Goal: Task Accomplishment & Management: Complete application form

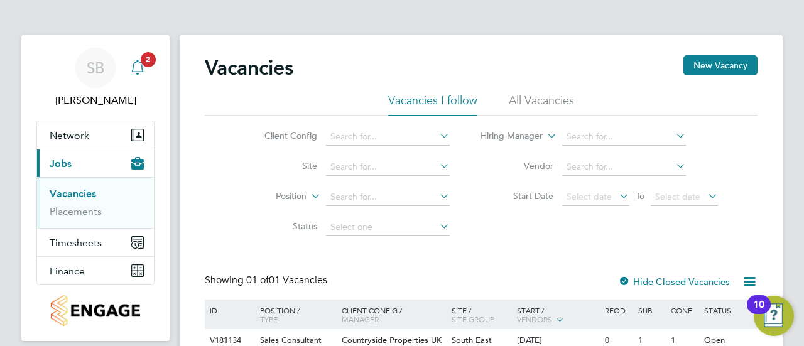
click at [139, 70] on icon "Main navigation" at bounding box center [137, 67] width 15 height 15
click at [81, 196] on link "Vacancies" at bounding box center [73, 194] width 46 height 12
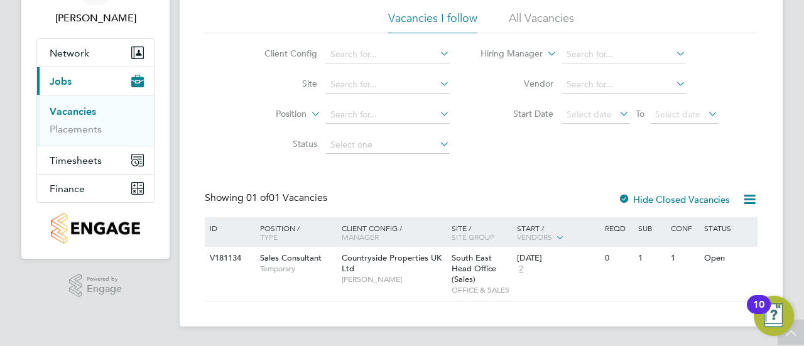
click at [82, 109] on link "Vacancies" at bounding box center [73, 112] width 46 height 12
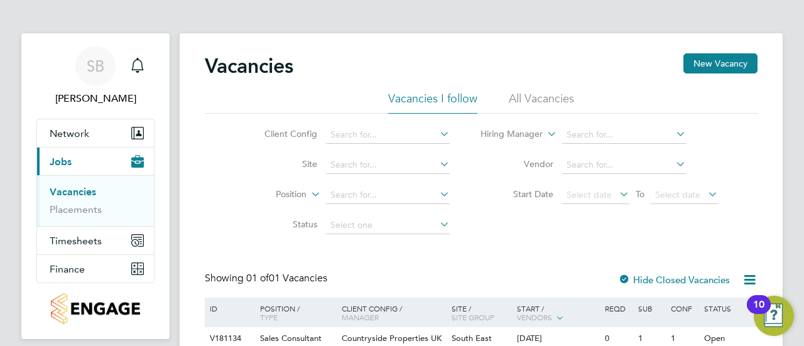
scroll to position [0, 0]
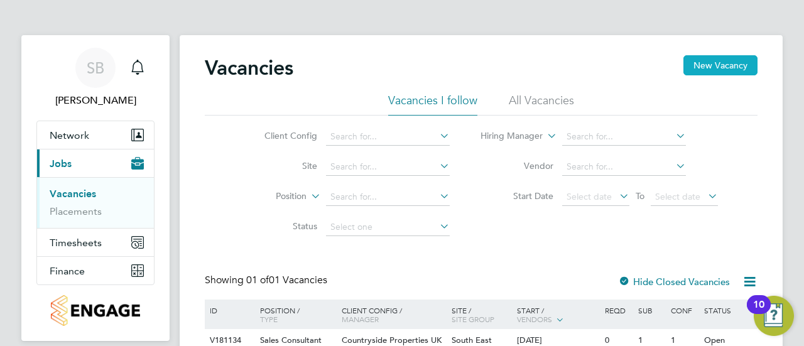
click at [739, 70] on button "New Vacancy" at bounding box center [720, 65] width 74 height 20
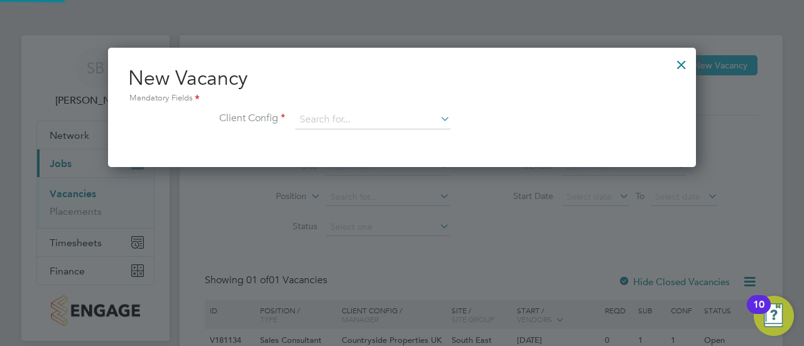
scroll to position [119, 588]
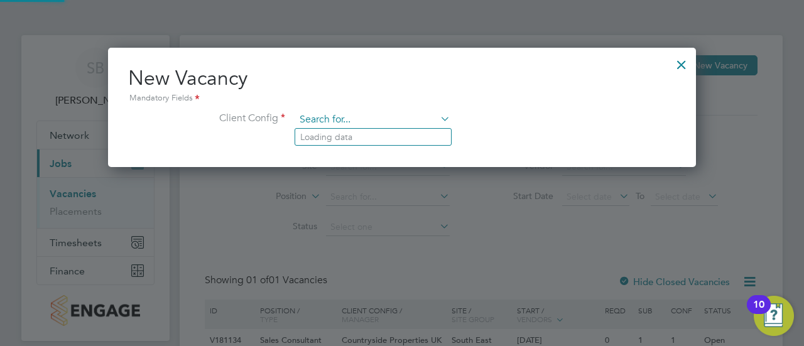
click at [435, 119] on input at bounding box center [372, 120] width 155 height 19
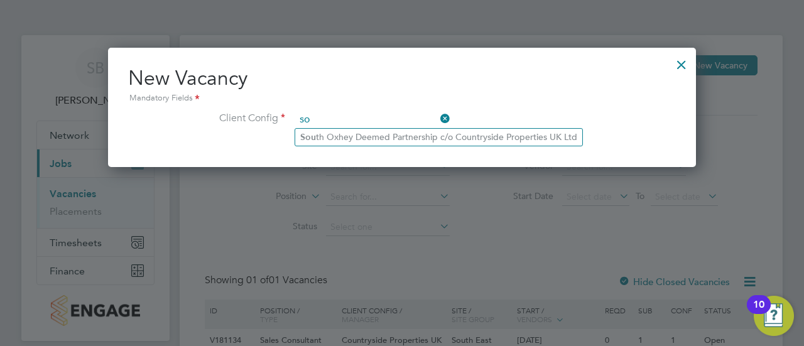
type input "s"
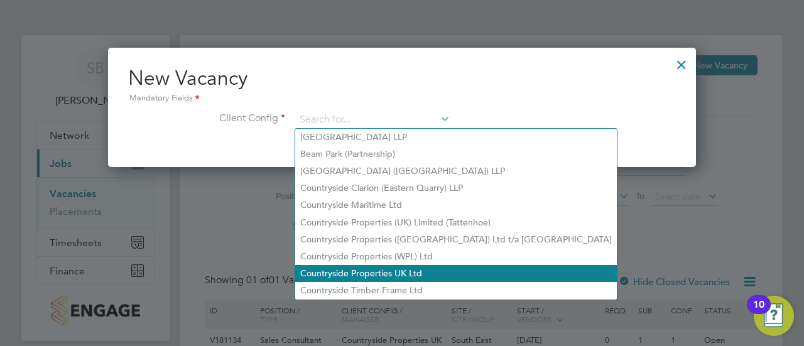
click at [377, 273] on li "Countryside Properties UK Ltd" at bounding box center [456, 273] width 322 height 17
type input "Countryside Properties UK Ltd"
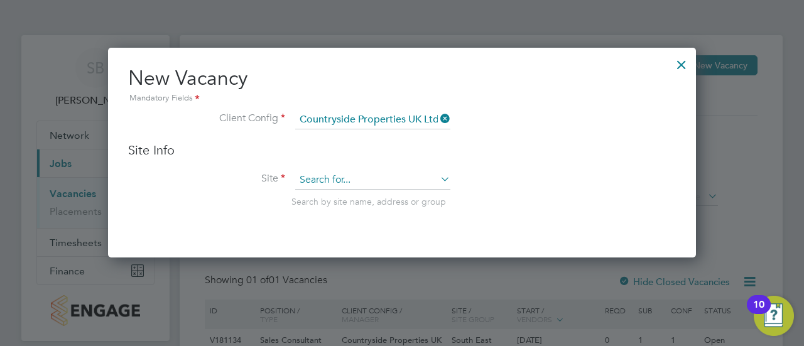
click at [383, 175] on input at bounding box center [372, 180] width 155 height 19
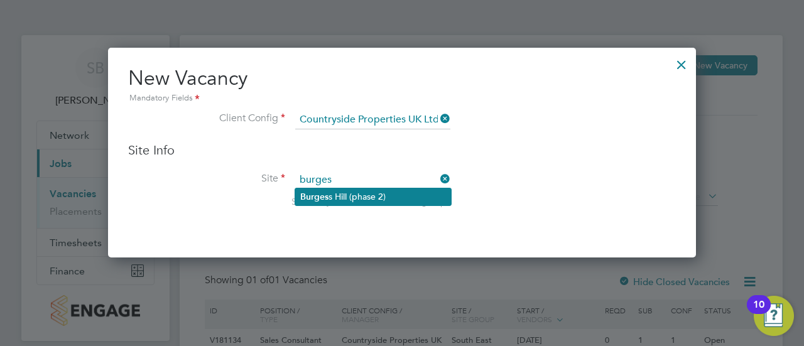
type input "burges"
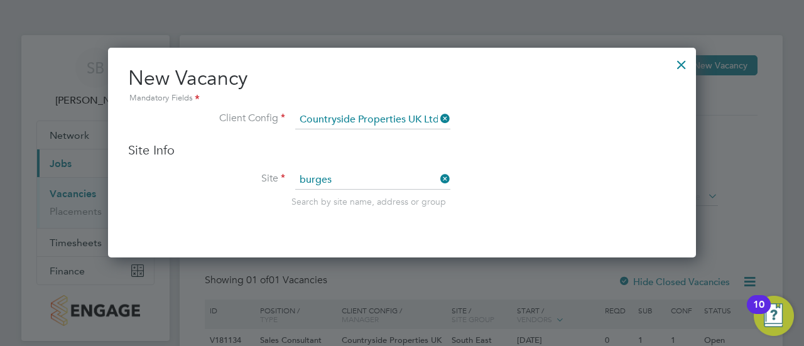
click at [392, 192] on li "[PERSON_NAME] (phase 2)" at bounding box center [373, 196] width 156 height 17
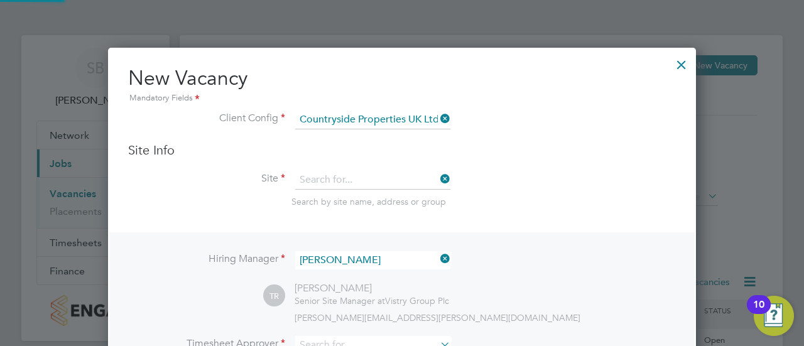
type input "[PERSON_NAME] [PERSON_NAME] (phase 2)"
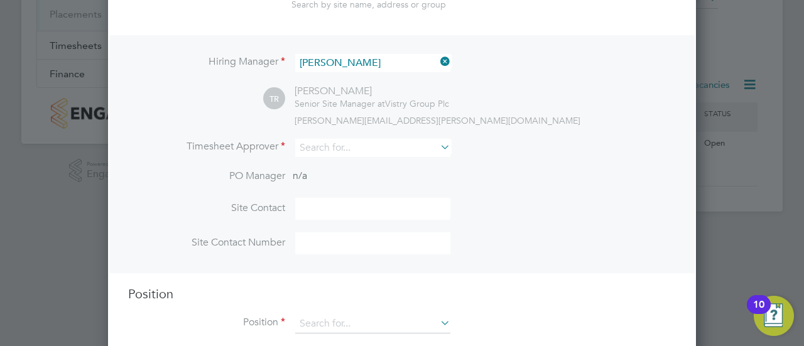
scroll to position [219, 0]
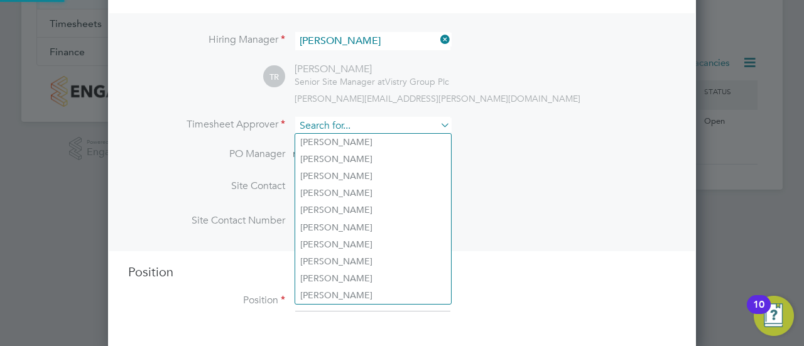
click at [379, 117] on input at bounding box center [372, 126] width 155 height 18
type input "b"
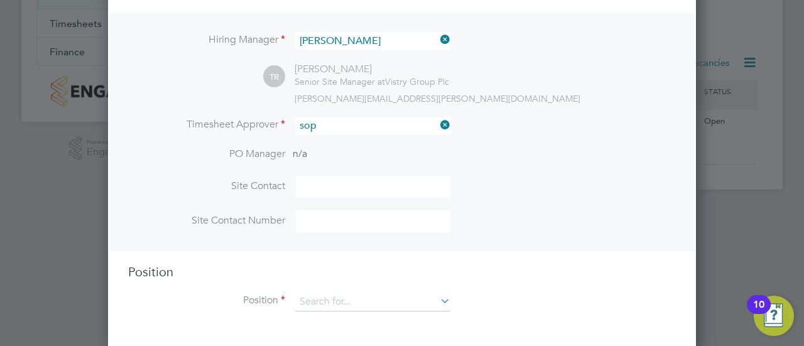
click at [363, 141] on li "Sop hie [PERSON_NAME]" at bounding box center [373, 142] width 156 height 17
type input "[PERSON_NAME]"
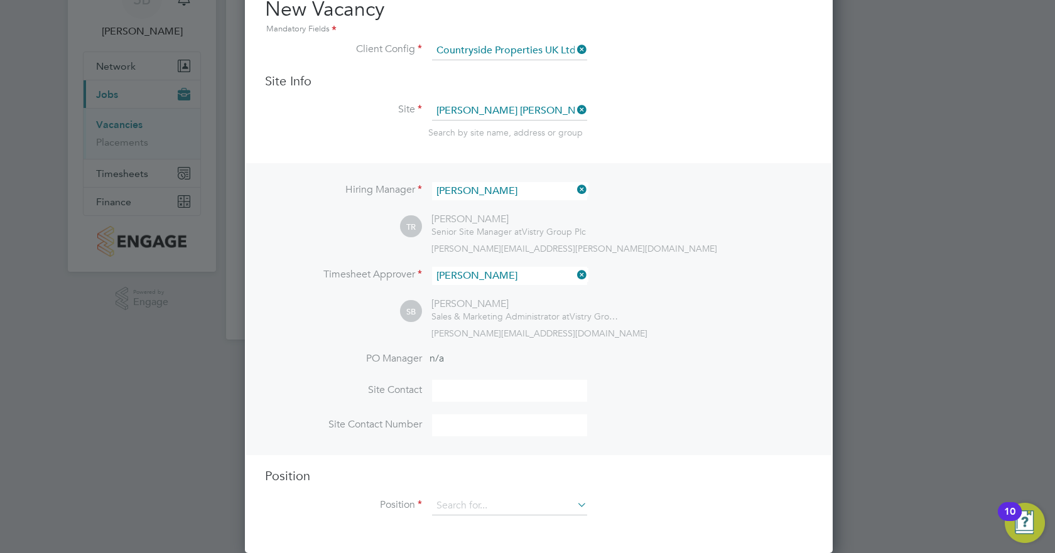
scroll to position [577, 589]
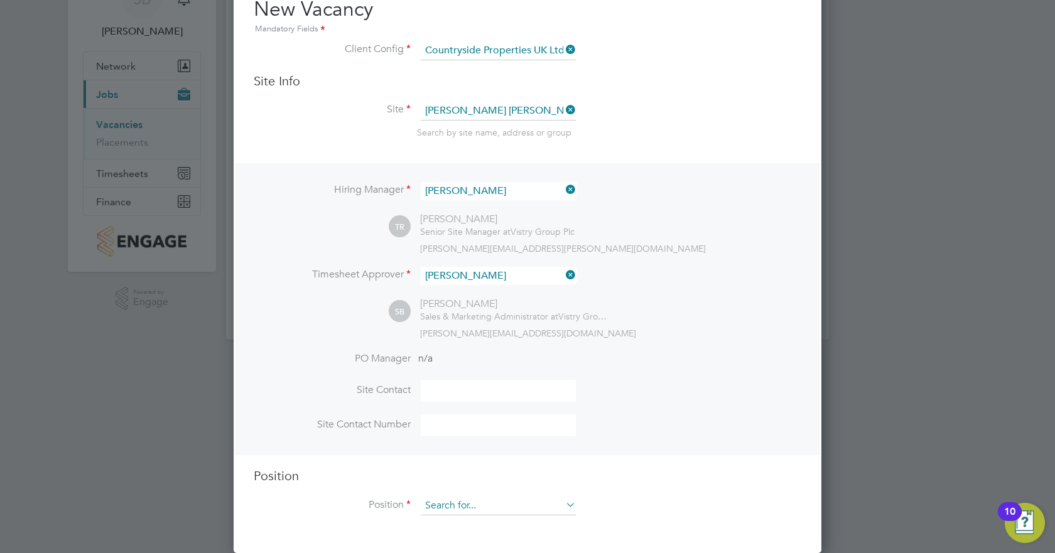
click at [492, 345] on input at bounding box center [498, 506] width 155 height 19
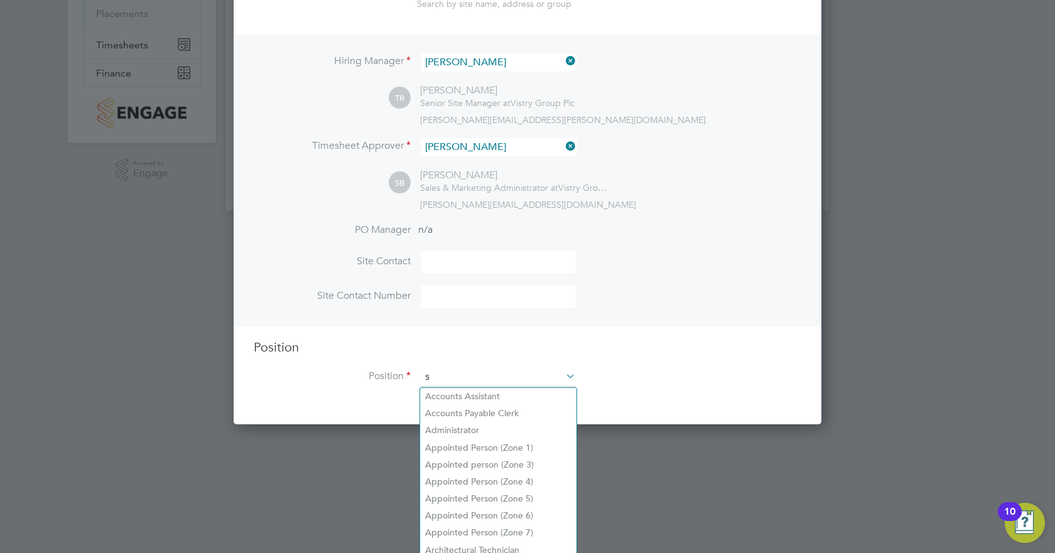
scroll to position [1805, 589]
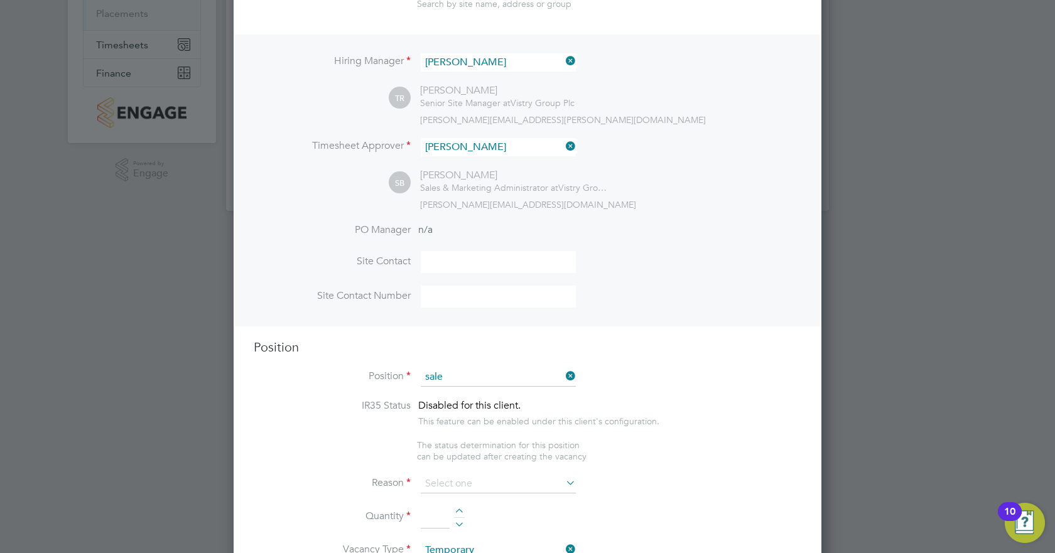
click at [496, 345] on li "Sale s Consultant" at bounding box center [498, 396] width 156 height 17
type input "Sales Consultant"
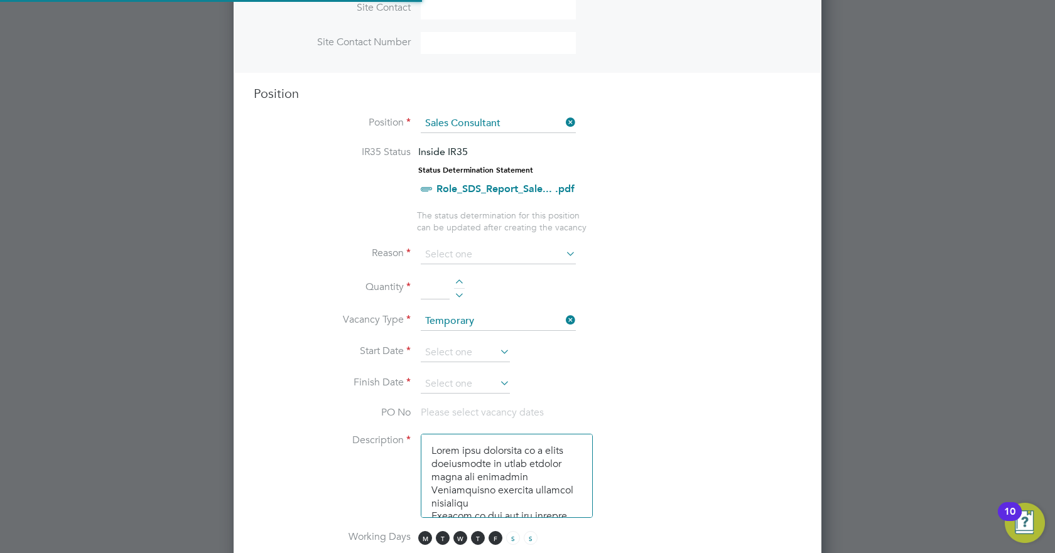
scroll to position [454, 0]
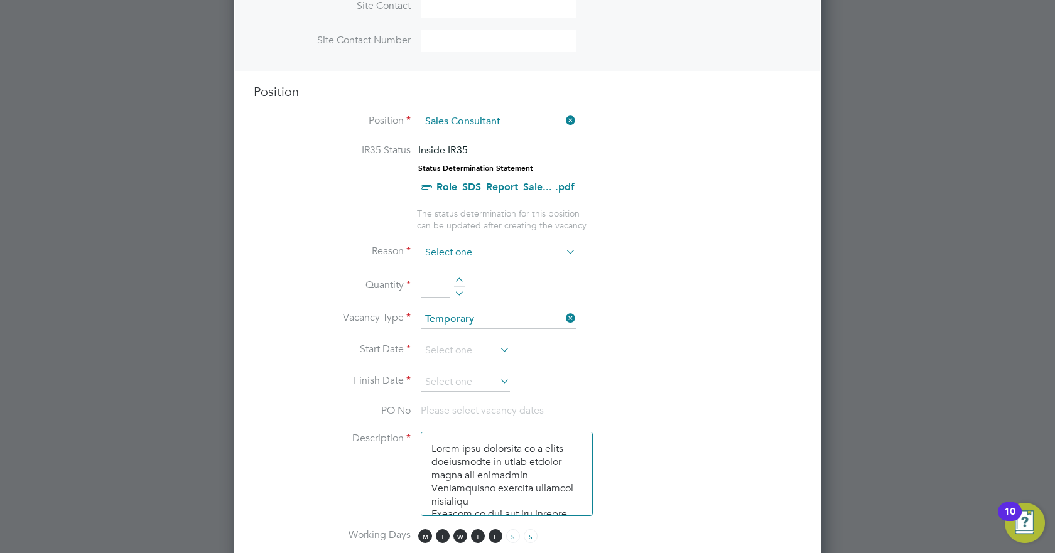
click at [542, 251] on input at bounding box center [498, 253] width 155 height 19
click at [530, 345] on li "Replacement" at bounding box center [498, 386] width 156 height 16
type input "Replacement"
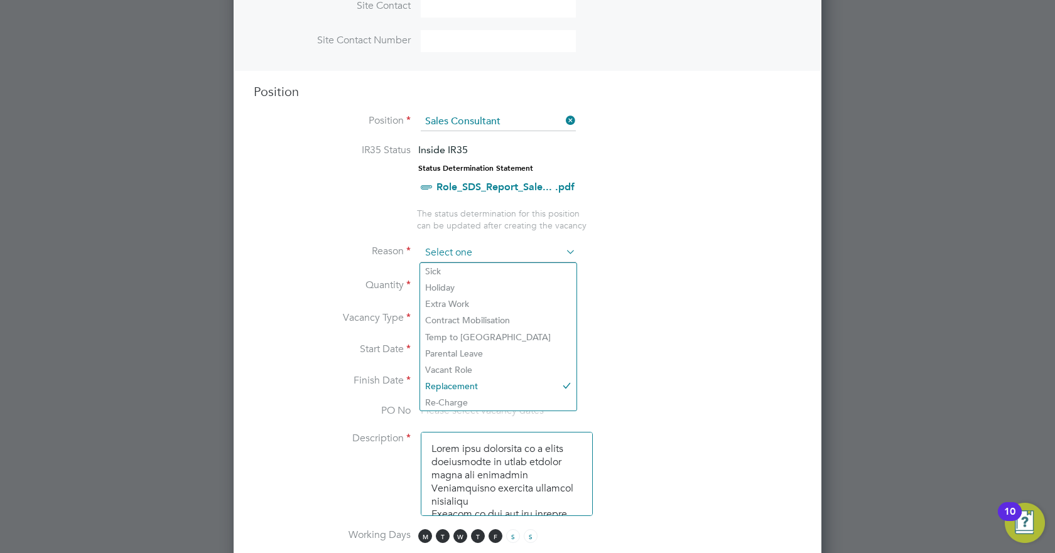
click at [525, 259] on input at bounding box center [498, 253] width 155 height 19
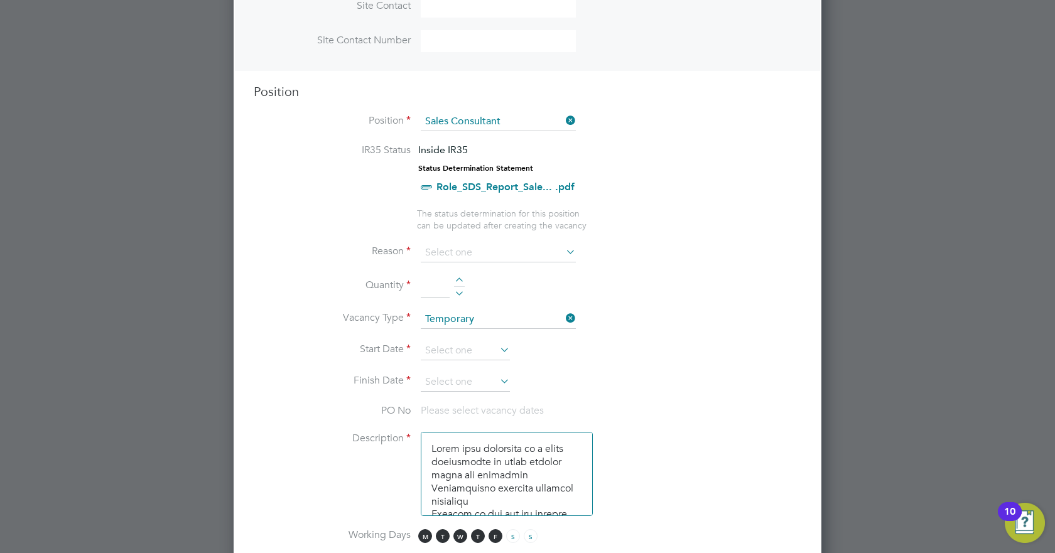
click at [515, 345] on li "Vacant Role" at bounding box center [498, 370] width 156 height 16
type input "Vacant Role"
click at [453, 273] on li "Reason Vacant Role" at bounding box center [528, 259] width 548 height 31
click at [436, 291] on input at bounding box center [435, 286] width 29 height 23
type input "7"
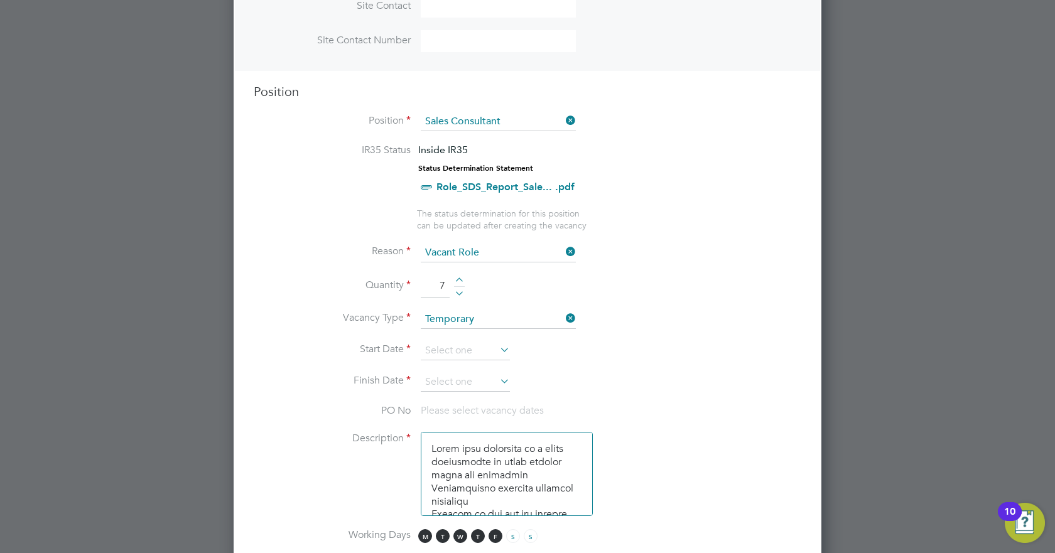
click at [481, 282] on li "Quantity 7" at bounding box center [528, 292] width 548 height 35
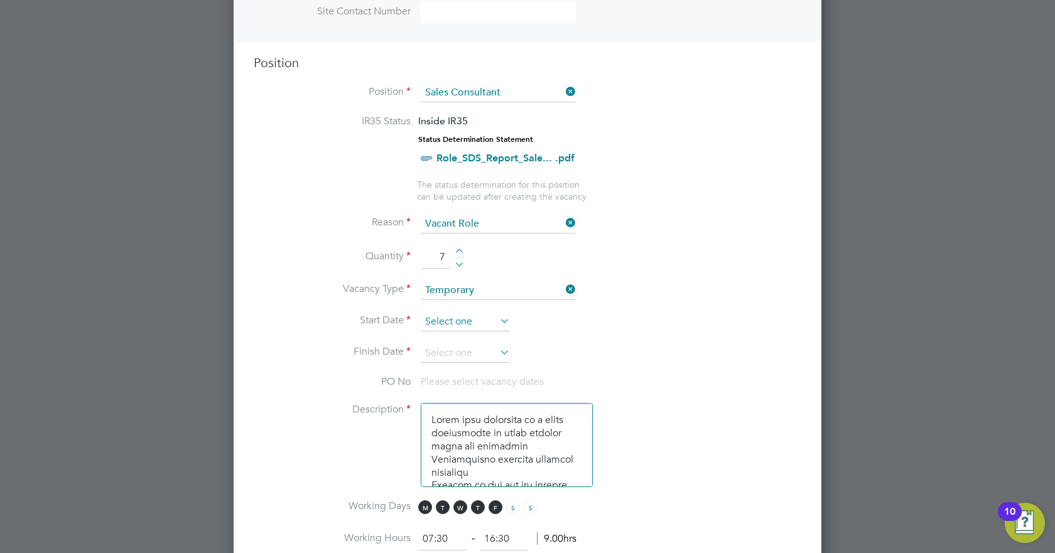
click at [479, 325] on input at bounding box center [465, 322] width 89 height 19
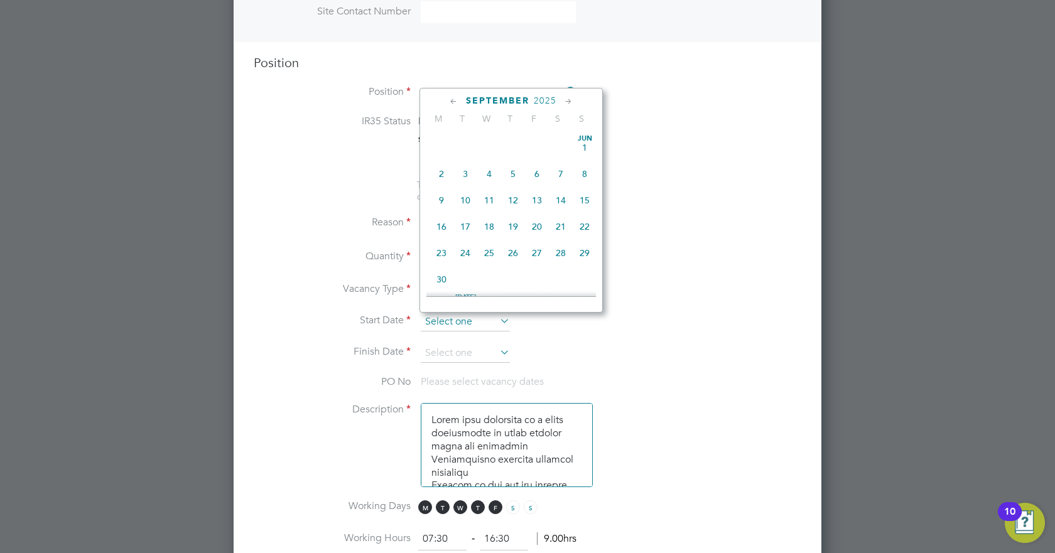
scroll to position [462, 0]
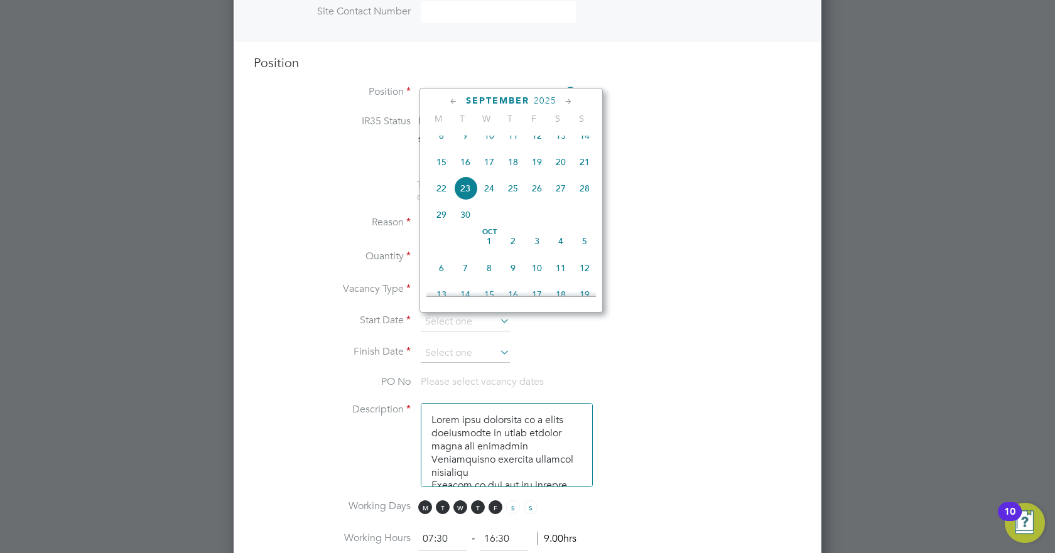
click at [445, 174] on span "15" at bounding box center [442, 162] width 24 height 24
type input "[DATE]"
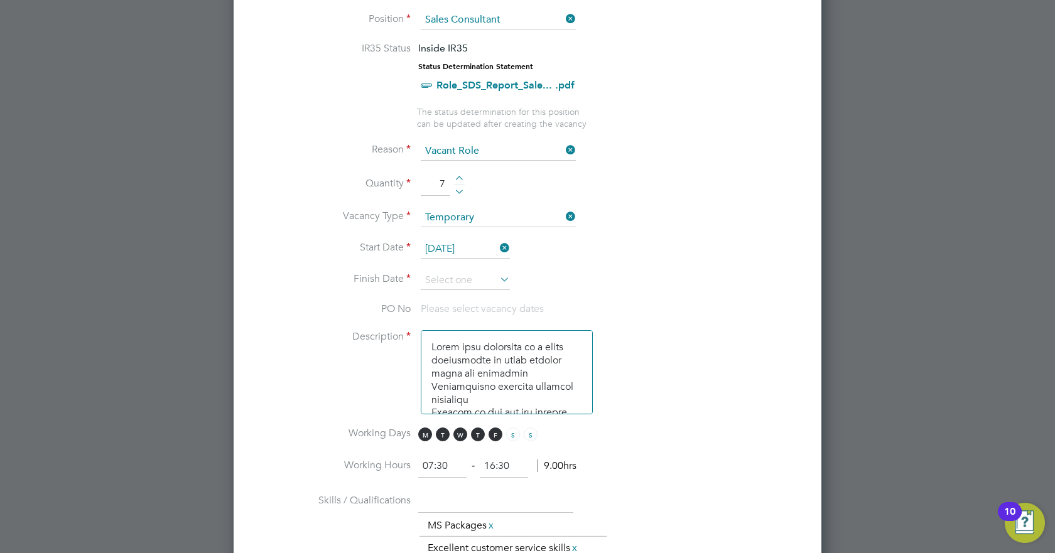
scroll to position [561, 0]
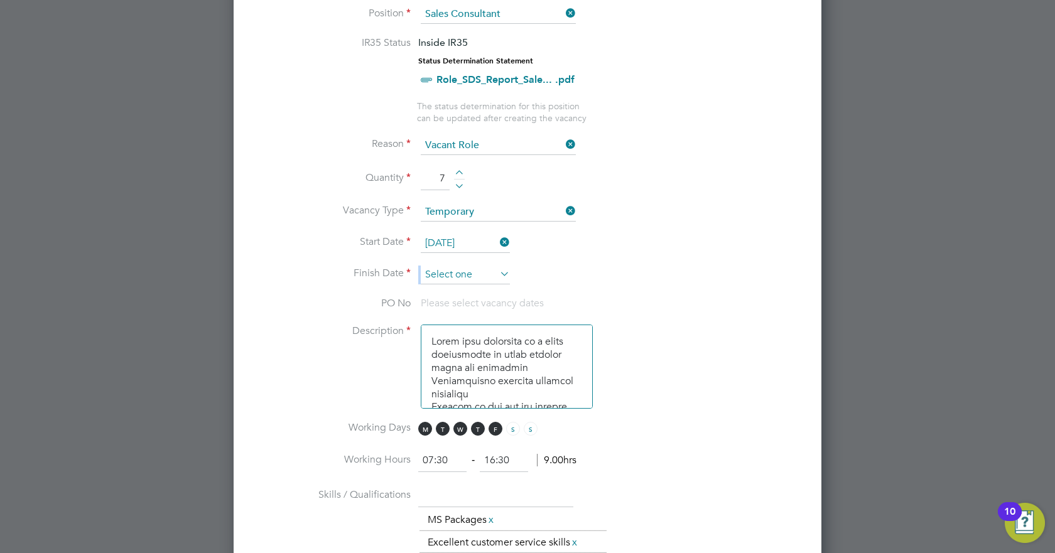
drag, startPoint x: 443, startPoint y: 265, endPoint x: 447, endPoint y: 273, distance: 8.2
click at [447, 273] on ng-container "IR35 Status Inside IR35 Status Determination Statement Role_SDS_Report_Sale... …" at bounding box center [528, 445] width 548 height 819
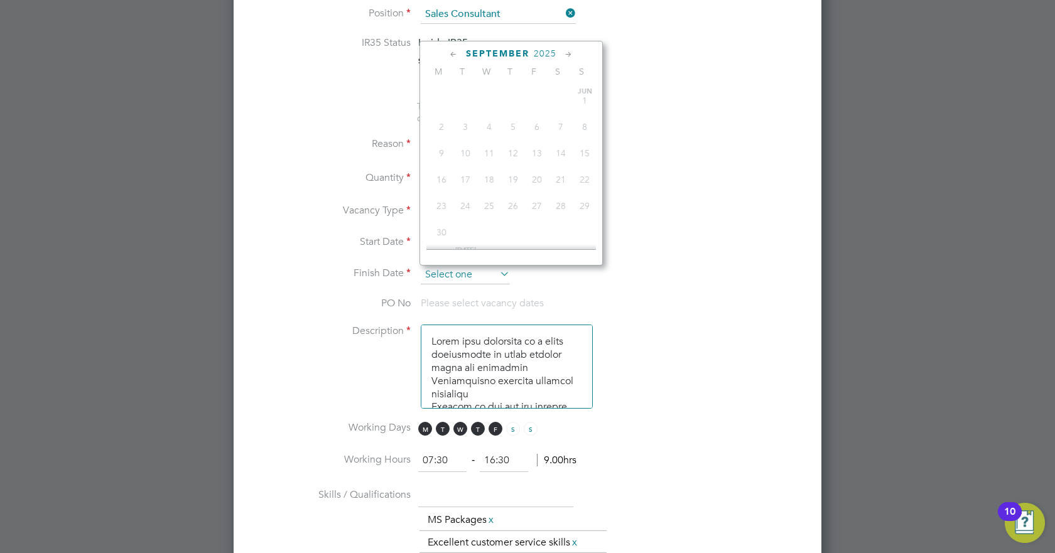
scroll to position [462, 0]
click at [447, 273] on input at bounding box center [465, 275] width 89 height 19
click at [535, 116] on span "31" at bounding box center [537, 106] width 24 height 24
type input "[DATE]"
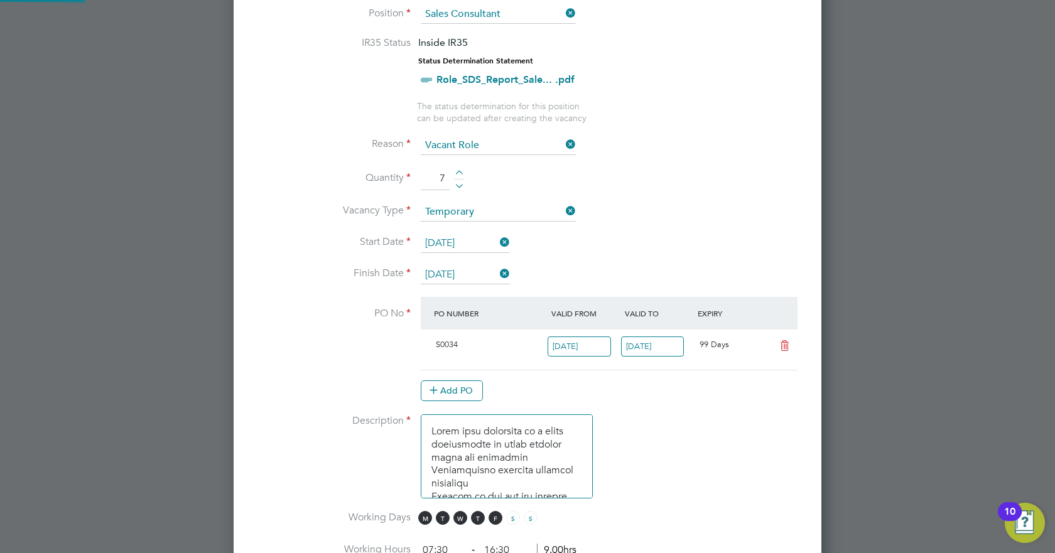
scroll to position [21, 118]
click at [680, 209] on li "Vacancy Type Temporary" at bounding box center [528, 218] width 548 height 31
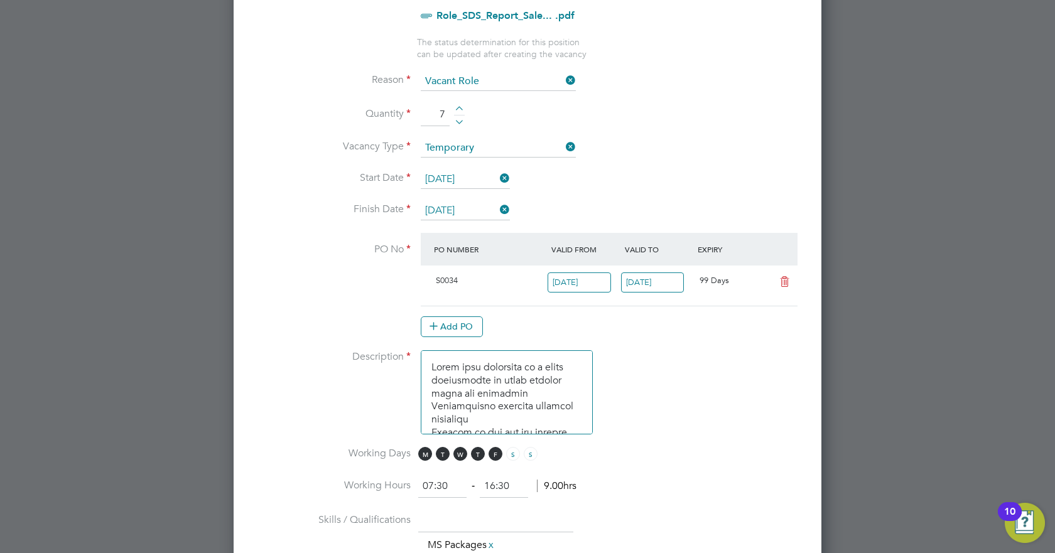
scroll to position [627, 0]
click at [454, 271] on div "S0034" at bounding box center [489, 279] width 117 height 21
click at [457, 280] on span "S0034" at bounding box center [447, 278] width 22 height 11
click at [473, 327] on button "Add PO" at bounding box center [452, 325] width 62 height 20
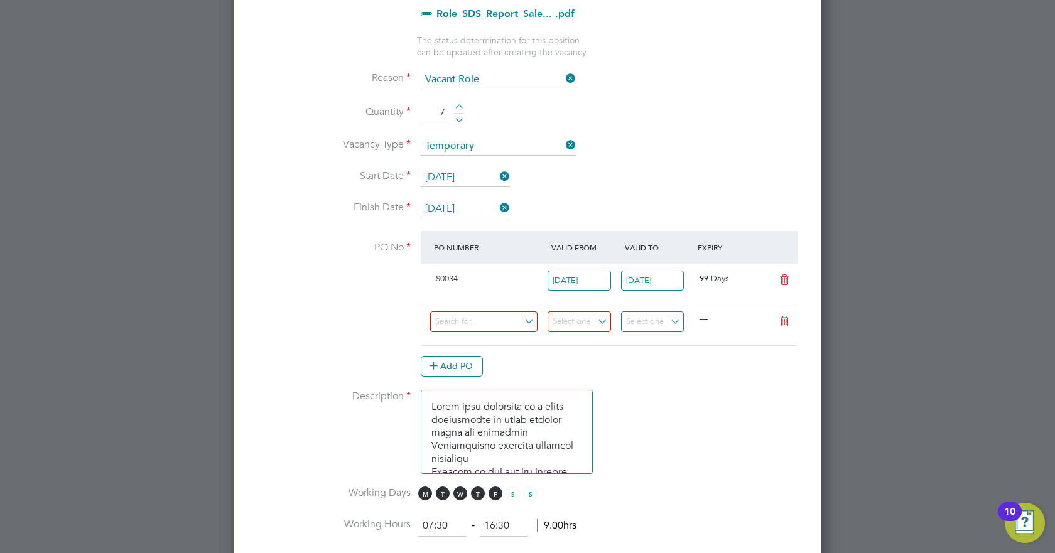
click at [783, 278] on icon at bounding box center [785, 280] width 16 height 10
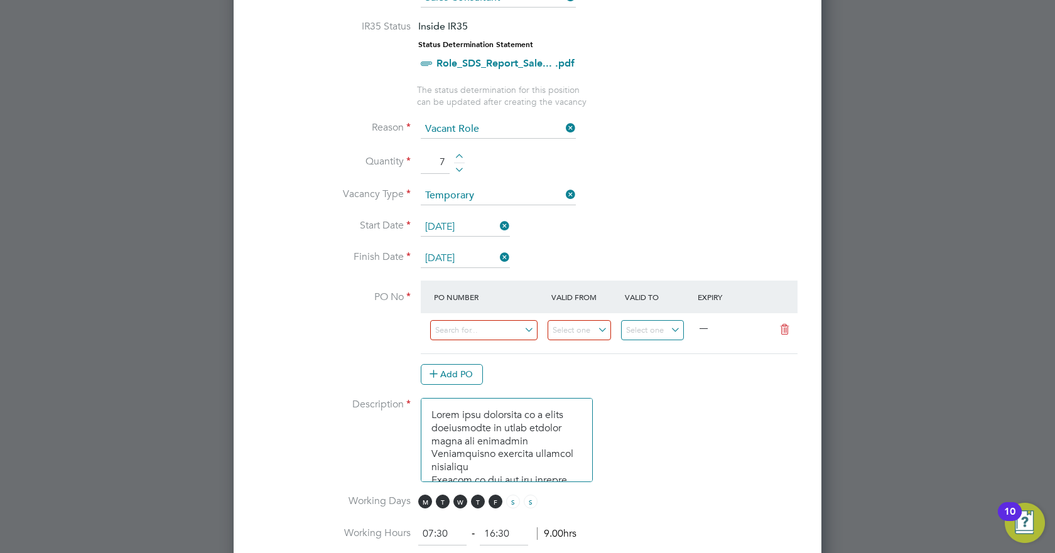
scroll to position [616, 0]
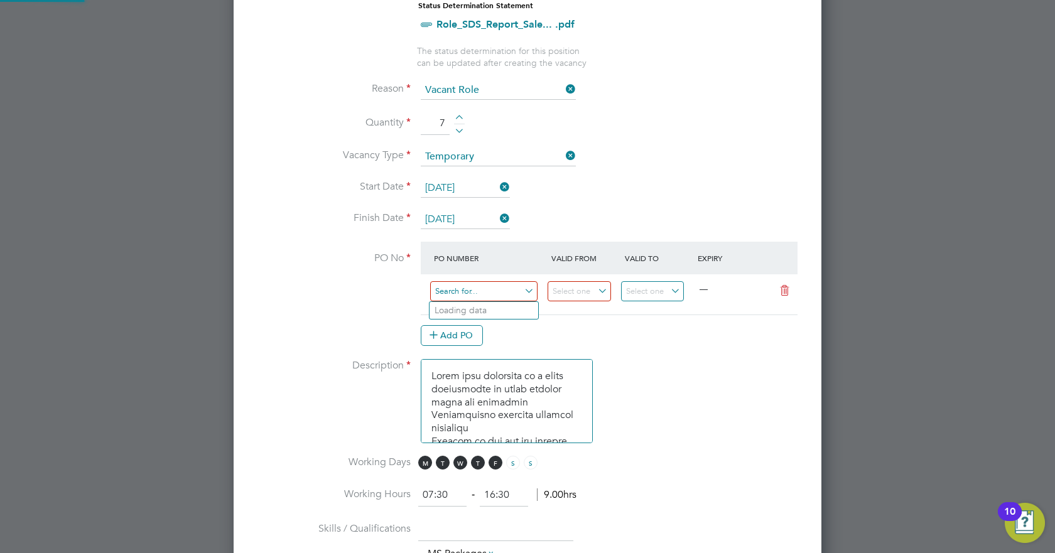
click at [476, 298] on input at bounding box center [483, 291] width 107 height 21
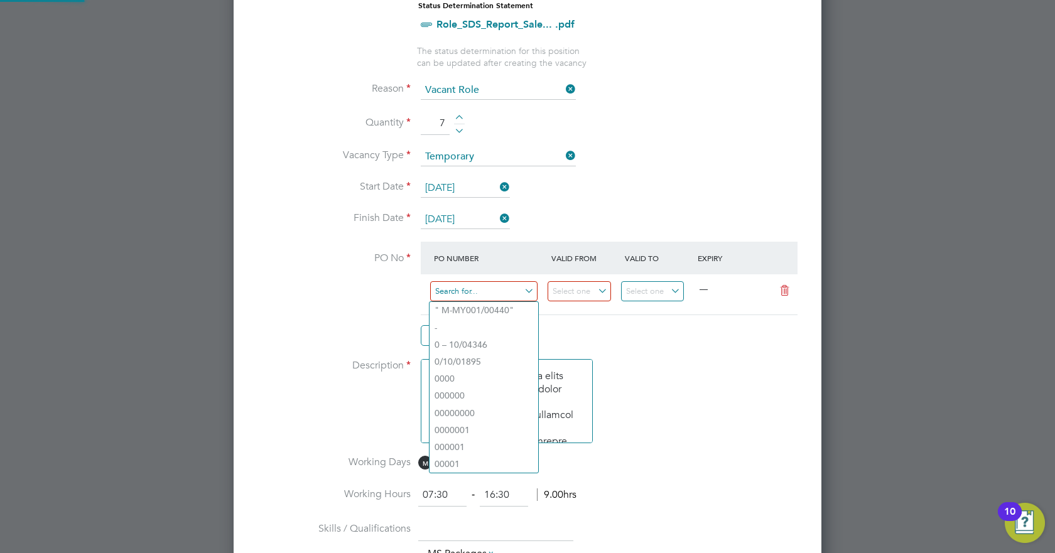
paste input "M-S0034/00513"
type input "M-S0034/00513"
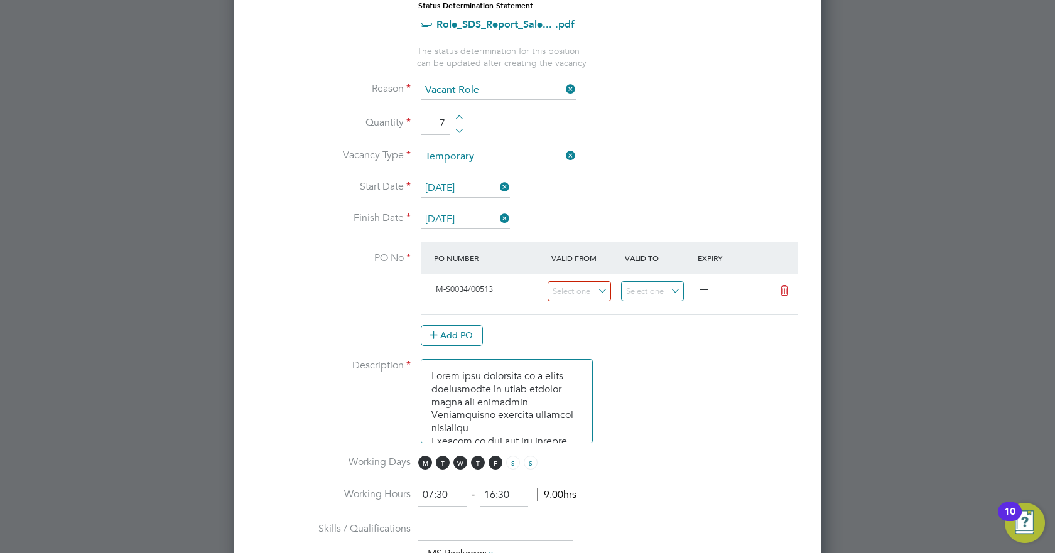
scroll to position [21, 118]
click at [511, 322] on li "Use "M-S0034/00513"" at bounding box center [484, 327] width 109 height 17
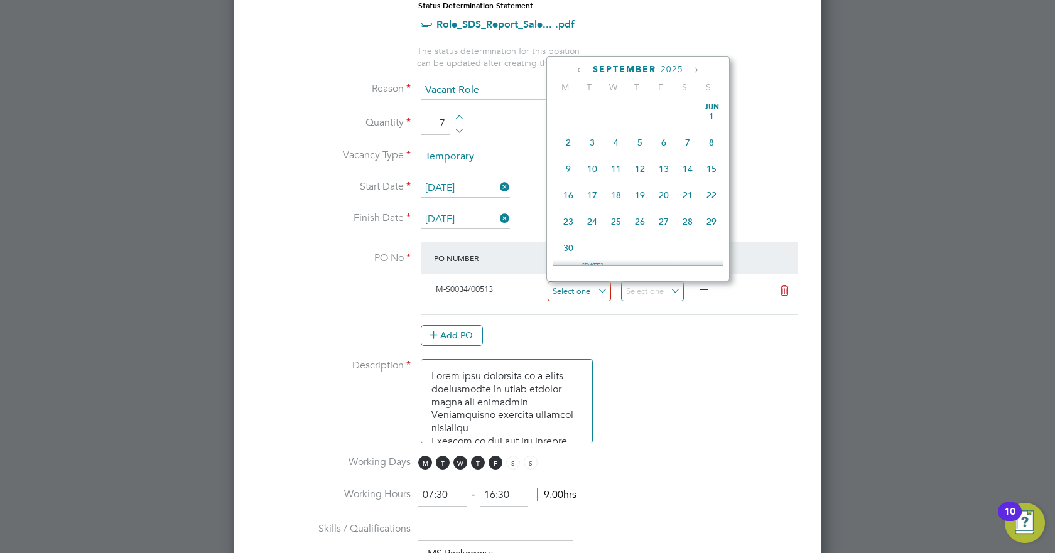
scroll to position [462, 0]
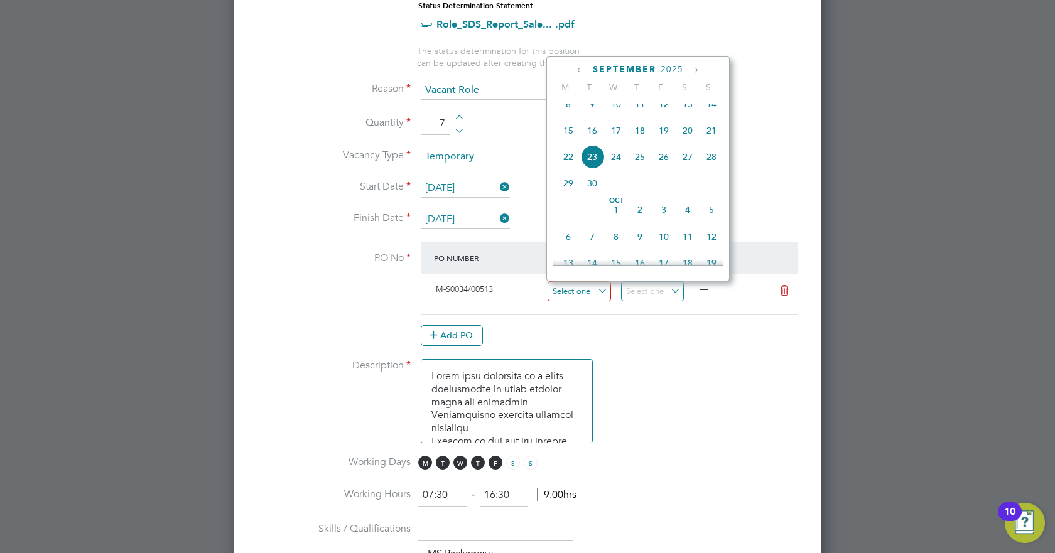
click at [587, 286] on input at bounding box center [579, 291] width 63 height 21
click at [566, 133] on span "15" at bounding box center [569, 131] width 24 height 24
type input "[DATE]"
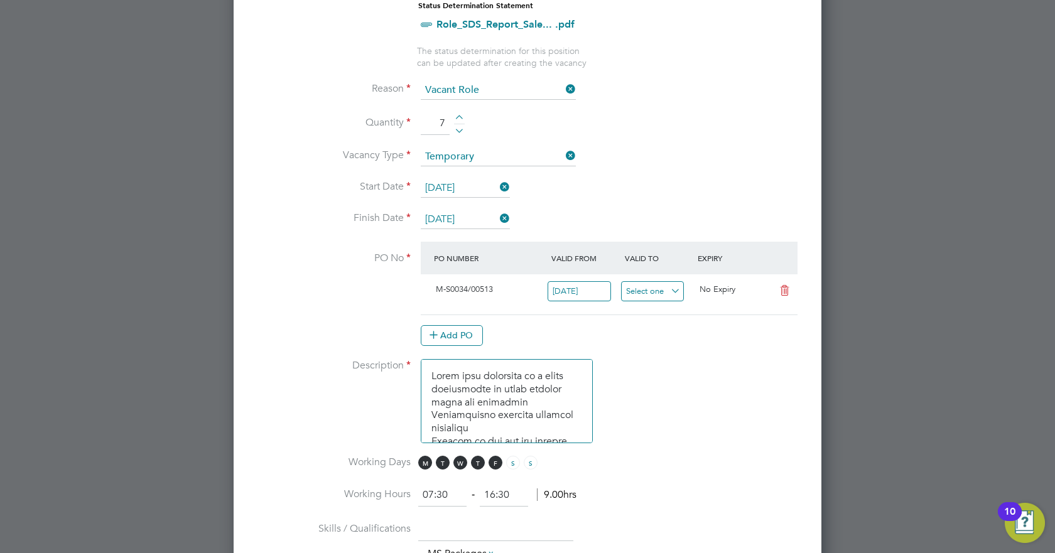
click at [656, 294] on input at bounding box center [652, 291] width 63 height 21
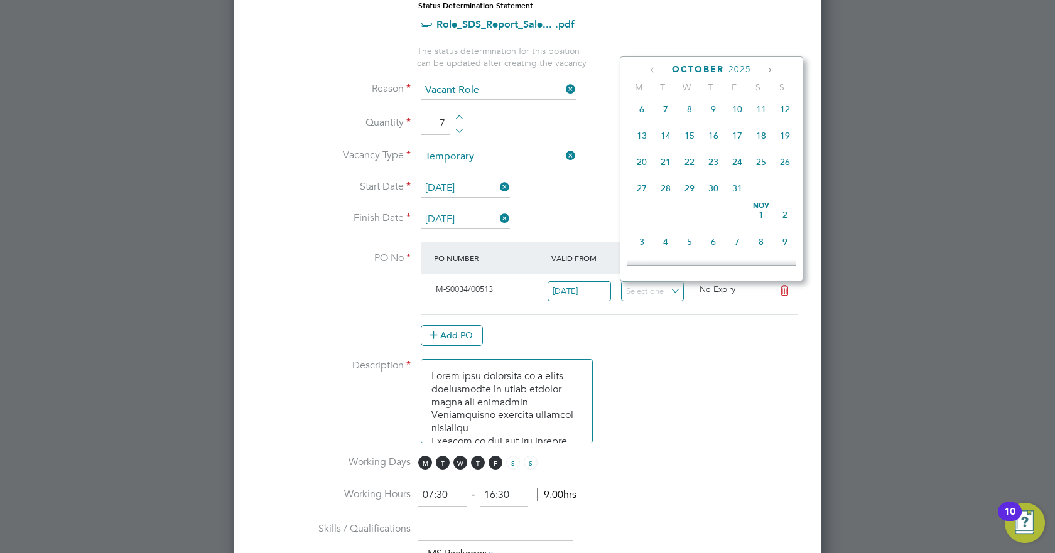
scroll to position [606, 0]
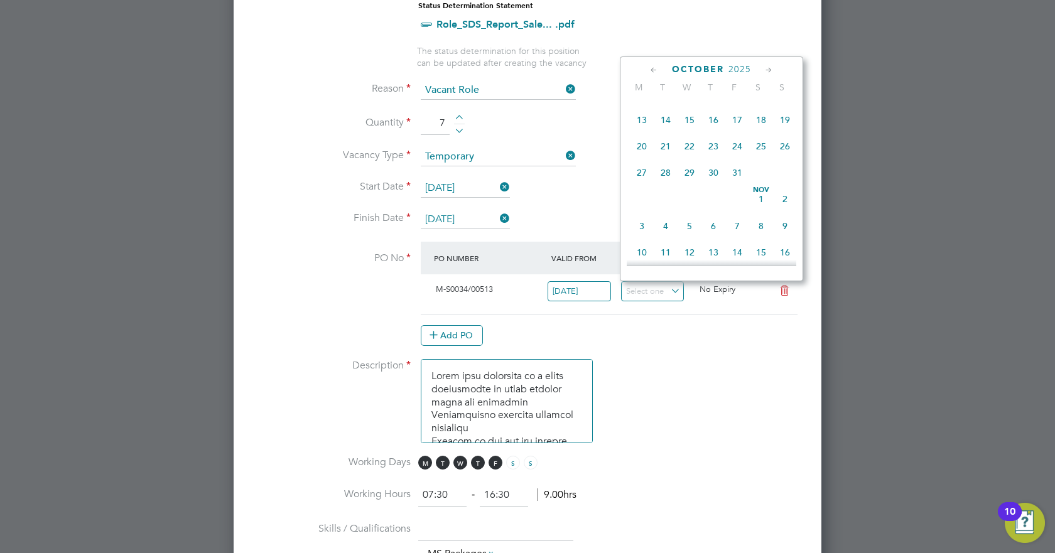
click at [743, 185] on span "31" at bounding box center [738, 173] width 24 height 24
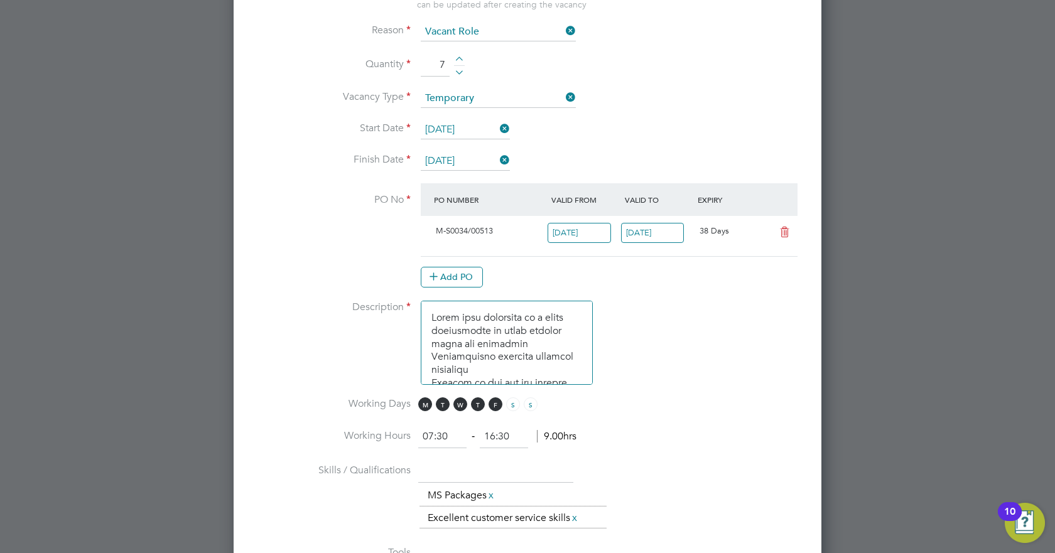
scroll to position [462, 0]
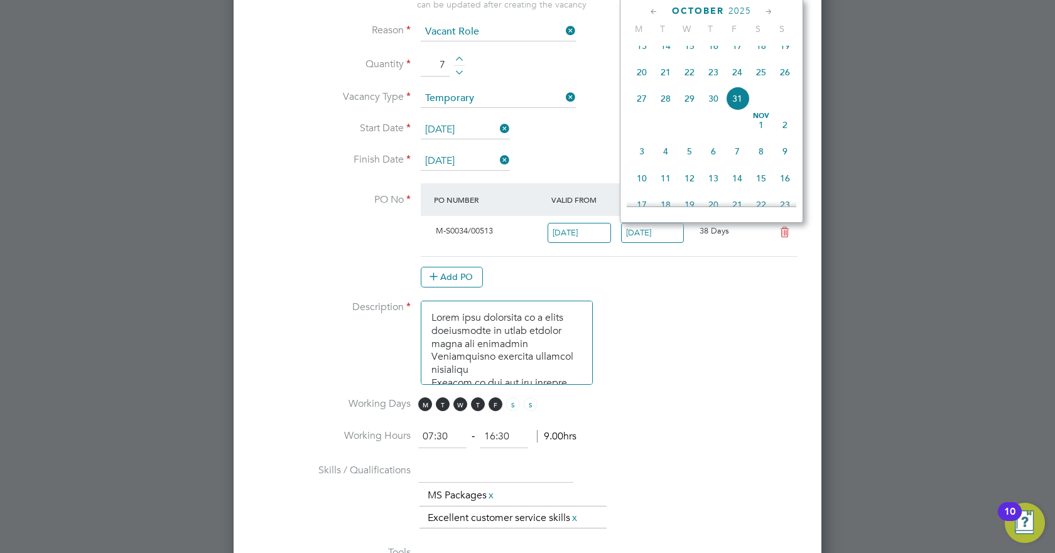
click at [677, 230] on input "[DATE]" at bounding box center [652, 233] width 63 height 21
click at [694, 290] on li "PO No PO Number Valid From Valid To Expiry M-S0034/00513 [DATE] [DATE] 38 Days …" at bounding box center [528, 241] width 548 height 117
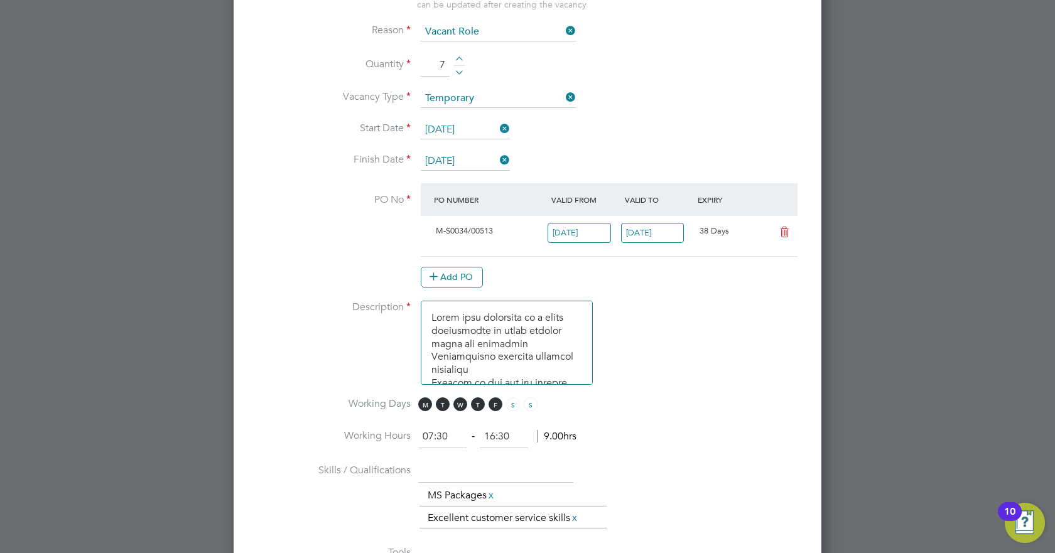
click at [694, 290] on li "PO No PO Number Valid From Valid To Expiry M-S0034/00513 [DATE] [DATE] 38 Days …" at bounding box center [528, 241] width 548 height 117
click at [667, 231] on input "[DATE]" at bounding box center [652, 233] width 63 height 21
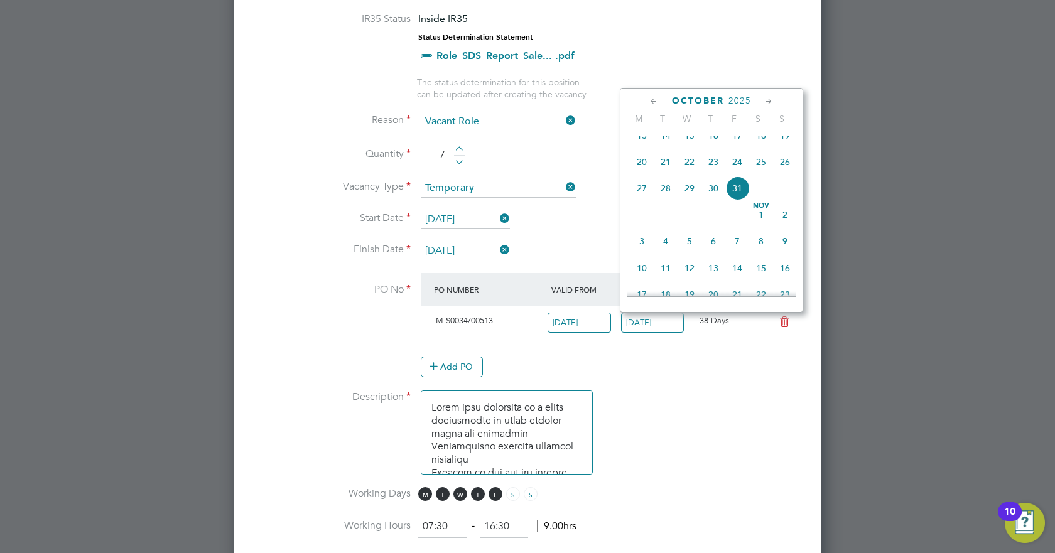
scroll to position [584, 0]
click at [763, 99] on div "[DATE]" at bounding box center [712, 101] width 170 height 12
click at [744, 104] on span "2025" at bounding box center [740, 101] width 23 height 11
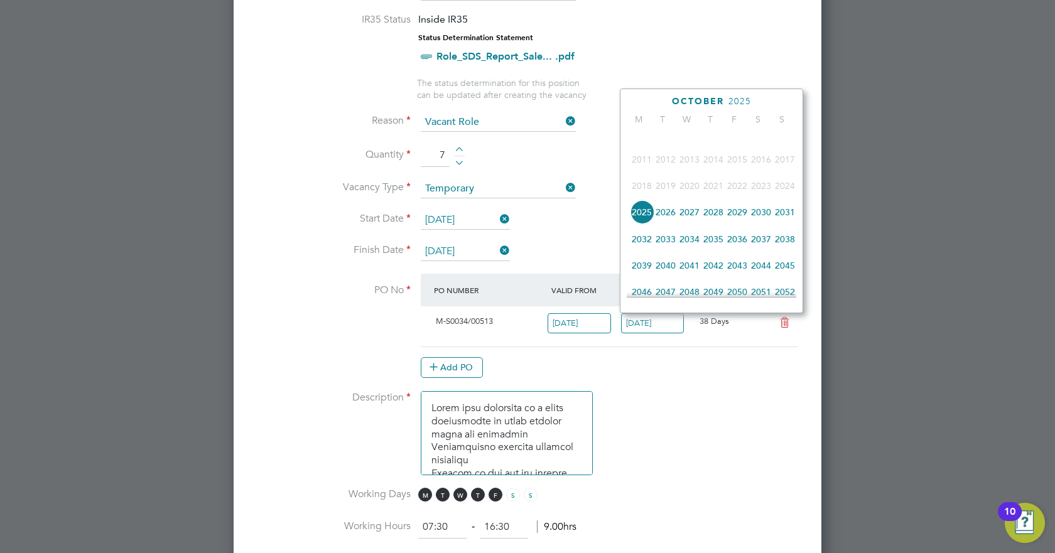
click at [664, 224] on span "2026" at bounding box center [666, 212] width 24 height 24
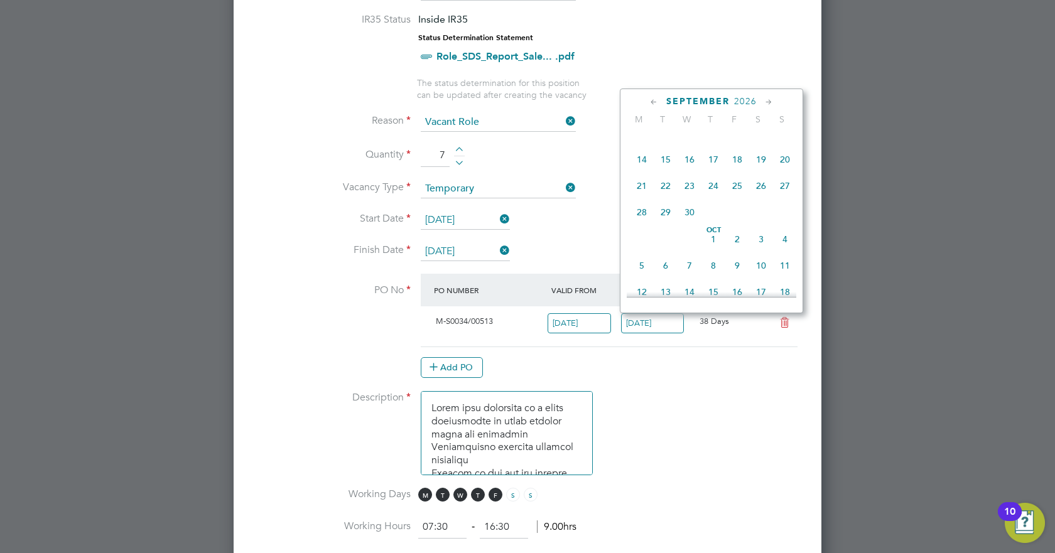
click at [662, 163] on span "15" at bounding box center [666, 160] width 24 height 24
type input "[DATE]"
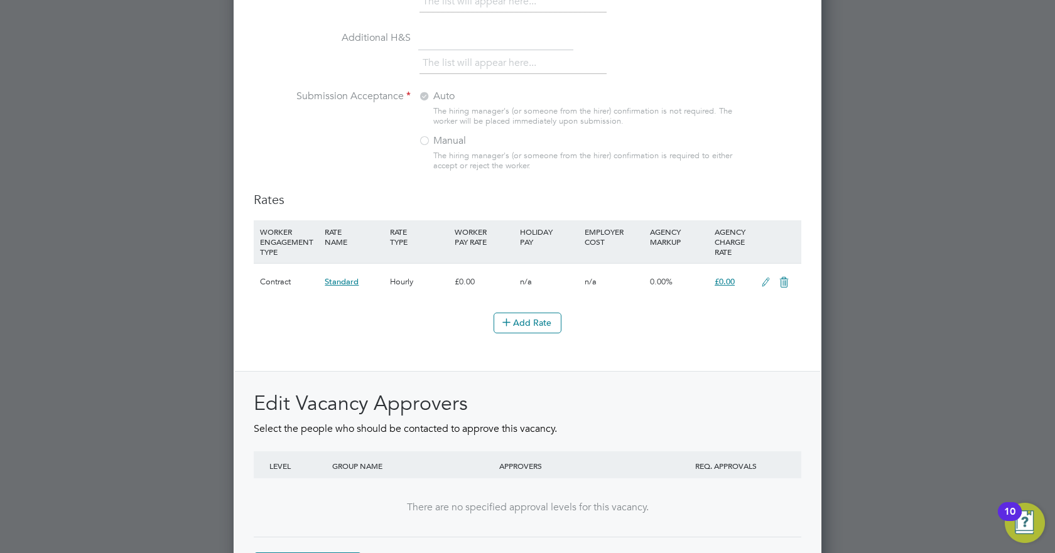
scroll to position [1313, 0]
click at [762, 280] on icon at bounding box center [766, 283] width 16 height 10
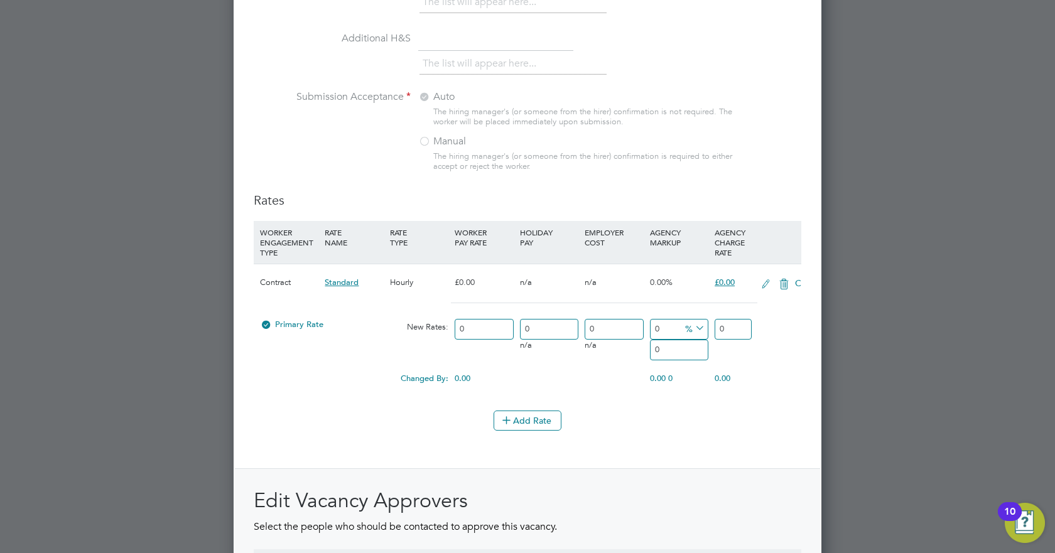
scroll to position [1994, 589]
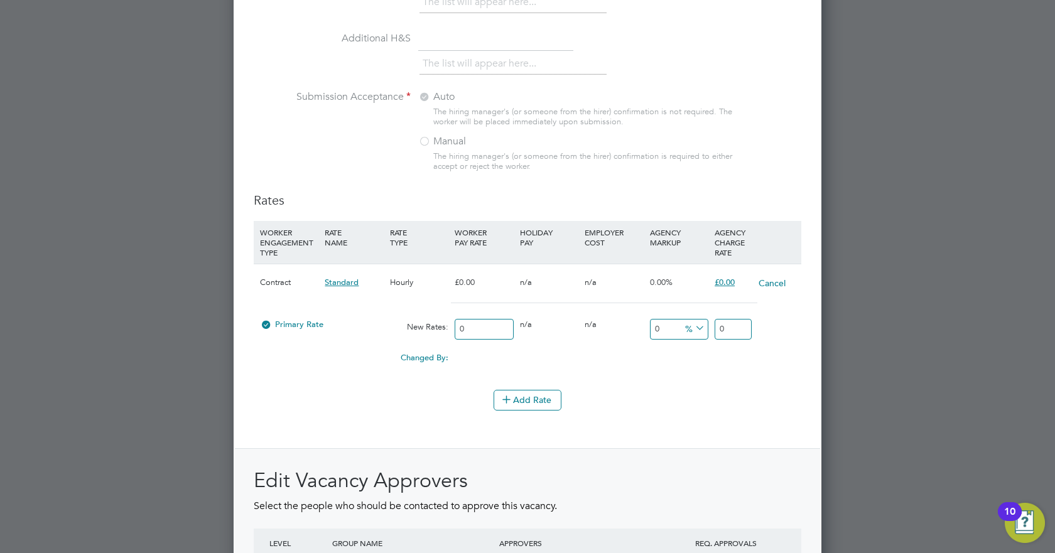
click at [745, 329] on input "0" at bounding box center [733, 329] width 37 height 21
type input "23.97"
click at [732, 345] on div "Add Rate" at bounding box center [528, 400] width 548 height 20
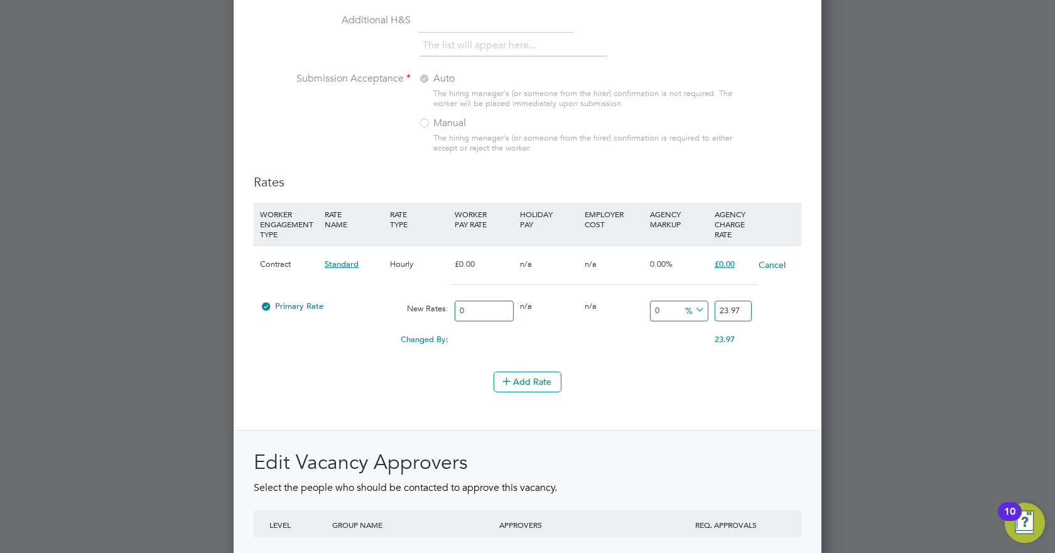
scroll to position [1487, 0]
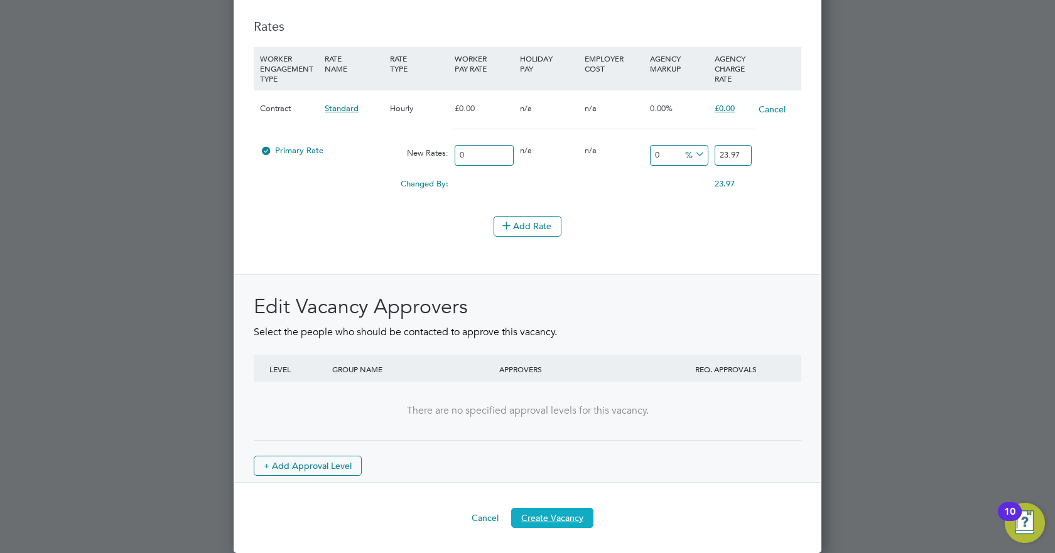
click at [572, 345] on button "Create Vacancy" at bounding box center [552, 518] width 82 height 20
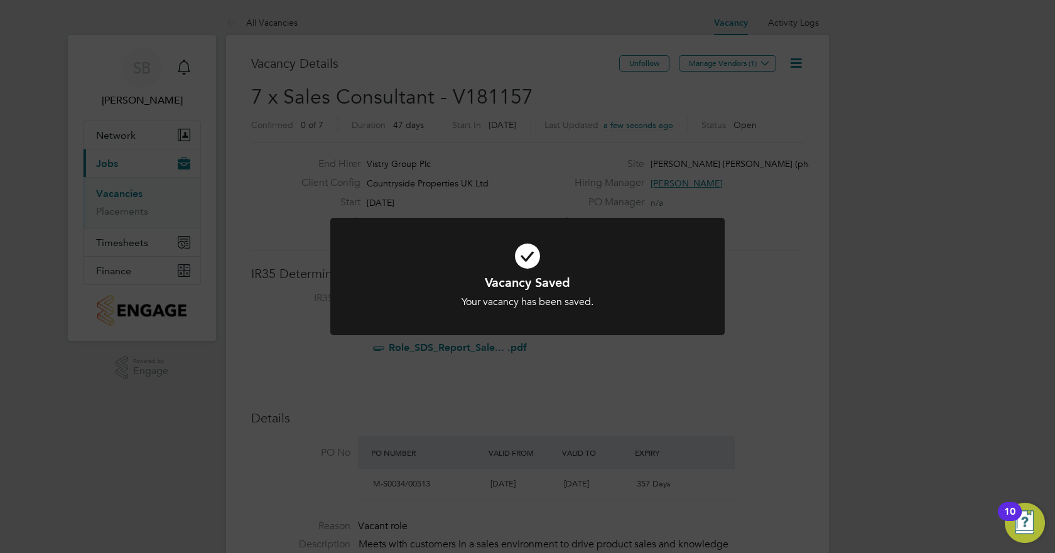
click at [781, 345] on div "Vacancy Saved Your vacancy has been saved. Cancel Okay" at bounding box center [527, 276] width 1055 height 553
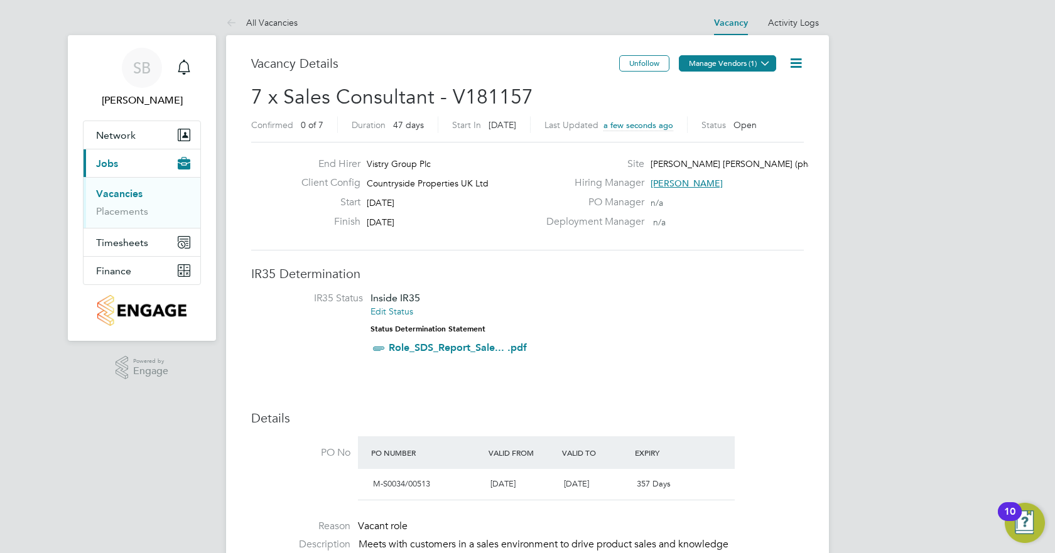
click at [753, 61] on button "Manage Vendors (1)" at bounding box center [727, 63] width 97 height 16
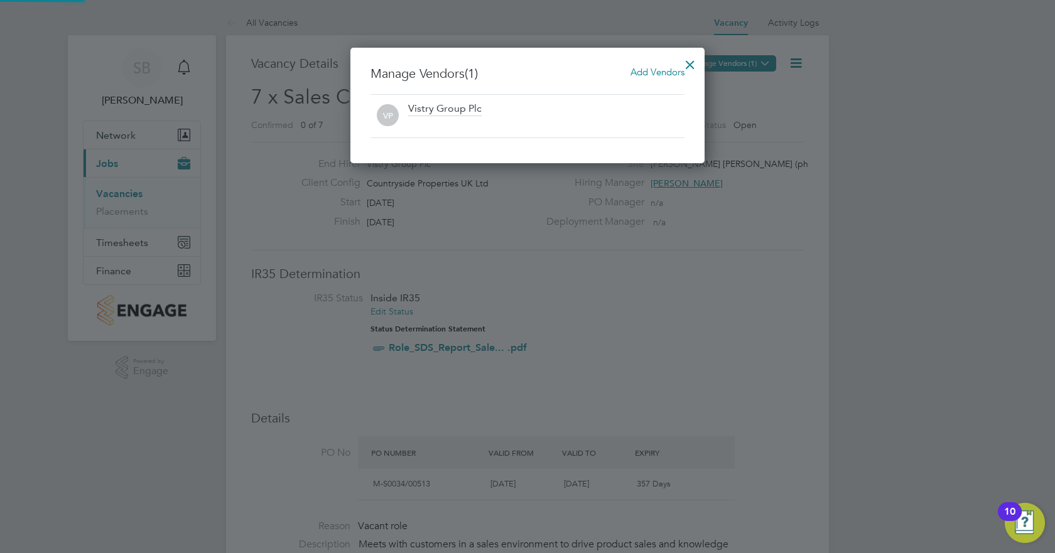
scroll to position [116, 355]
click at [649, 78] on div "Add Vendors" at bounding box center [658, 72] width 54 height 14
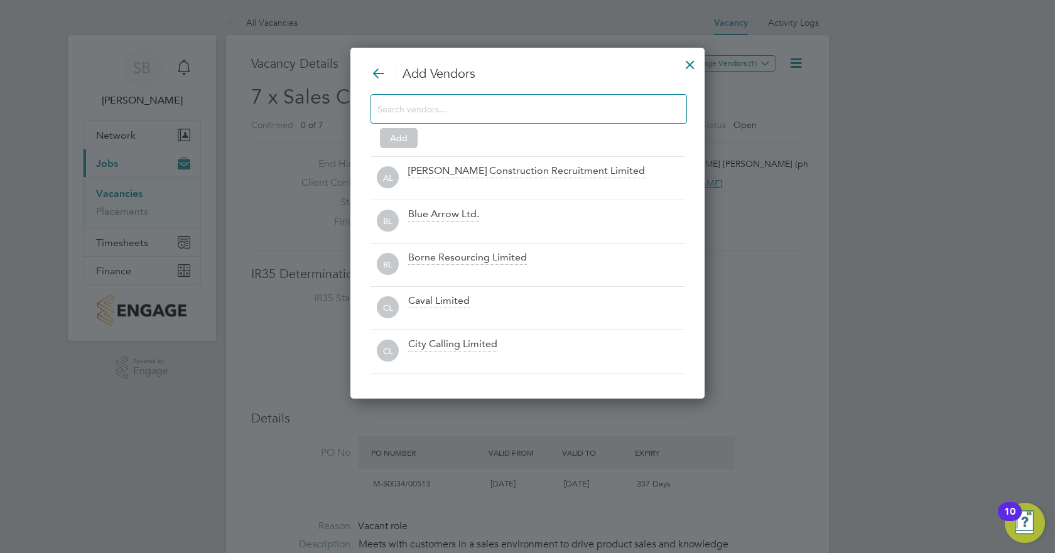
scroll to position [352, 355]
click at [468, 117] on div at bounding box center [529, 109] width 317 height 30
click at [465, 114] on input at bounding box center [519, 109] width 283 height 16
type input "t"
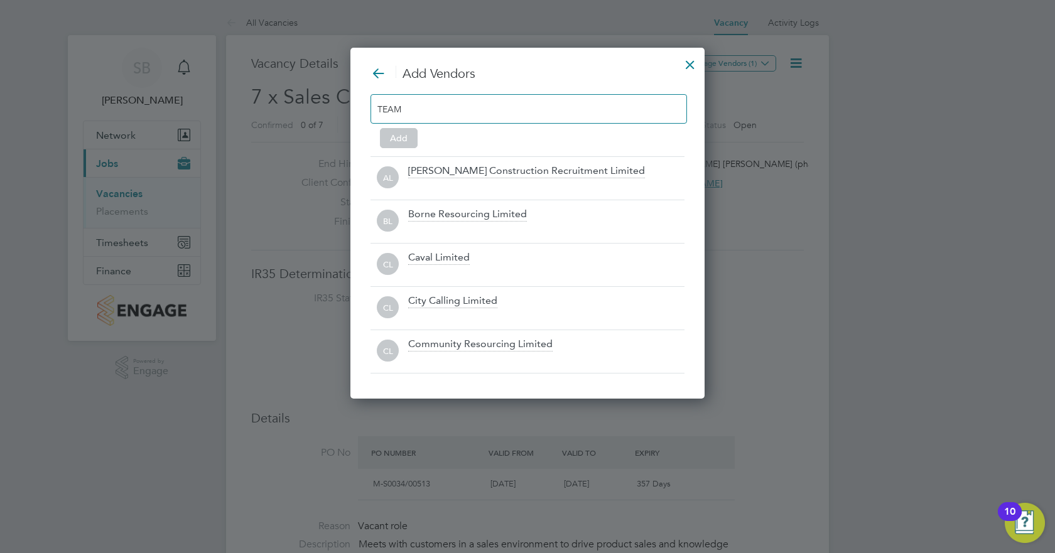
scroll to position [179, 355]
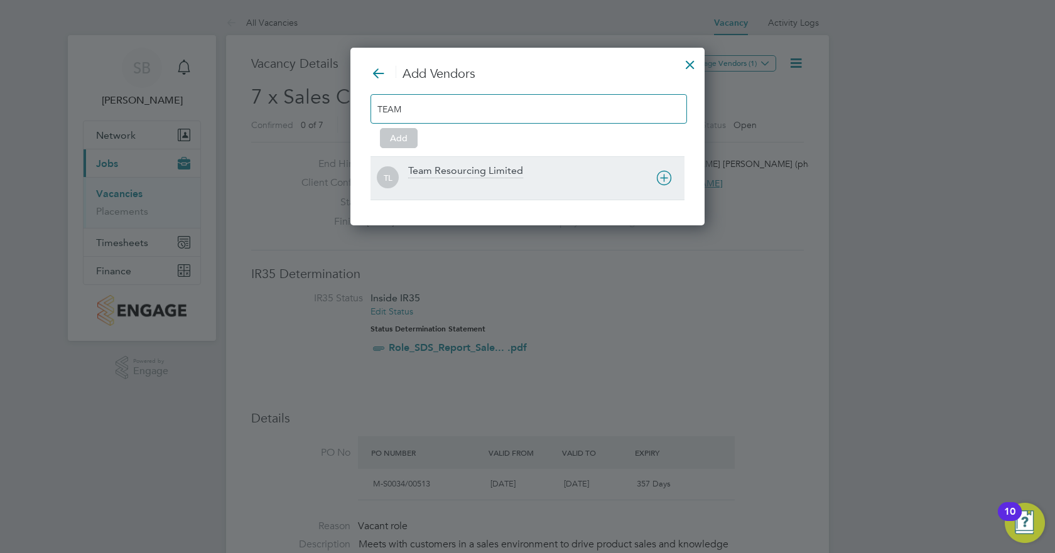
type input "TEAM"
click at [488, 173] on div "Team Resourcing Limited" at bounding box center [465, 172] width 115 height 14
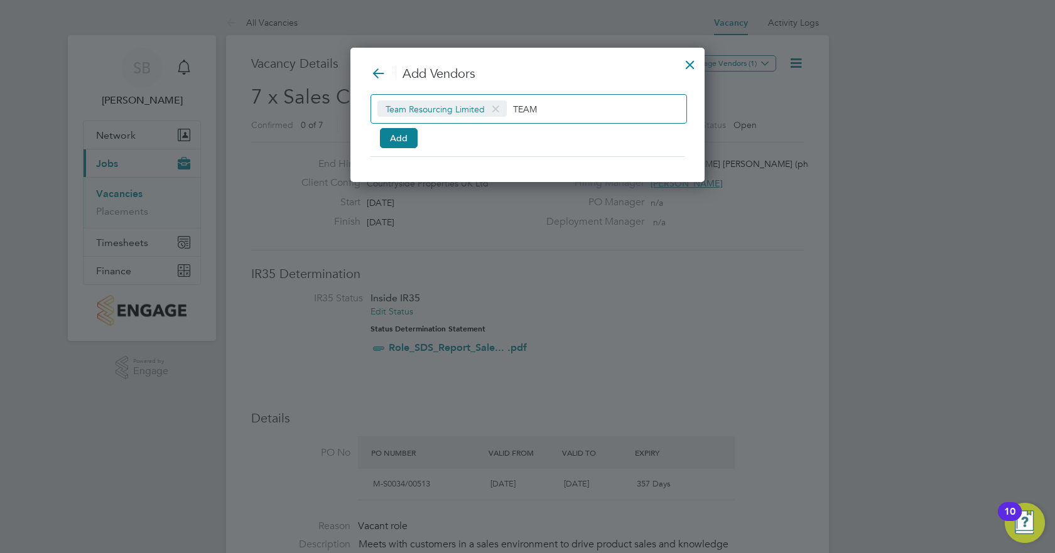
scroll to position [136, 355]
click at [402, 139] on button "Add" at bounding box center [399, 138] width 38 height 20
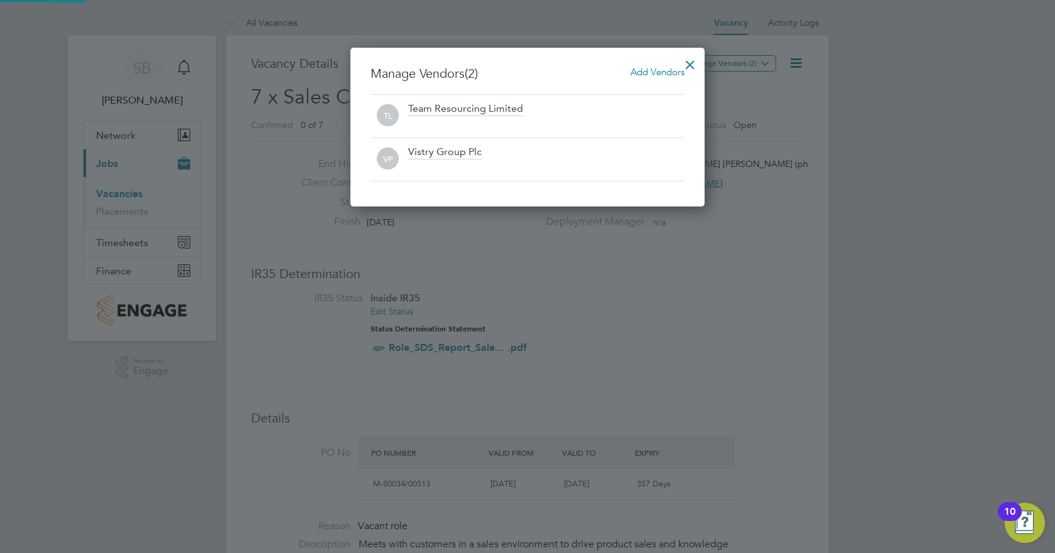
scroll to position [160, 355]
click at [687, 66] on div at bounding box center [690, 61] width 23 height 23
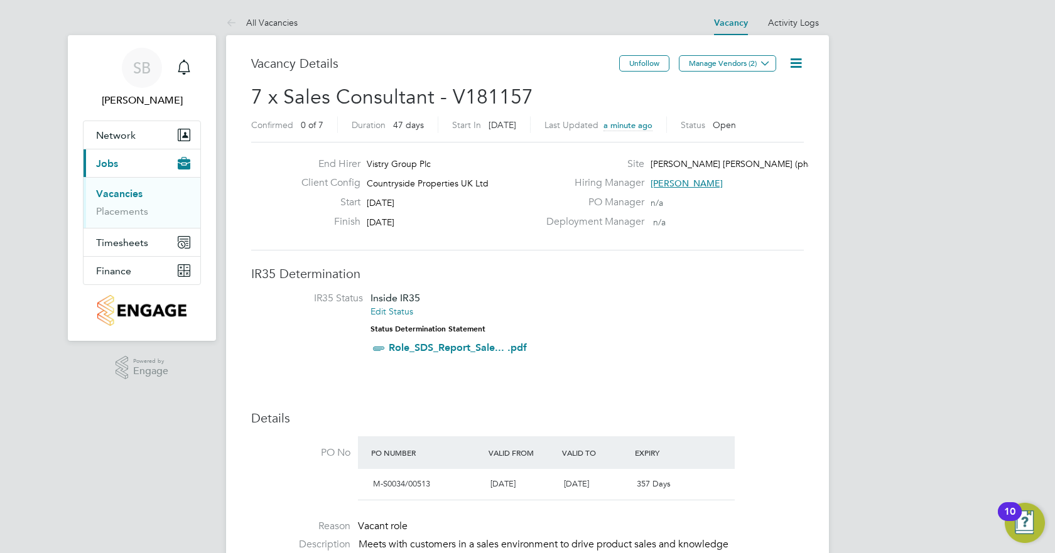
click at [106, 160] on span "Jobs" at bounding box center [107, 164] width 22 height 12
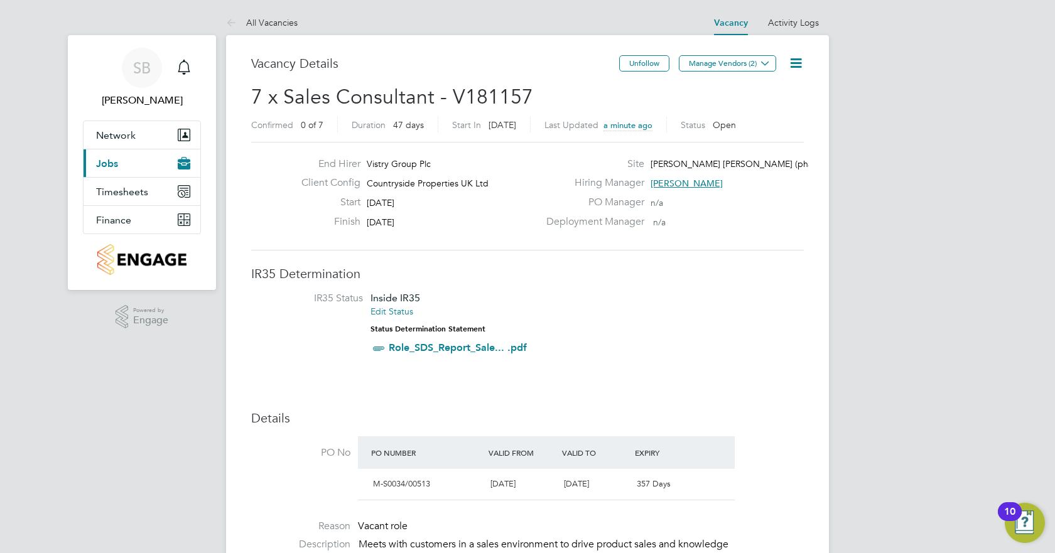
click at [108, 166] on span "Jobs" at bounding box center [107, 164] width 22 height 12
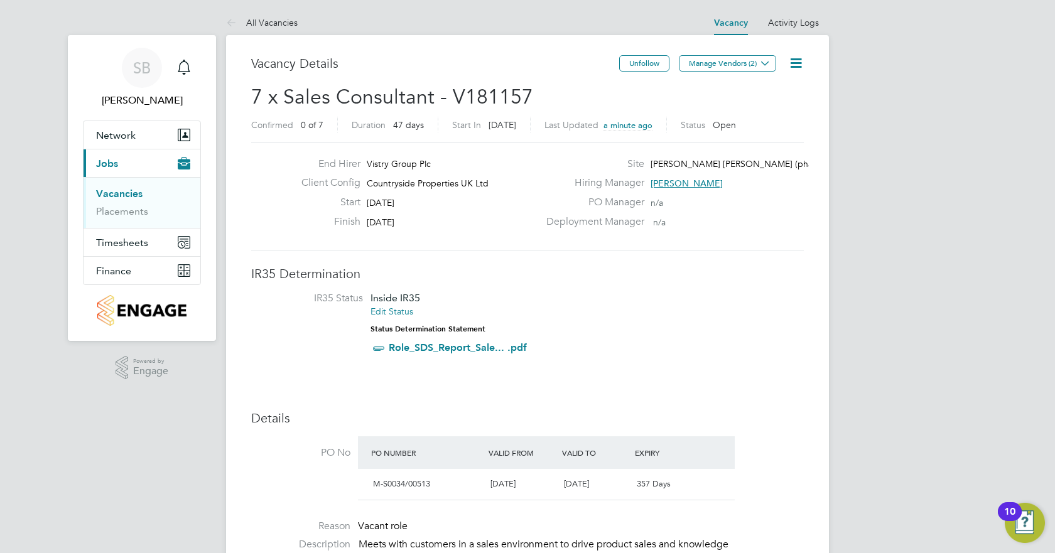
click at [118, 192] on link "Vacancies" at bounding box center [119, 194] width 46 height 12
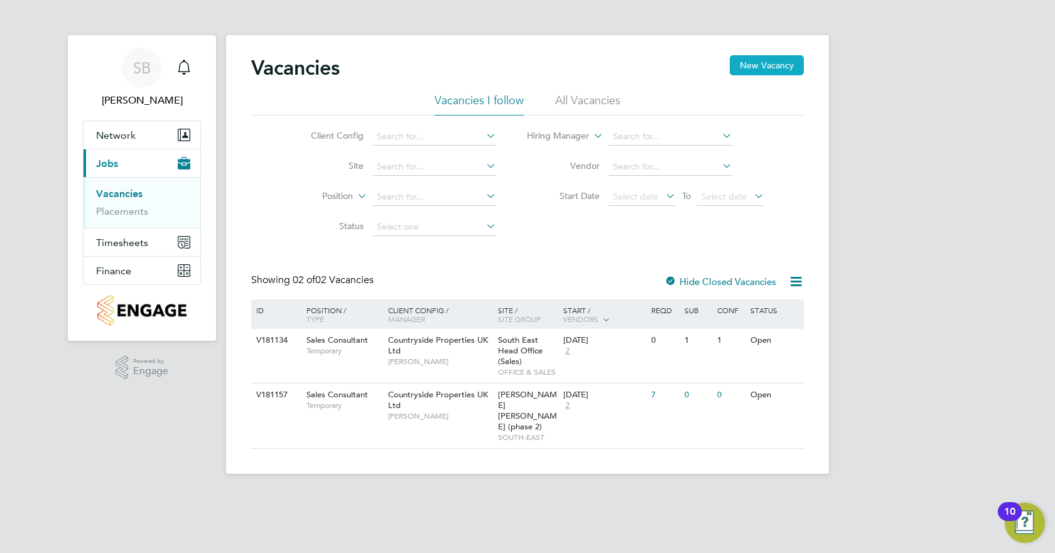
click at [783, 70] on button "New Vacancy" at bounding box center [767, 65] width 74 height 20
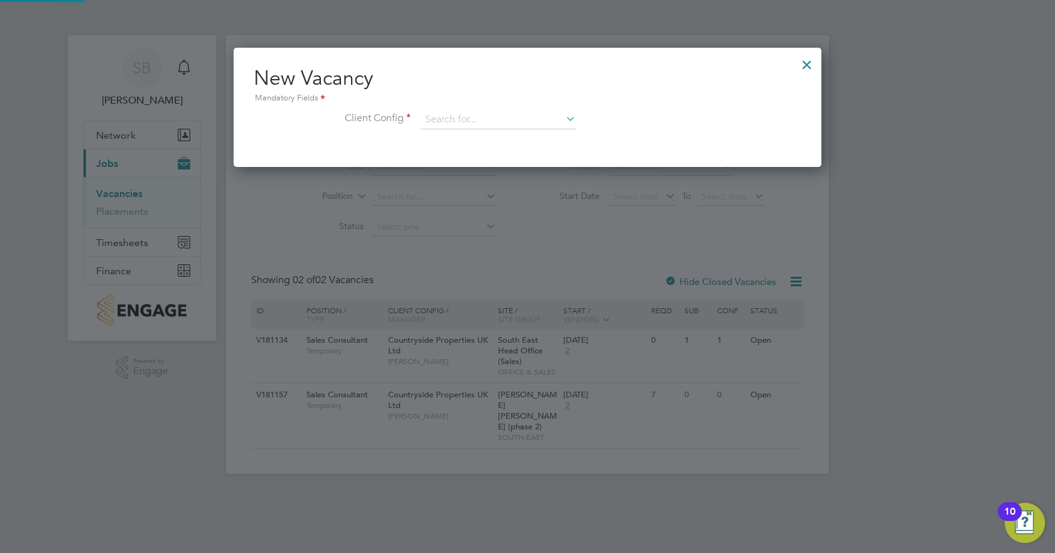
scroll to position [119, 589]
click at [475, 126] on input at bounding box center [498, 120] width 155 height 19
type input "A"
type input "S"
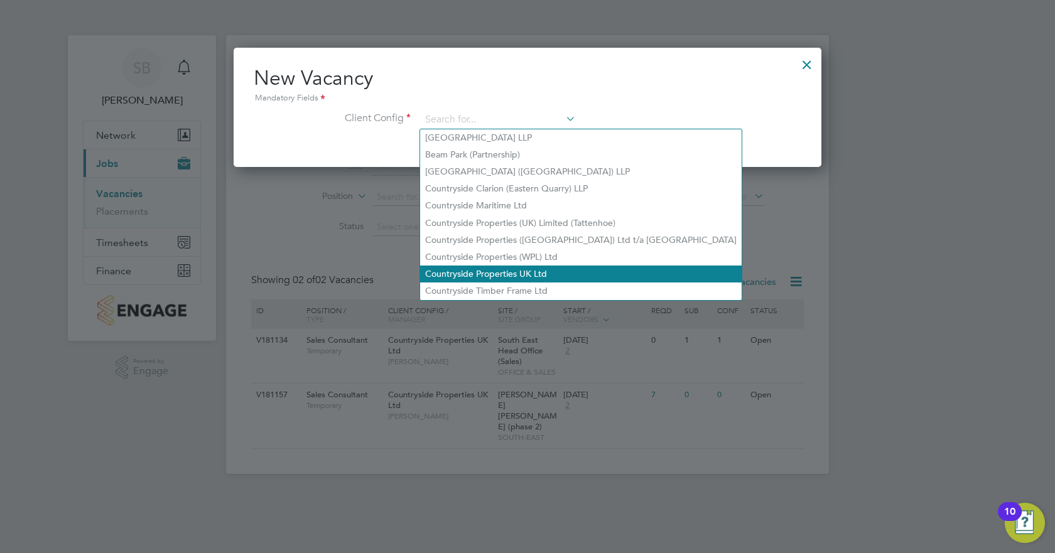
click at [509, 266] on li "Countryside Properties UK Ltd" at bounding box center [581, 274] width 322 height 17
type input "Countryside Properties UK Ltd"
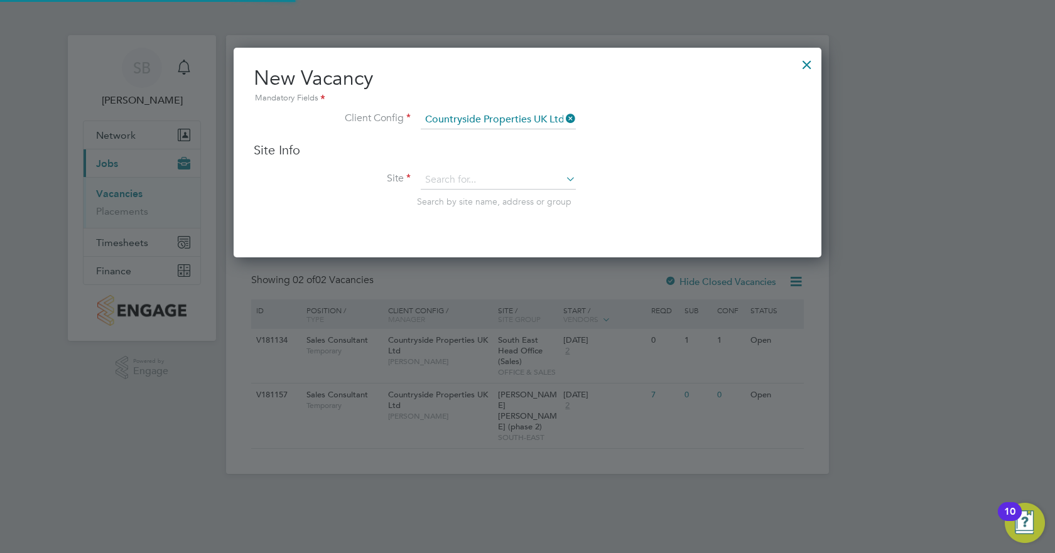
scroll to position [210, 589]
click at [478, 177] on input at bounding box center [498, 180] width 155 height 19
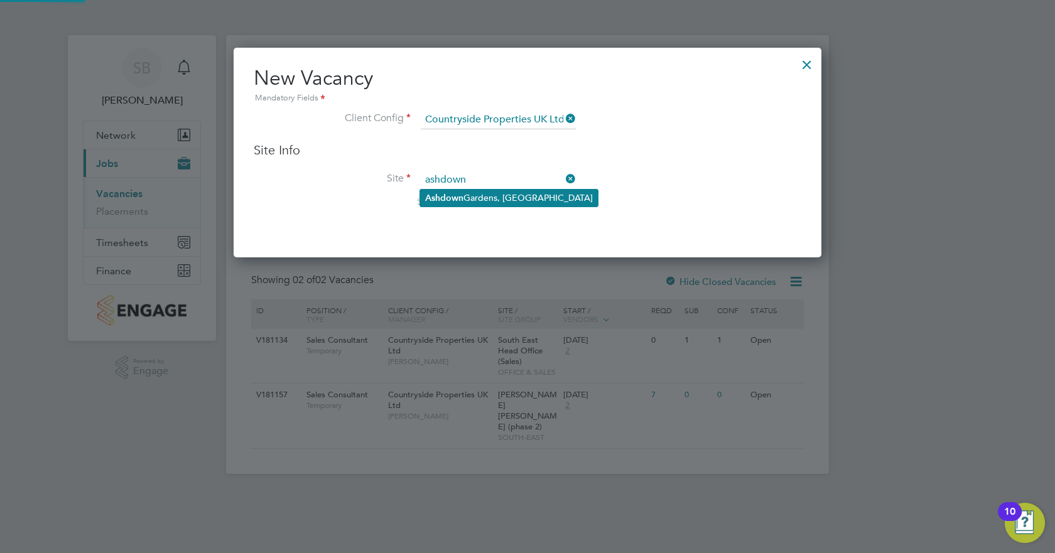
click at [484, 197] on li "[GEOGRAPHIC_DATA], [GEOGRAPHIC_DATA]" at bounding box center [509, 198] width 178 height 17
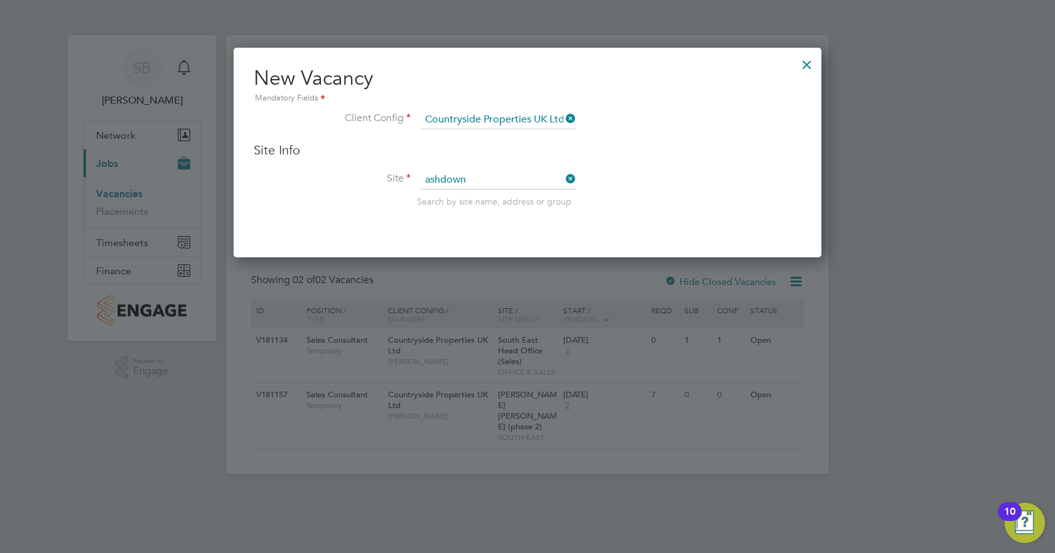
type input "[GEOGRAPHIC_DATA], [GEOGRAPHIC_DATA]"
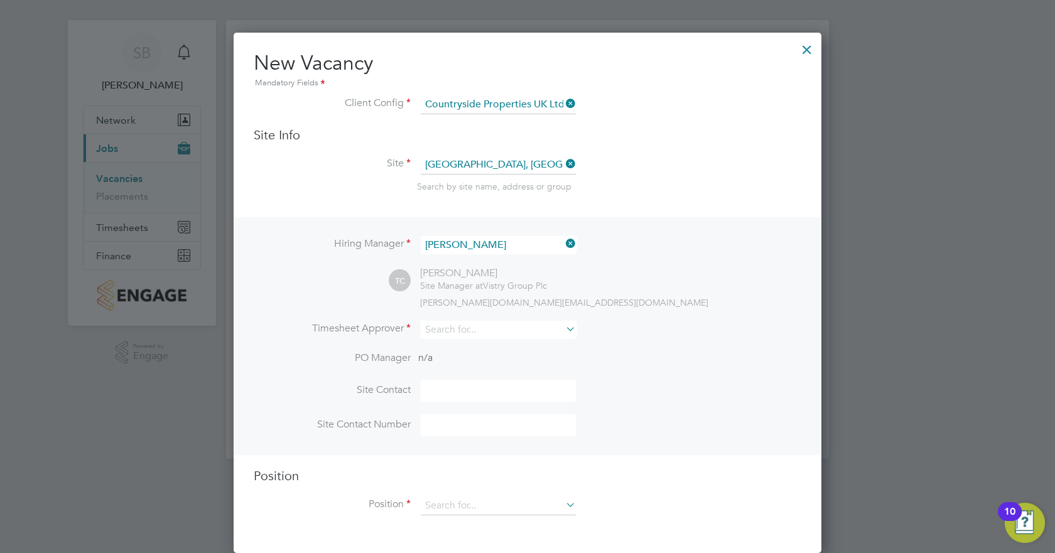
scroll to position [13, 0]
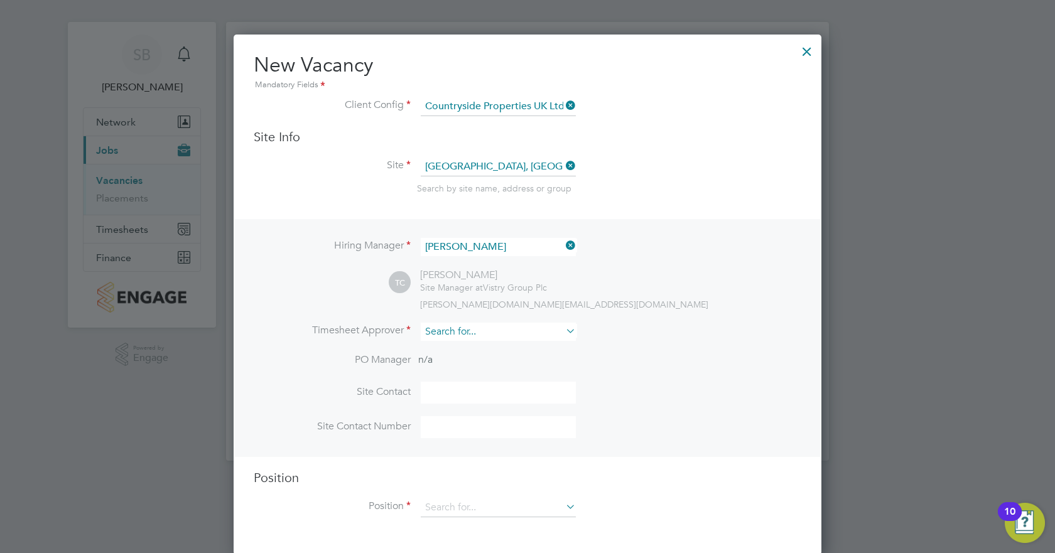
click at [535, 334] on input at bounding box center [498, 332] width 155 height 18
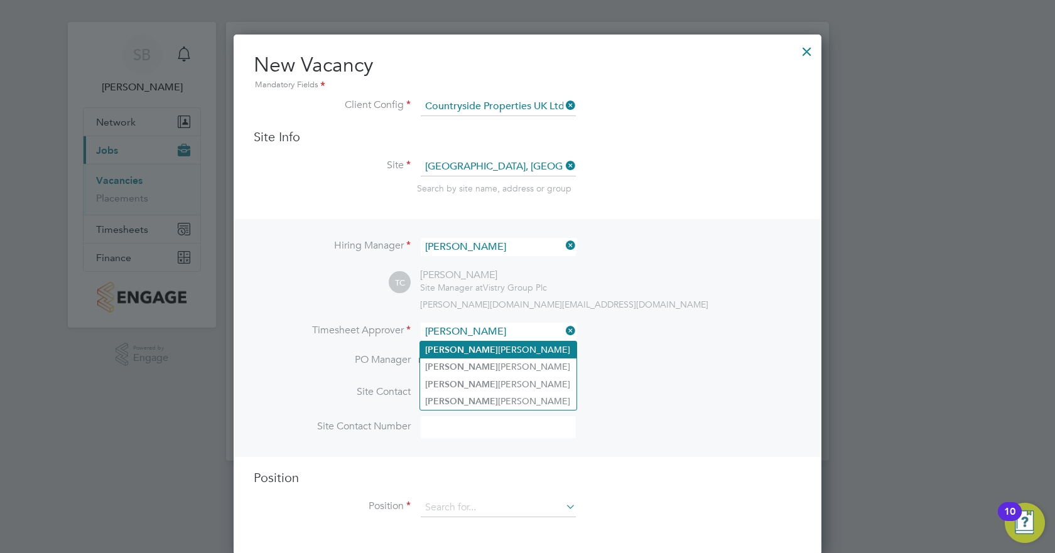
click at [510, 345] on li "[PERSON_NAME]" at bounding box center [498, 350] width 156 height 17
type input "[PERSON_NAME]"
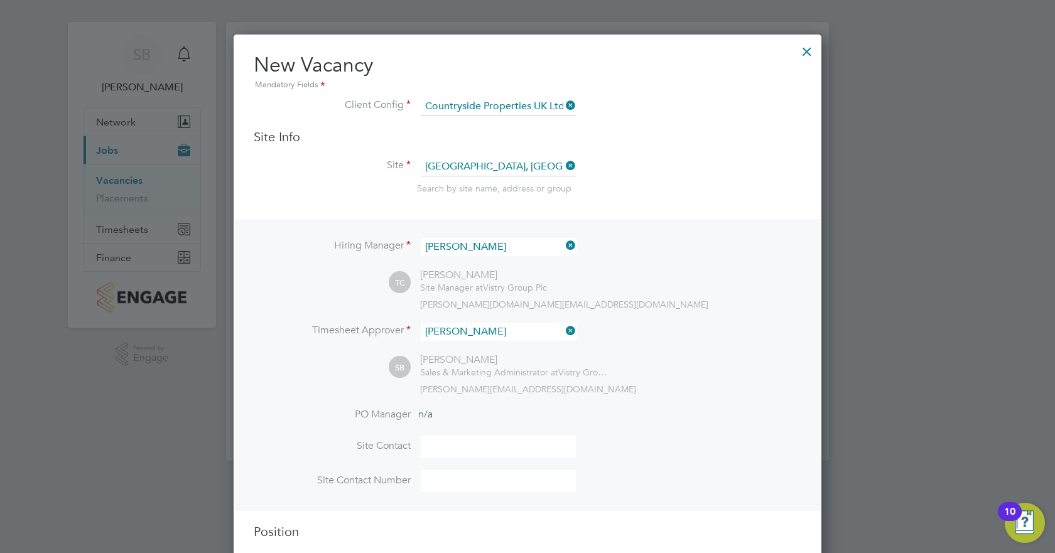
scroll to position [70, 0]
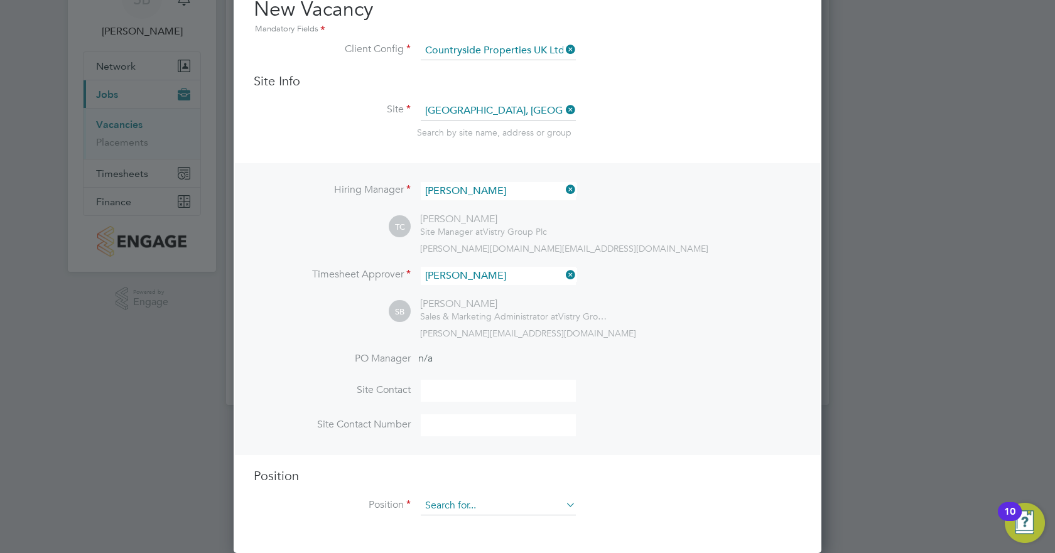
click at [508, 345] on input at bounding box center [498, 506] width 155 height 19
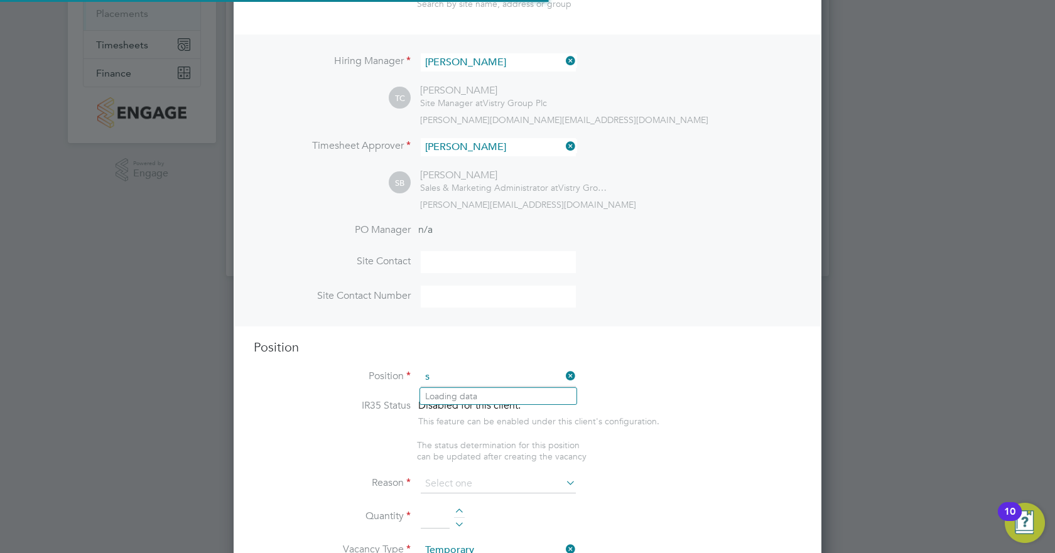
scroll to position [1805, 589]
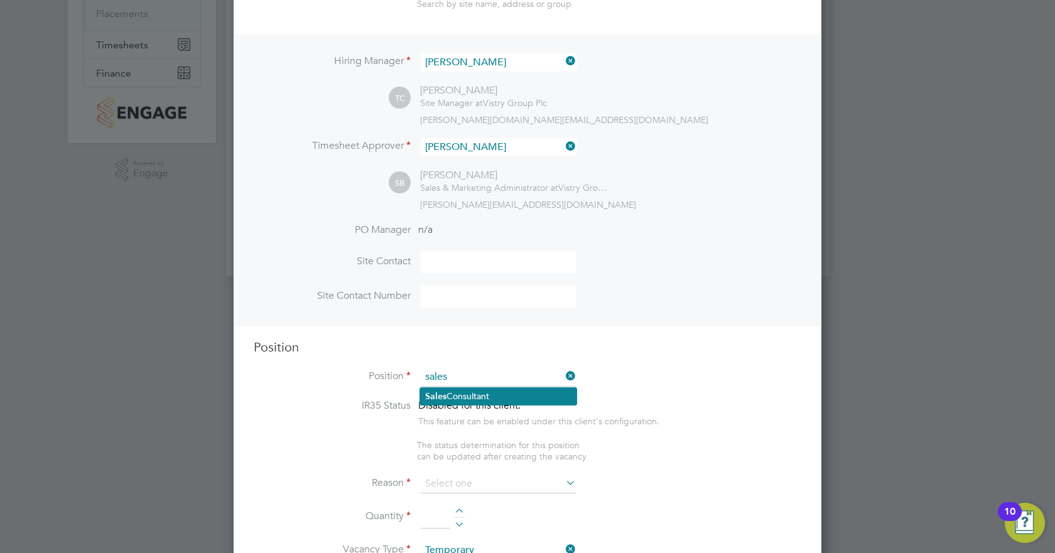
click at [504, 345] on li "Sales Consultant" at bounding box center [498, 396] width 156 height 17
type input "Sales Consultant"
type textarea "Meets with customers in a sales environment to drive product sales and knowledg…"
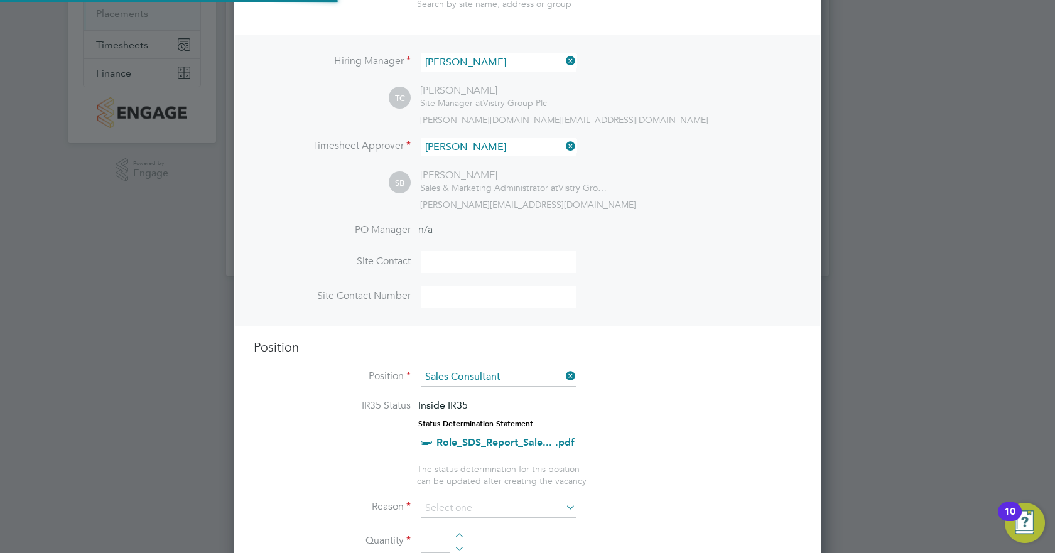
scroll to position [37, 66]
click at [497, 345] on input at bounding box center [498, 508] width 155 height 19
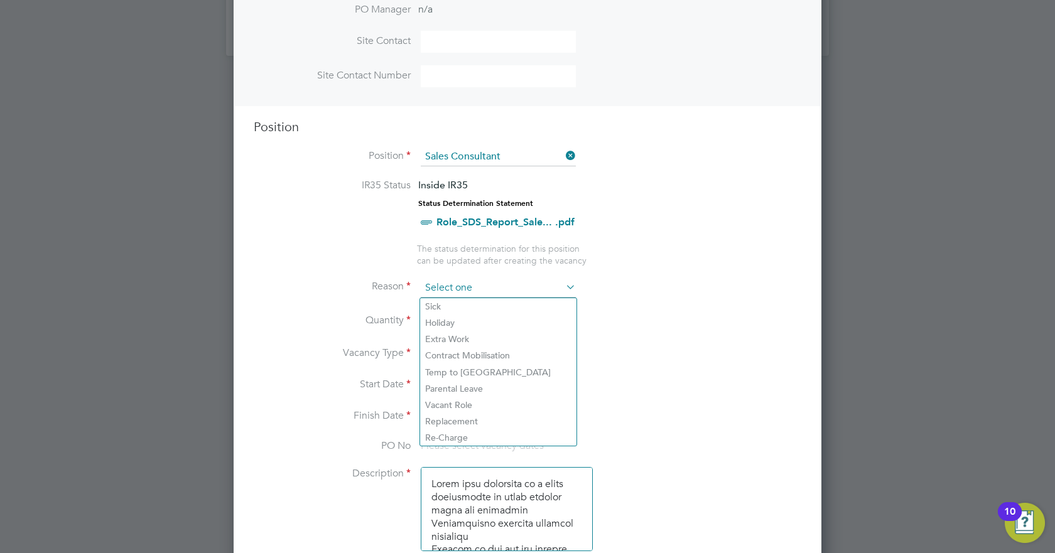
scroll to position [420, 0]
click at [466, 345] on li "Vacant Role" at bounding box center [498, 404] width 156 height 16
type input "Vacant Role"
click at [490, 293] on input at bounding box center [498, 287] width 155 height 19
click at [665, 345] on li "Vacancy Type Temporary" at bounding box center [528, 359] width 548 height 31
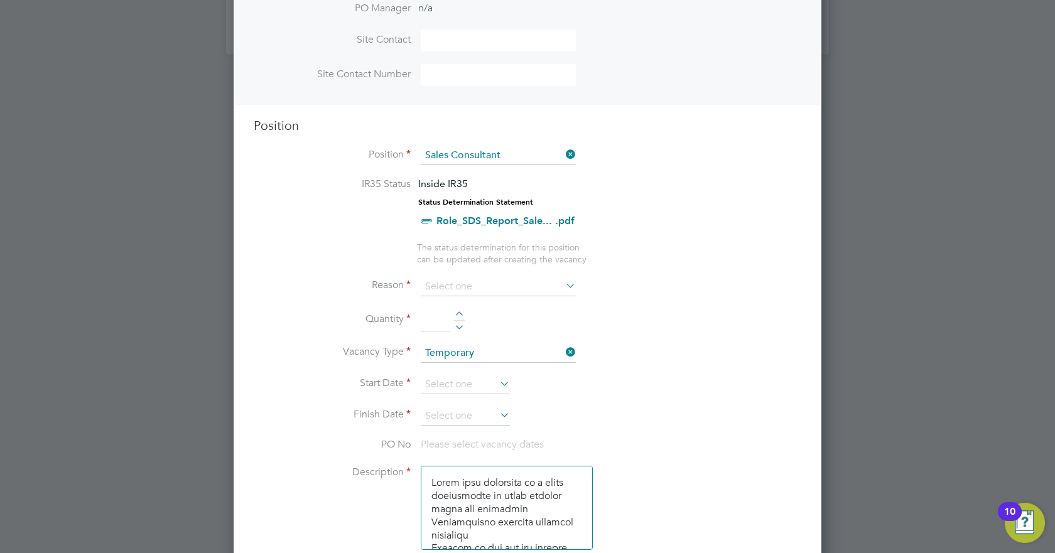
click at [442, 324] on input at bounding box center [435, 320] width 29 height 23
type input "3"
click at [564, 310] on li "Quantity 3" at bounding box center [528, 326] width 548 height 35
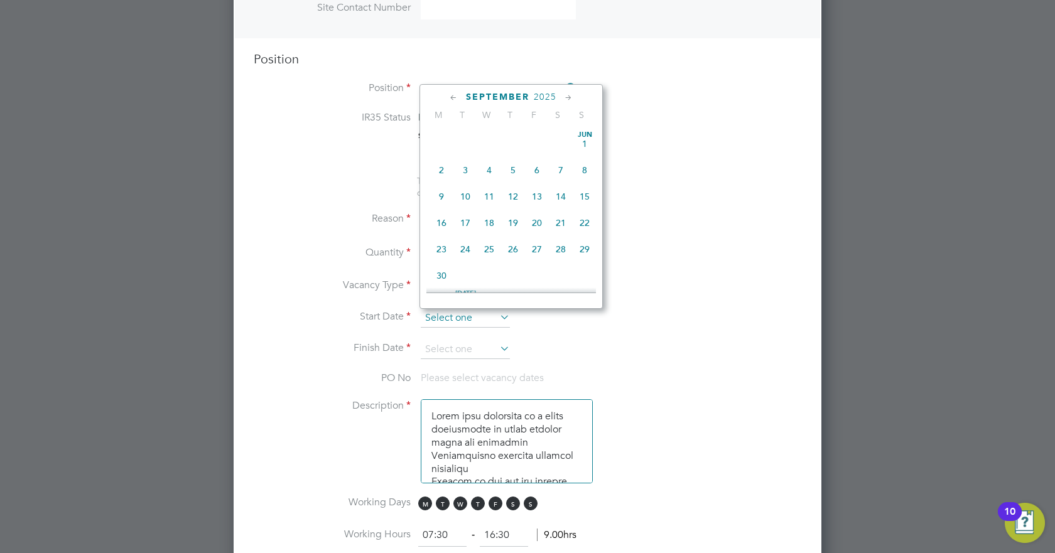
scroll to position [462, 0]
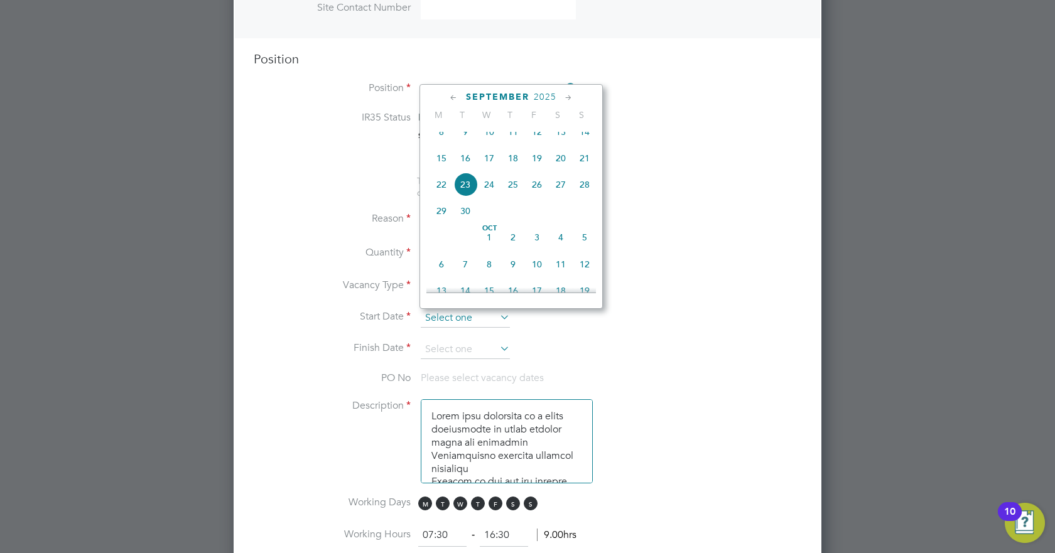
click at [481, 324] on input at bounding box center [465, 318] width 89 height 19
click at [449, 168] on span "15" at bounding box center [442, 158] width 24 height 24
type input "[DATE]"
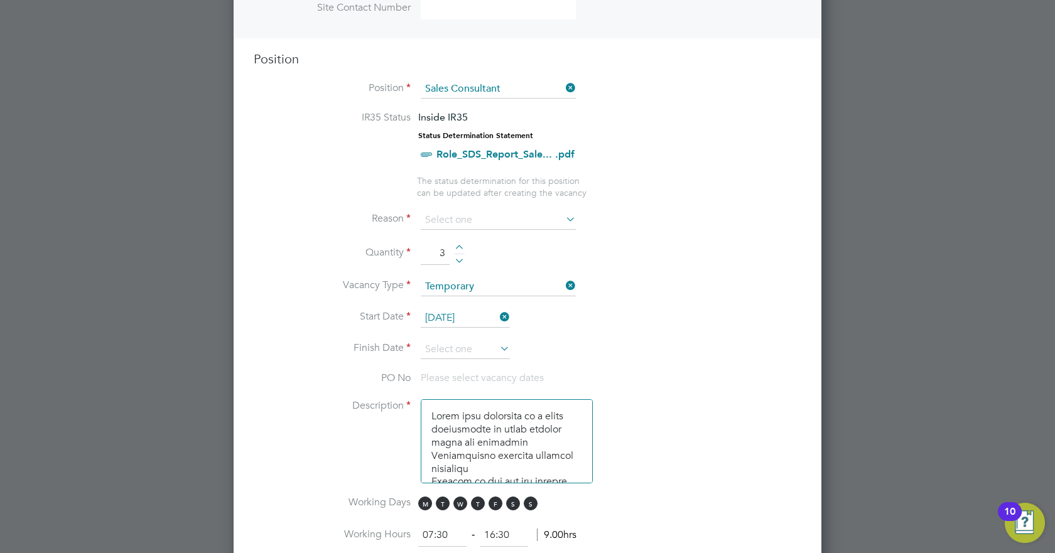
click at [498, 345] on icon at bounding box center [498, 349] width 0 height 18
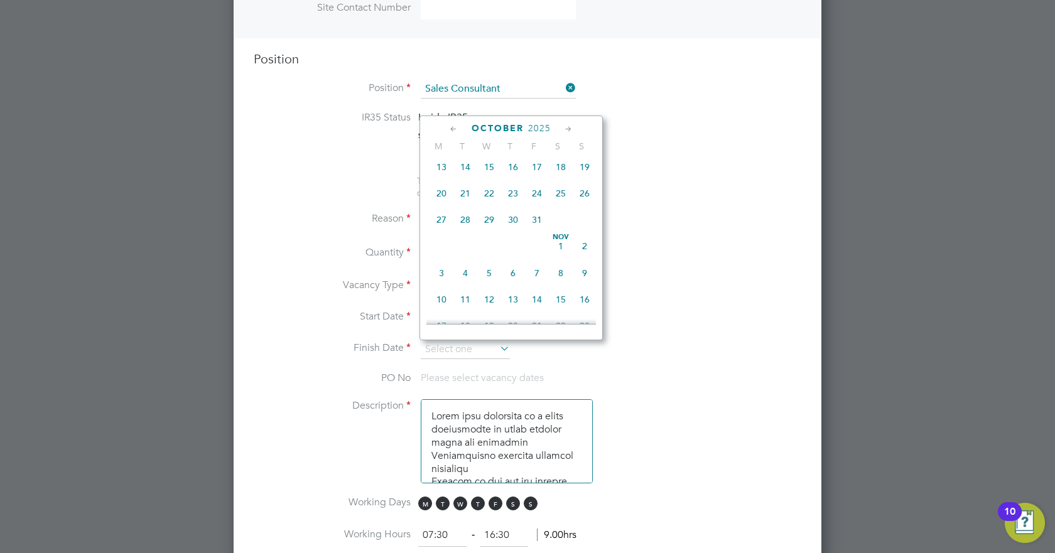
scroll to position [620, 0]
click at [535, 227] on span "31" at bounding box center [537, 217] width 24 height 24
type input "[DATE]"
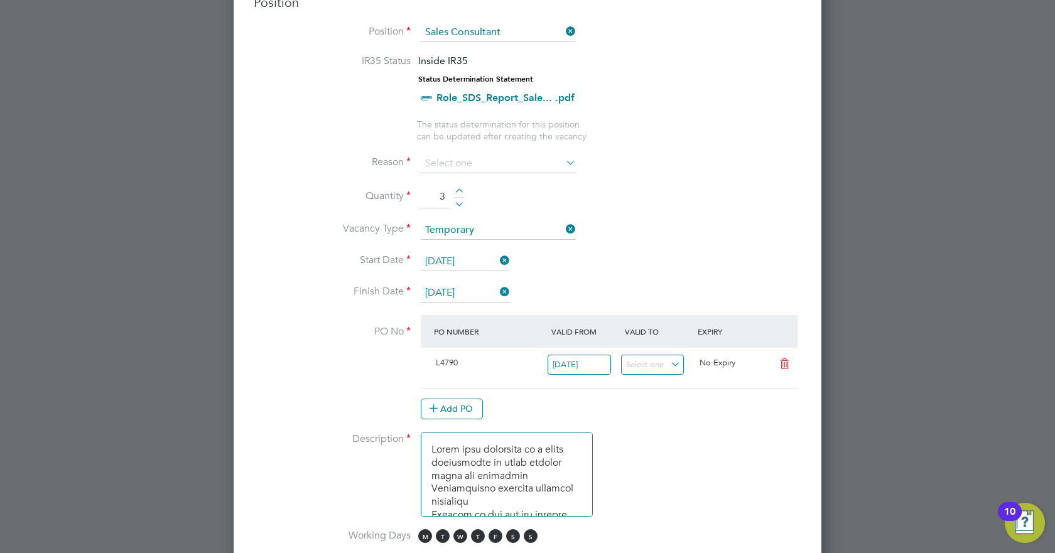
scroll to position [543, 0]
click at [781, 345] on icon at bounding box center [785, 364] width 16 height 10
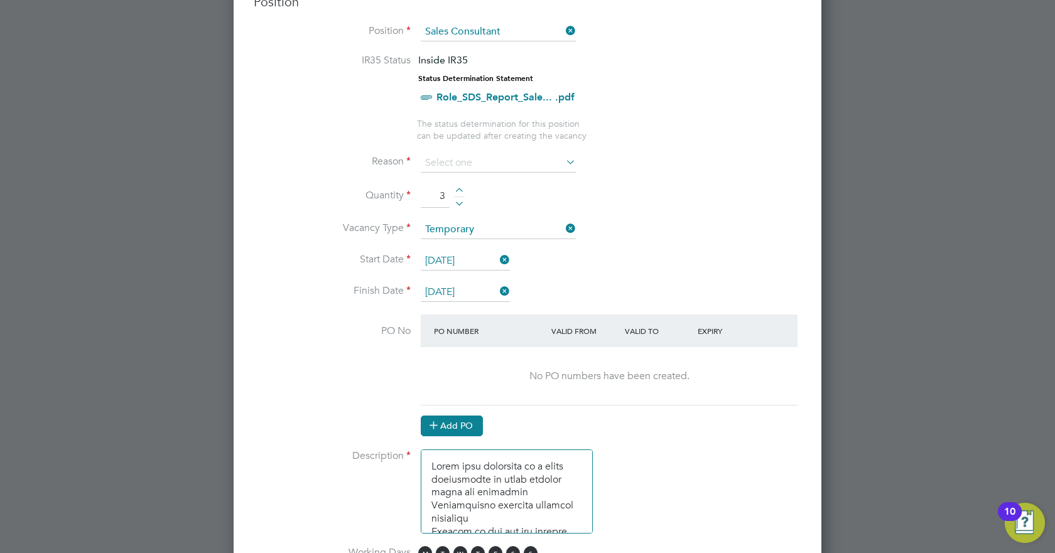
click at [449, 345] on button "Add PO" at bounding box center [452, 426] width 62 height 20
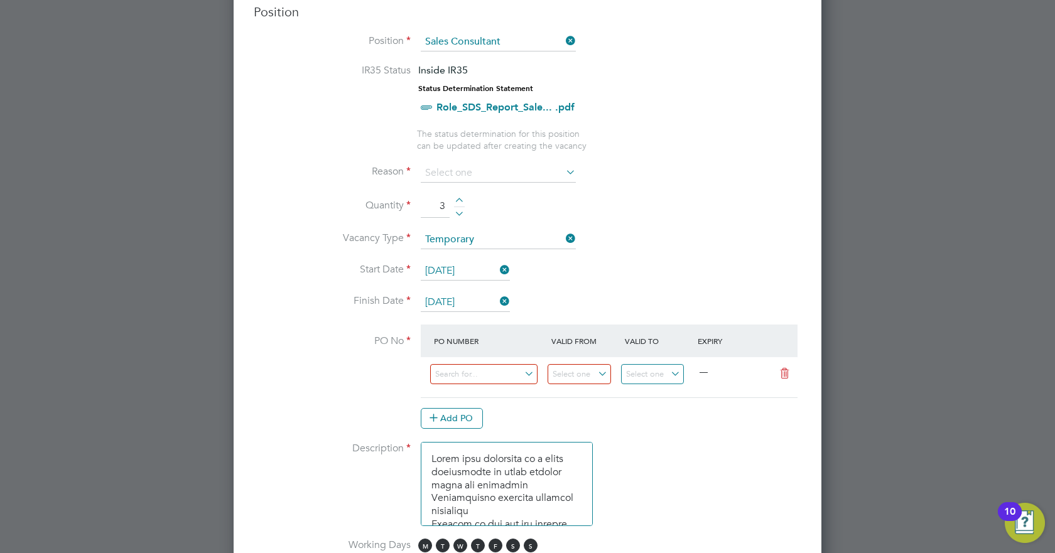
scroll to position [534, 0]
click at [477, 345] on input at bounding box center [483, 374] width 107 height 21
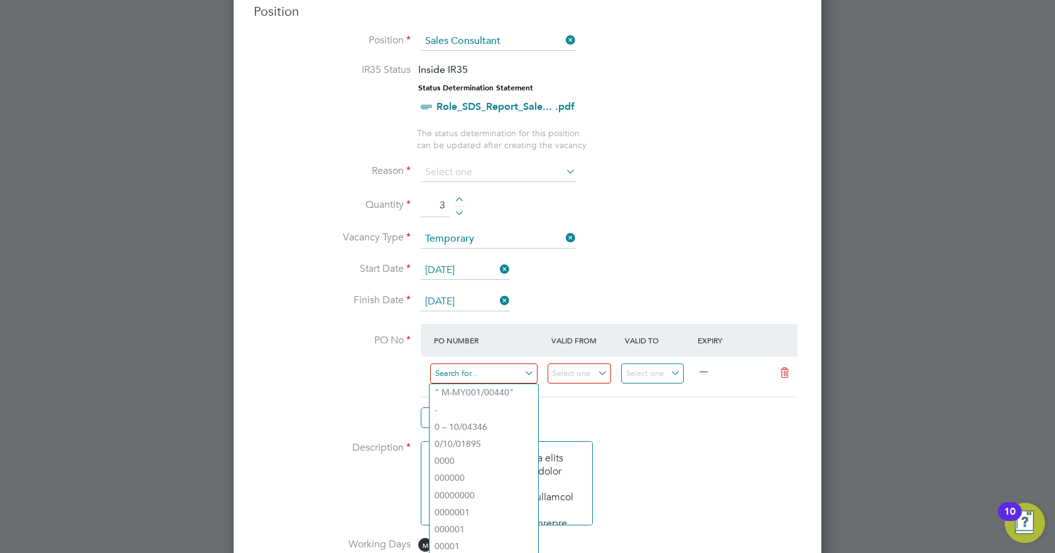
paste input "M-L4790/00617"
type input "M-L4790/00617"
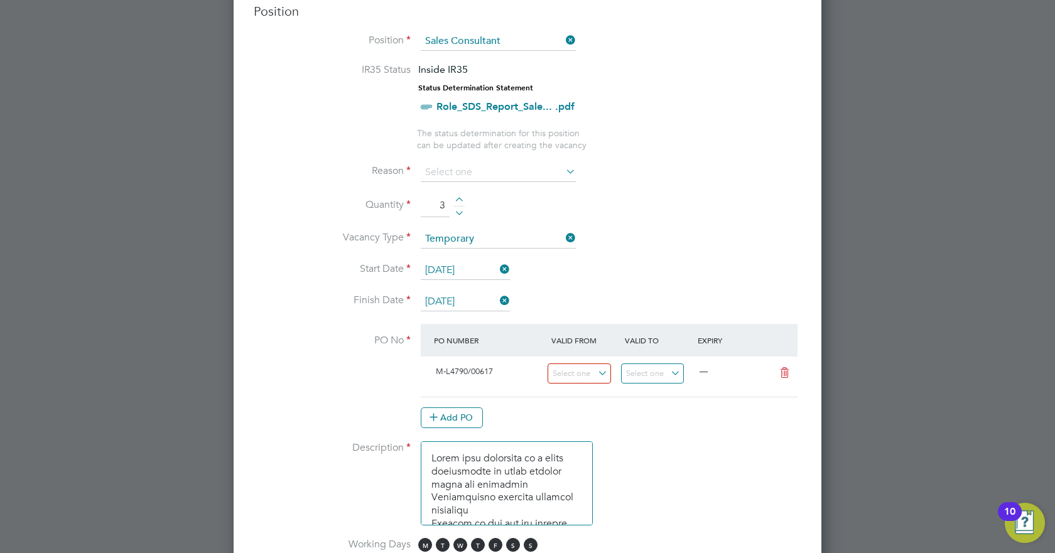
click at [501, 345] on li "Use "M-L4790/00617"" at bounding box center [484, 409] width 109 height 17
click at [569, 345] on input at bounding box center [579, 374] width 63 height 21
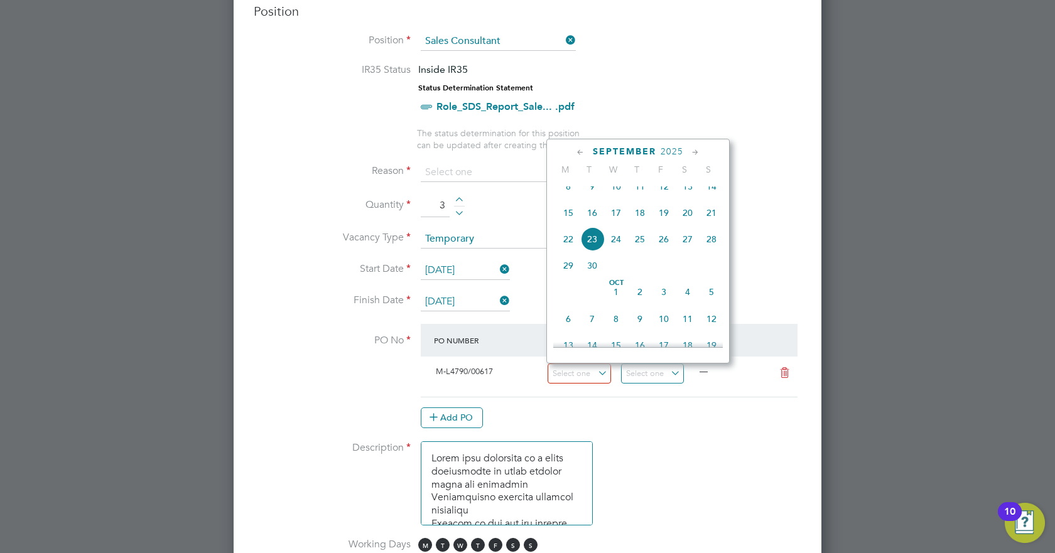
click at [568, 224] on span "15" at bounding box center [569, 213] width 24 height 24
type input "[DATE]"
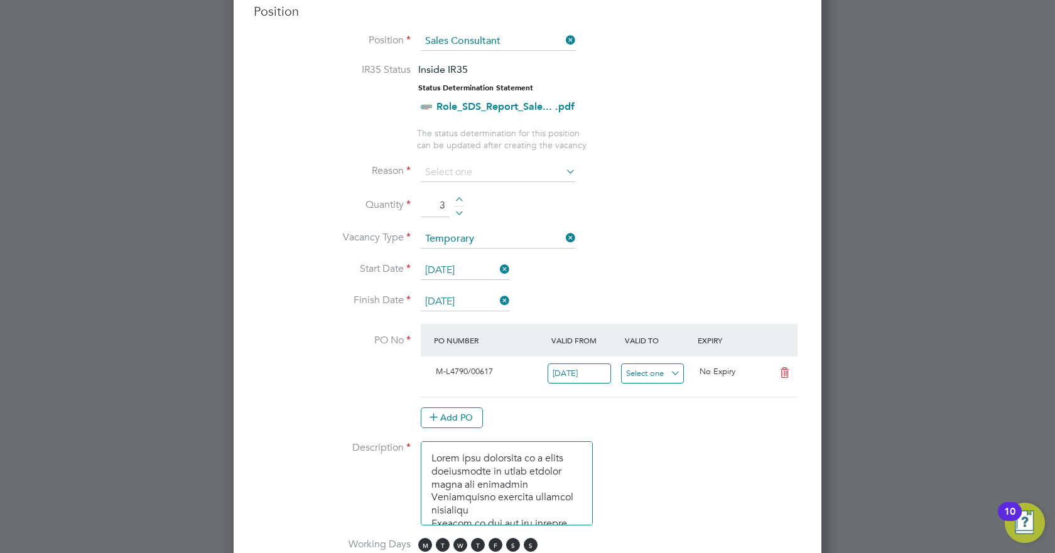
click at [672, 345] on input at bounding box center [652, 374] width 63 height 21
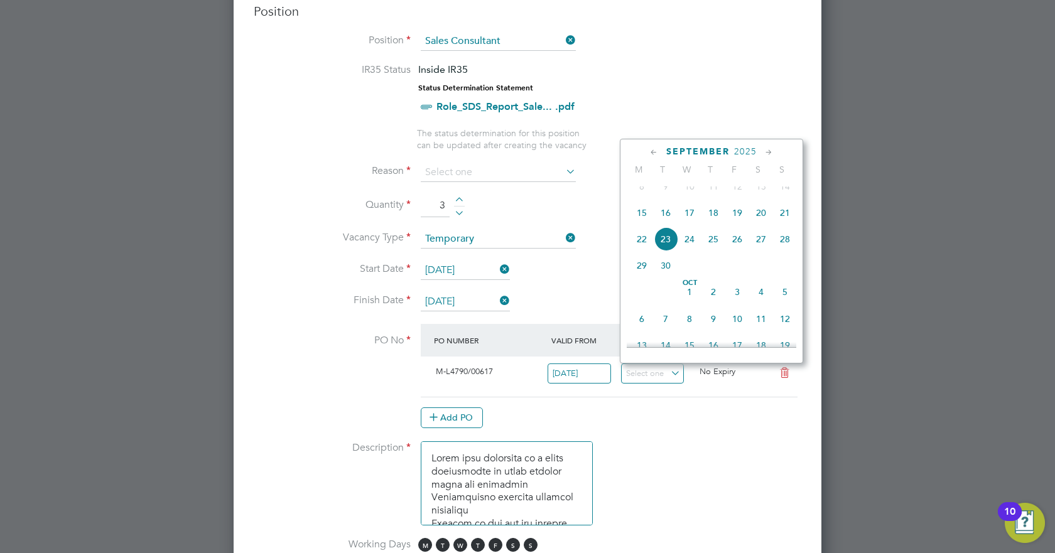
click at [748, 150] on span "2025" at bounding box center [745, 151] width 23 height 11
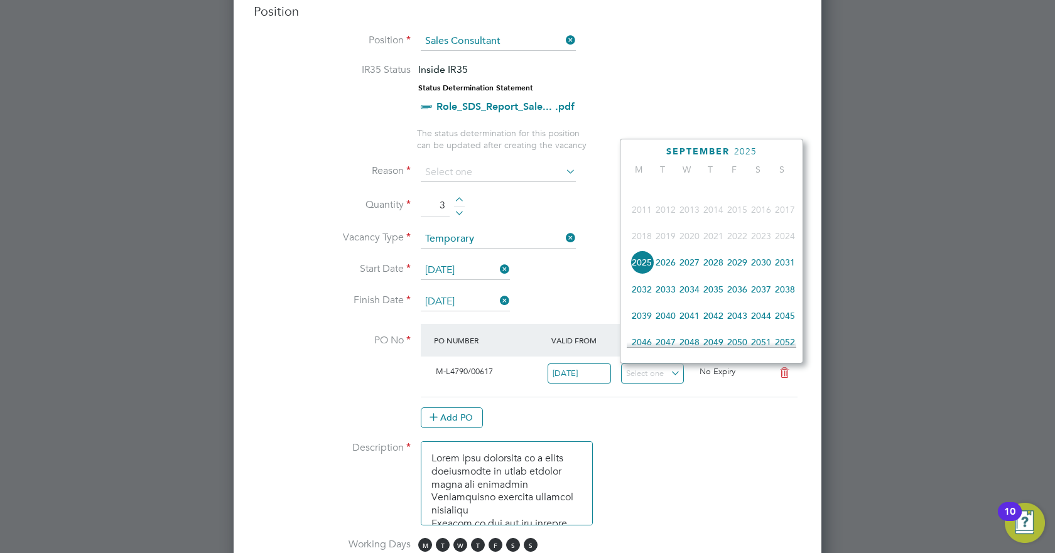
click at [662, 273] on span "2026" at bounding box center [666, 263] width 24 height 24
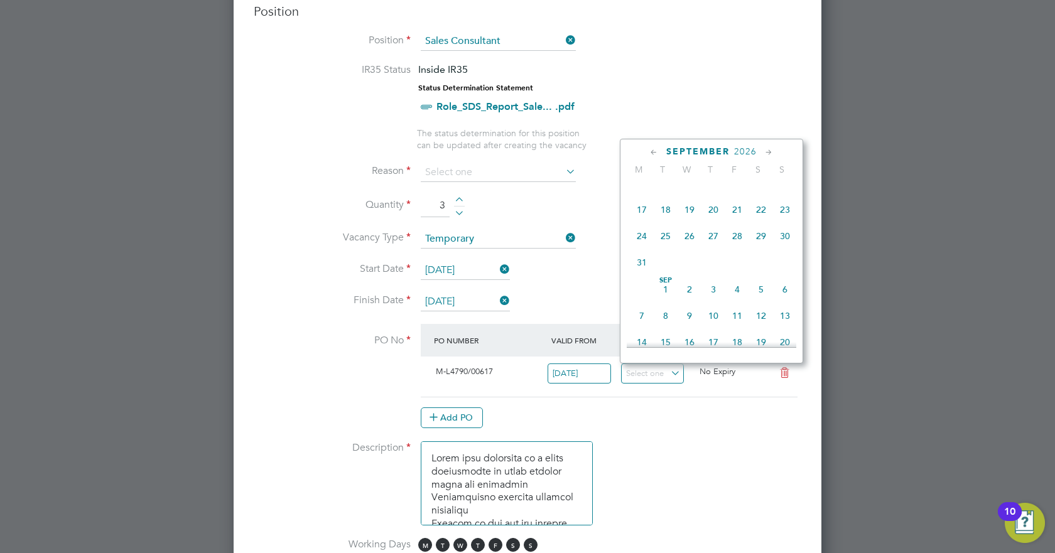
scroll to position [480, 0]
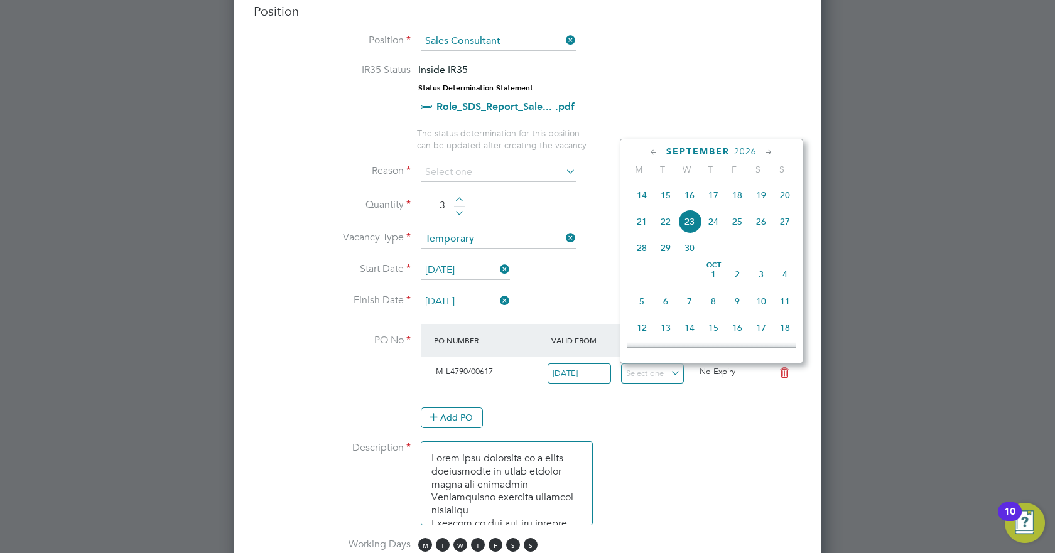
click at [663, 205] on span "15" at bounding box center [666, 195] width 24 height 24
type input "[DATE]"
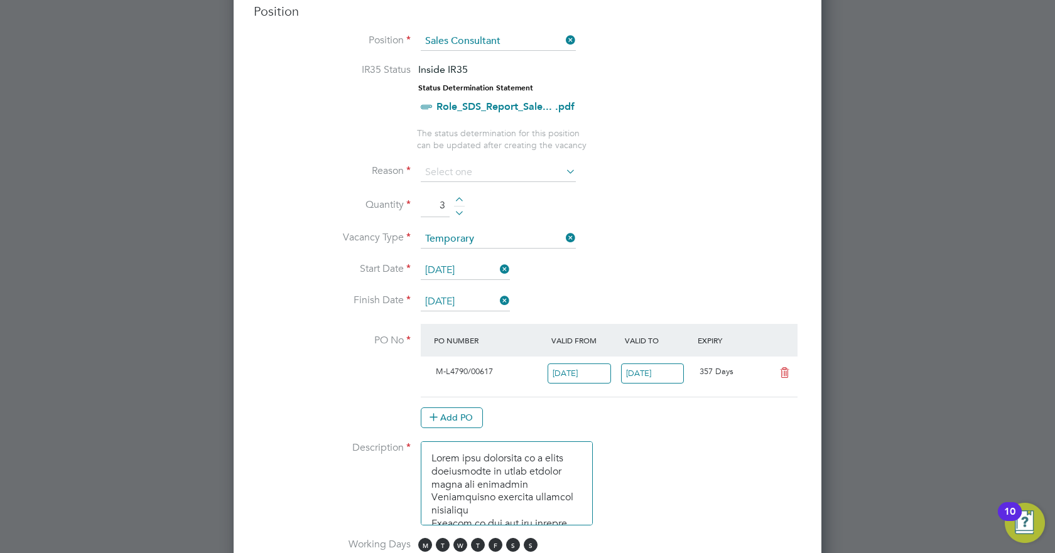
click at [685, 345] on div "Add PO" at bounding box center [609, 418] width 377 height 20
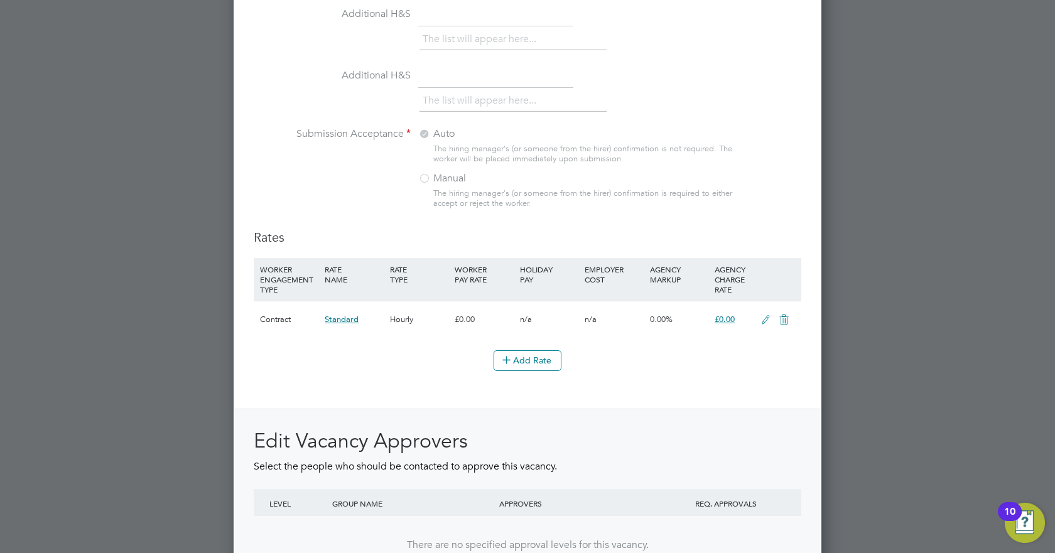
scroll to position [1275, 0]
click at [546, 345] on button "Add Rate" at bounding box center [528, 361] width 68 height 20
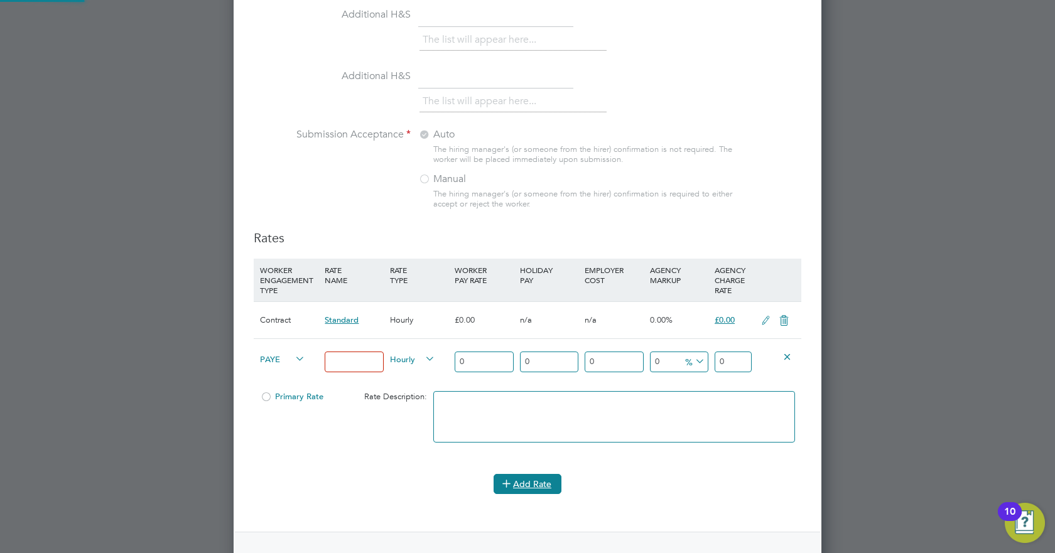
scroll to position [2040, 589]
click at [785, 345] on icon at bounding box center [787, 356] width 9 height 9
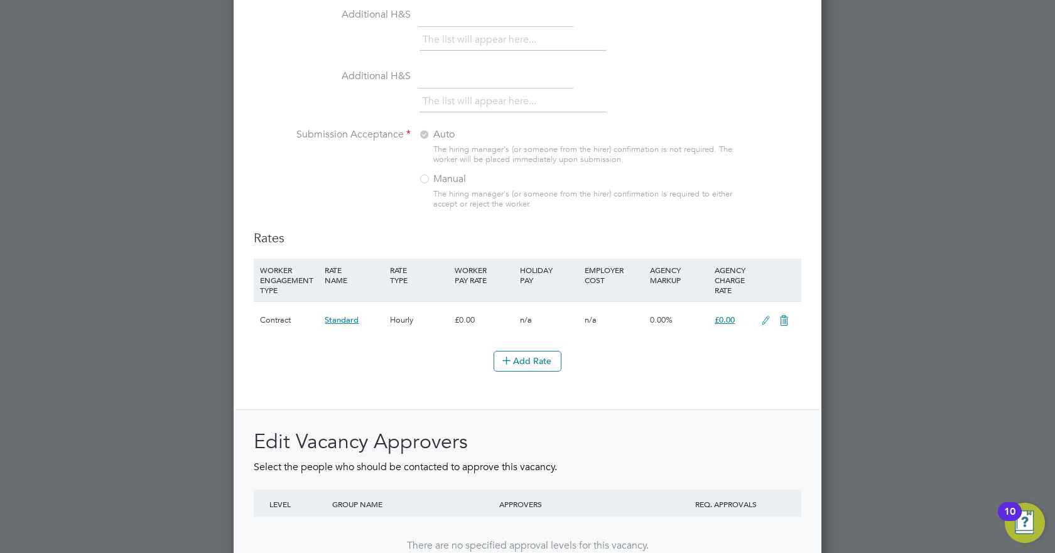
scroll to position [1917, 589]
click at [763, 322] on icon at bounding box center [766, 321] width 16 height 10
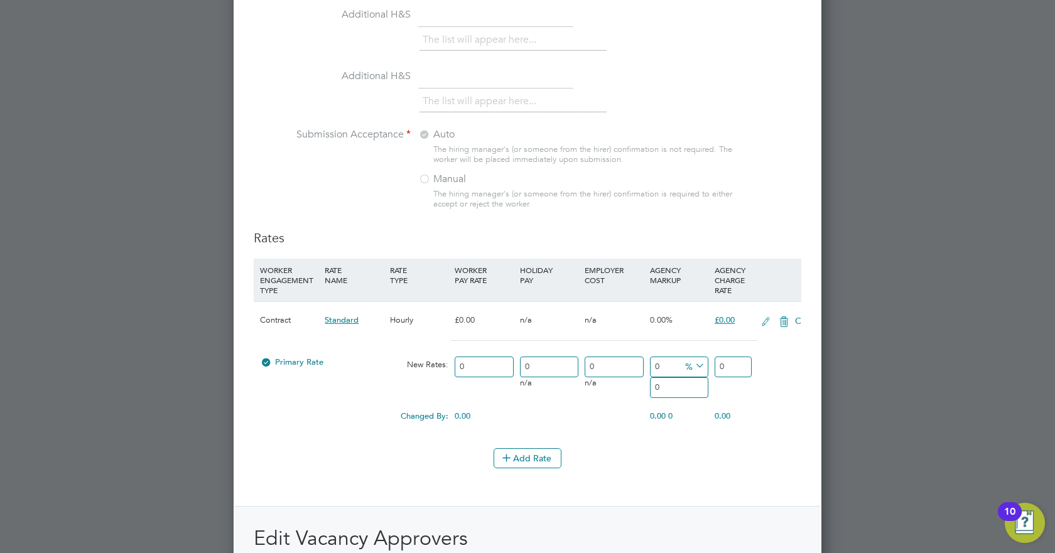
scroll to position [1994, 589]
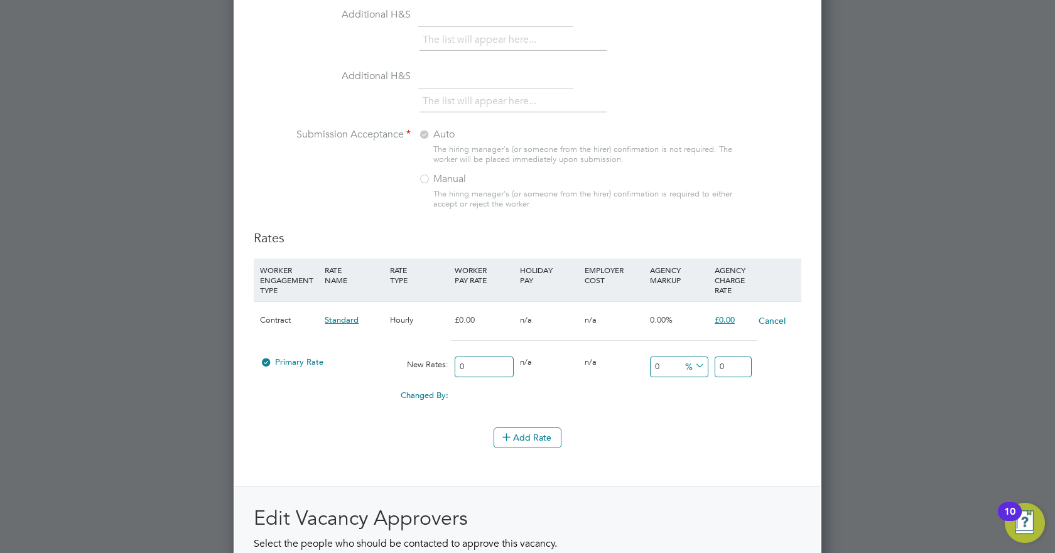
click at [726, 345] on input "0" at bounding box center [733, 367] width 37 height 21
type input "23.97"
click at [731, 345] on div "Add Rate" at bounding box center [528, 438] width 548 height 20
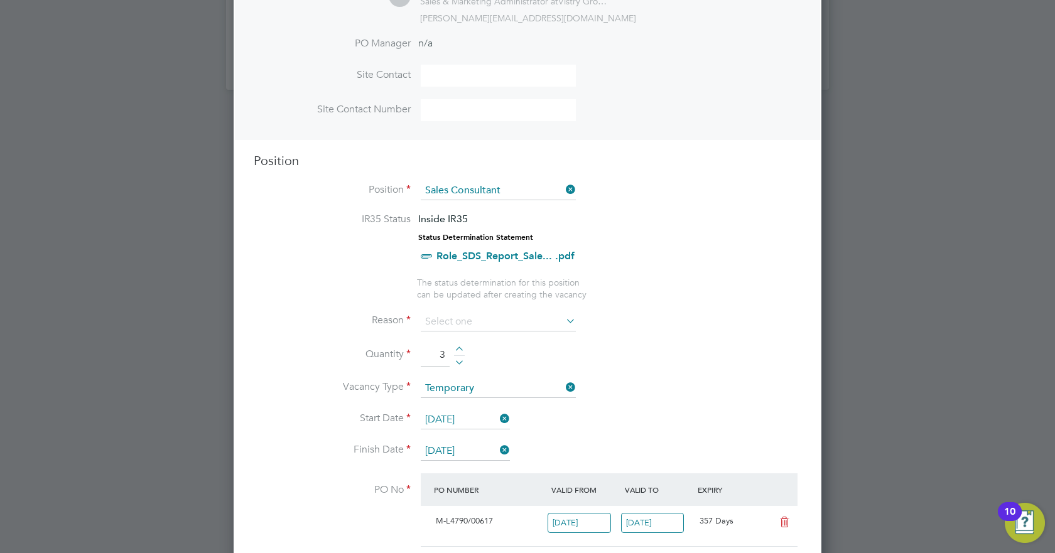
scroll to position [375, 0]
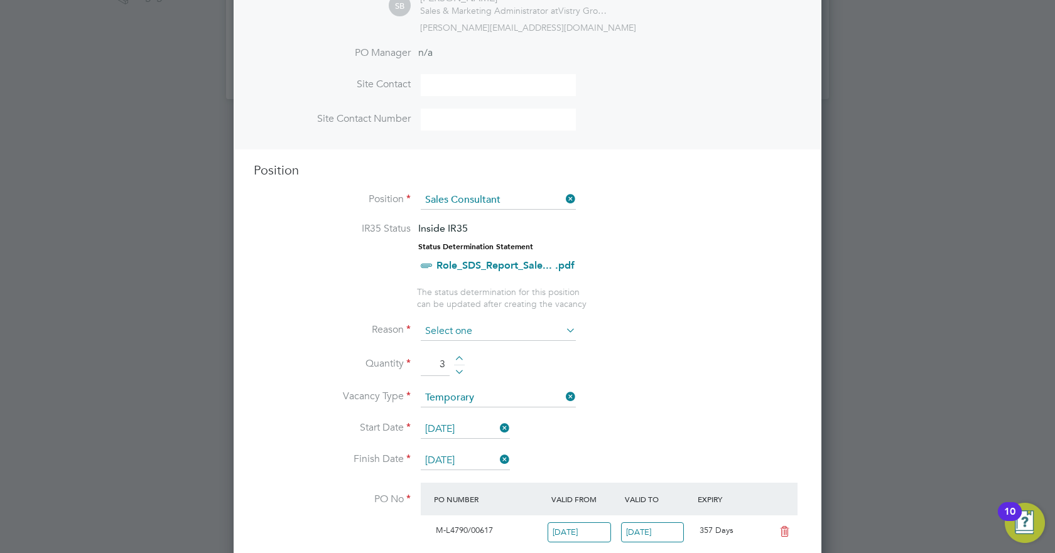
click at [523, 333] on input at bounding box center [498, 331] width 155 height 19
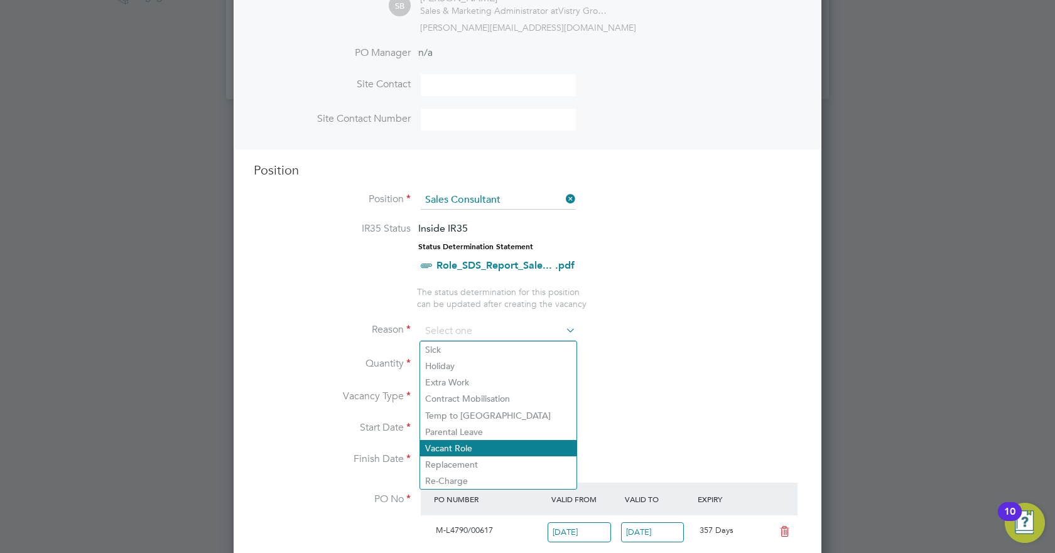
click at [491, 345] on li "Vacant Role" at bounding box center [498, 448] width 156 height 16
type input "Vacant Role"
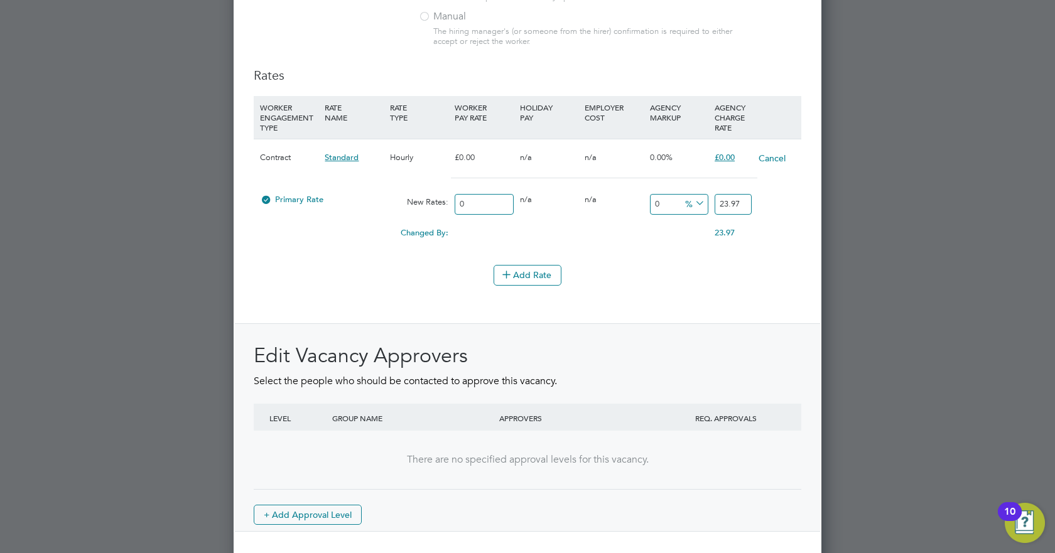
scroll to position [1487, 0]
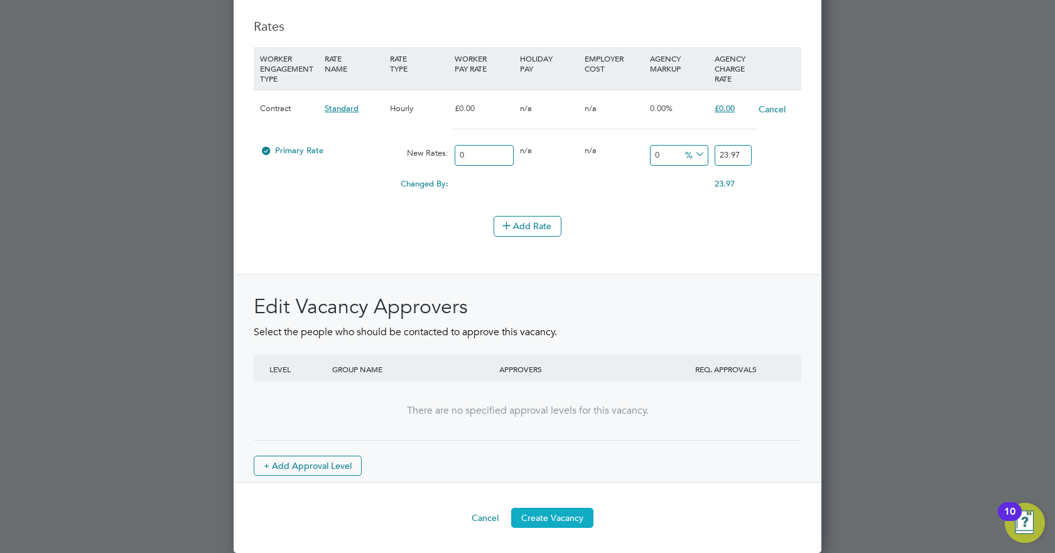
click at [553, 345] on button "Create Vacancy" at bounding box center [552, 518] width 82 height 20
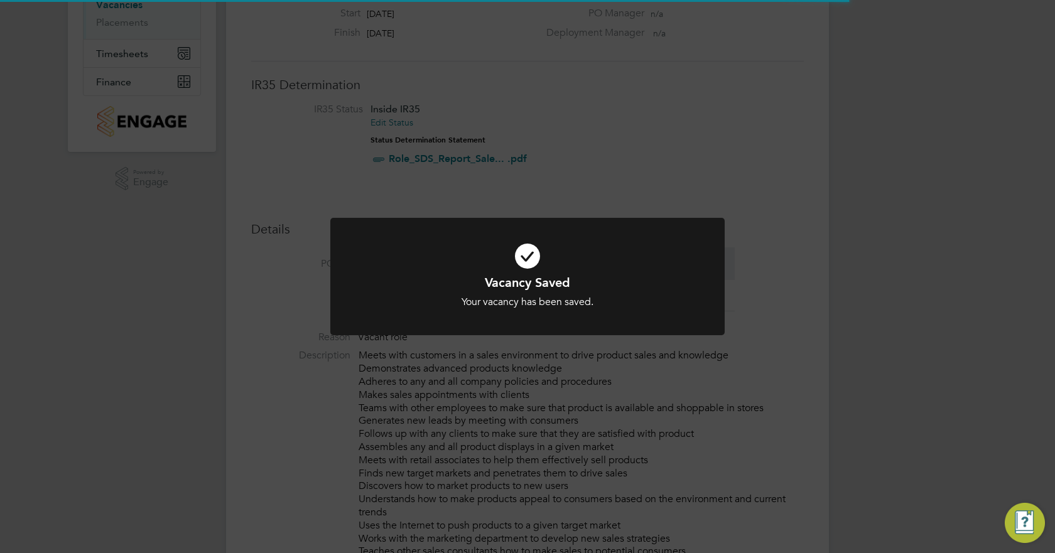
scroll to position [21, 118]
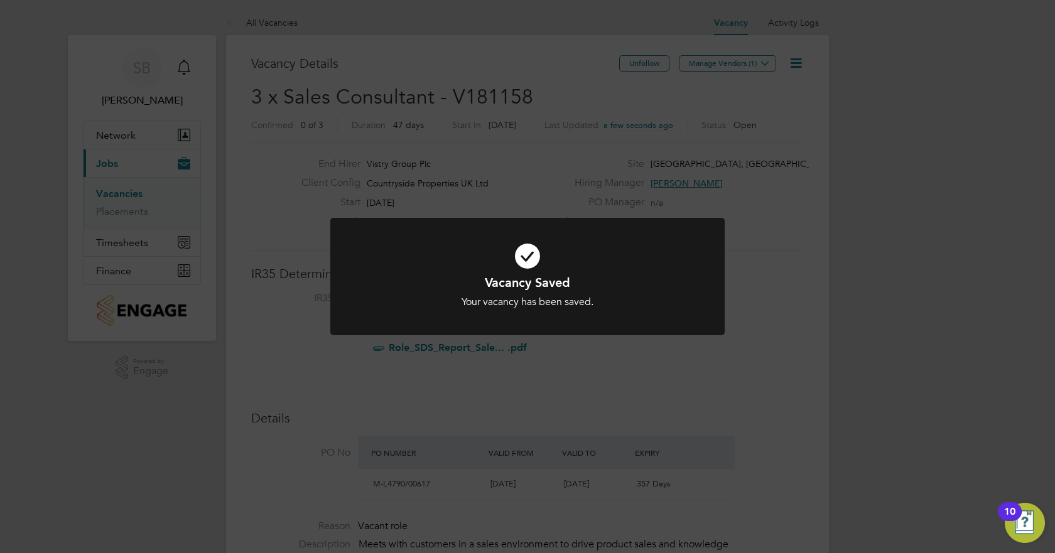
click at [759, 67] on div "Vacancy Saved Your vacancy has been saved. Cancel Okay" at bounding box center [527, 276] width 1055 height 553
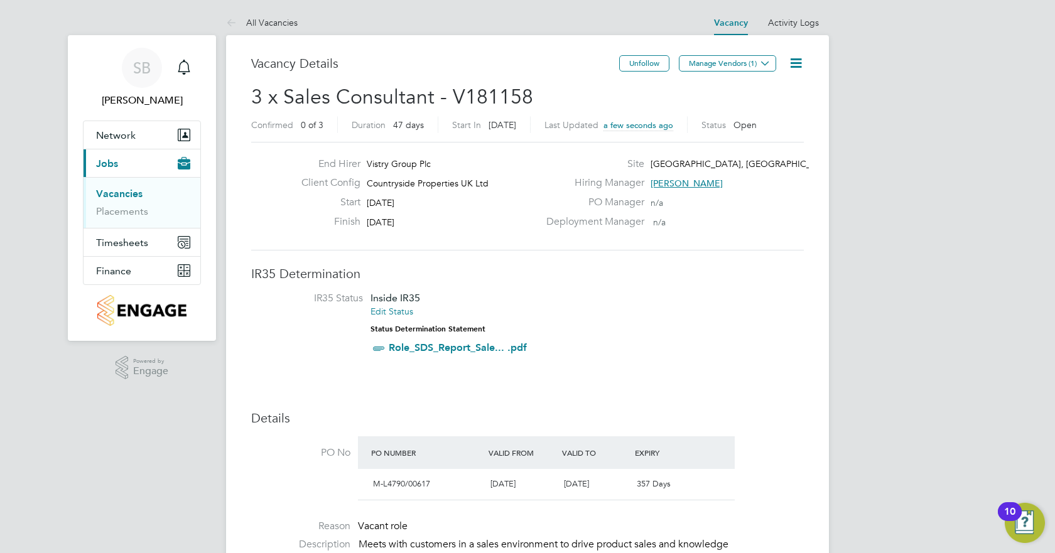
click at [761, 67] on icon at bounding box center [765, 62] width 9 height 9
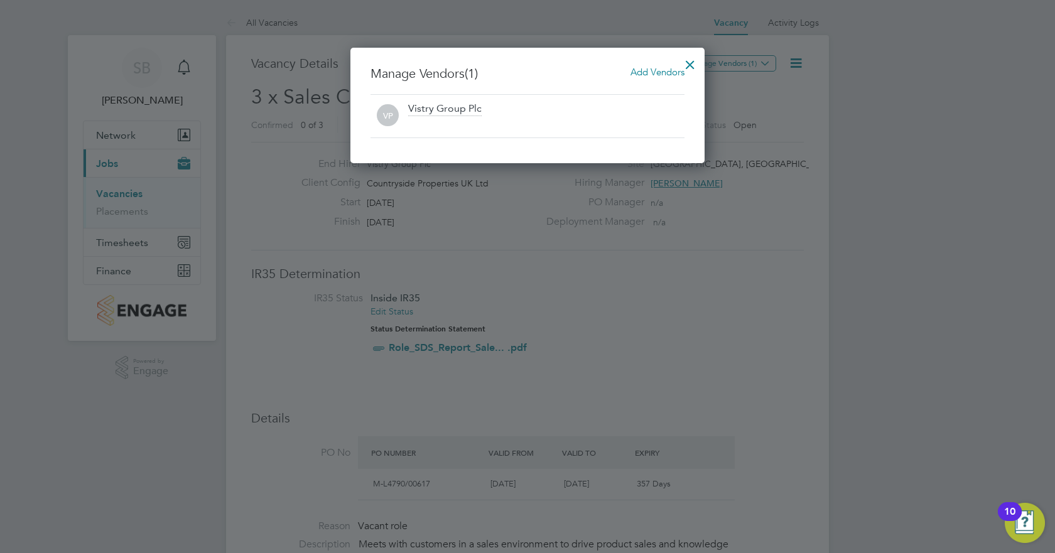
click at [657, 75] on span "Add Vendors" at bounding box center [658, 72] width 54 height 12
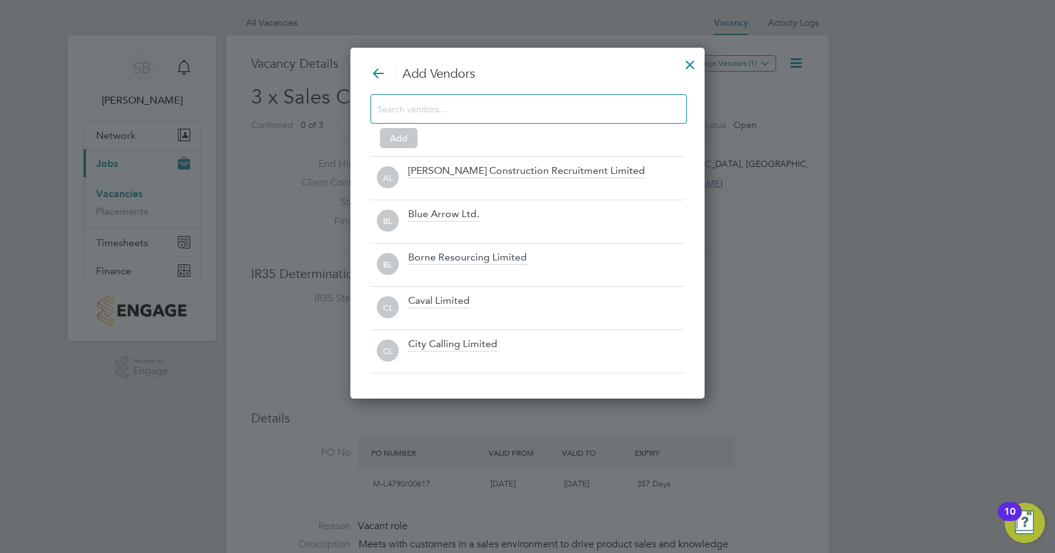
click at [539, 109] on input at bounding box center [519, 109] width 283 height 16
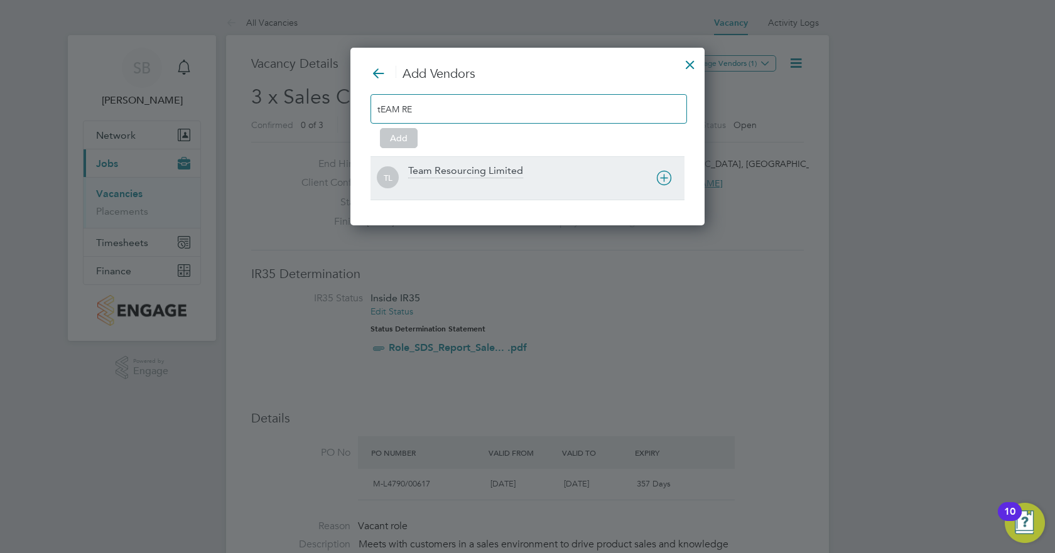
type input "tEAM RE"
click at [508, 164] on div "TL Team Resourcing Limited" at bounding box center [528, 177] width 314 height 43
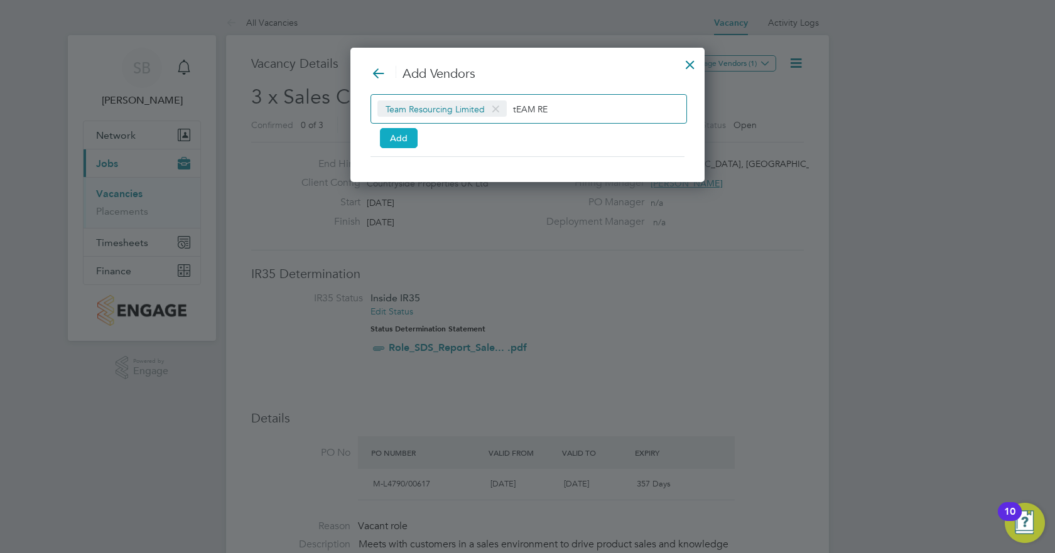
click at [402, 133] on button "Add" at bounding box center [399, 138] width 38 height 20
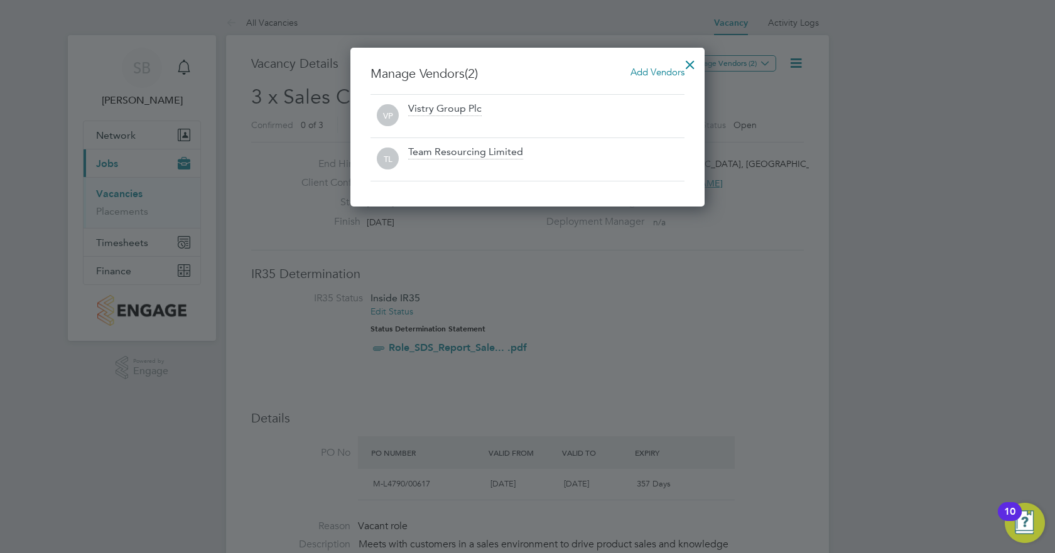
click at [687, 60] on div at bounding box center [690, 61] width 23 height 23
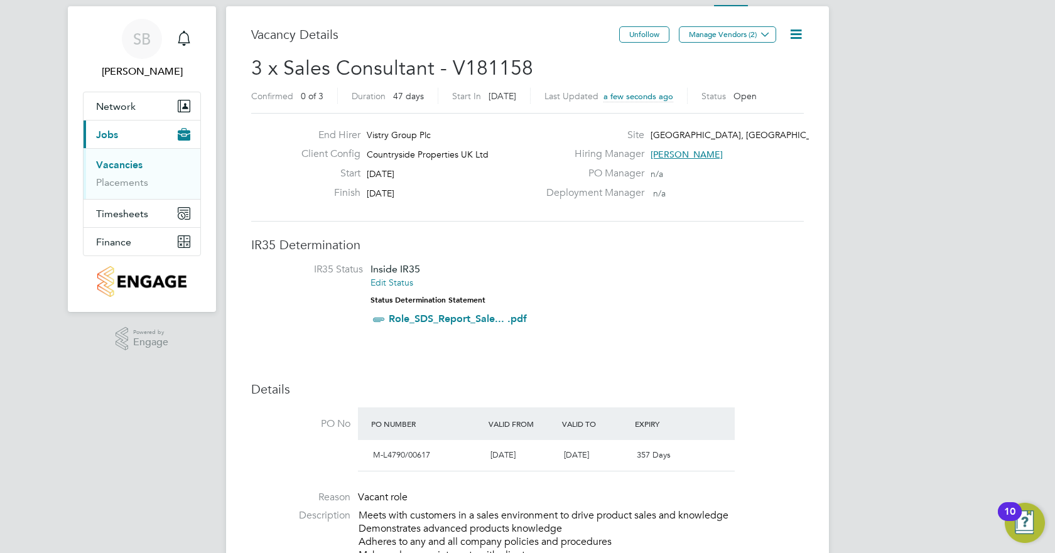
click at [133, 168] on link "Vacancies" at bounding box center [119, 165] width 46 height 12
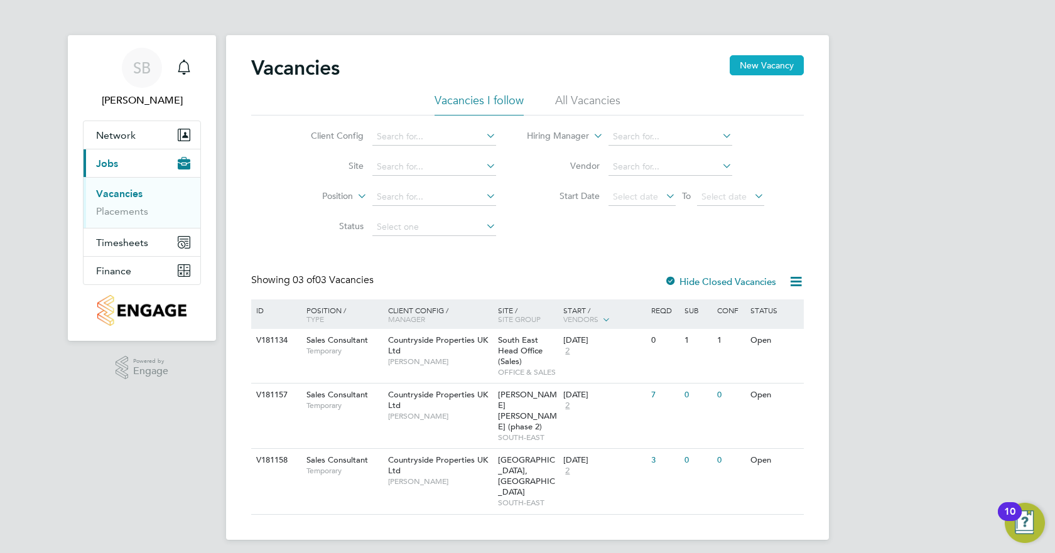
click at [768, 62] on button "New Vacancy" at bounding box center [767, 65] width 74 height 20
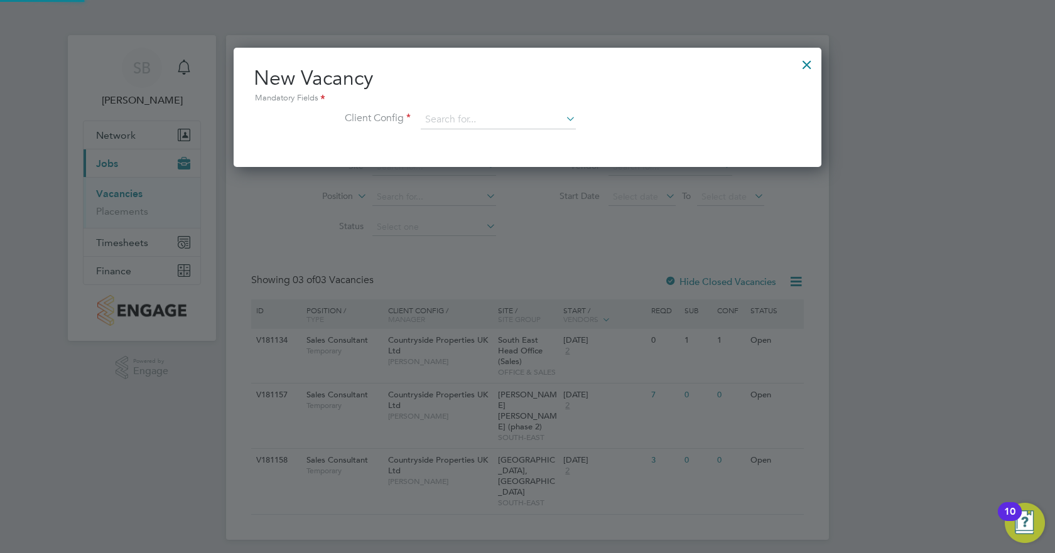
scroll to position [119, 589]
click at [501, 114] on input at bounding box center [498, 120] width 155 height 19
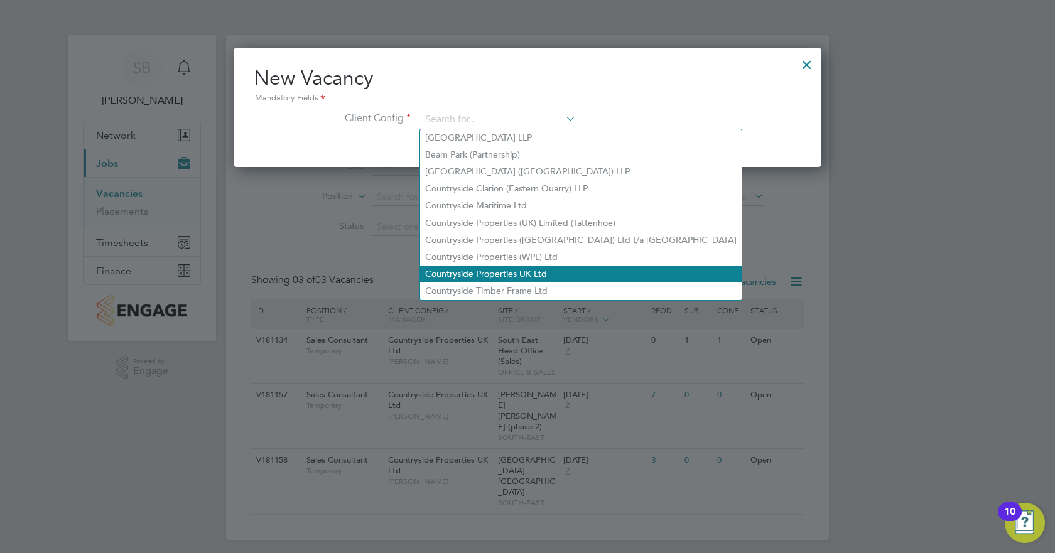
click at [479, 271] on li "Countryside Properties UK Ltd" at bounding box center [581, 274] width 322 height 17
type input "Countryside Properties UK Ltd"
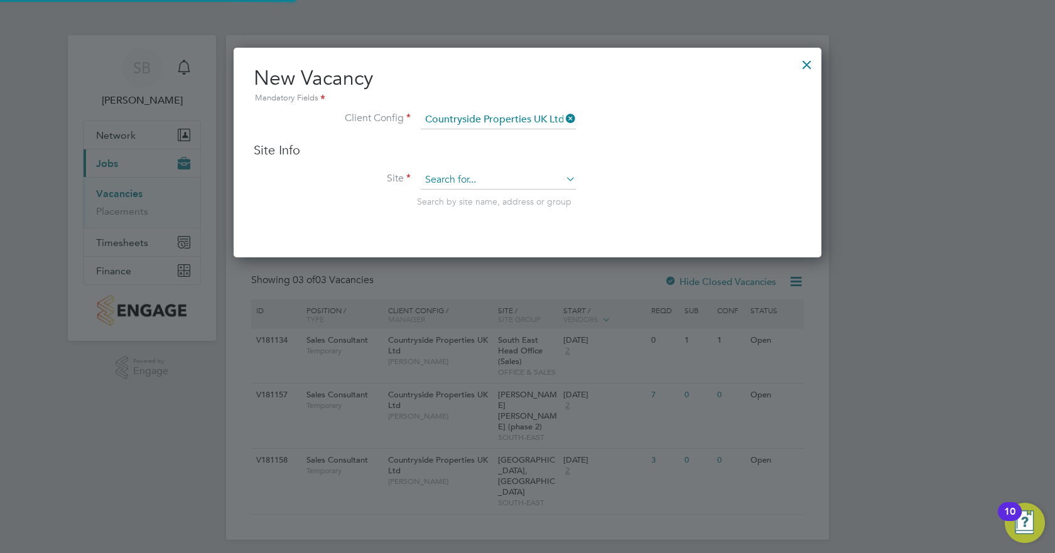
click at [469, 177] on input at bounding box center [498, 180] width 155 height 19
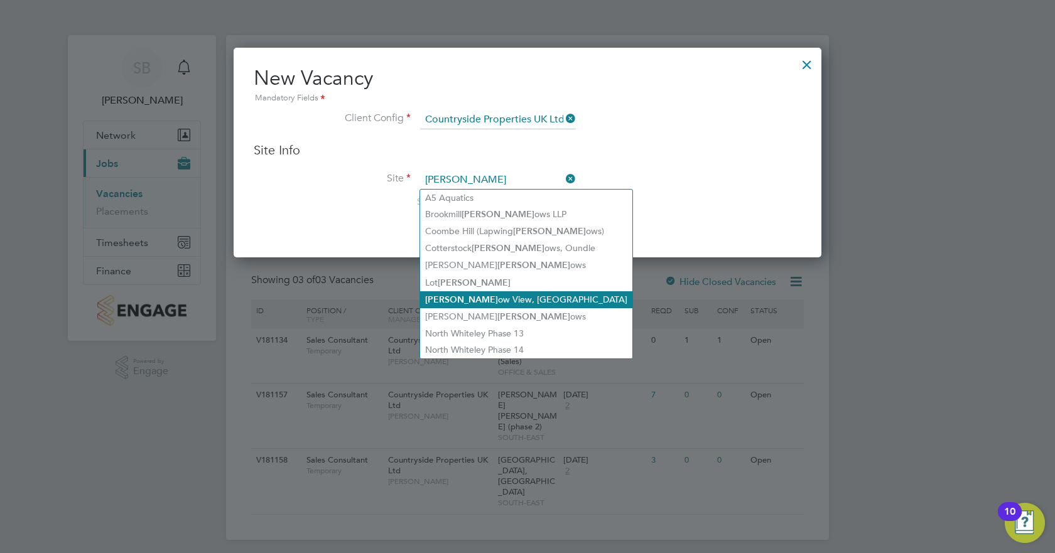
type input "[PERSON_NAME]"
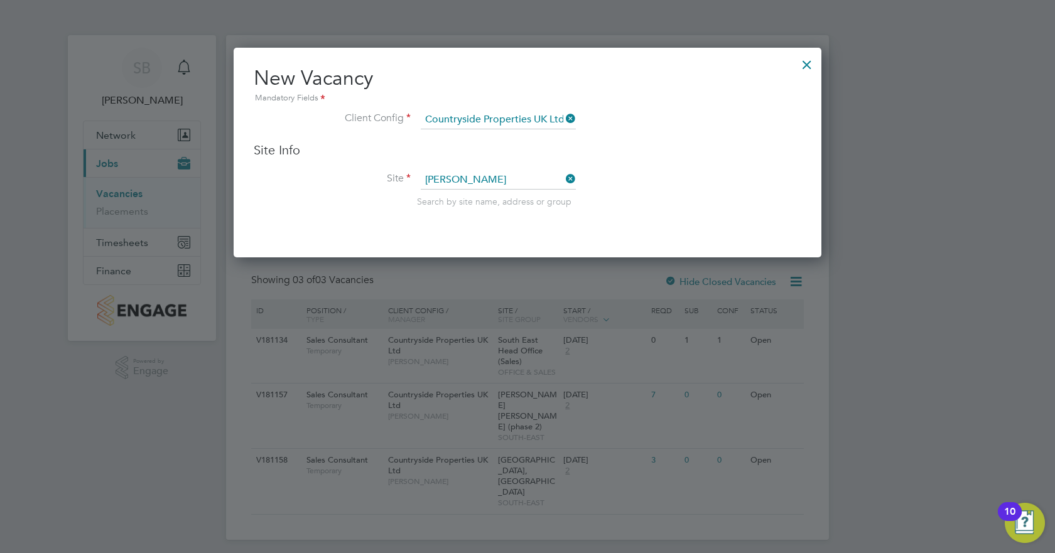
click at [512, 296] on div "Vacancies New Vacancy Vacancies I follow All Vacancies Client Config Site Posit…" at bounding box center [527, 287] width 603 height 505
click at [531, 184] on input at bounding box center [498, 180] width 155 height 19
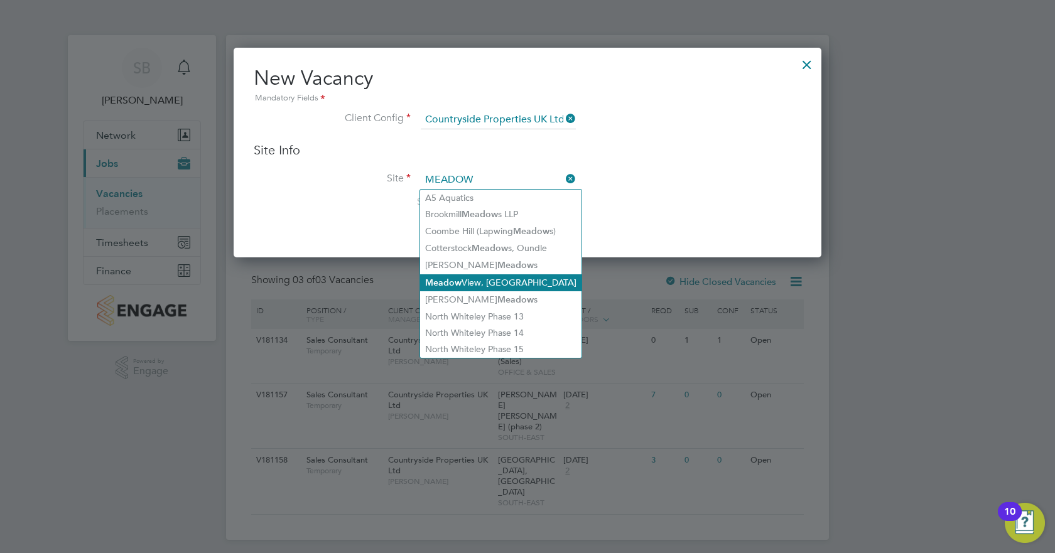
click at [497, 280] on li "[GEOGRAPHIC_DATA], [GEOGRAPHIC_DATA]" at bounding box center [500, 283] width 161 height 17
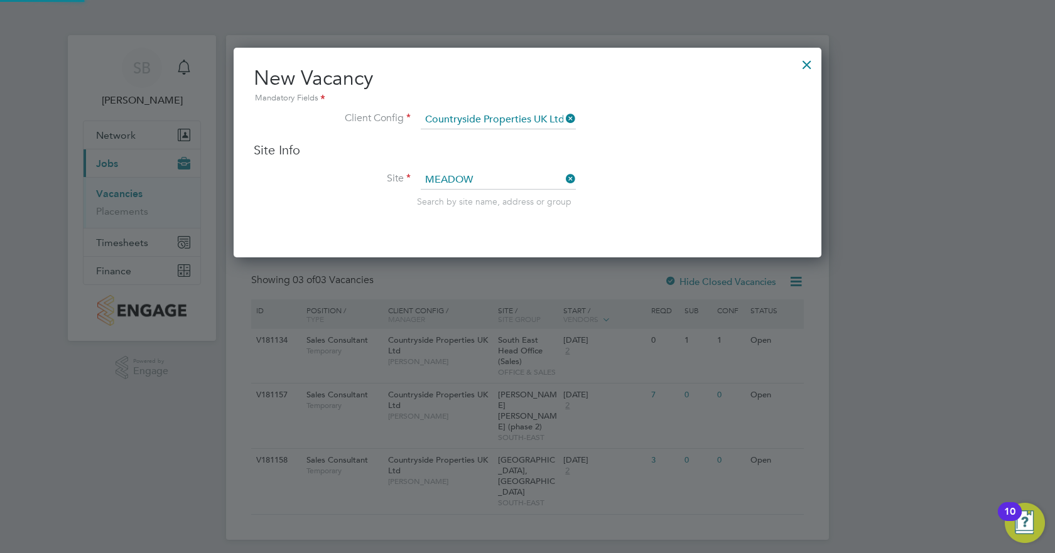
type input "[GEOGRAPHIC_DATA], [GEOGRAPHIC_DATA]"
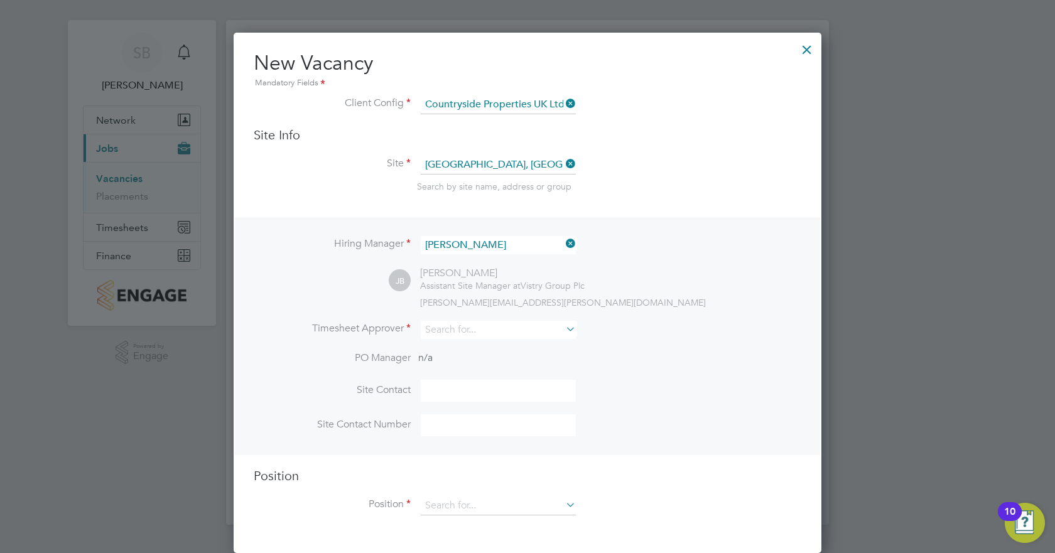
scroll to position [14, 0]
click at [491, 324] on input at bounding box center [498, 331] width 155 height 18
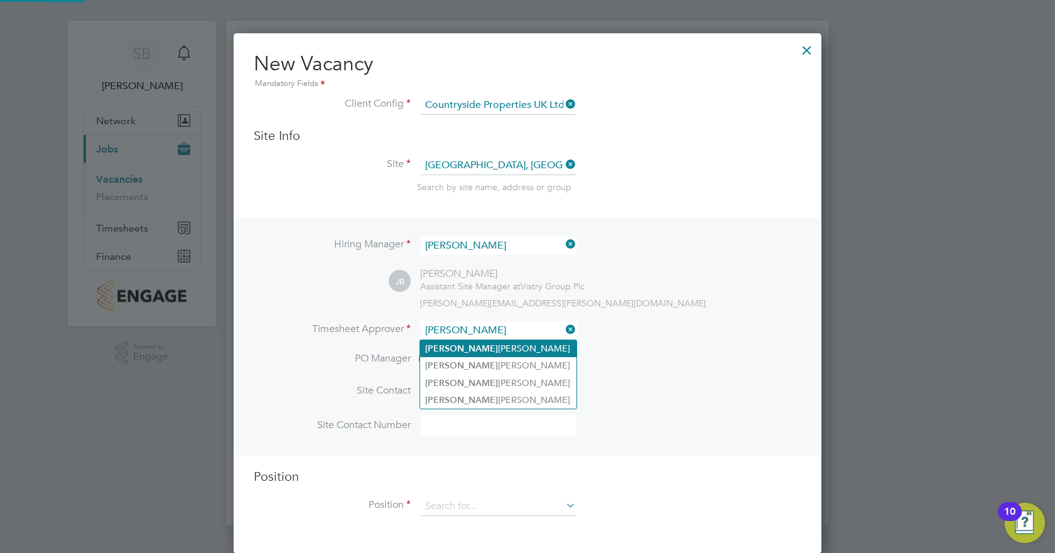
click at [490, 345] on li "[PERSON_NAME]" at bounding box center [498, 348] width 156 height 17
type input "[PERSON_NAME]"
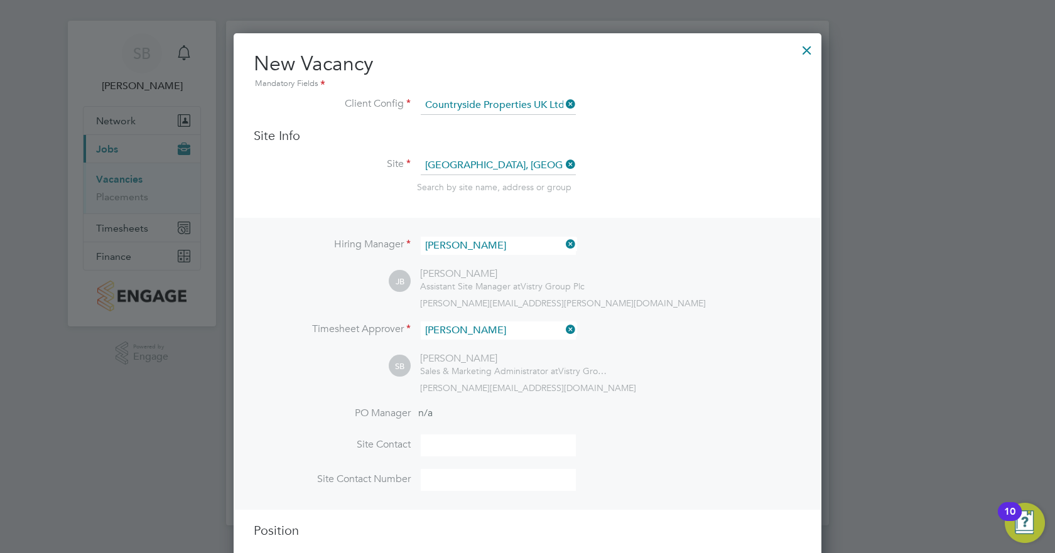
scroll to position [577, 589]
click at [471, 345] on input at bounding box center [498, 446] width 155 height 22
type input "l"
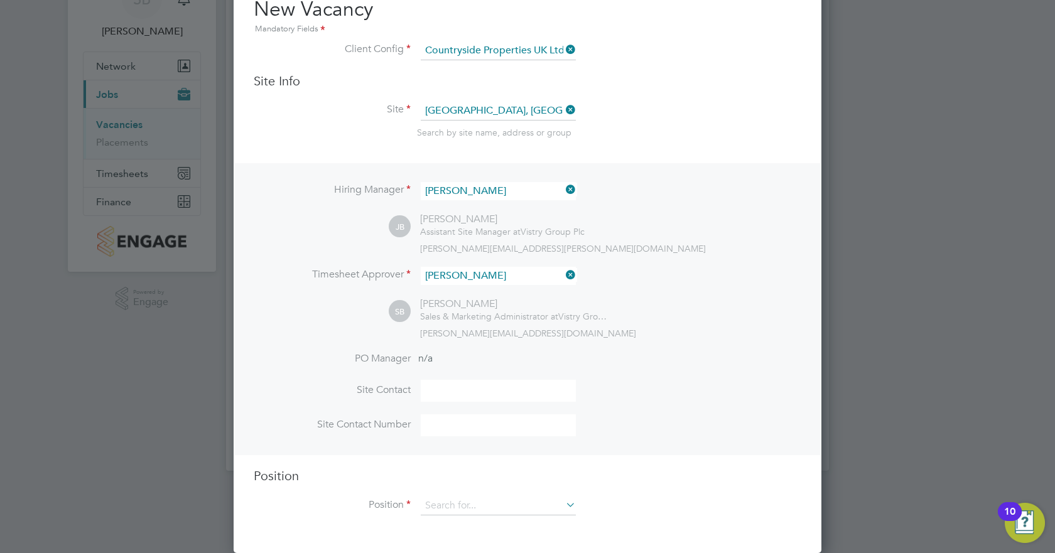
scroll to position [68, 0]
click at [486, 345] on input at bounding box center [498, 507] width 155 height 19
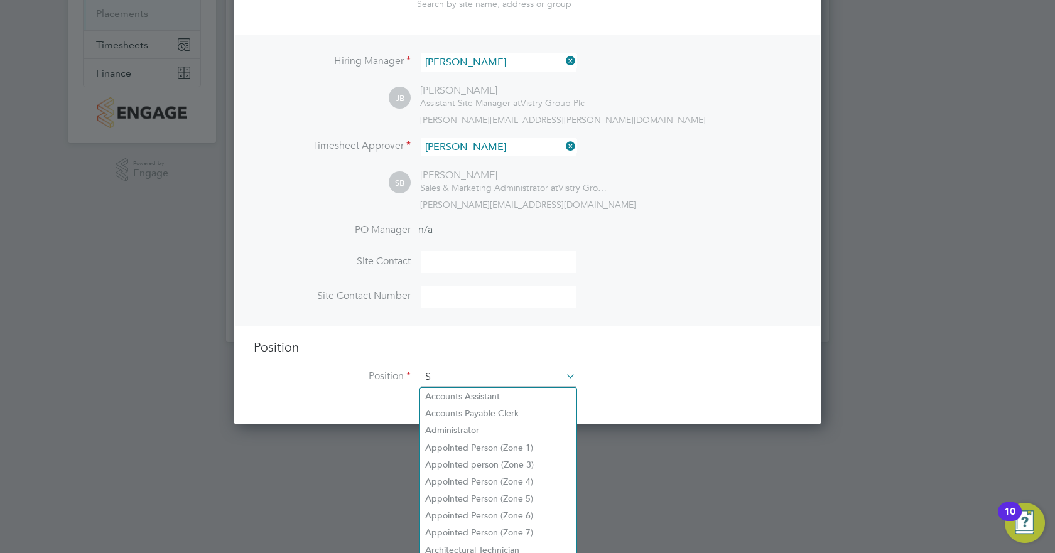
scroll to position [1805, 589]
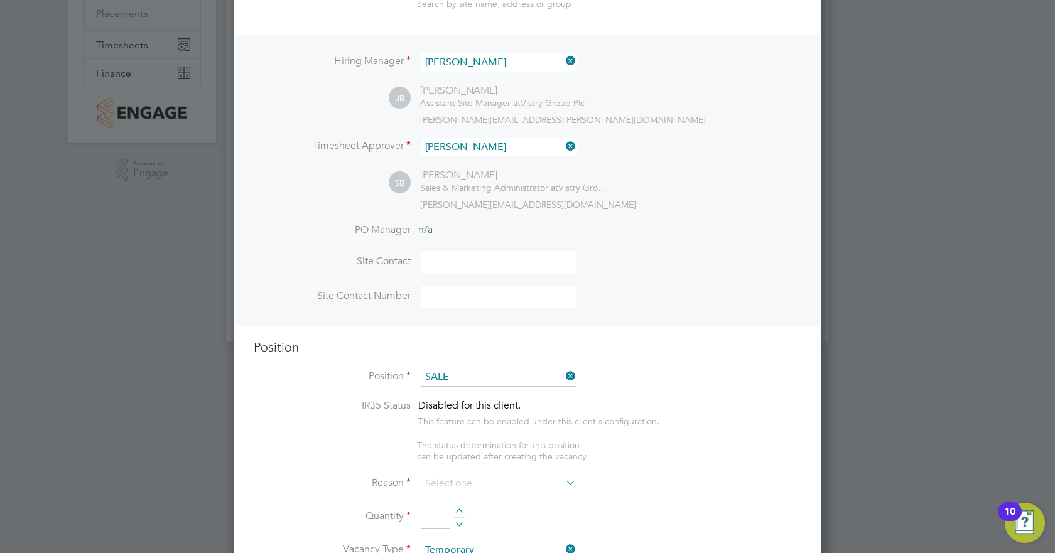
click at [523, 345] on li "Sale s Consultant" at bounding box center [498, 396] width 156 height 17
type input "Sales Consultant"
type textarea "Meets with customers in a sales environment to drive product sales and knowledg…"
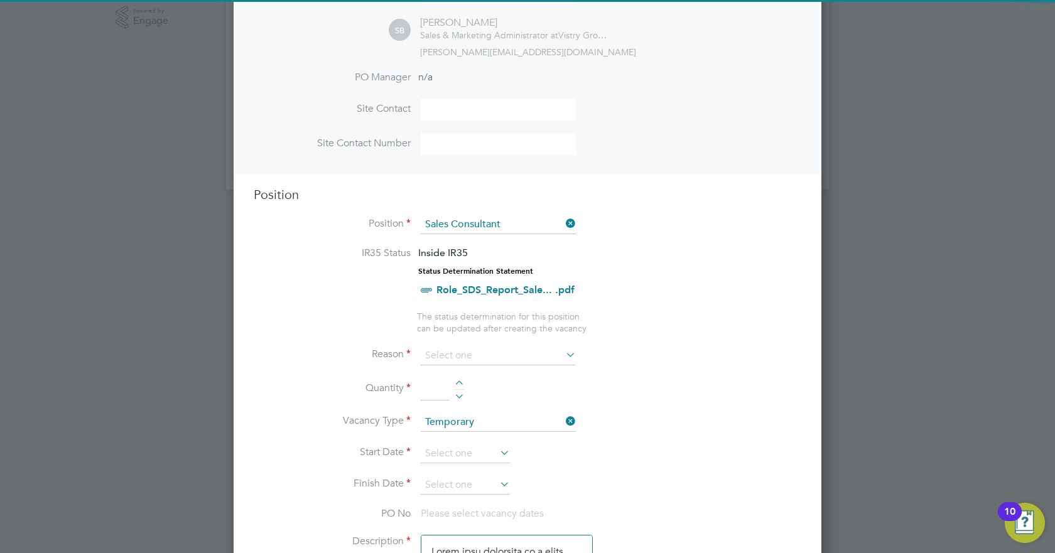
scroll to position [351, 0]
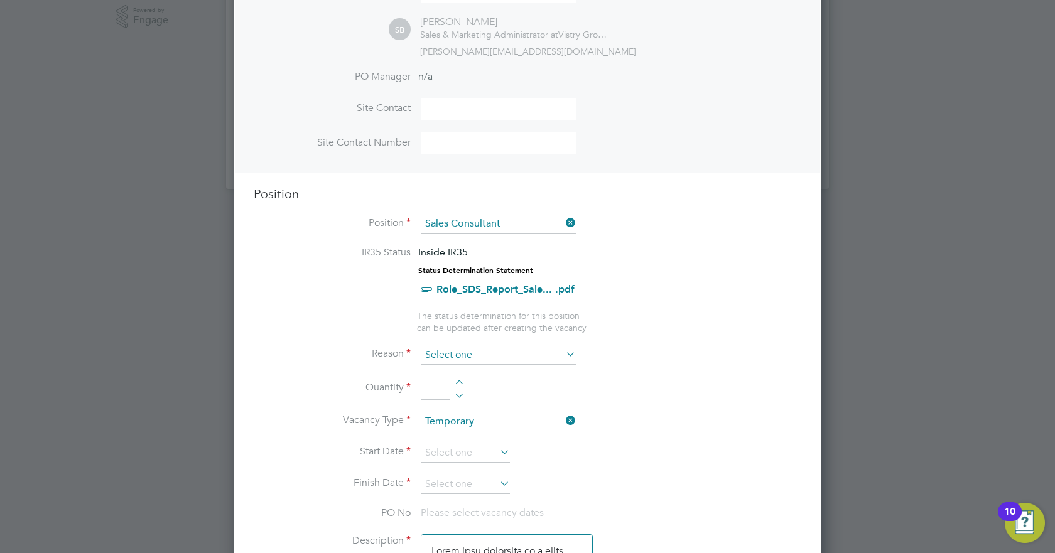
click at [514, 345] on input at bounding box center [498, 355] width 155 height 19
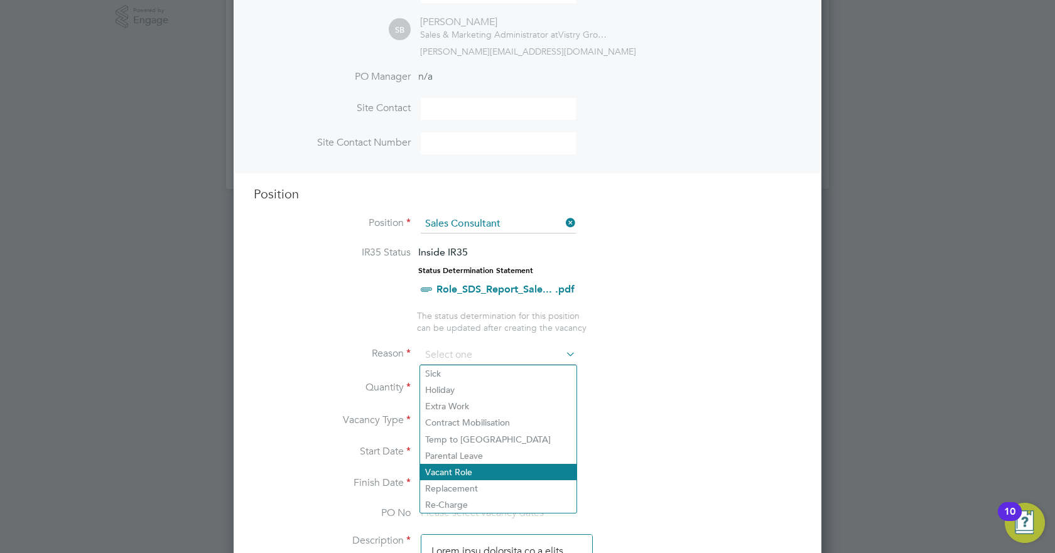
click at [480, 345] on li "Vacant Role" at bounding box center [498, 472] width 156 height 16
type input "Vacant Role"
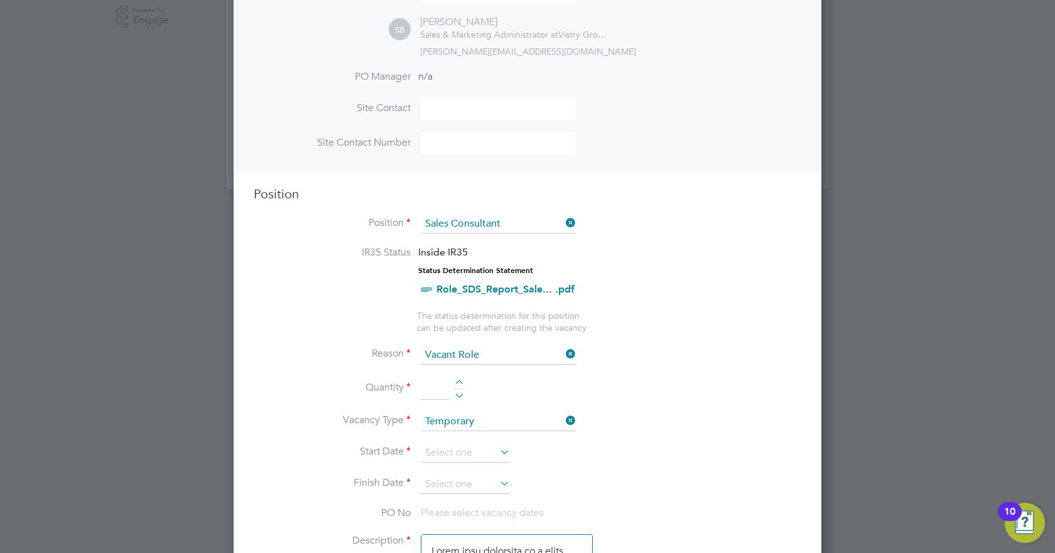
click at [436, 345] on input at bounding box center [435, 389] width 29 height 23
type input "2"
click at [506, 345] on li "Quantity 2" at bounding box center [528, 395] width 548 height 35
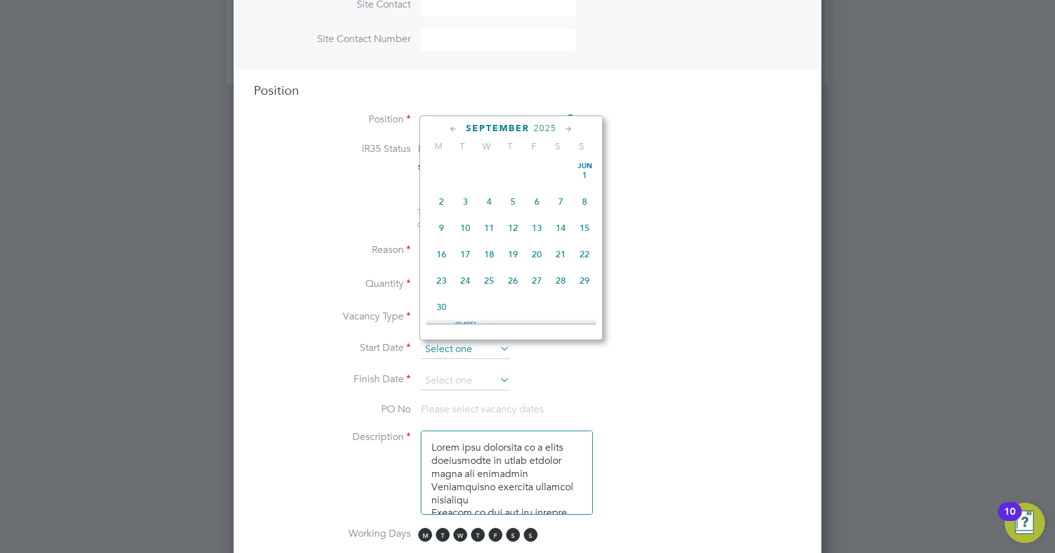
click at [477, 345] on input at bounding box center [465, 349] width 89 height 19
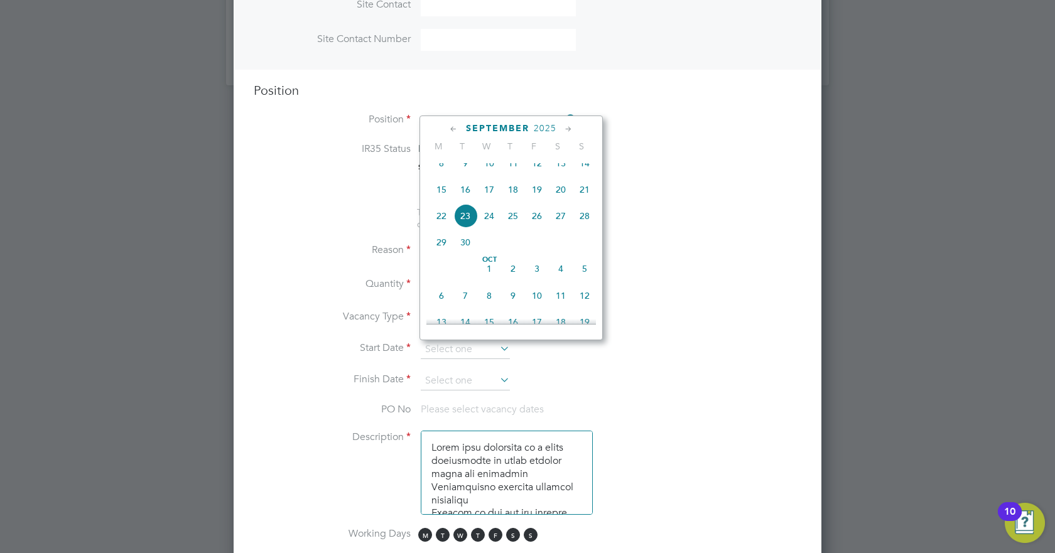
click at [444, 200] on span "15" at bounding box center [442, 190] width 24 height 24
type input "[DATE]"
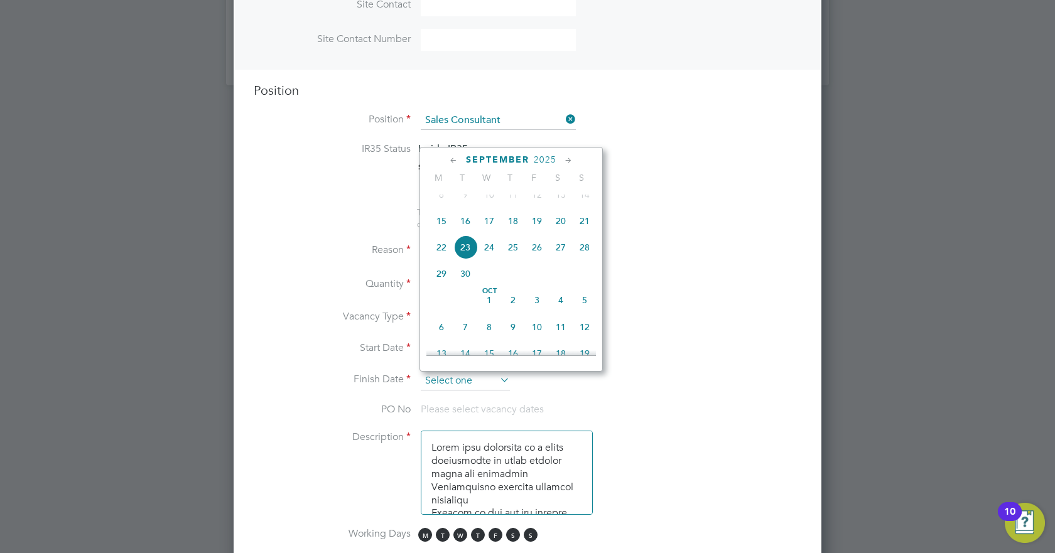
click at [486, 345] on input at bounding box center [465, 381] width 89 height 19
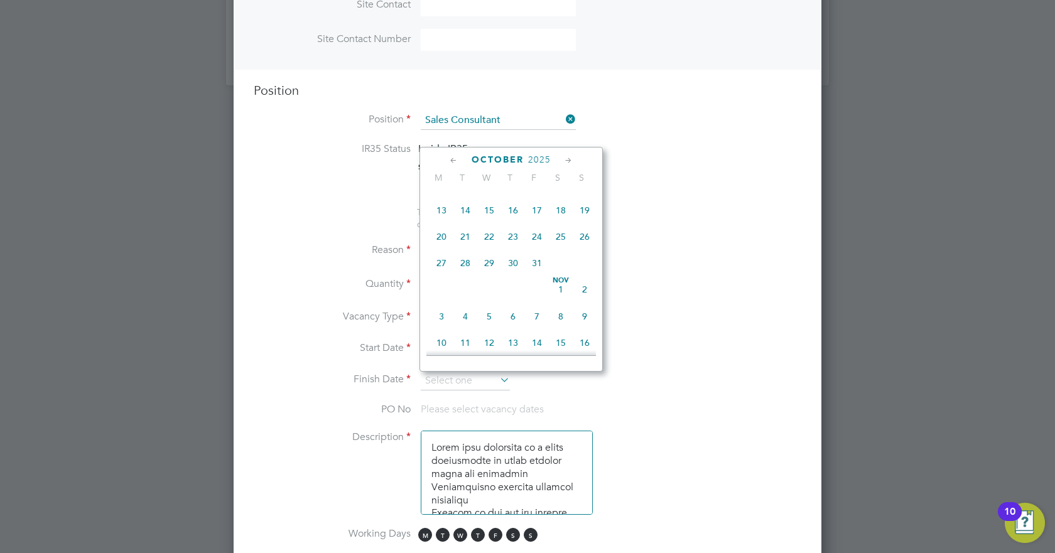
click at [539, 275] on span "31" at bounding box center [537, 263] width 24 height 24
type input "[DATE]"
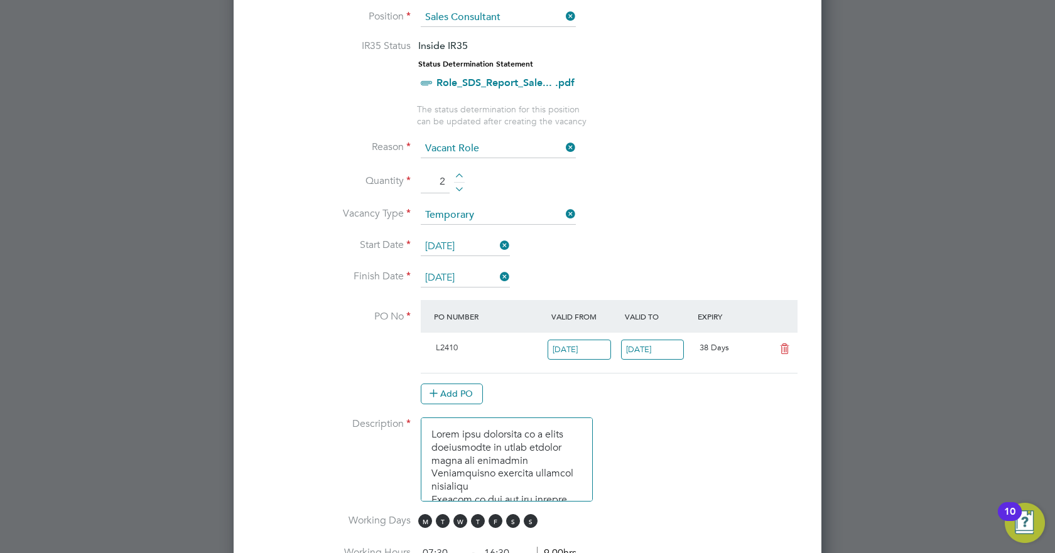
scroll to position [565, 0]
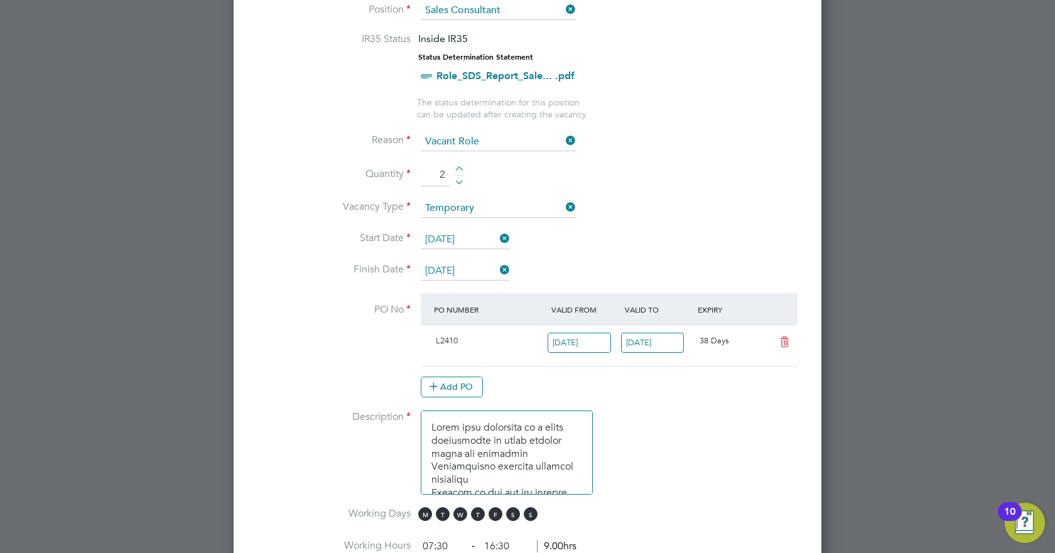
click at [785, 344] on icon at bounding box center [785, 342] width 16 height 10
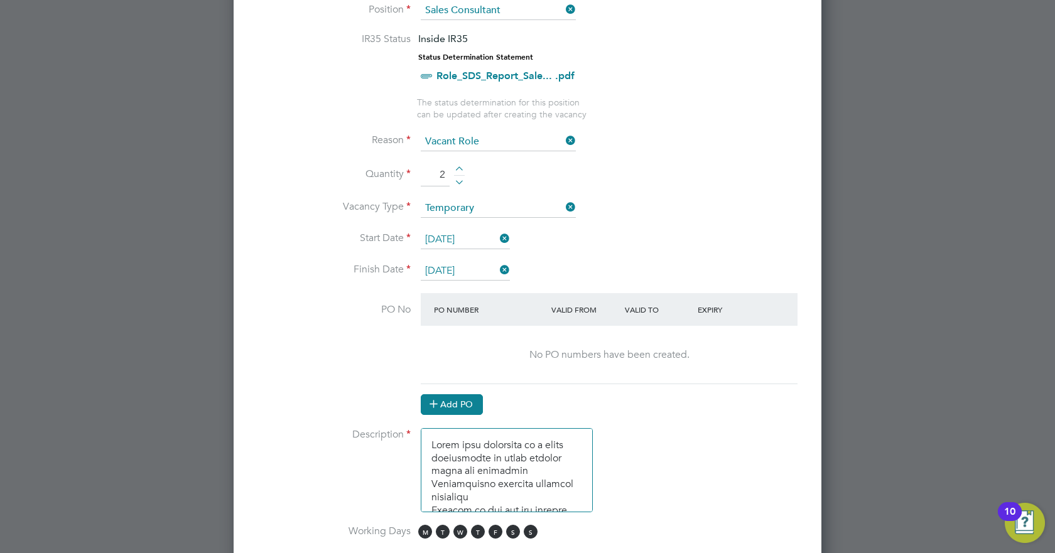
click at [460, 345] on button "Add PO" at bounding box center [452, 404] width 62 height 20
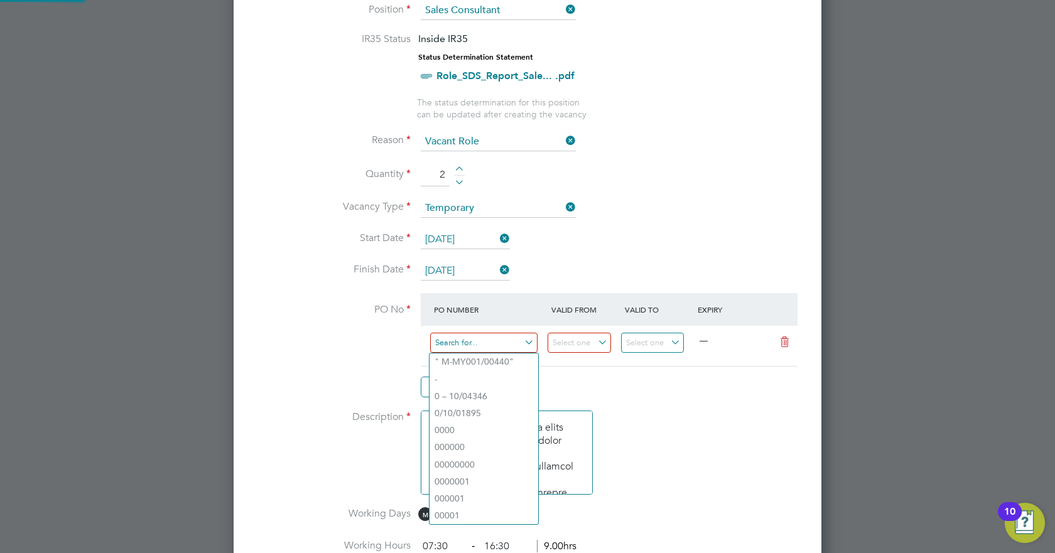
click at [478, 345] on input at bounding box center [483, 343] width 107 height 21
paste input "M-L2410/00592"
type input "M-L2410/00592"
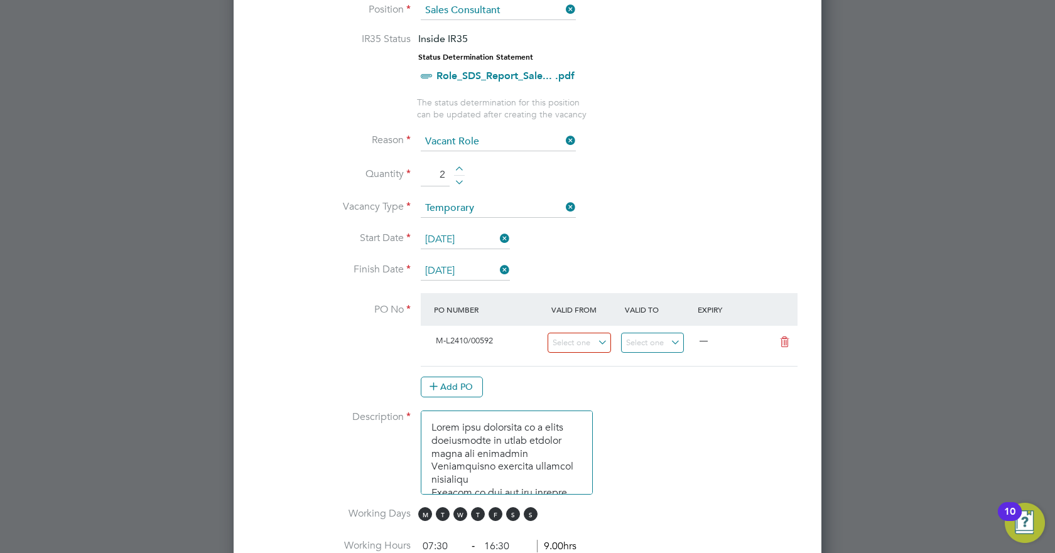
scroll to position [21, 118]
click at [492, 345] on li "Use "M-L2410/00592"" at bounding box center [484, 379] width 109 height 17
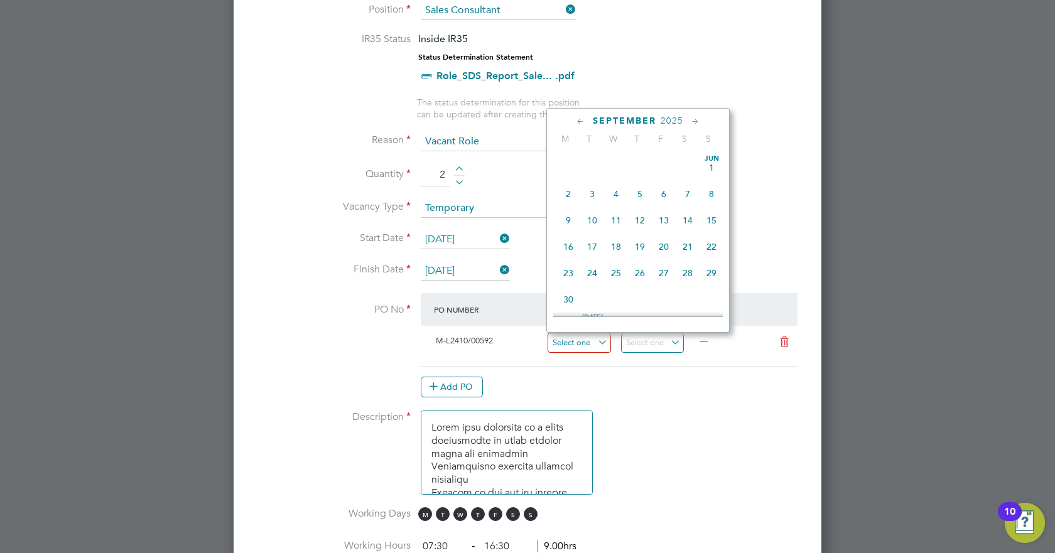
scroll to position [462, 0]
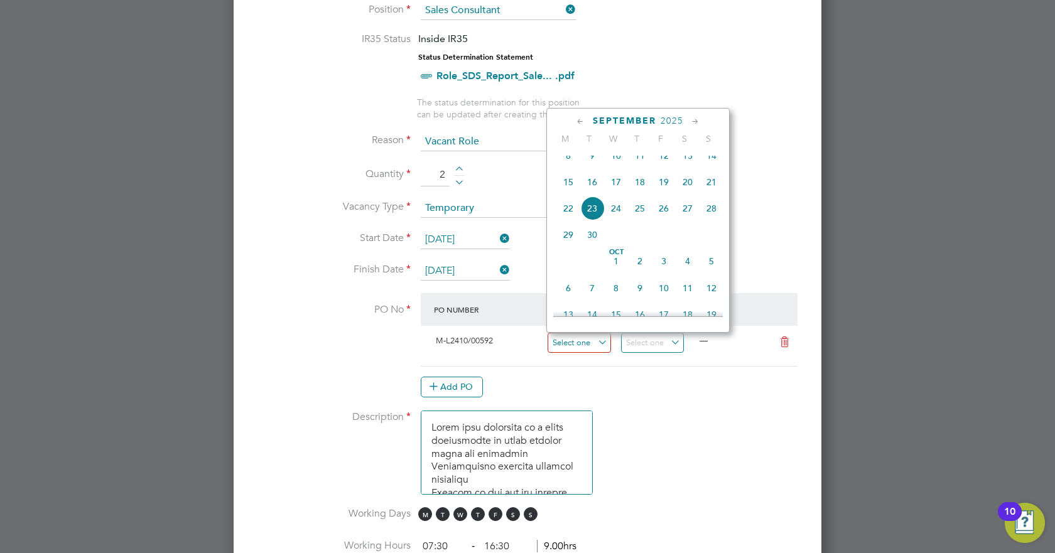
click at [590, 341] on input at bounding box center [579, 343] width 63 height 21
click at [568, 191] on span "15" at bounding box center [569, 182] width 24 height 24
type input "[DATE]"
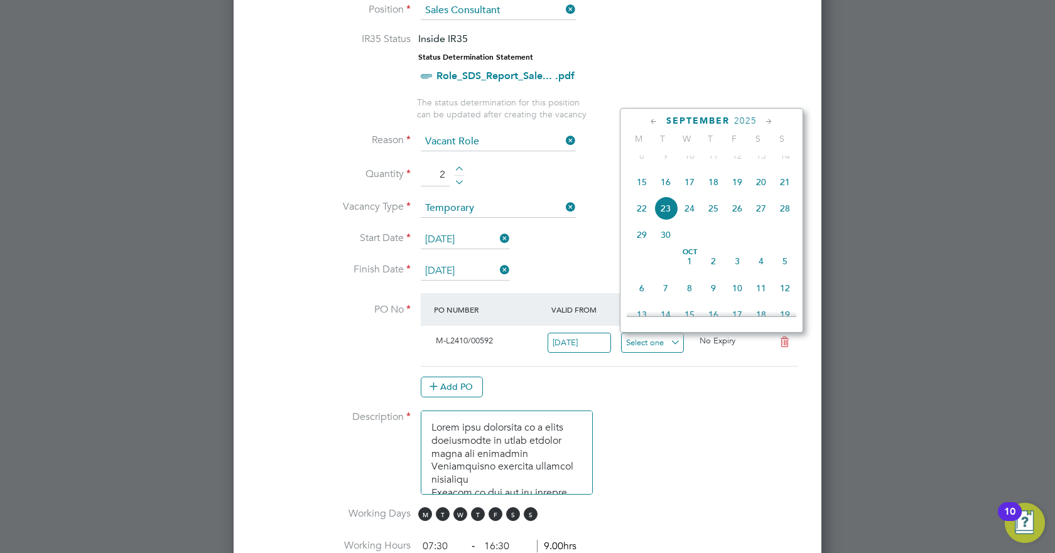
click at [645, 344] on input at bounding box center [652, 343] width 63 height 21
click at [751, 124] on span "2025" at bounding box center [745, 121] width 23 height 11
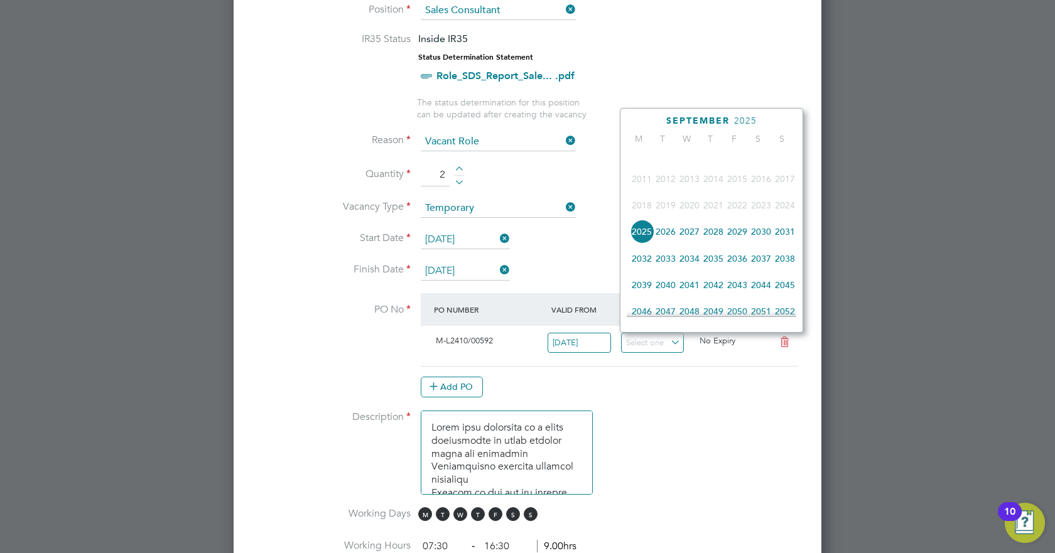
click at [666, 241] on span "2026" at bounding box center [666, 232] width 24 height 24
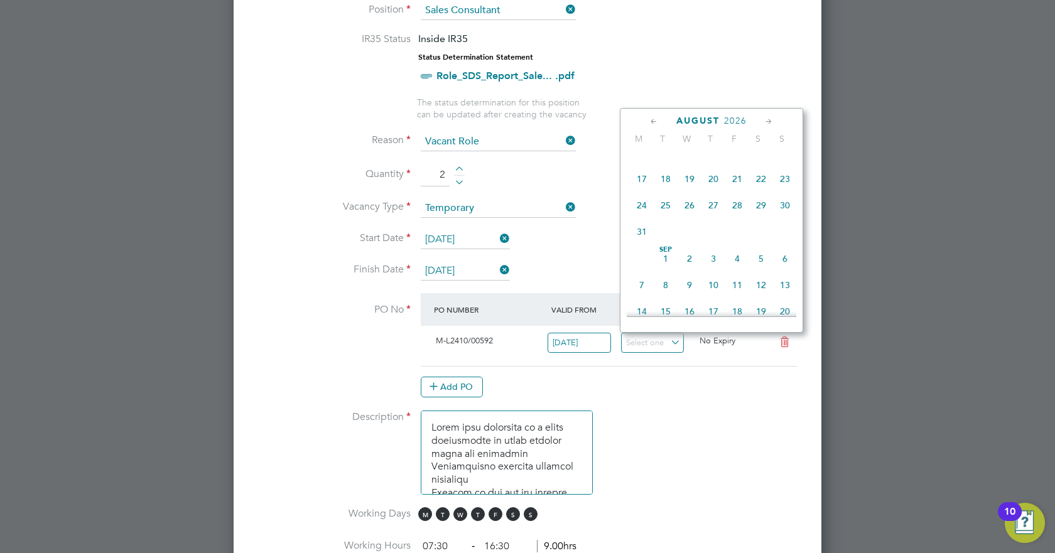
click at [704, 345] on div "Add PO" at bounding box center [609, 387] width 377 height 20
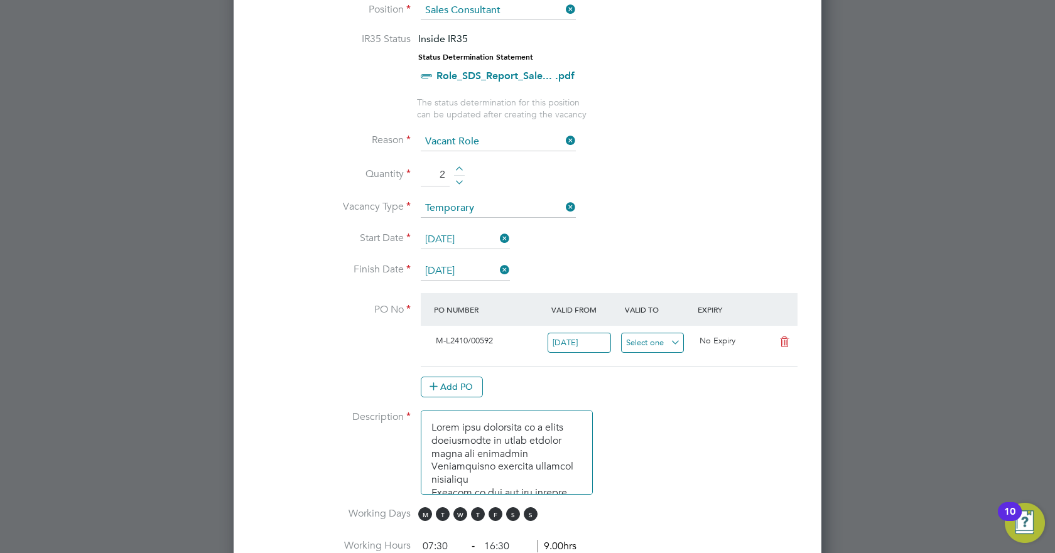
click at [658, 345] on input at bounding box center [652, 343] width 63 height 21
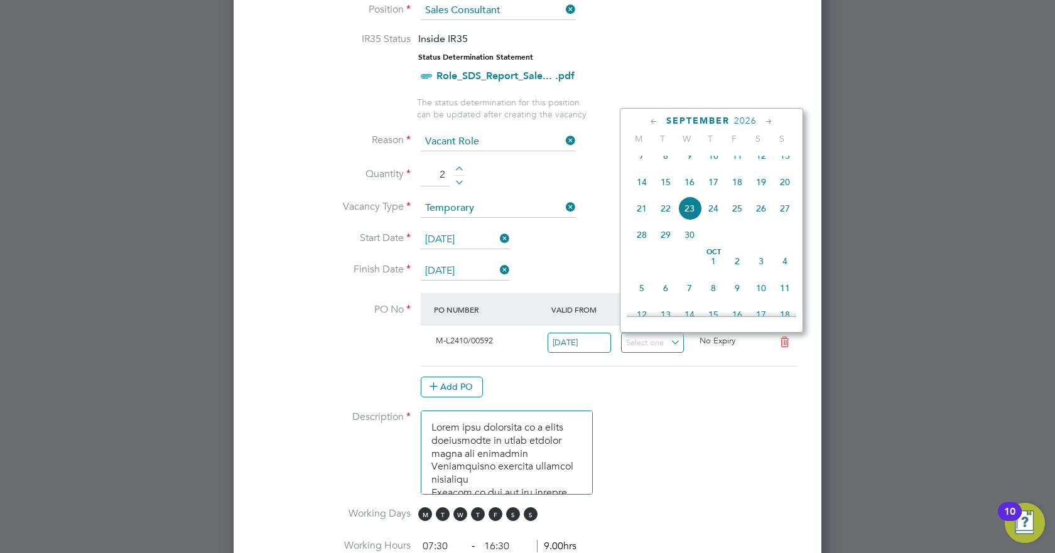
click at [666, 194] on span "15" at bounding box center [666, 182] width 24 height 24
type input "[DATE]"
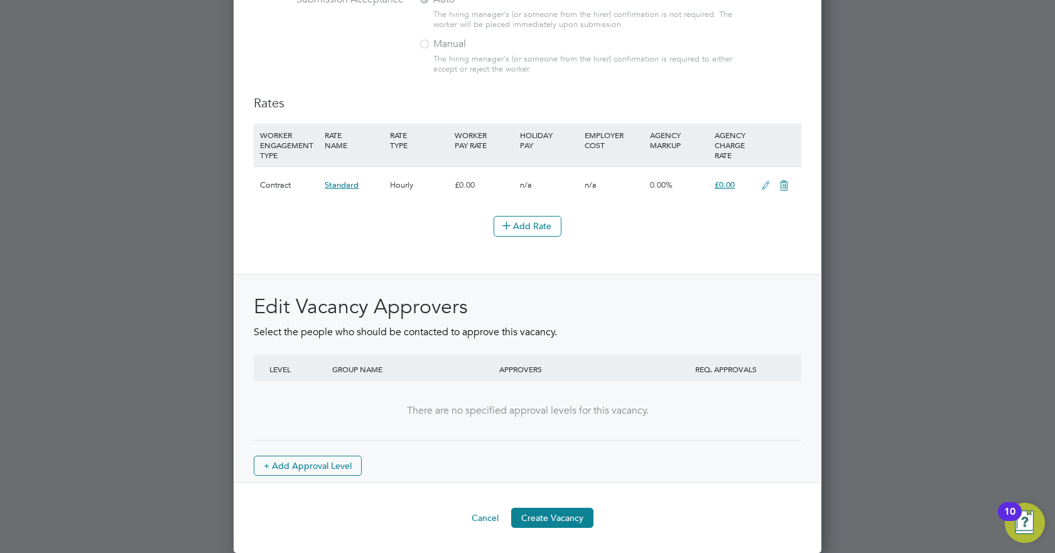
scroll to position [1409, 0]
click at [764, 188] on icon at bounding box center [766, 187] width 16 height 10
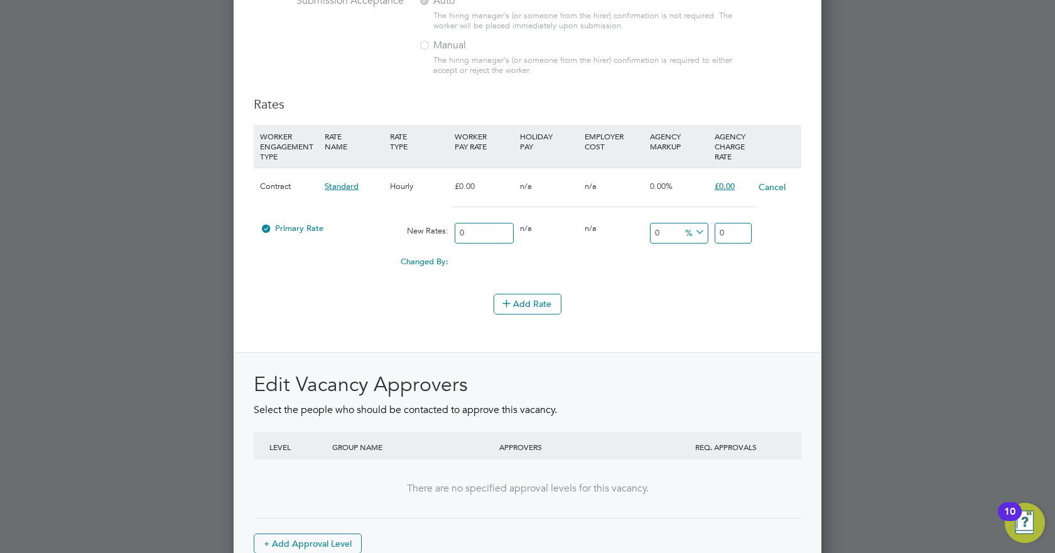
click at [723, 237] on input "0" at bounding box center [733, 233] width 37 height 21
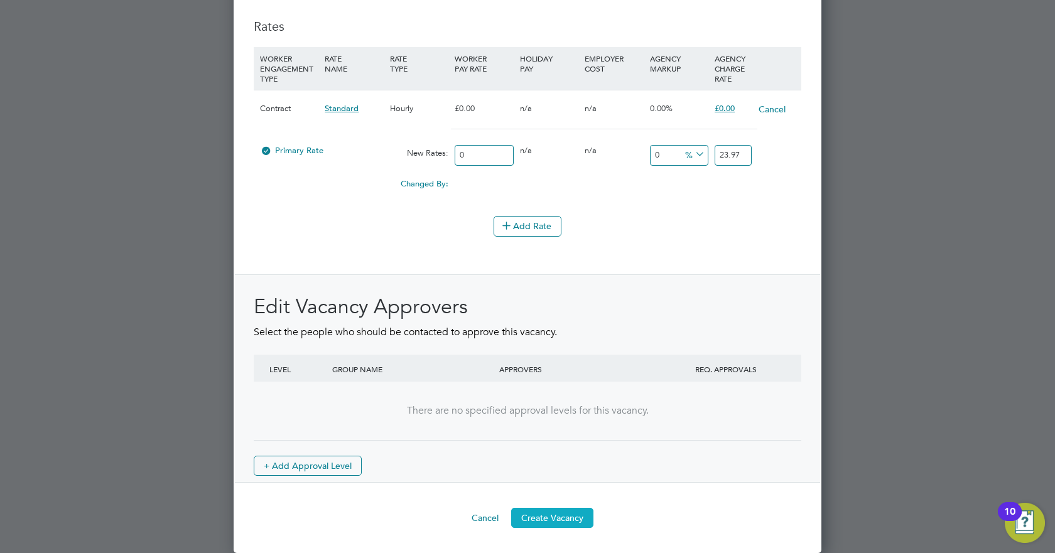
type input "23.97"
click at [563, 345] on button "Create Vacancy" at bounding box center [552, 518] width 82 height 20
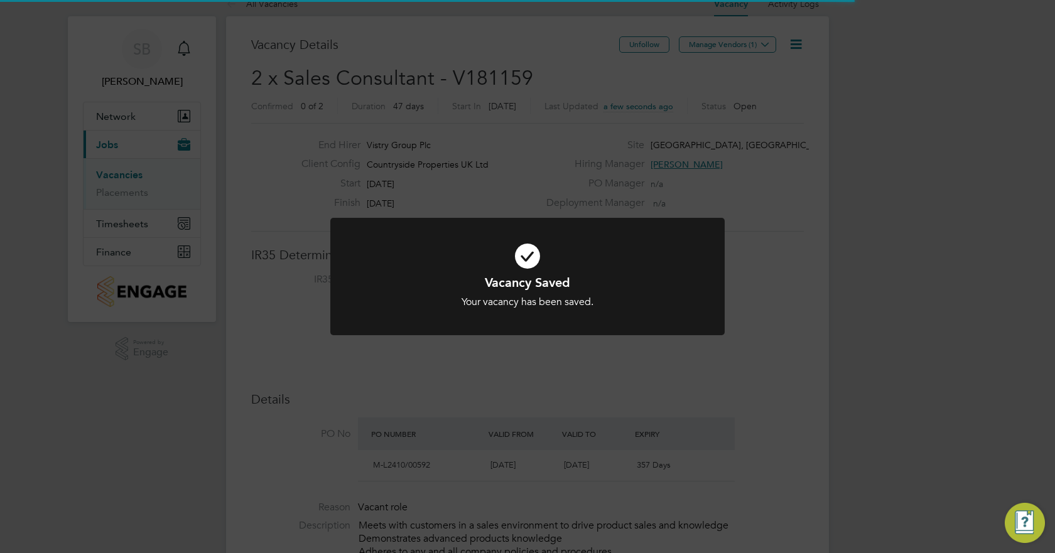
scroll to position [6, 6]
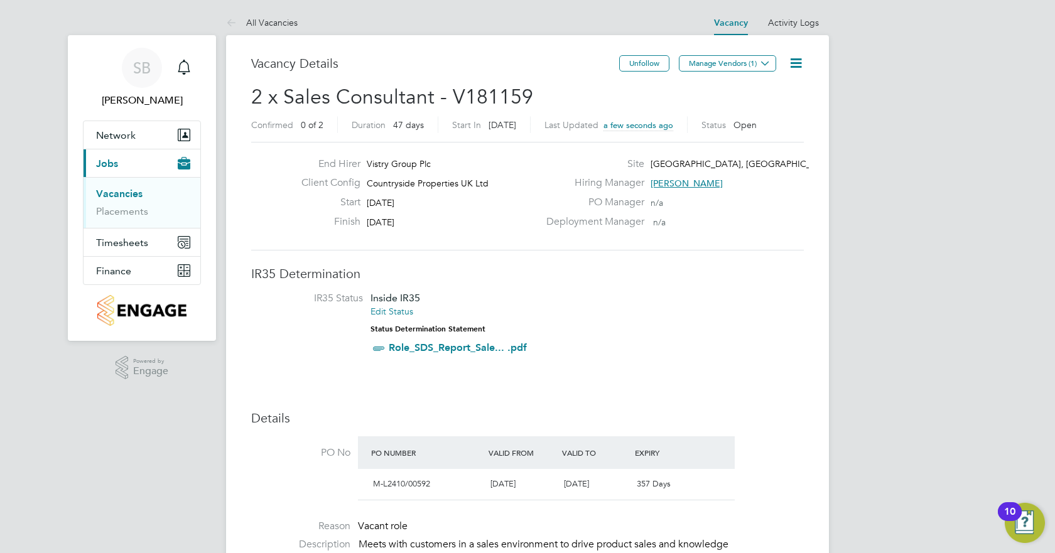
click at [750, 63] on button "Manage Vendors (1)" at bounding box center [727, 63] width 97 height 16
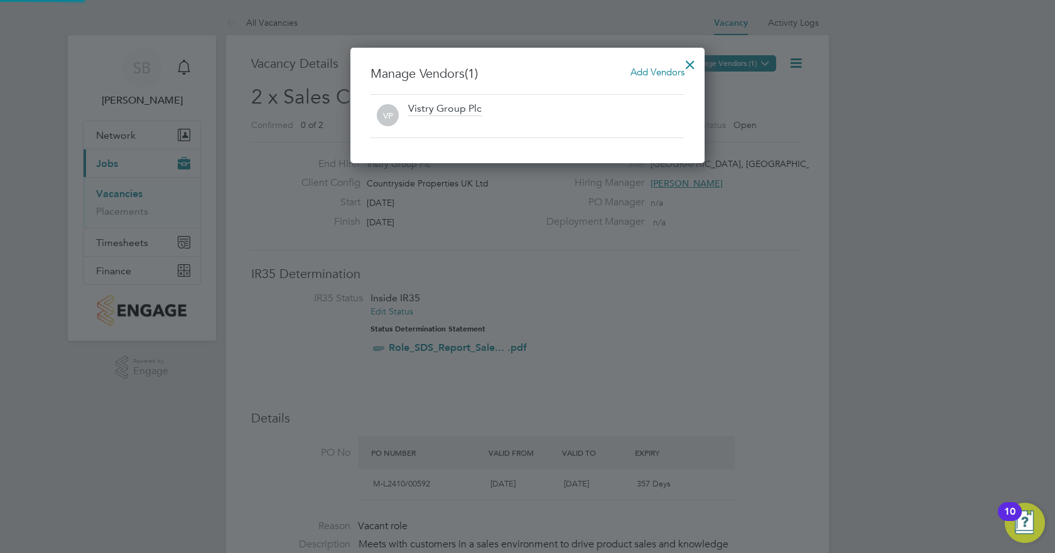
scroll to position [116, 355]
click at [645, 75] on span "Add Vendors" at bounding box center [658, 72] width 54 height 12
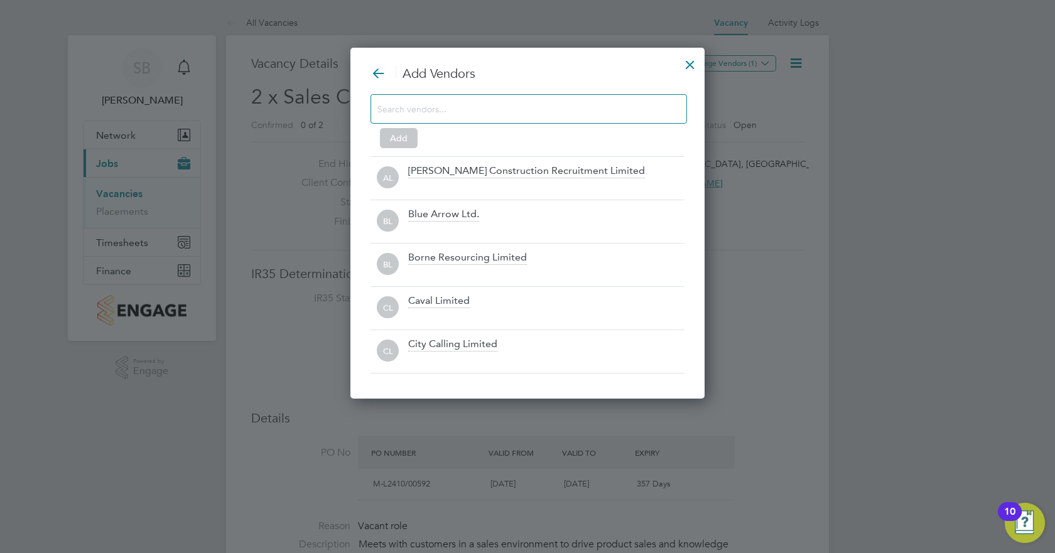
click at [481, 114] on input at bounding box center [519, 109] width 283 height 16
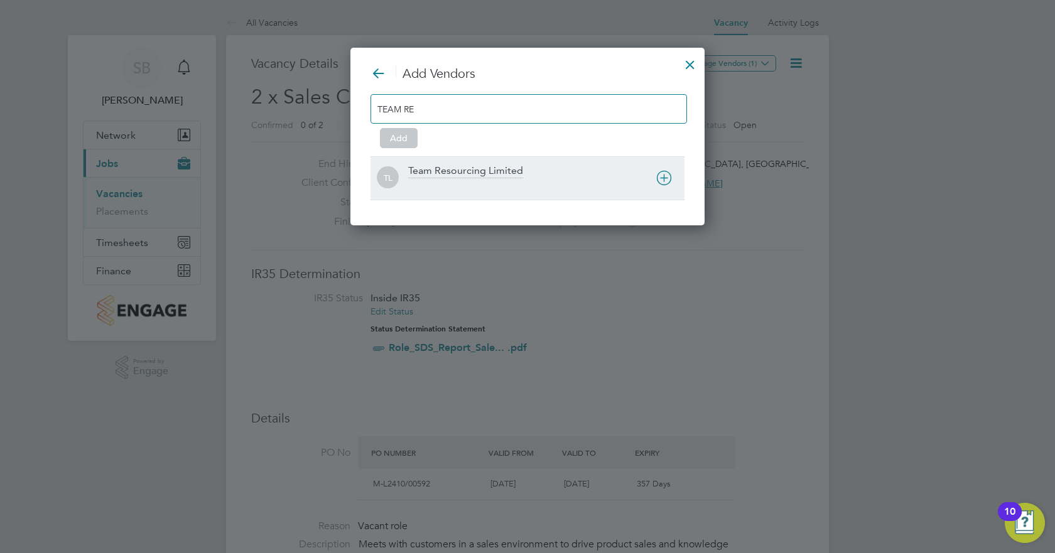
type input "TEAM RE"
click at [483, 177] on div "Team Resourcing Limited" at bounding box center [465, 172] width 115 height 14
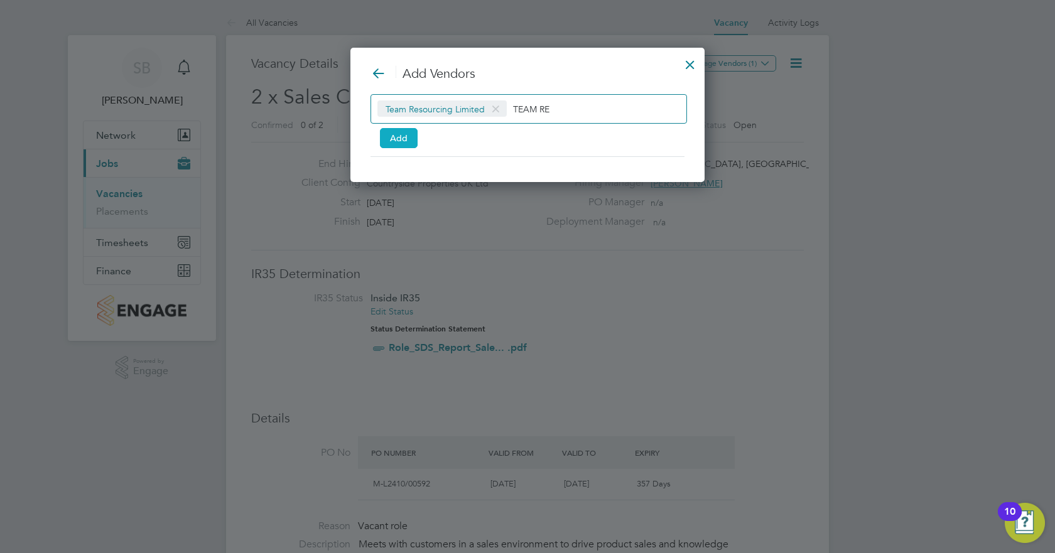
click at [401, 131] on button "Add" at bounding box center [399, 138] width 38 height 20
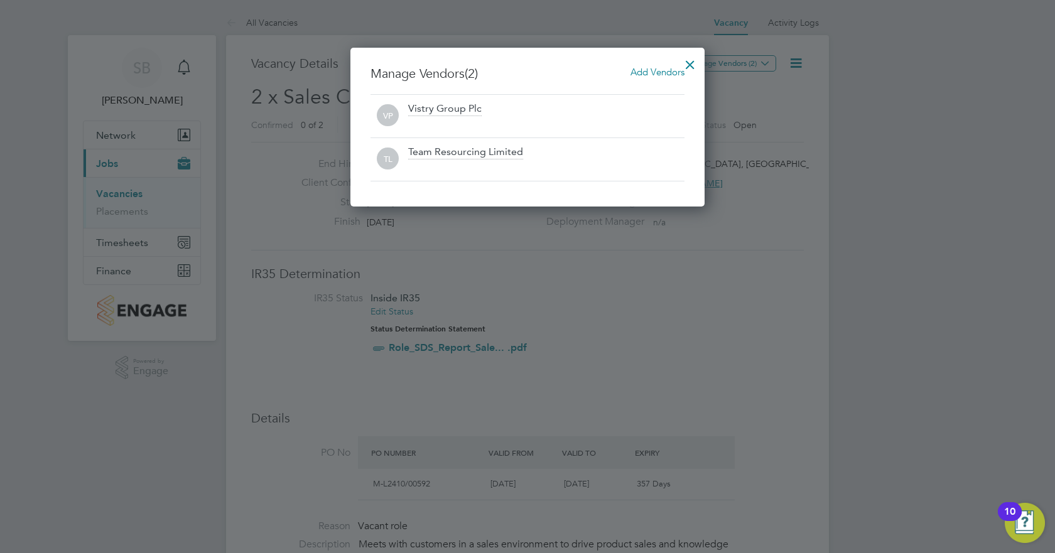
click at [690, 63] on div at bounding box center [690, 61] width 23 height 23
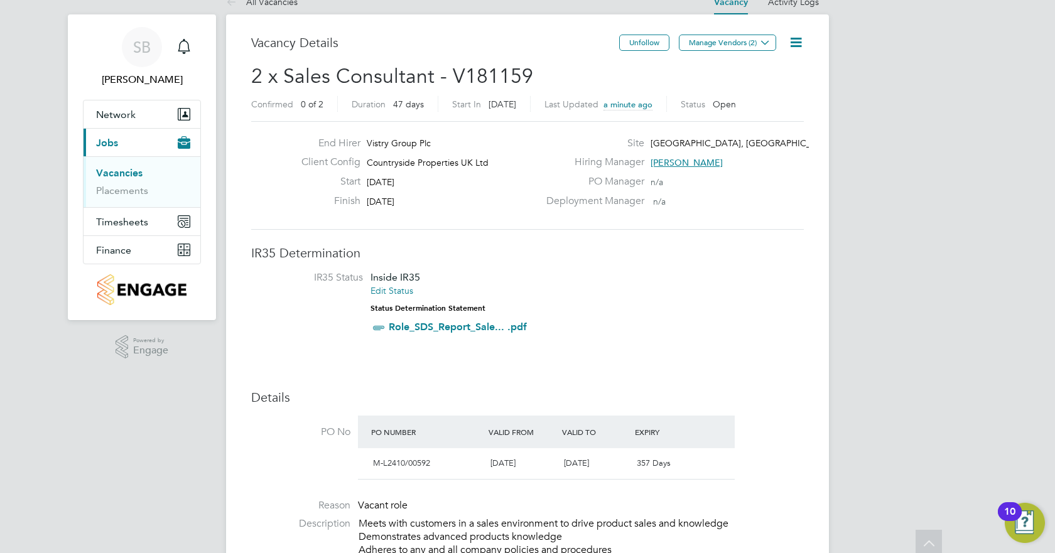
scroll to position [17, 0]
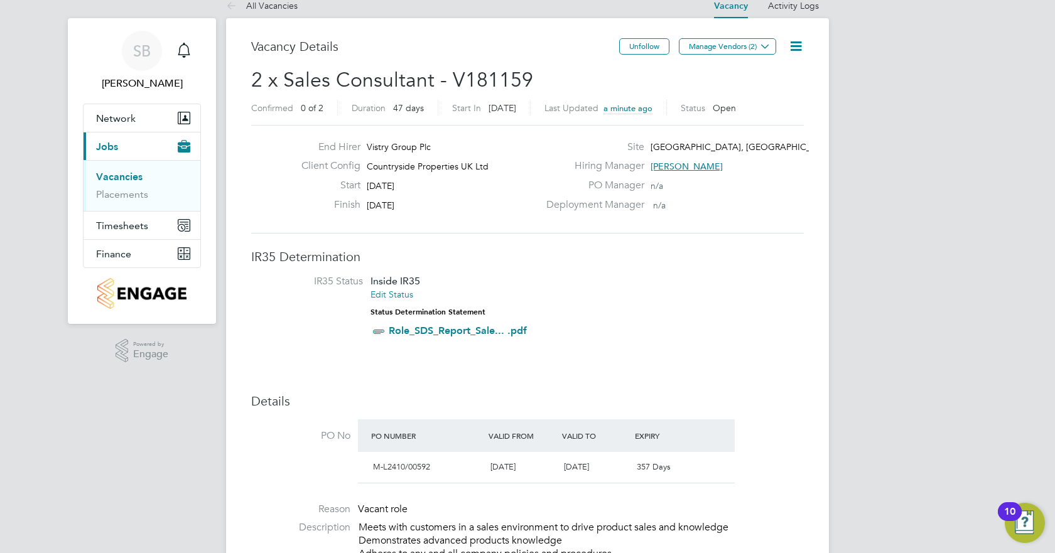
click at [123, 172] on link "Vacancies" at bounding box center [119, 177] width 46 height 12
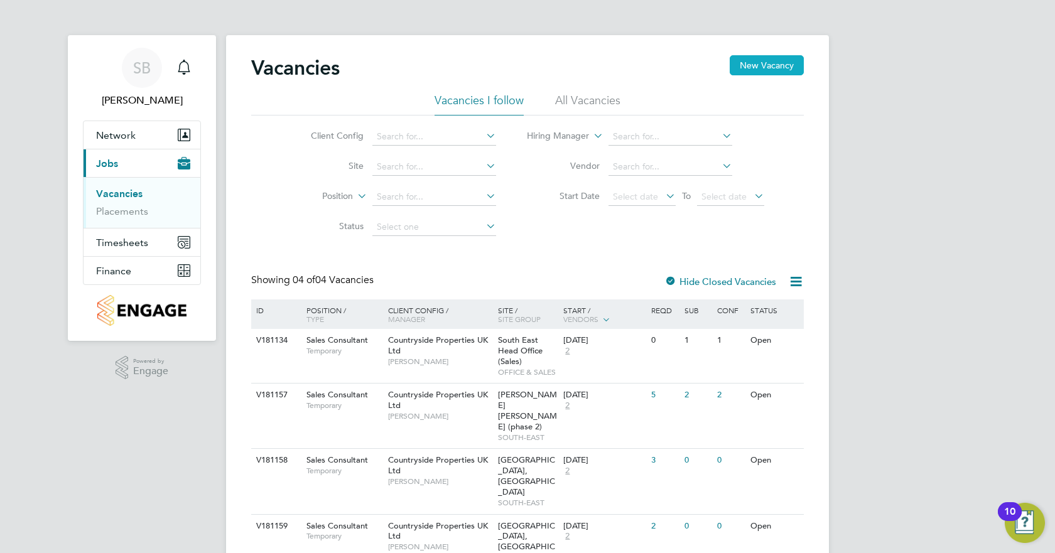
click at [779, 61] on button "New Vacancy" at bounding box center [767, 65] width 74 height 20
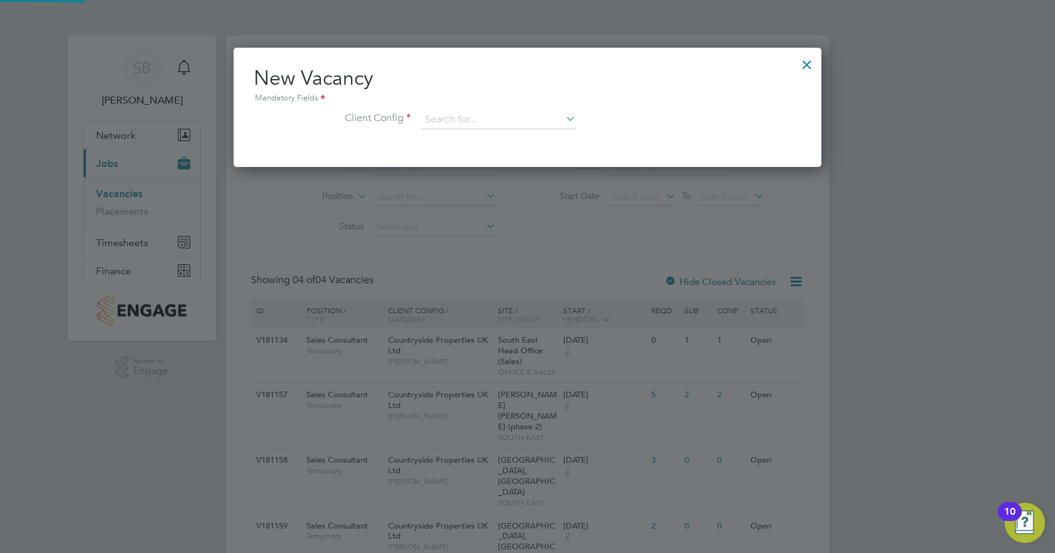
scroll to position [119, 589]
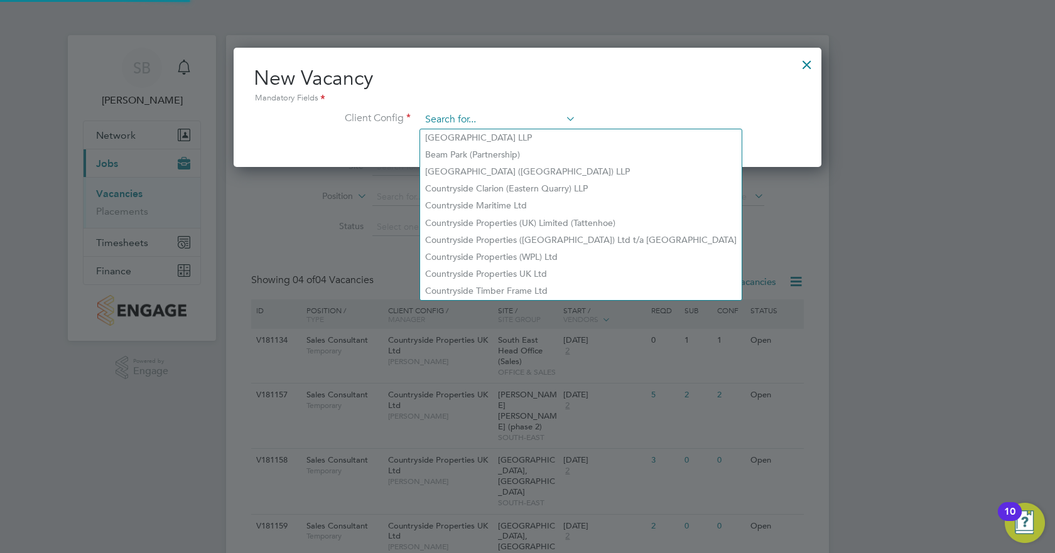
click at [495, 113] on input at bounding box center [498, 120] width 155 height 19
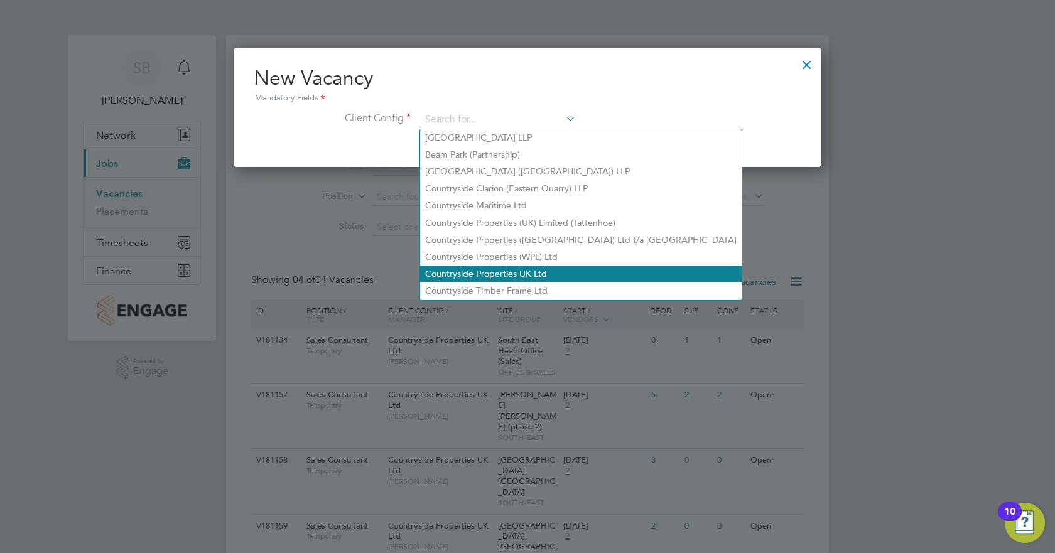
click at [513, 268] on li "Countryside Properties UK Ltd" at bounding box center [581, 274] width 322 height 17
type input "Countryside Properties UK Ltd"
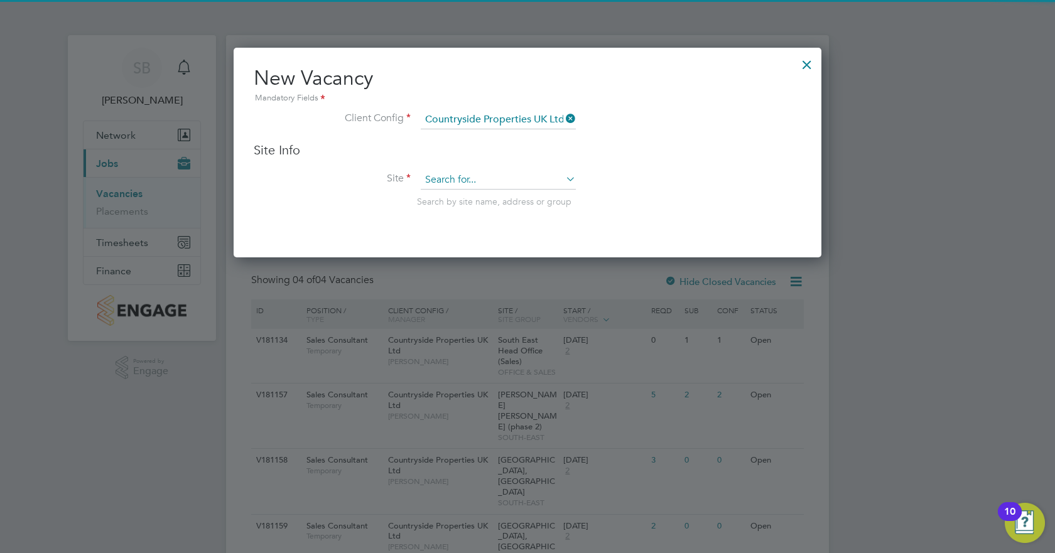
click at [480, 186] on input at bounding box center [498, 180] width 155 height 19
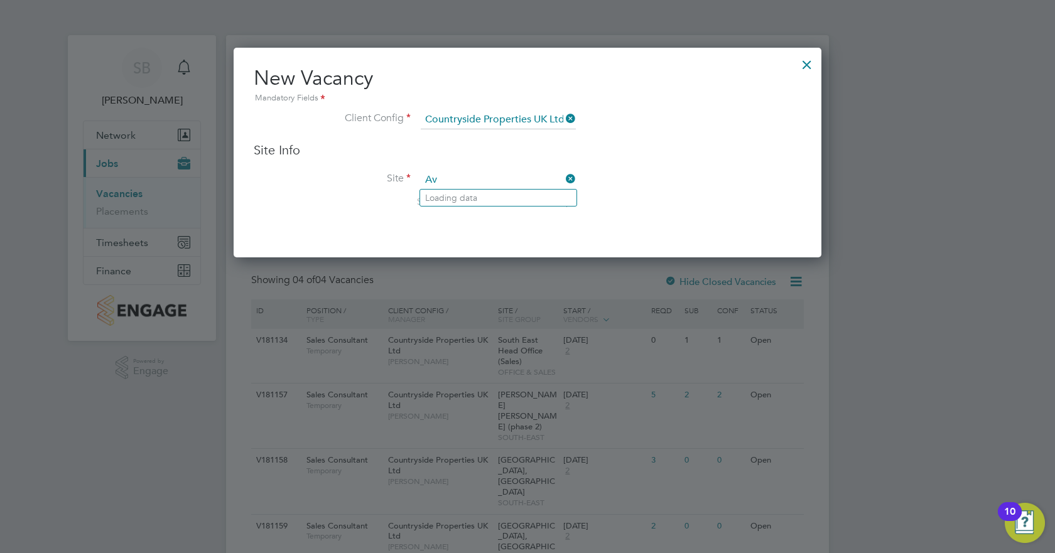
type input "A"
type input "c"
type input "a"
type input "walberton"
click at [473, 193] on div "Vacancies New Vacancy Vacancies I follow All Vacancies Client Config Site Posit…" at bounding box center [527, 320] width 603 height 570
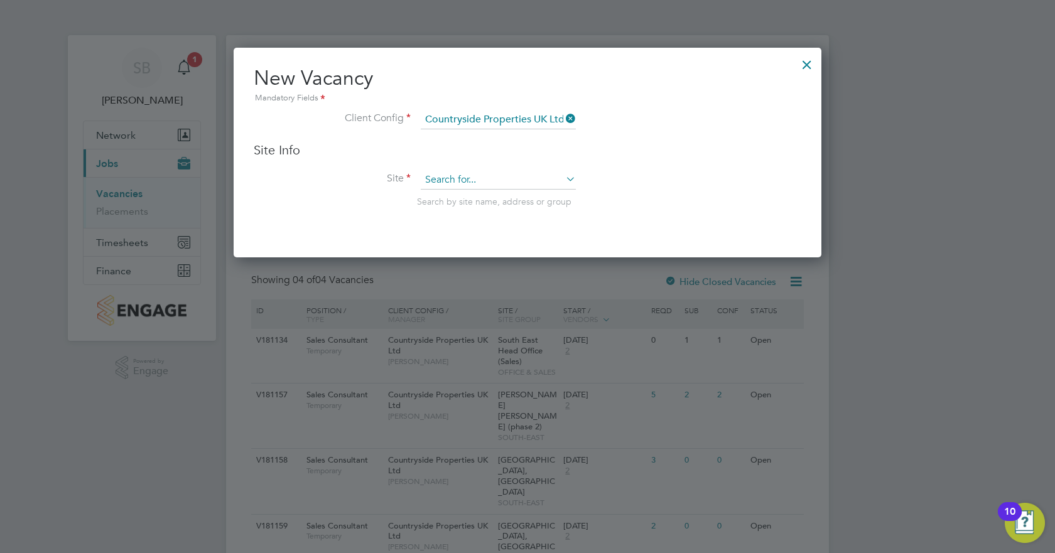
click at [509, 178] on input at bounding box center [498, 180] width 155 height 19
click at [461, 196] on b "Walberton" at bounding box center [447, 198] width 44 height 11
type input "Walberton"
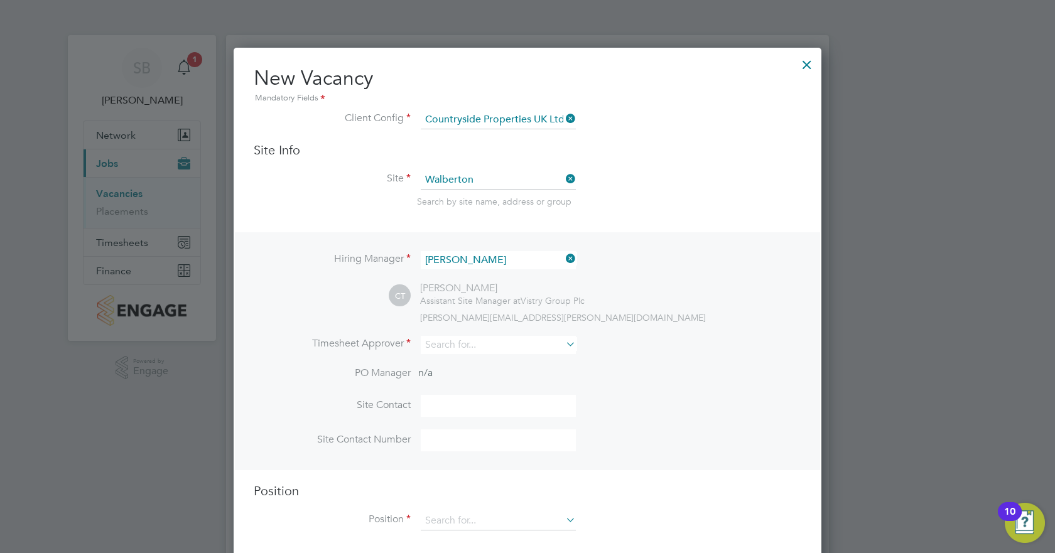
scroll to position [19, 0]
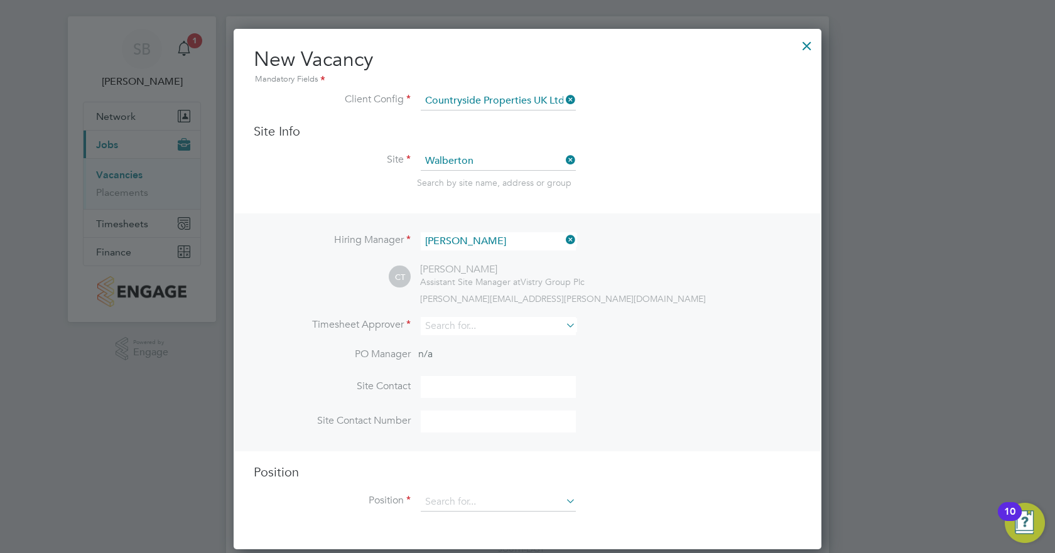
click at [803, 40] on div at bounding box center [807, 42] width 23 height 23
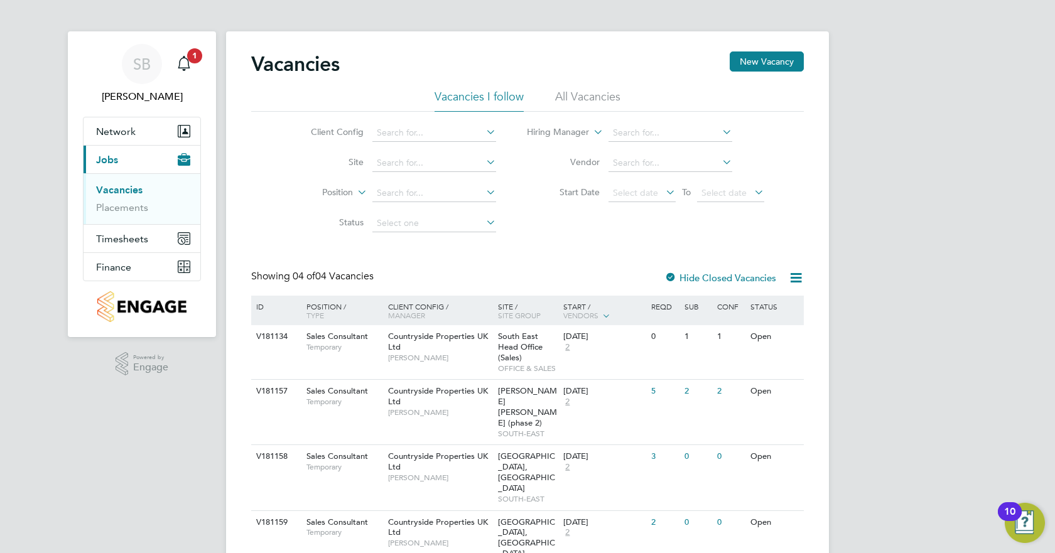
scroll to position [0, 0]
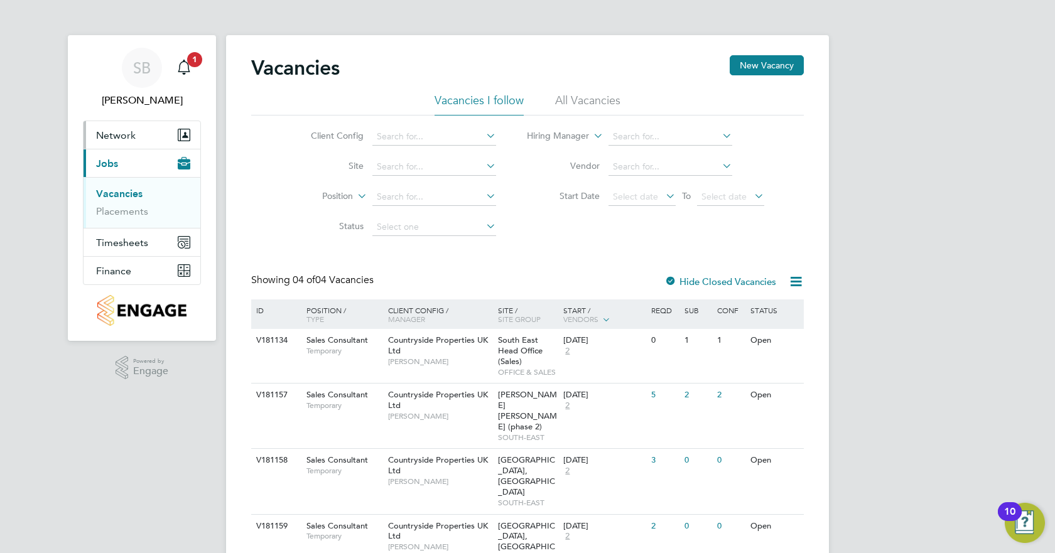
click at [112, 139] on span "Network" at bounding box center [116, 135] width 40 height 12
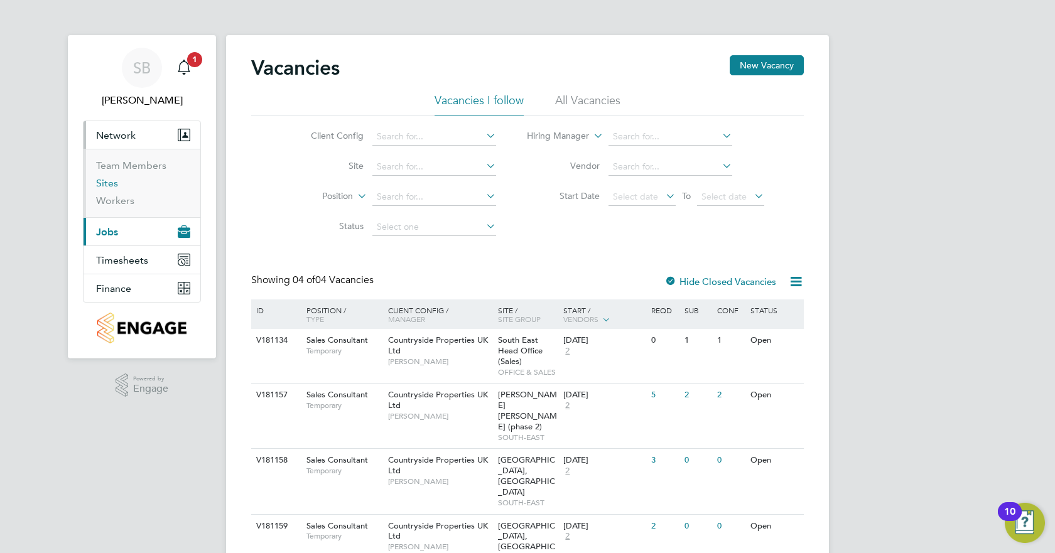
click at [106, 184] on link "Sites" at bounding box center [107, 183] width 22 height 12
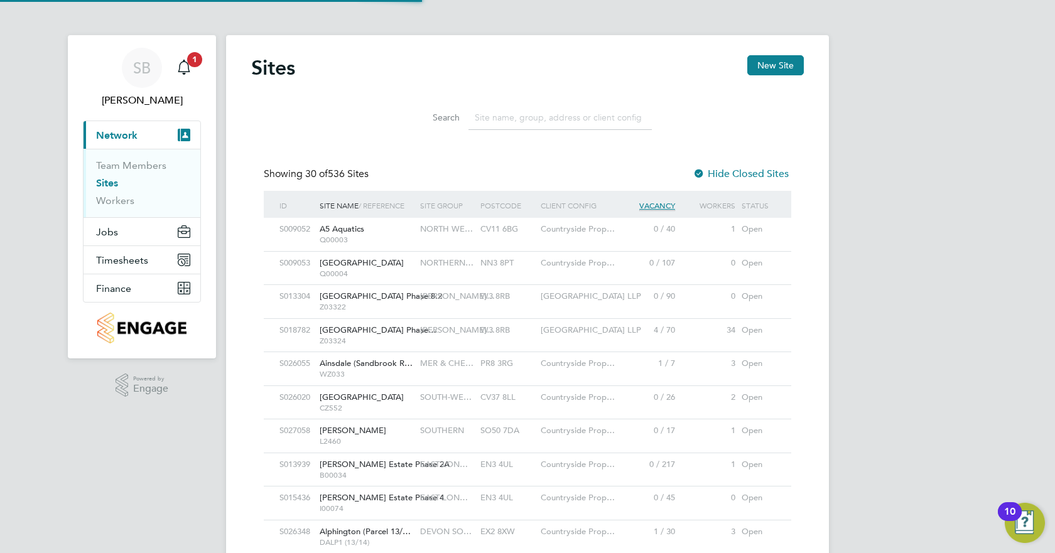
scroll to position [24, 61]
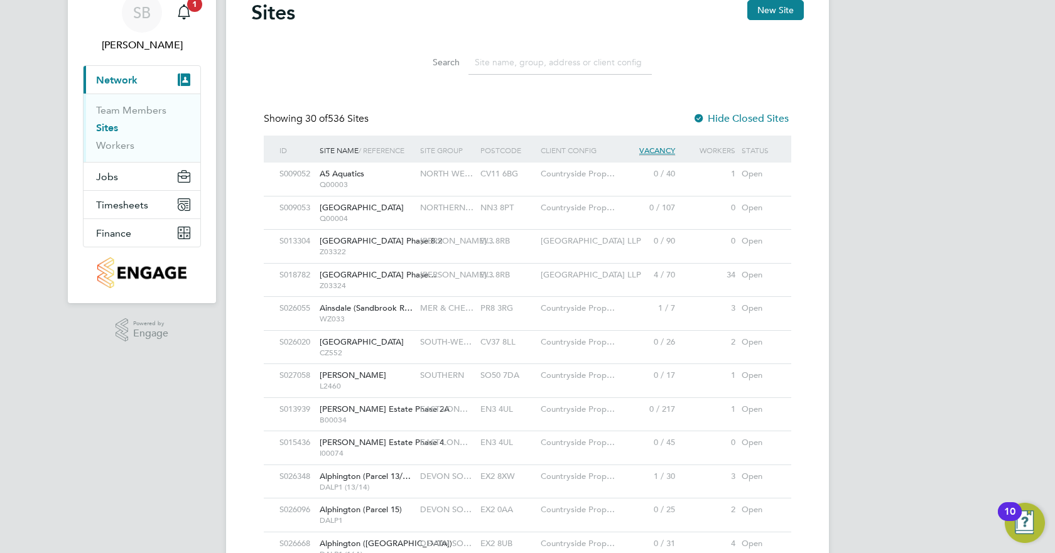
click at [596, 55] on input at bounding box center [560, 62] width 183 height 24
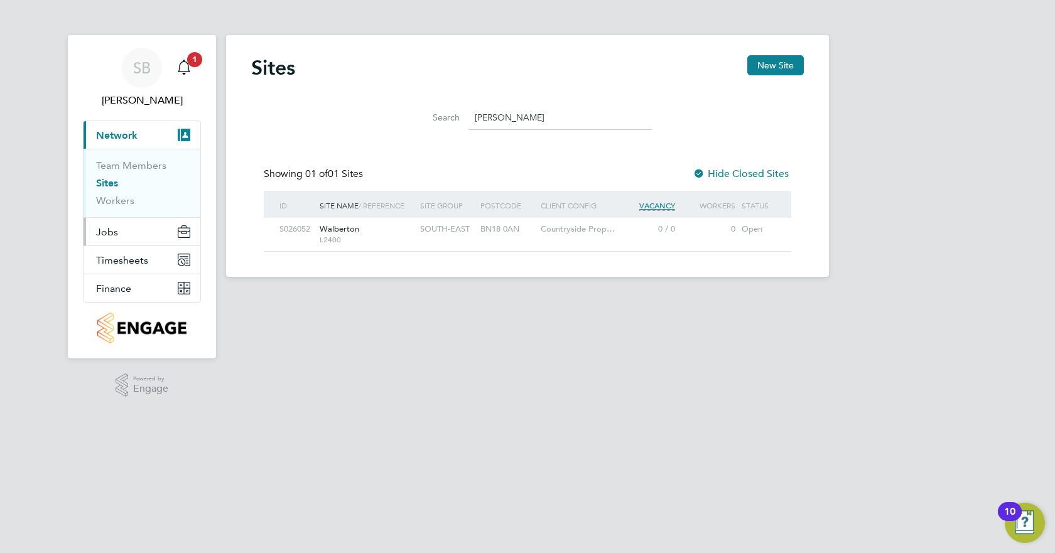
type input "[PERSON_NAME]"
click at [119, 226] on button "Jobs" at bounding box center [142, 232] width 117 height 28
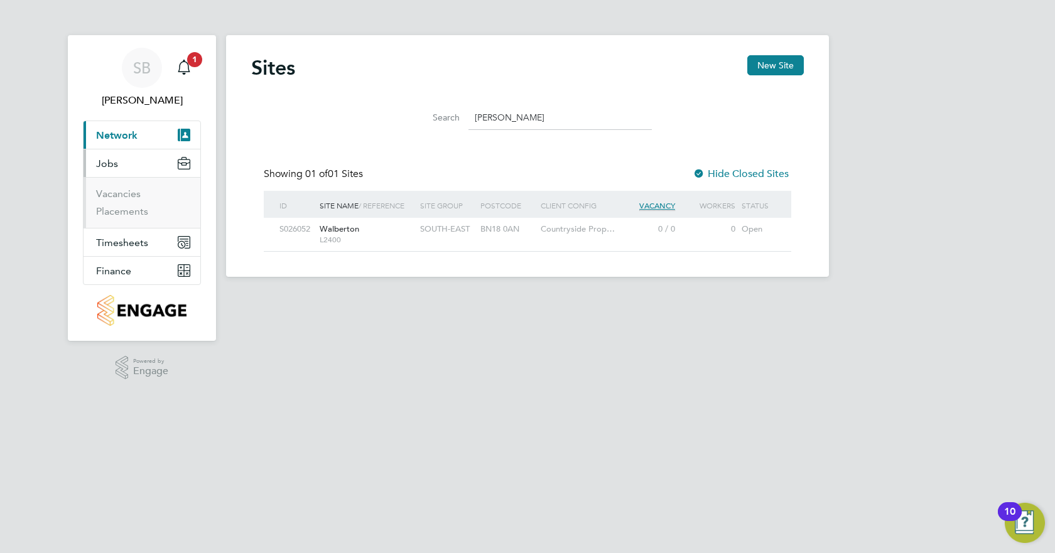
click at [119, 185] on ul "Vacancies Placements" at bounding box center [142, 202] width 117 height 51
click at [122, 188] on link "Vacancies" at bounding box center [118, 194] width 45 height 12
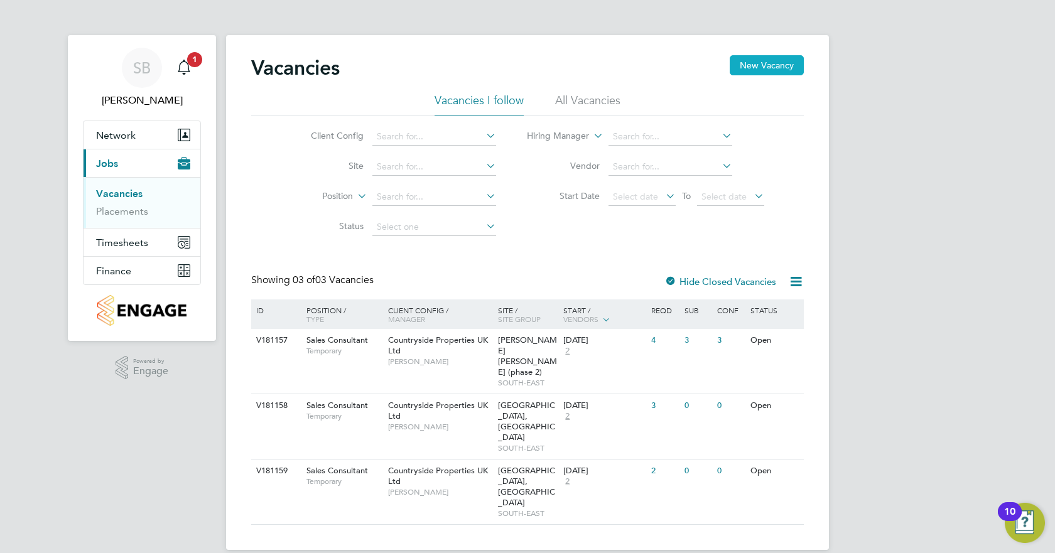
click at [761, 70] on button "New Vacancy" at bounding box center [767, 65] width 74 height 20
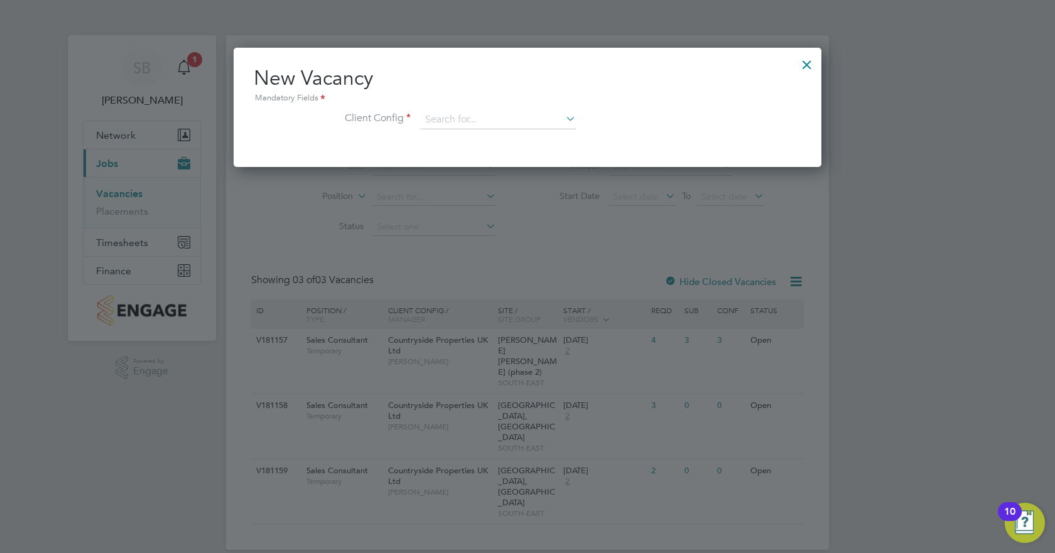
click at [534, 109] on div "New Vacancy Mandatory Fields Client Config" at bounding box center [528, 103] width 548 height 77
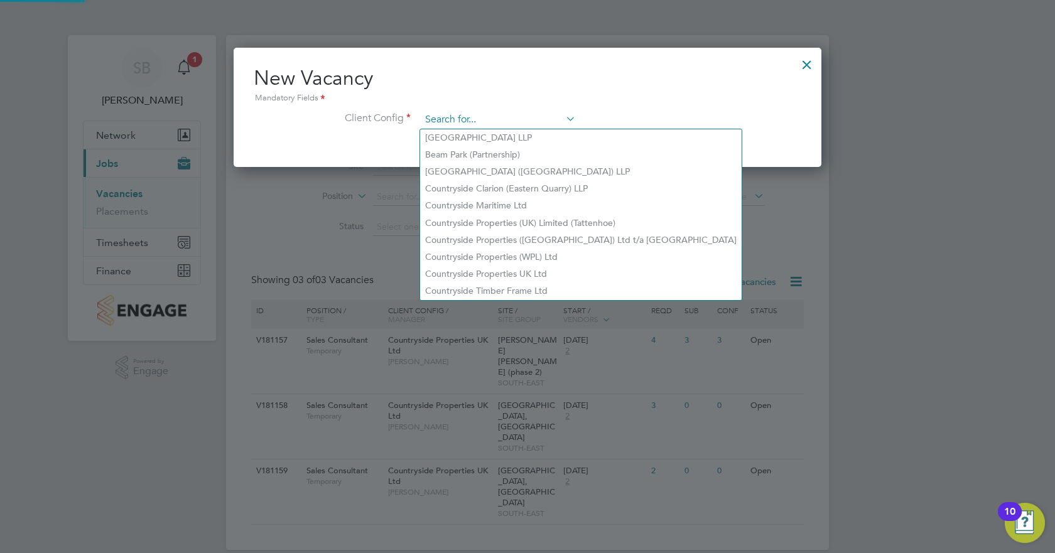
click at [532, 118] on input at bounding box center [498, 120] width 155 height 19
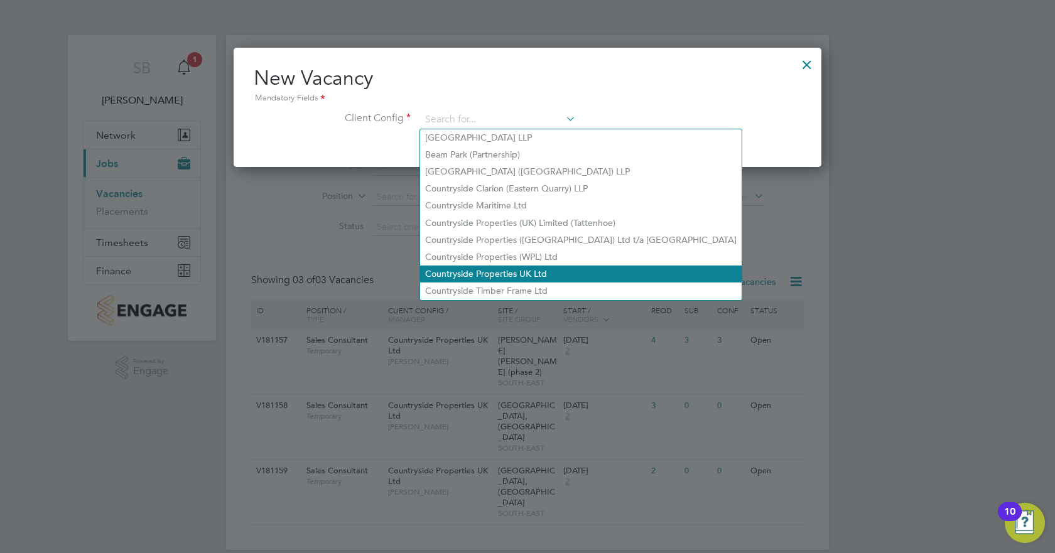
click at [508, 271] on li "Countryside Properties UK Ltd" at bounding box center [581, 274] width 322 height 17
type input "Countryside Properties UK Ltd"
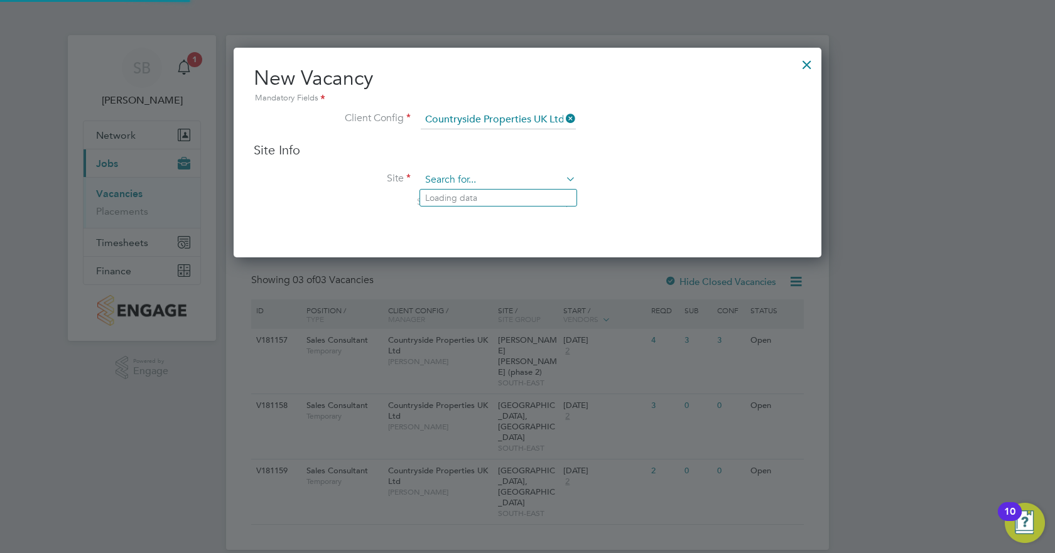
click at [484, 178] on input at bounding box center [498, 180] width 155 height 19
click at [489, 199] on li "[PERSON_NAME] ton" at bounding box center [498, 198] width 156 height 17
type input "Walberton"
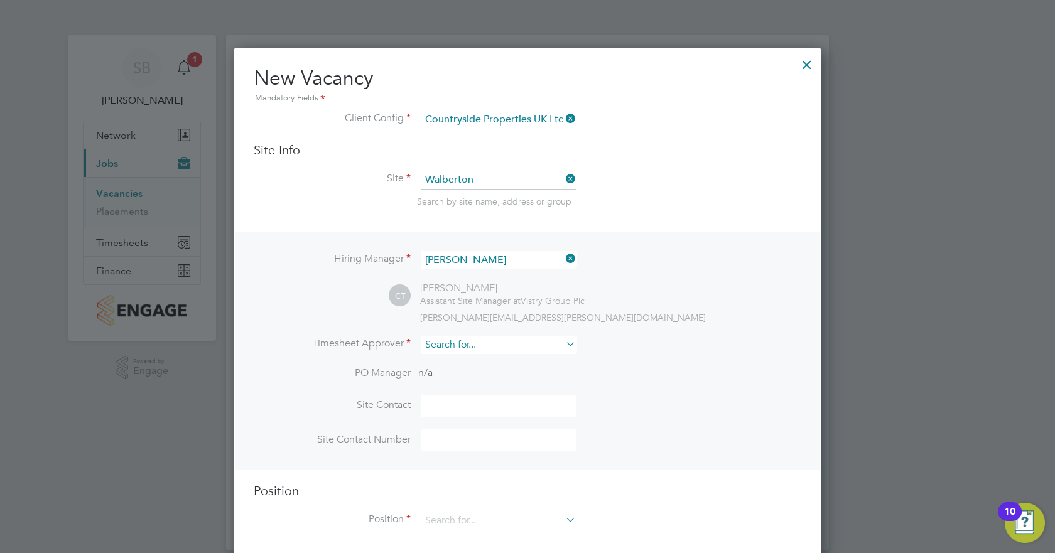
click at [491, 345] on input at bounding box center [498, 345] width 155 height 18
click at [623, 325] on div "Hiring Manager [PERSON_NAME] CT [PERSON_NAME] Assistant Site Manager at Vistry …" at bounding box center [527, 351] width 585 height 238
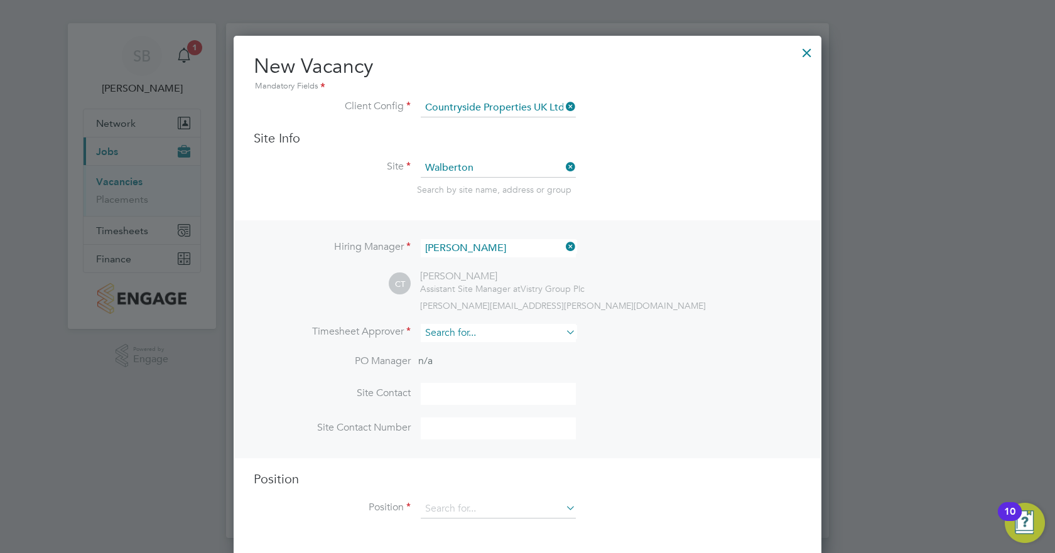
click at [562, 335] on input at bounding box center [498, 333] width 155 height 18
click at [469, 345] on li "Sop hie [PERSON_NAME]" at bounding box center [498, 351] width 156 height 17
type input "[PERSON_NAME]"
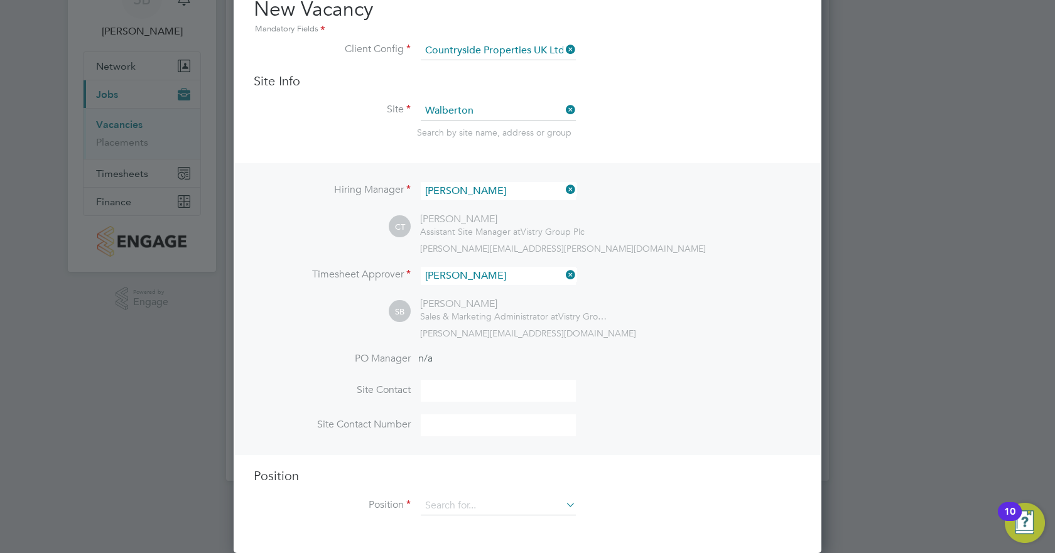
click at [474, 345] on input at bounding box center [498, 391] width 155 height 22
click at [476, 345] on input at bounding box center [498, 506] width 155 height 19
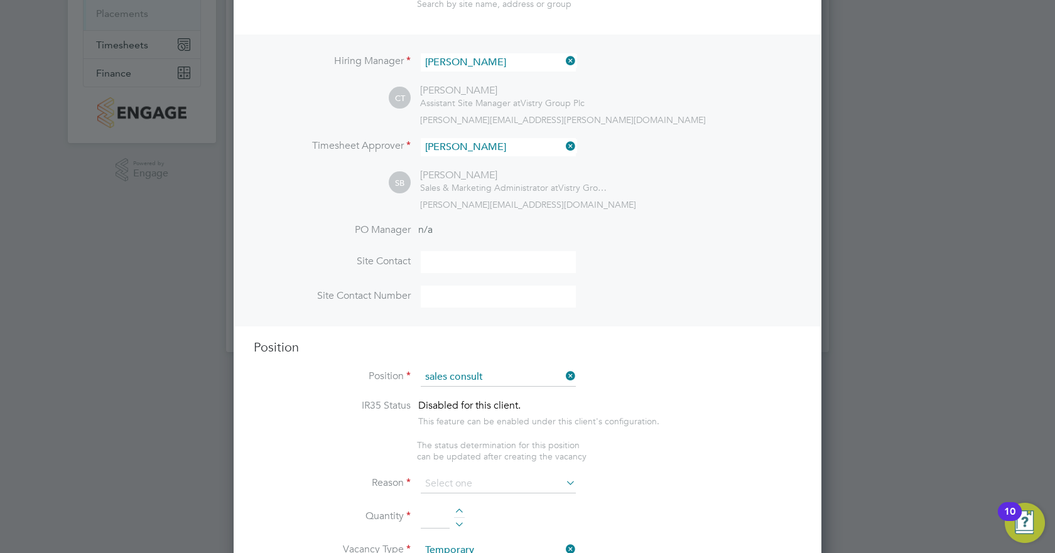
click at [486, 345] on li "Sales Consult ant" at bounding box center [498, 396] width 156 height 17
type input "Sales Consultant"
type textarea "Meets with customers in a sales environment to drive product sales and knowledg…"
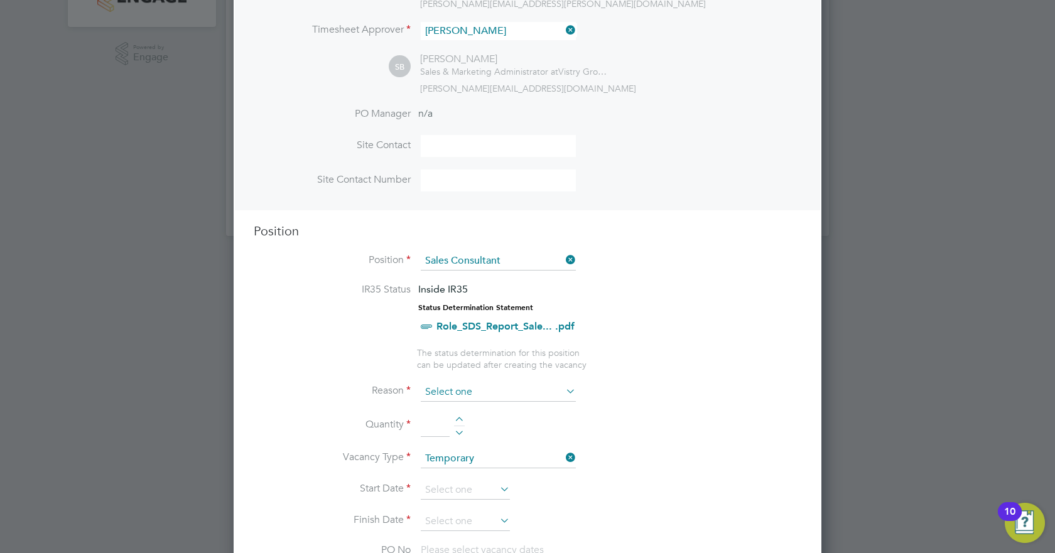
click at [520, 345] on input at bounding box center [498, 392] width 155 height 19
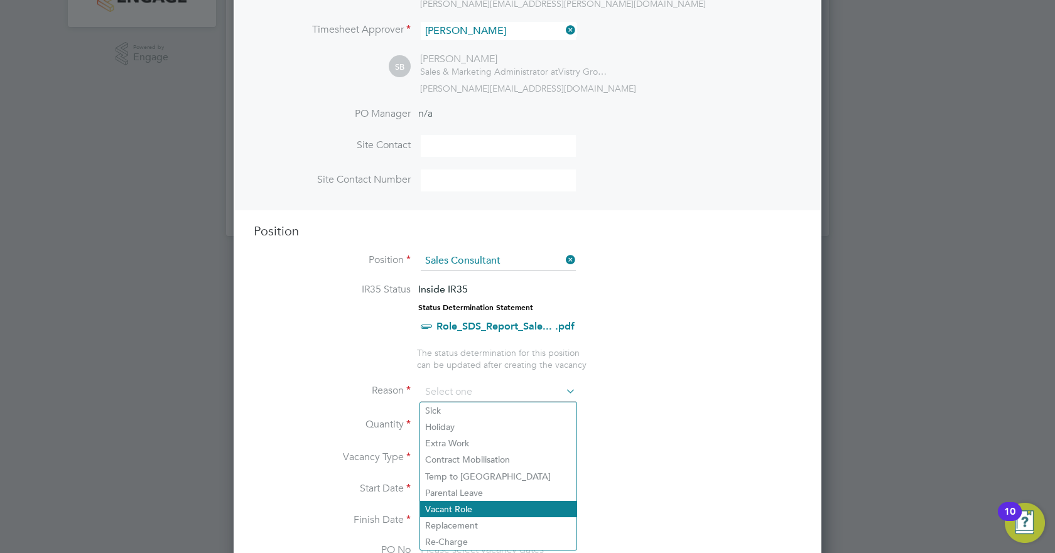
click at [476, 345] on li "Vacant Role" at bounding box center [498, 509] width 156 height 16
type input "Vacant Role"
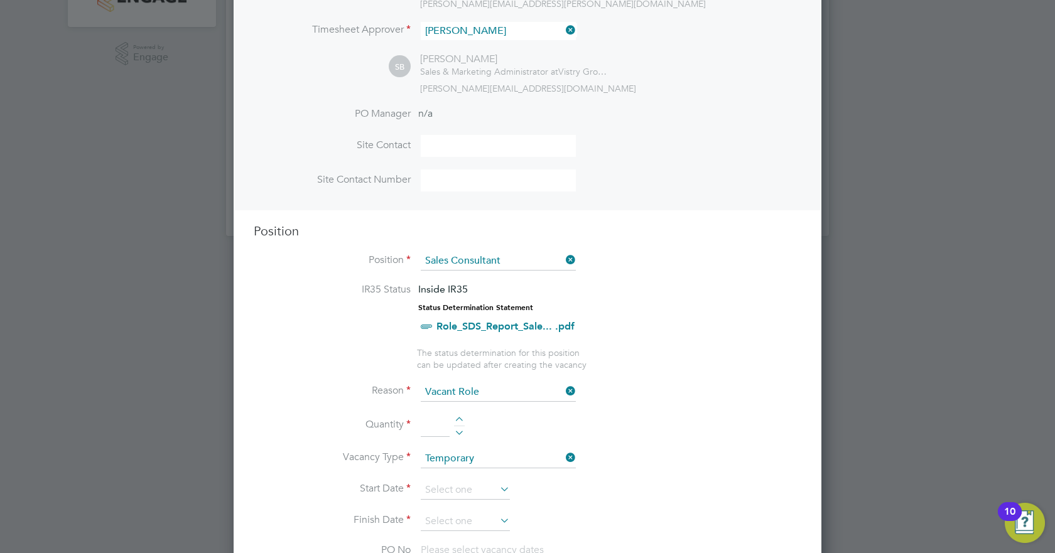
click at [454, 345] on li "Quantity" at bounding box center [528, 432] width 548 height 35
click at [435, 345] on input at bounding box center [435, 426] width 29 height 23
type input "1"
click at [491, 345] on li "Quantity 1" at bounding box center [528, 432] width 548 height 35
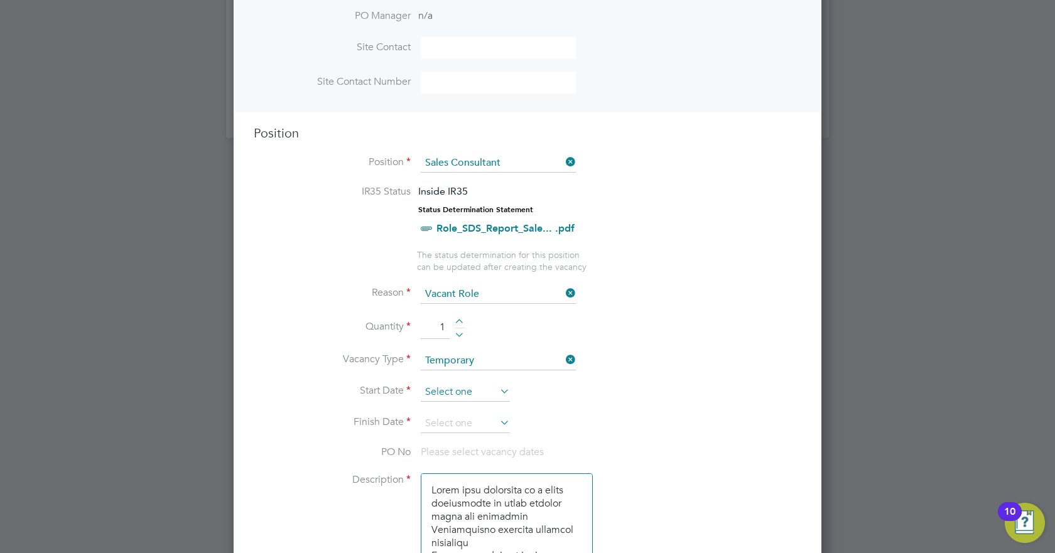
click at [483, 345] on input at bounding box center [465, 392] width 89 height 19
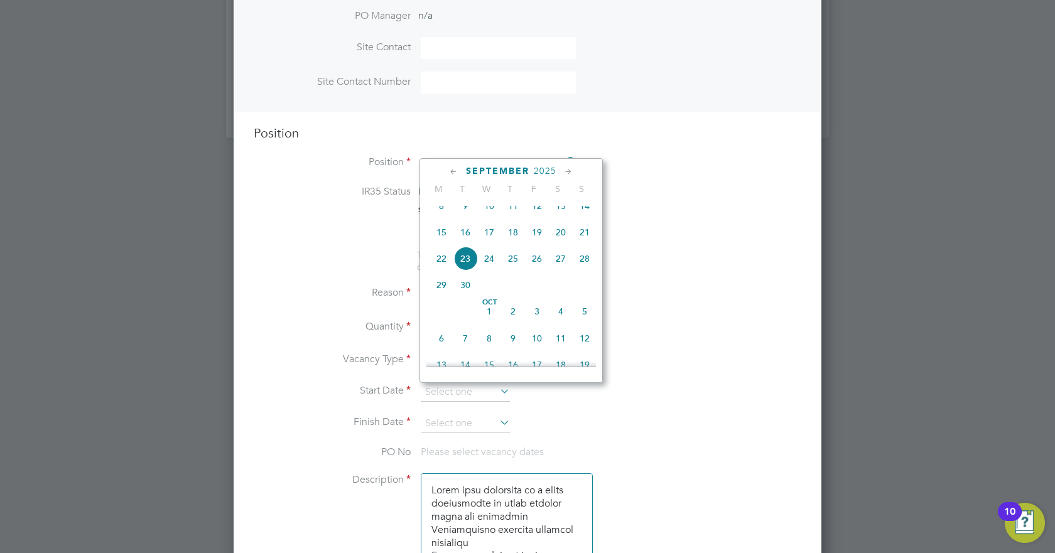
click at [439, 232] on span "15" at bounding box center [442, 232] width 24 height 24
type input "[DATE]"
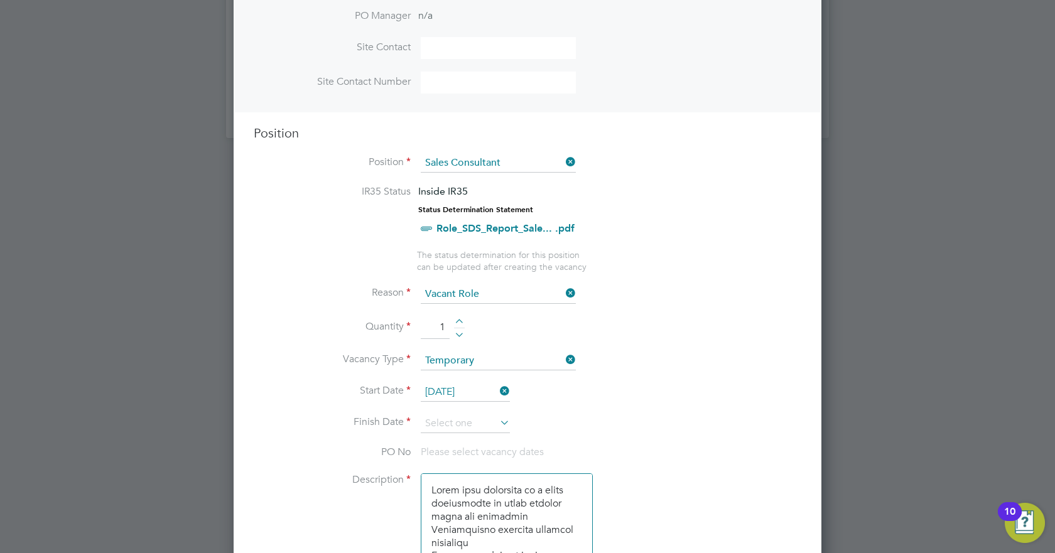
click at [498, 345] on icon at bounding box center [498, 423] width 0 height 18
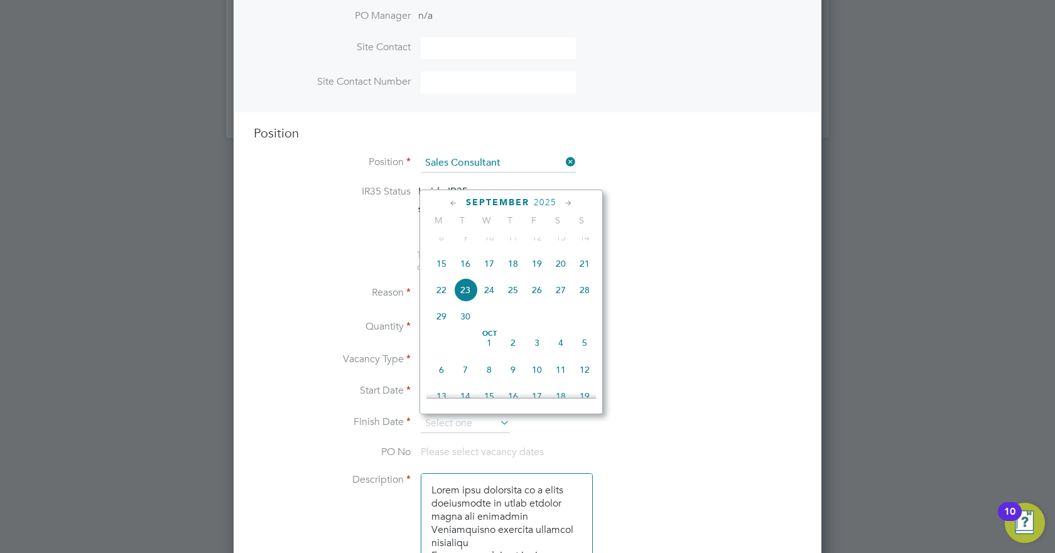
click at [569, 204] on icon at bounding box center [569, 204] width 12 height 14
click at [538, 345] on span "31" at bounding box center [537, 342] width 24 height 24
type input "[DATE]"
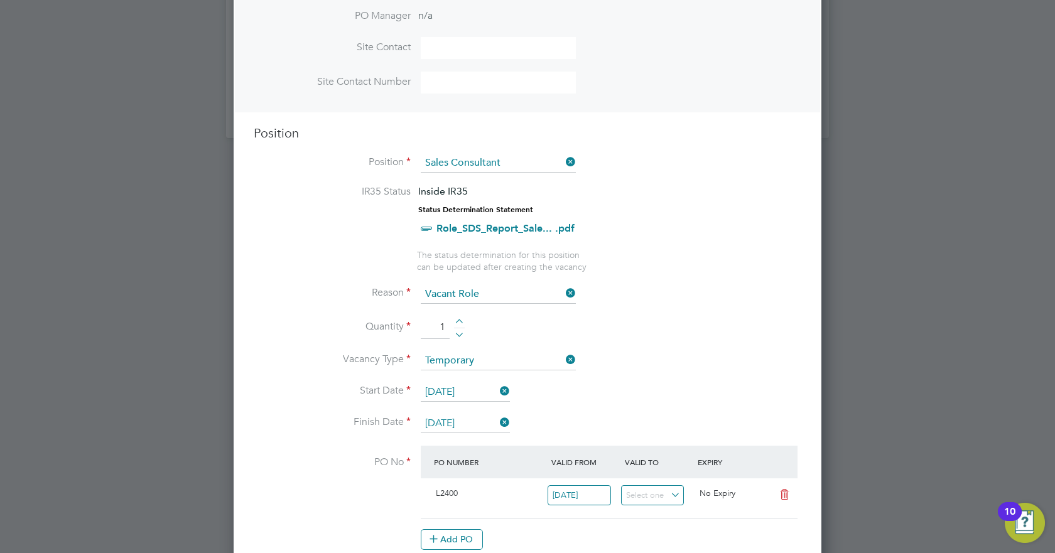
scroll to position [555, 0]
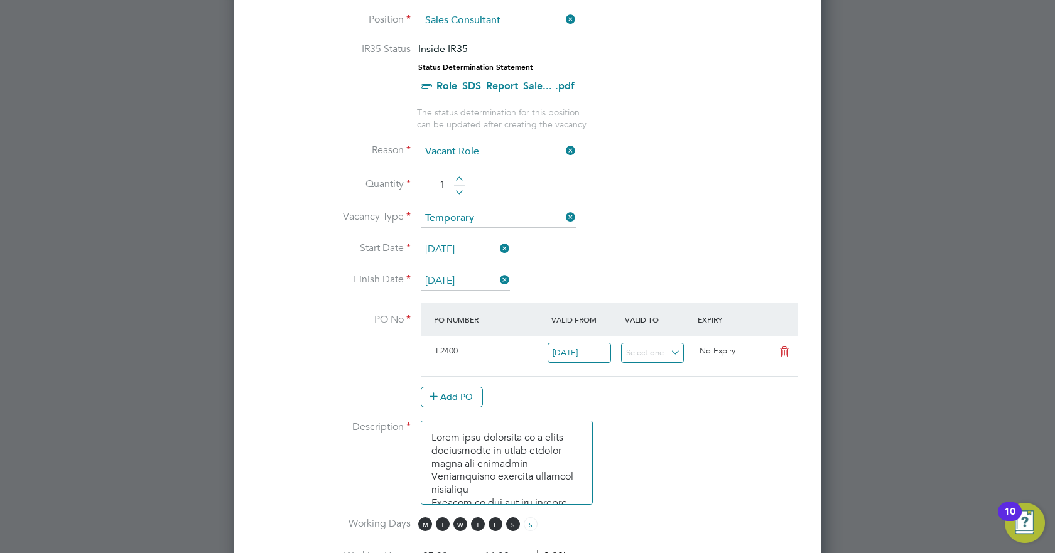
click at [777, 345] on icon at bounding box center [785, 352] width 16 height 10
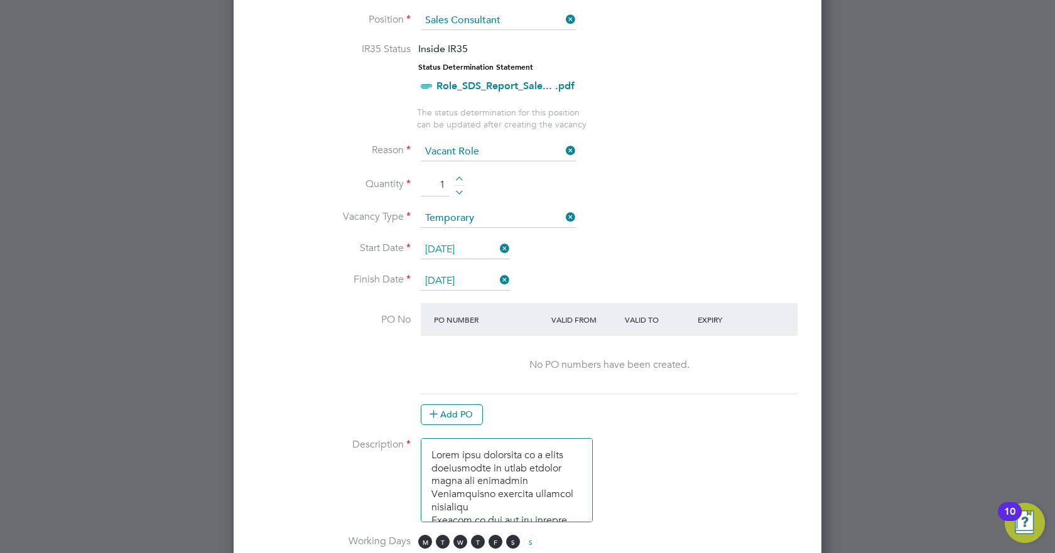
scroll to position [656, 0]
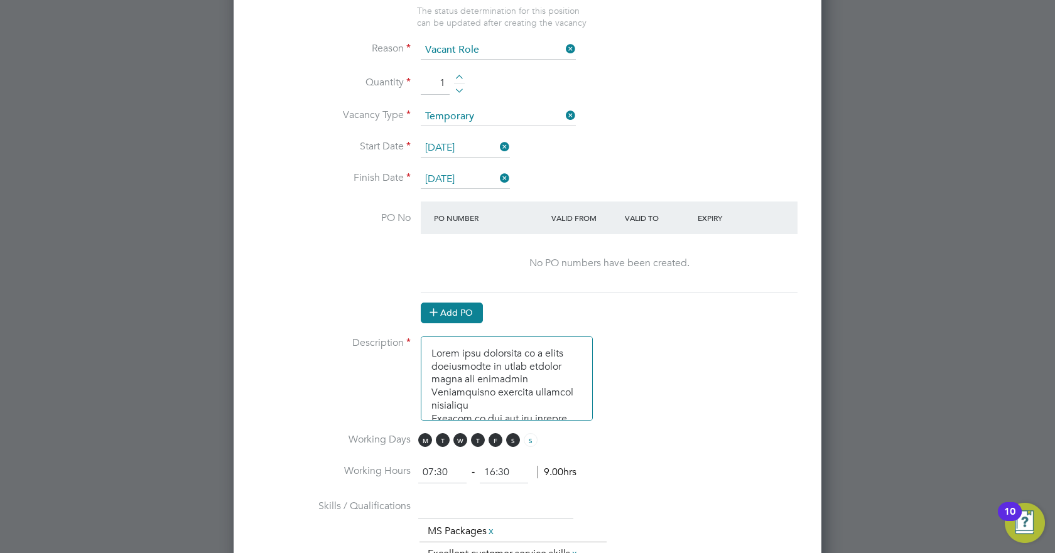
click at [452, 312] on button "Add PO" at bounding box center [452, 313] width 62 height 20
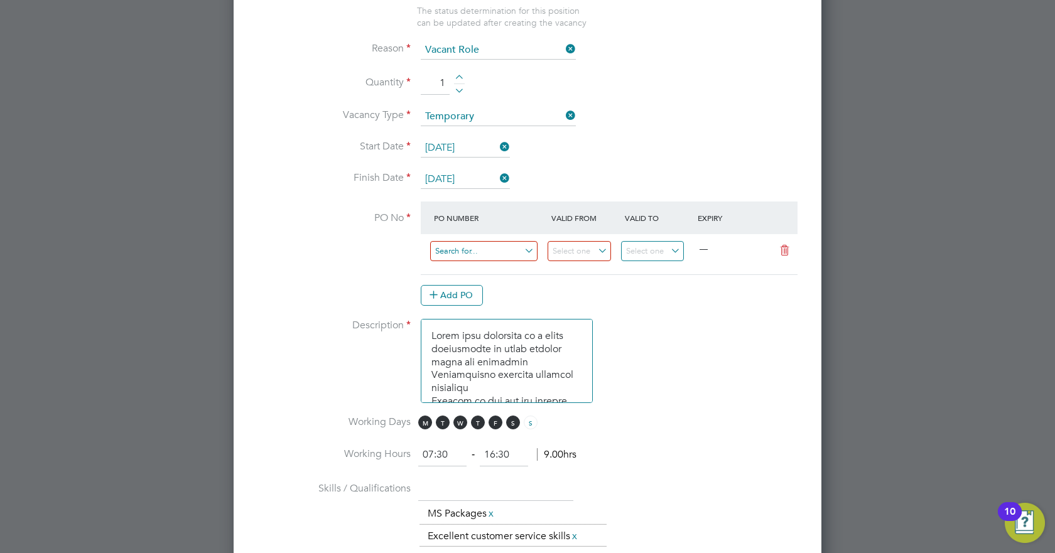
click at [477, 251] on input at bounding box center [483, 251] width 107 height 21
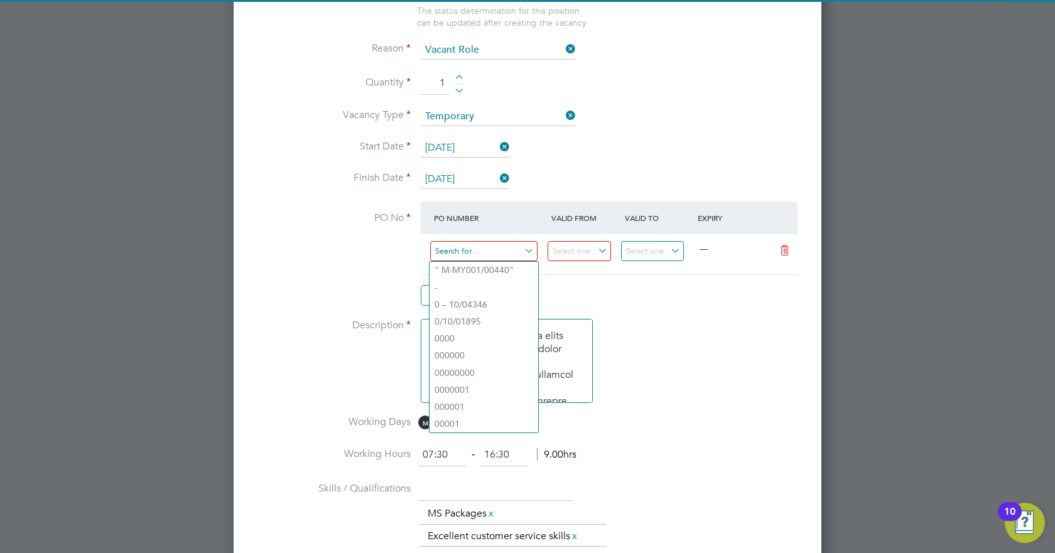
paste input "M-L2400/01268"
type input "M-L2400/01268"
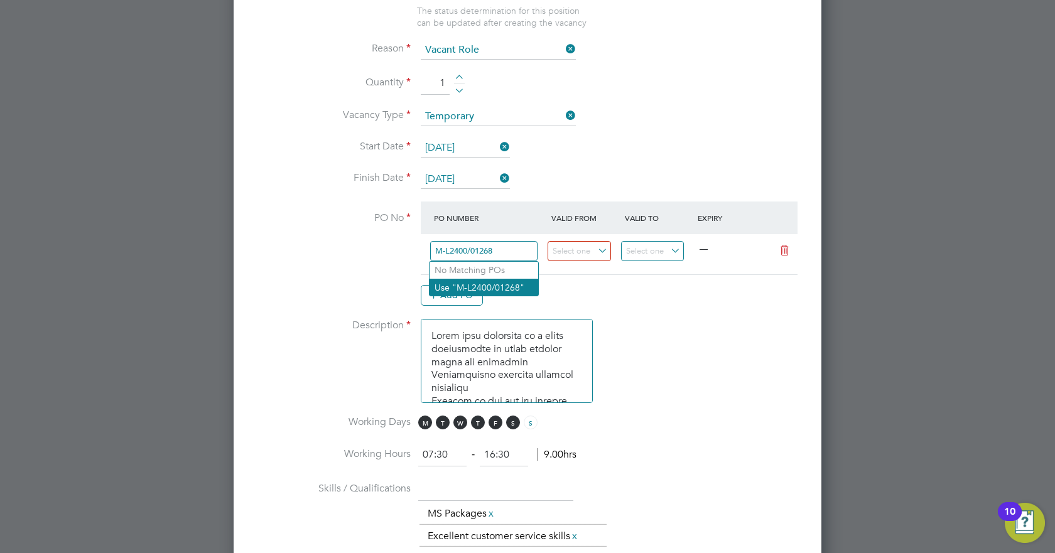
scroll to position [6, 6]
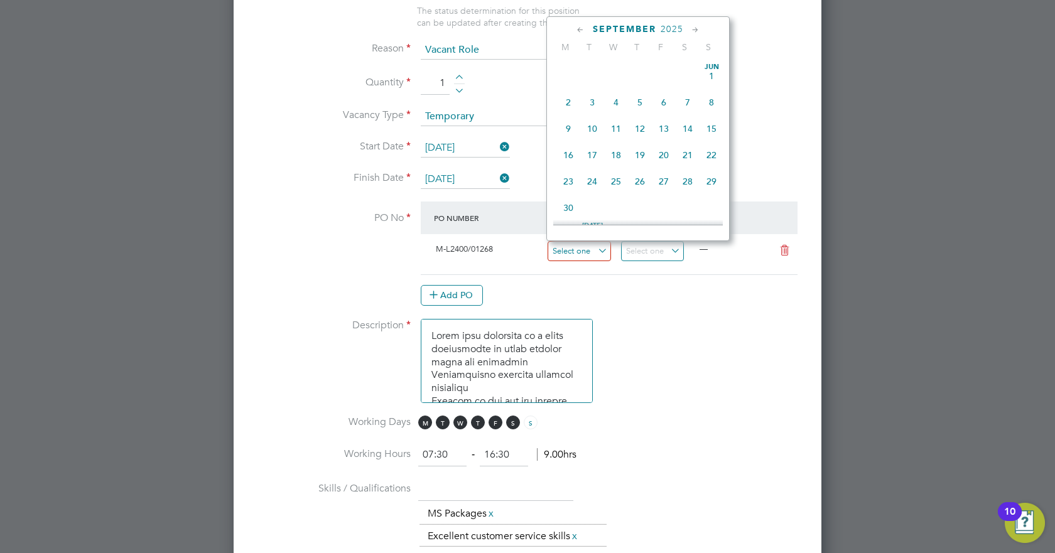
scroll to position [462, 0]
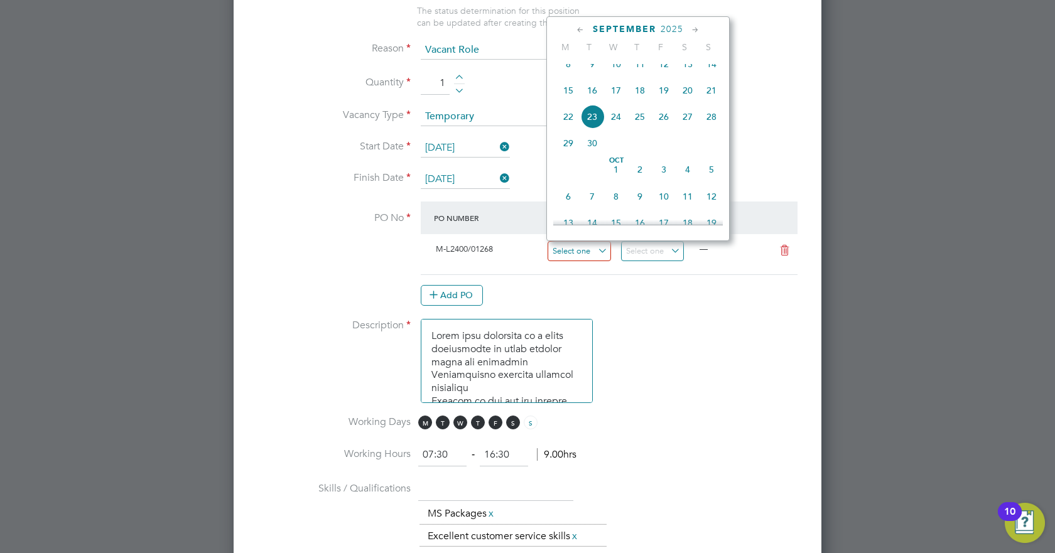
click at [590, 250] on input at bounding box center [579, 251] width 63 height 21
click at [571, 94] on span "15" at bounding box center [569, 91] width 24 height 24
type input "[DATE]"
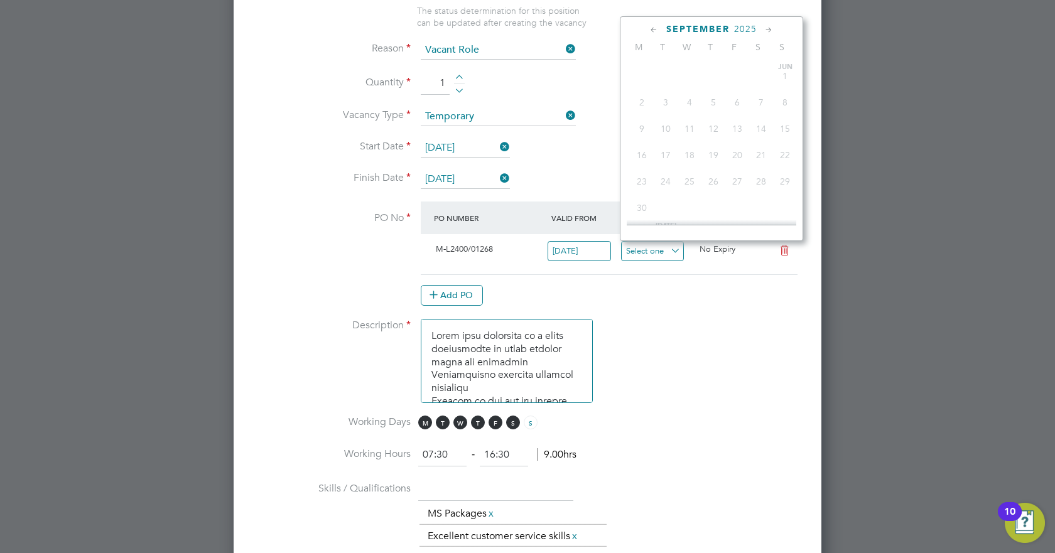
click at [646, 251] on input at bounding box center [652, 251] width 63 height 21
click at [749, 30] on span "2025" at bounding box center [745, 29] width 23 height 11
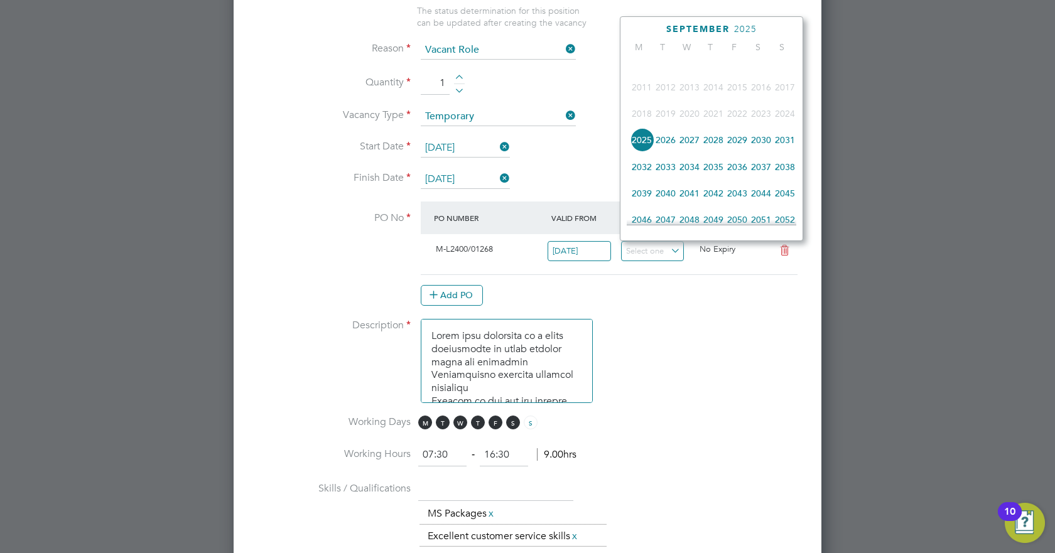
click at [666, 150] on span "2026" at bounding box center [666, 140] width 24 height 24
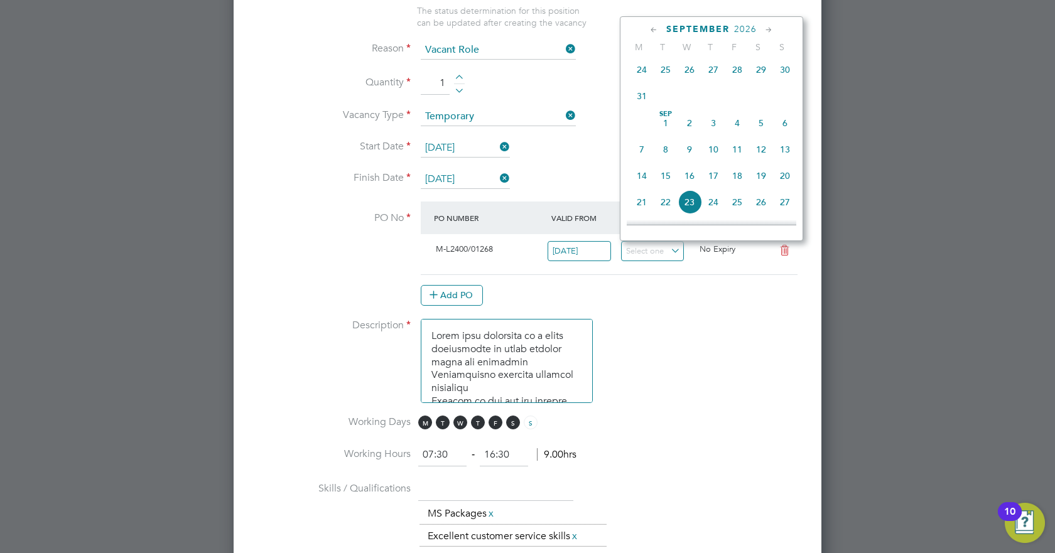
scroll to position [379, 0]
click at [669, 181] on span "15" at bounding box center [666, 173] width 24 height 24
type input "[DATE]"
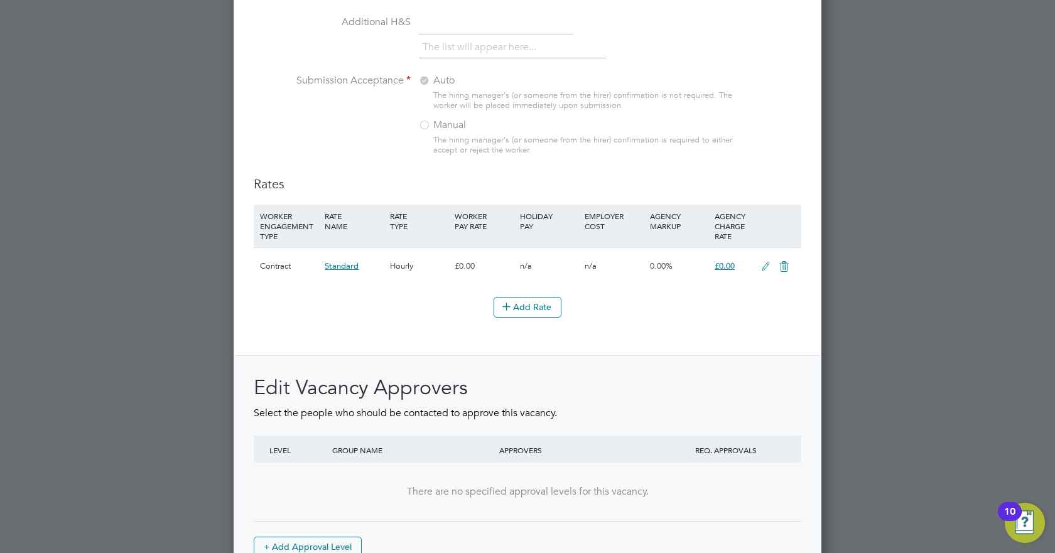
scroll to position [1330, 0]
click at [726, 261] on span "£0.00" at bounding box center [725, 265] width 20 height 11
click at [766, 261] on icon at bounding box center [766, 266] width 16 height 10
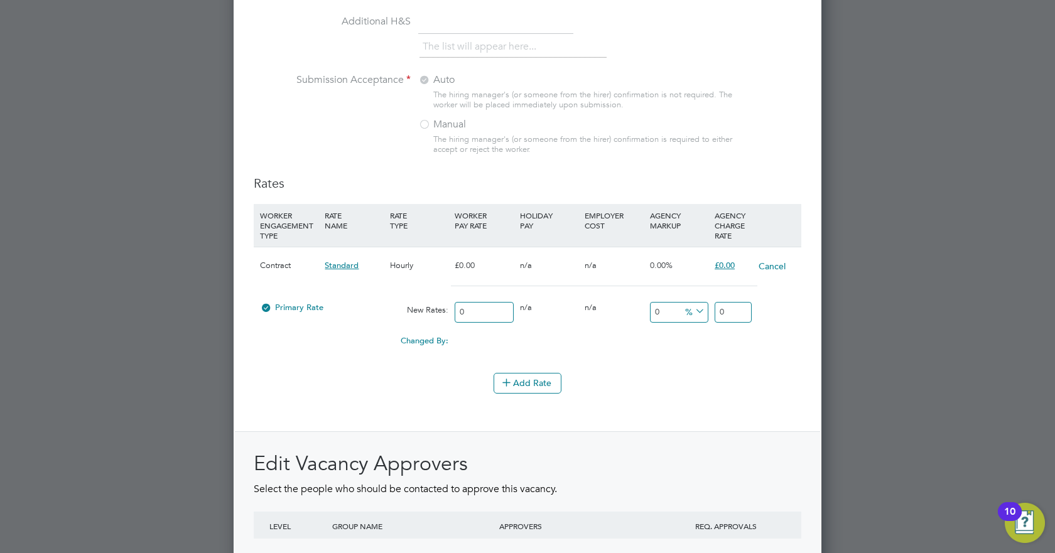
click at [749, 314] on input "0" at bounding box center [733, 312] width 37 height 21
type input "23.97"
click at [734, 345] on div "Rates WORKER ENGAGEMENT TYPE RATE NAME RATE TYPE WORKER PAY RATE HOLIDAY PAY EM…" at bounding box center [528, 407] width 548 height 465
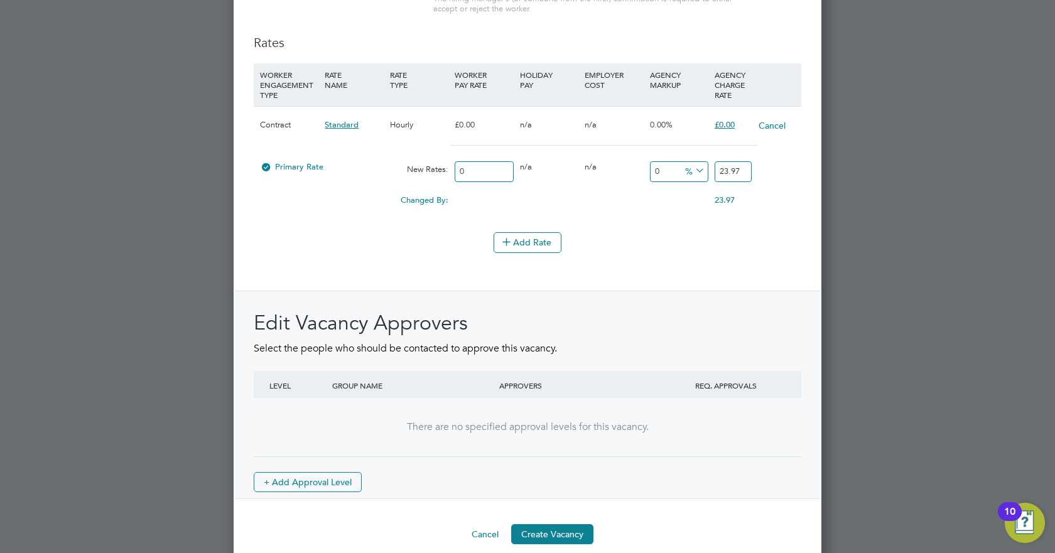
scroll to position [1487, 0]
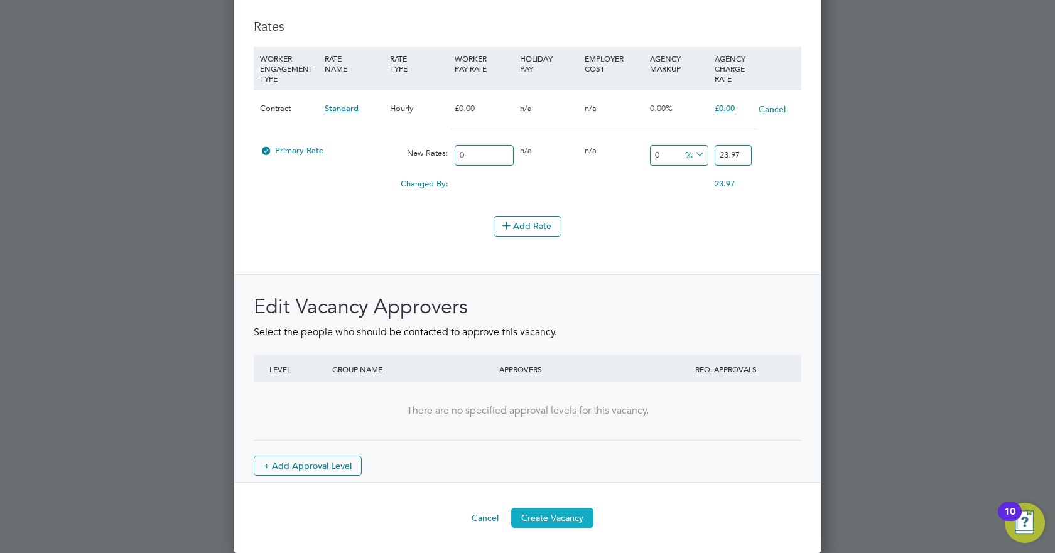
click at [567, 345] on button "Create Vacancy" at bounding box center [552, 518] width 82 height 20
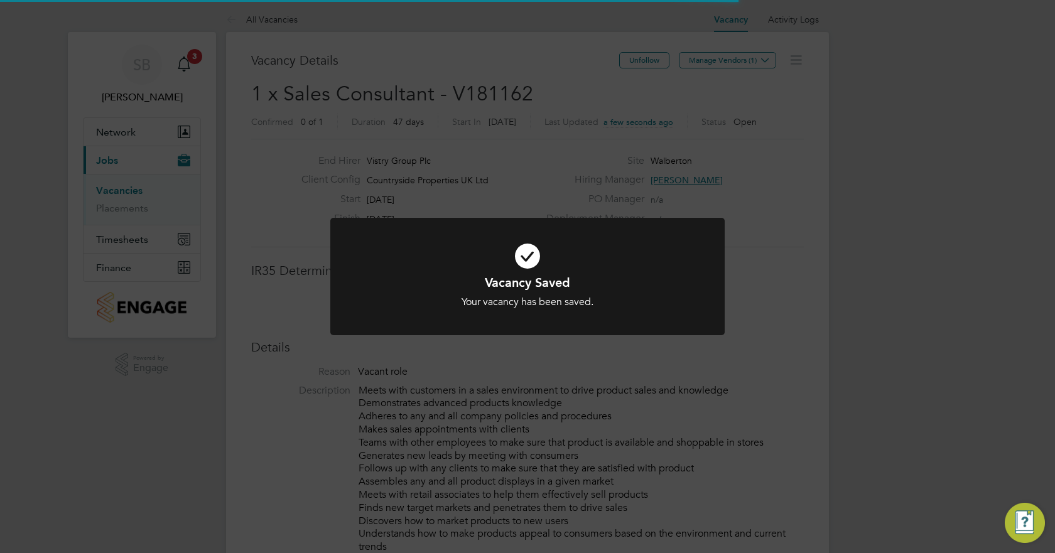
scroll to position [37, 88]
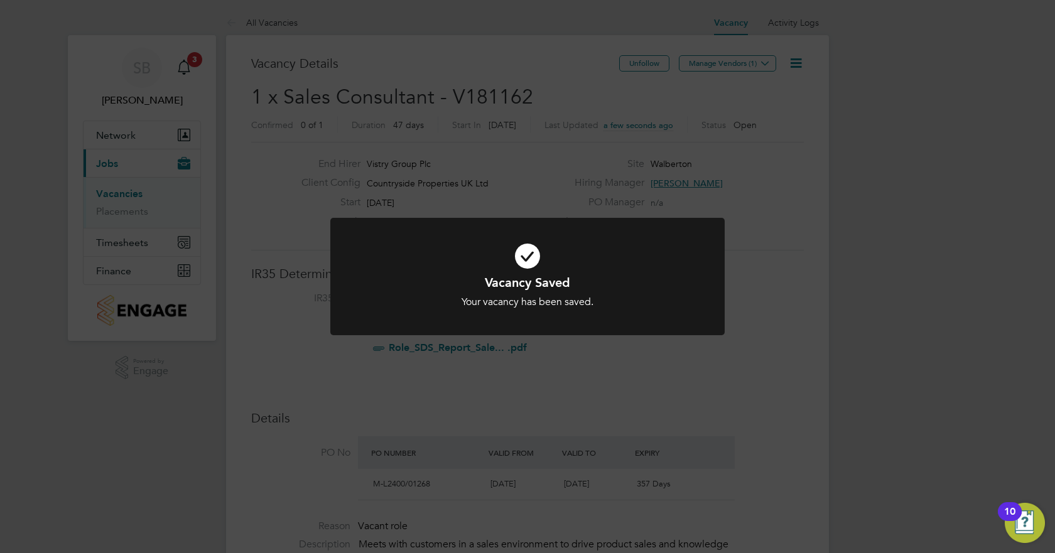
click at [643, 331] on div at bounding box center [527, 276] width 394 height 117
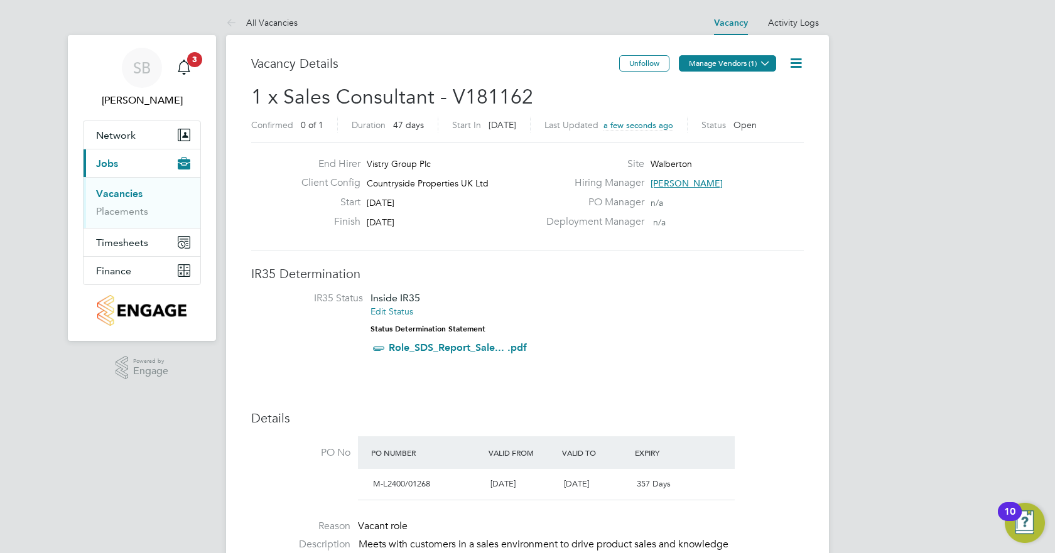
click at [721, 66] on button "Manage Vendors (1)" at bounding box center [727, 63] width 97 height 16
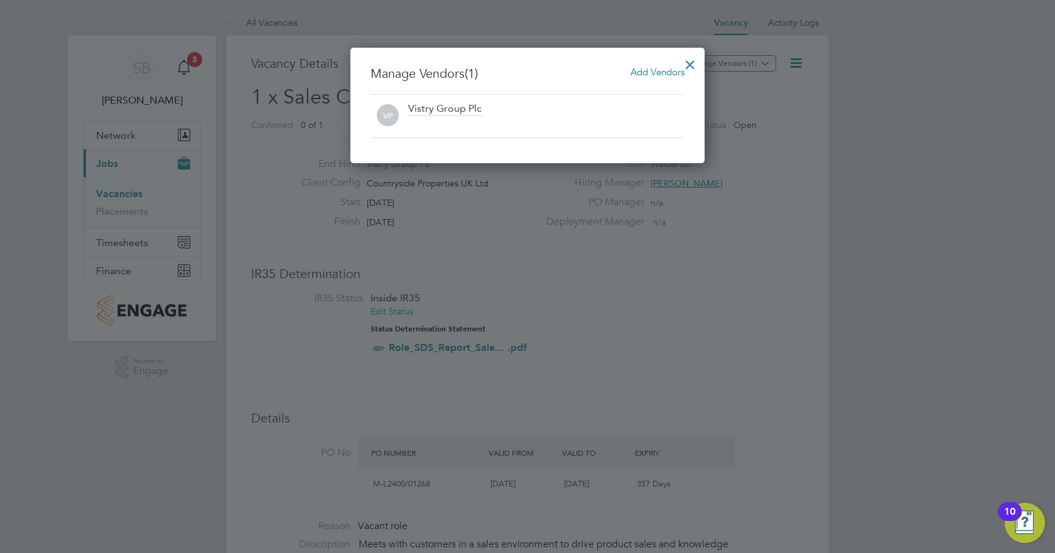
click at [648, 70] on span "Add Vendors" at bounding box center [658, 72] width 54 height 12
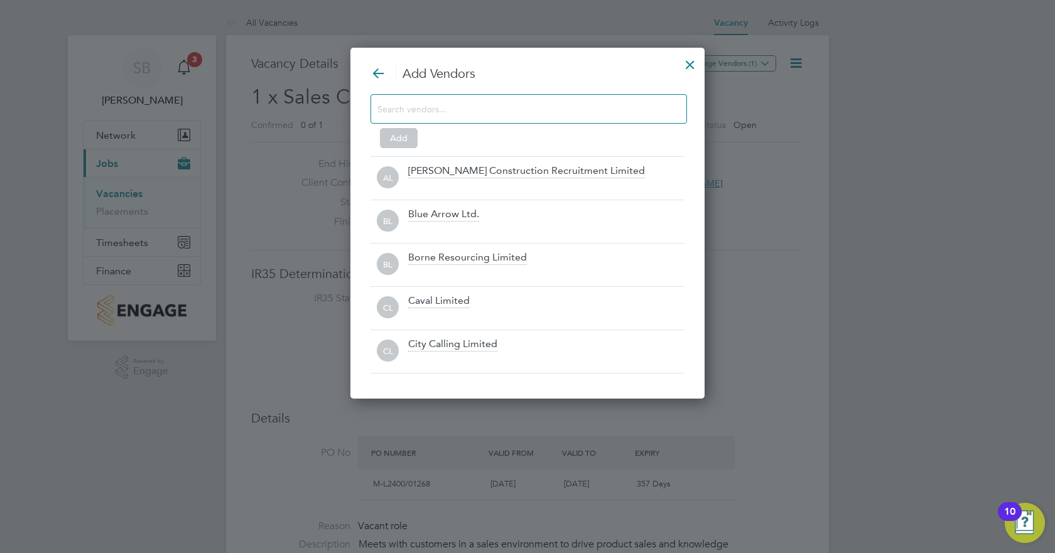
click at [454, 110] on input at bounding box center [519, 109] width 283 height 16
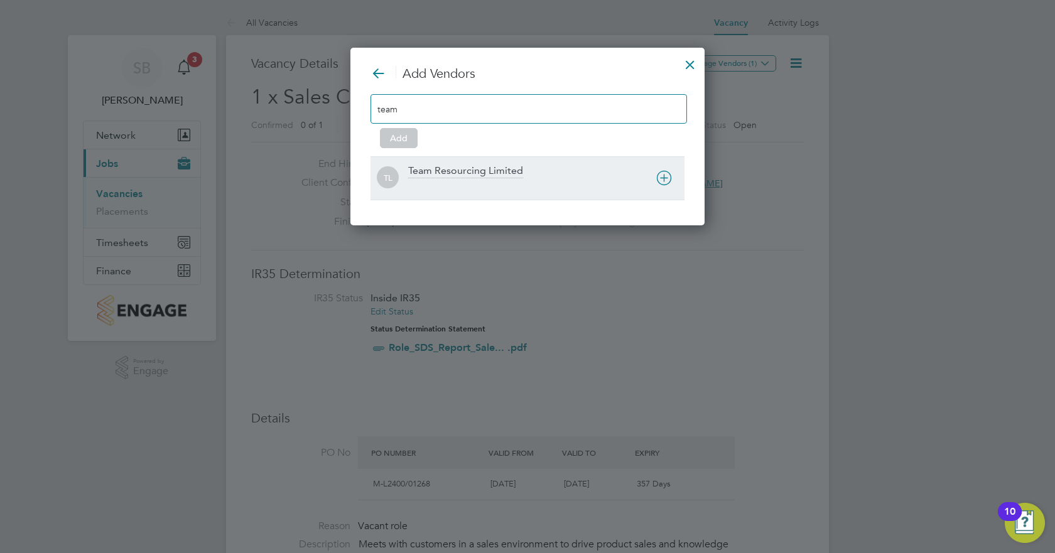
type input "team"
click at [455, 170] on div "Team Resourcing Limited" at bounding box center [465, 172] width 115 height 14
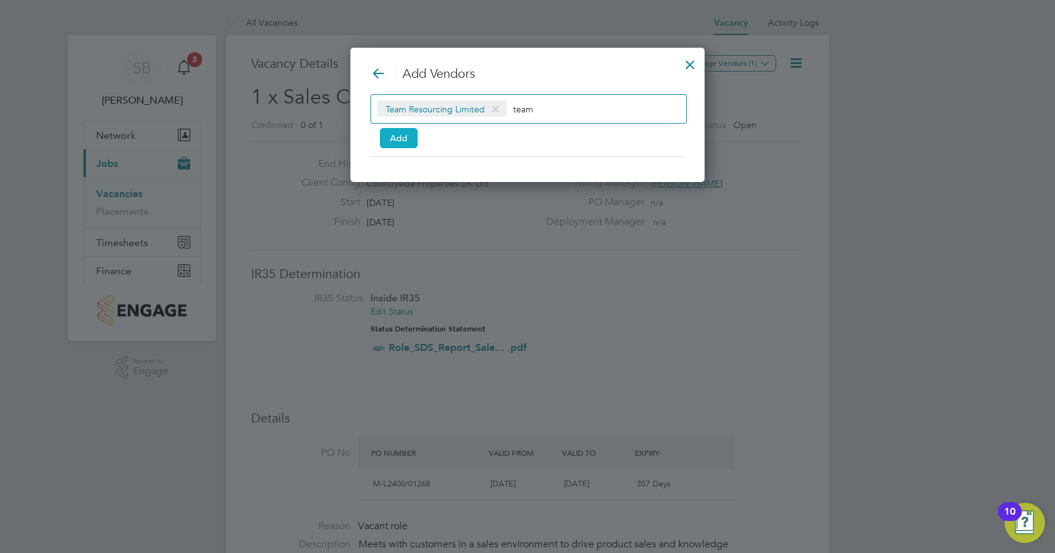
click at [404, 134] on button "Add" at bounding box center [399, 138] width 38 height 20
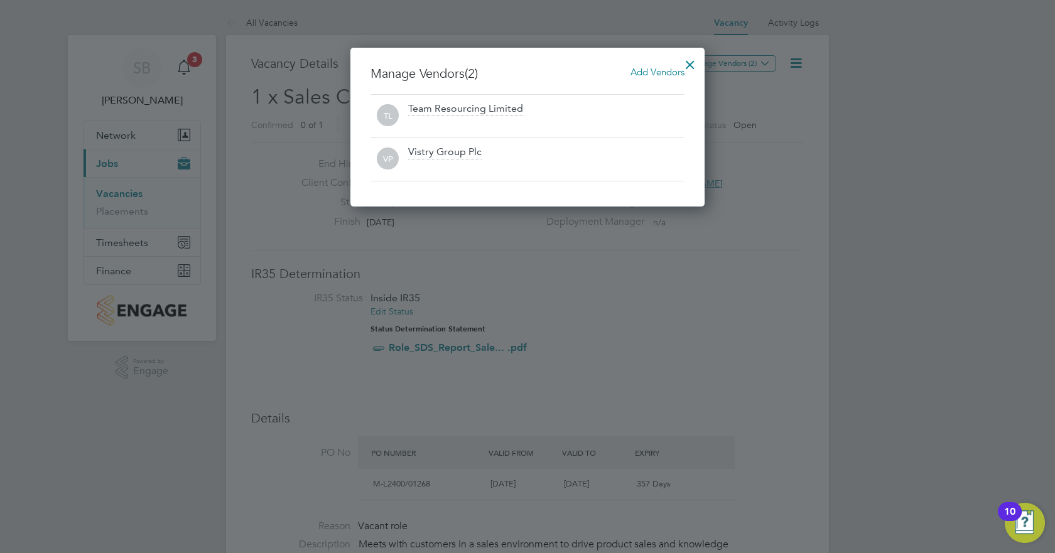
click at [684, 60] on div at bounding box center [690, 61] width 23 height 23
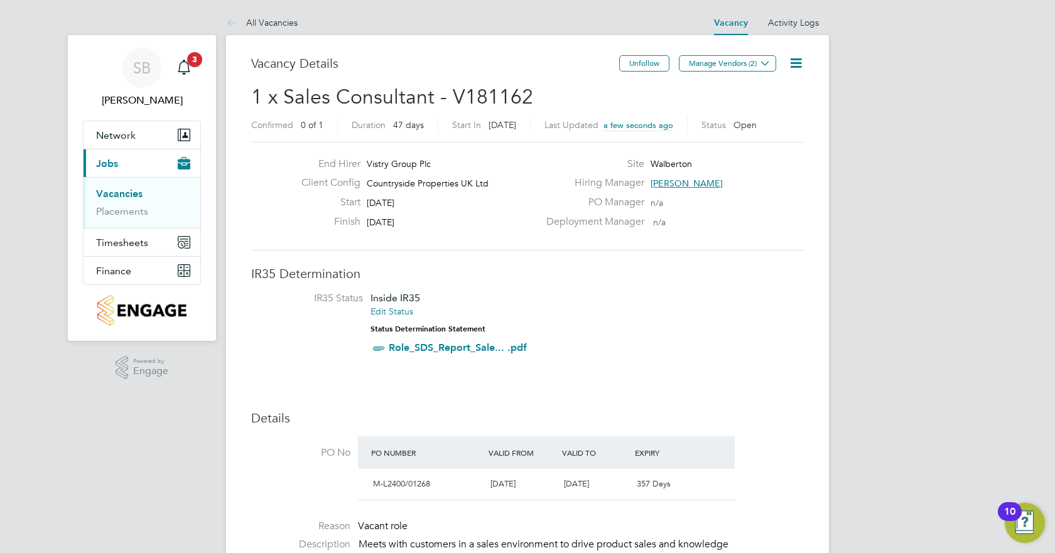
click at [131, 192] on link "Vacancies" at bounding box center [119, 194] width 46 height 12
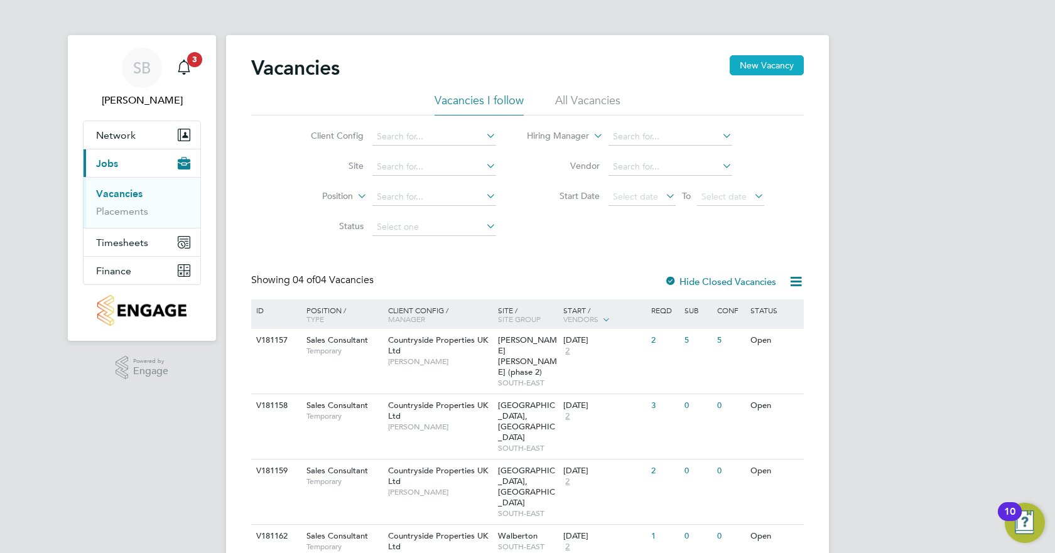
click at [757, 63] on button "New Vacancy" at bounding box center [767, 65] width 74 height 20
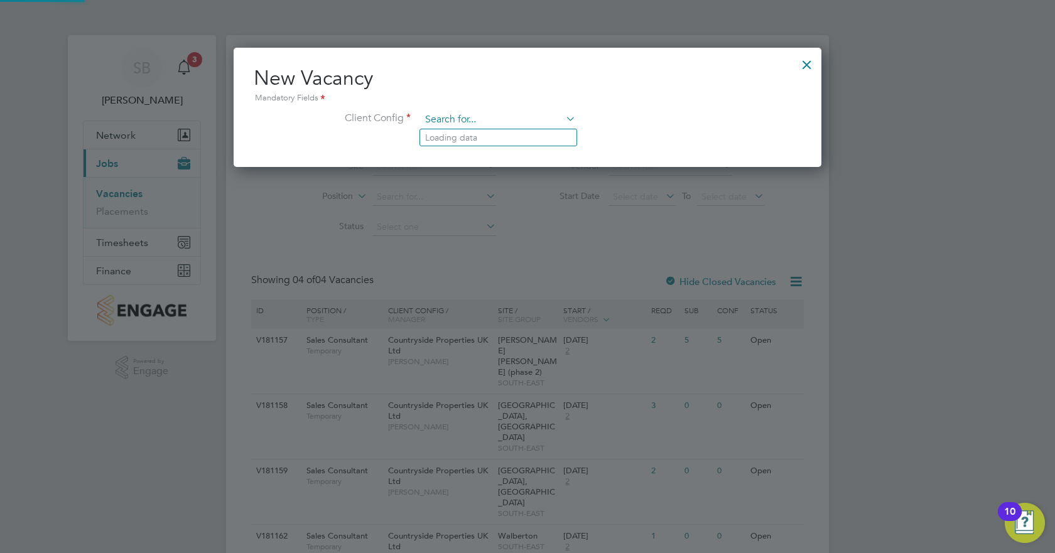
click at [525, 117] on input at bounding box center [498, 120] width 155 height 19
click at [537, 269] on li "Countryside Properties UK Ltd" at bounding box center [581, 274] width 322 height 17
type input "Countryside Properties UK Ltd"
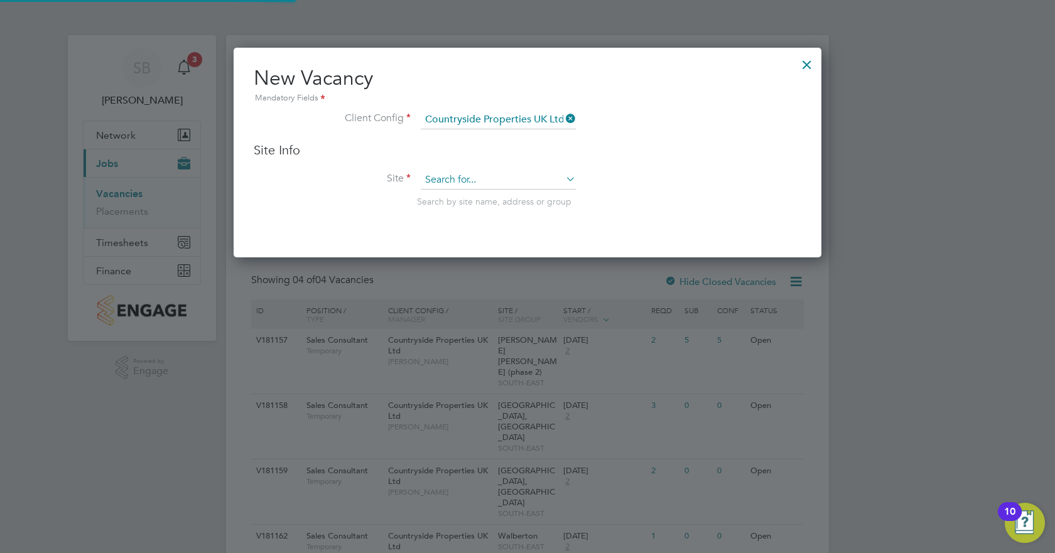
click at [509, 182] on input at bounding box center [498, 180] width 155 height 19
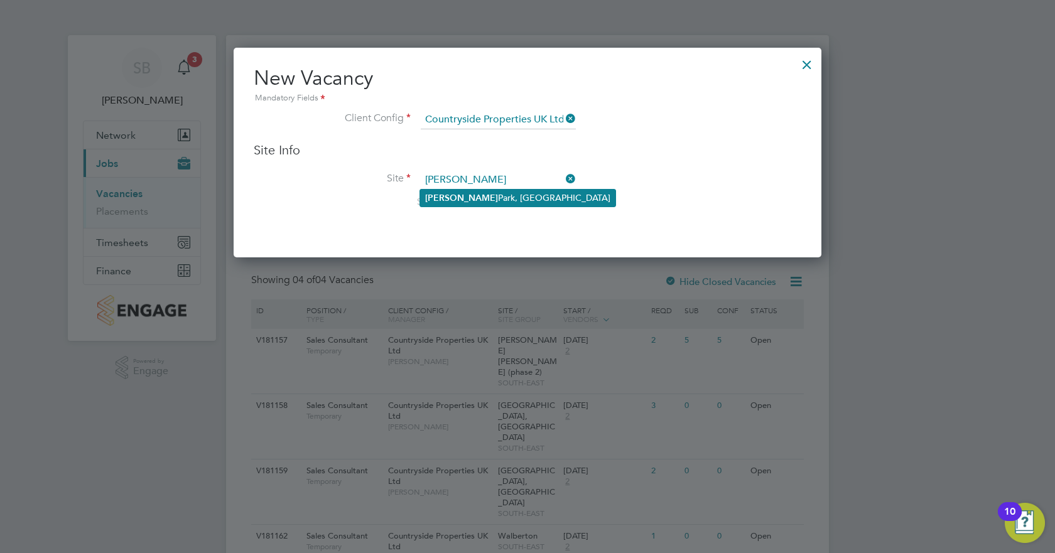
click at [509, 193] on li "[PERSON_NAME][GEOGRAPHIC_DATA], [GEOGRAPHIC_DATA]" at bounding box center [517, 198] width 195 height 17
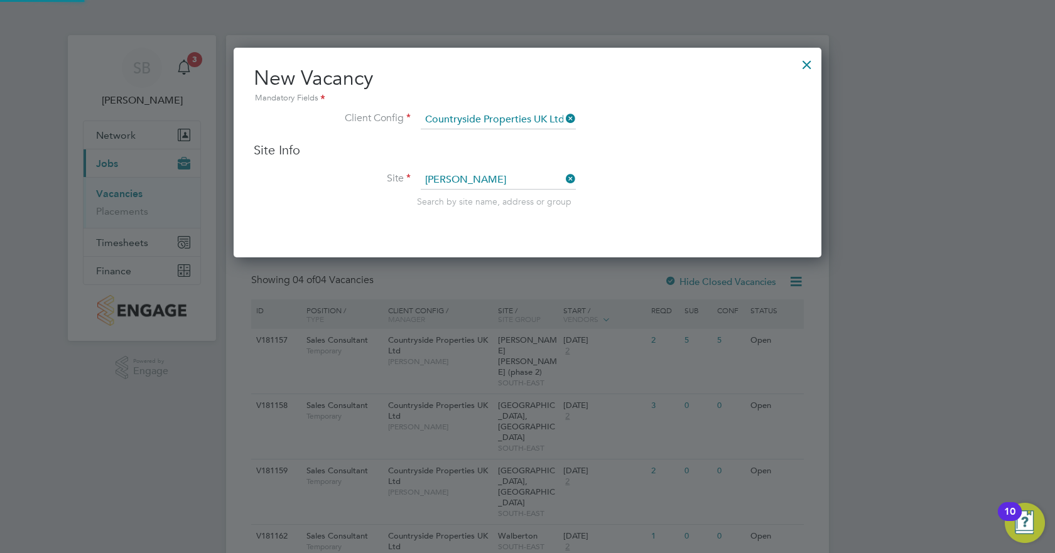
type input "[PERSON_NAME][GEOGRAPHIC_DATA], [GEOGRAPHIC_DATA]"
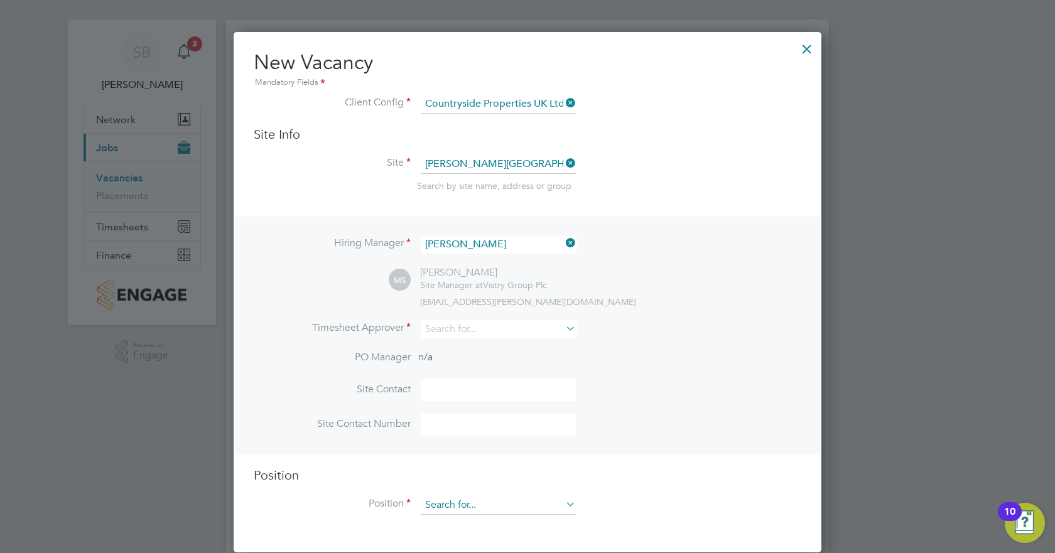
click at [478, 345] on input at bounding box center [498, 505] width 155 height 19
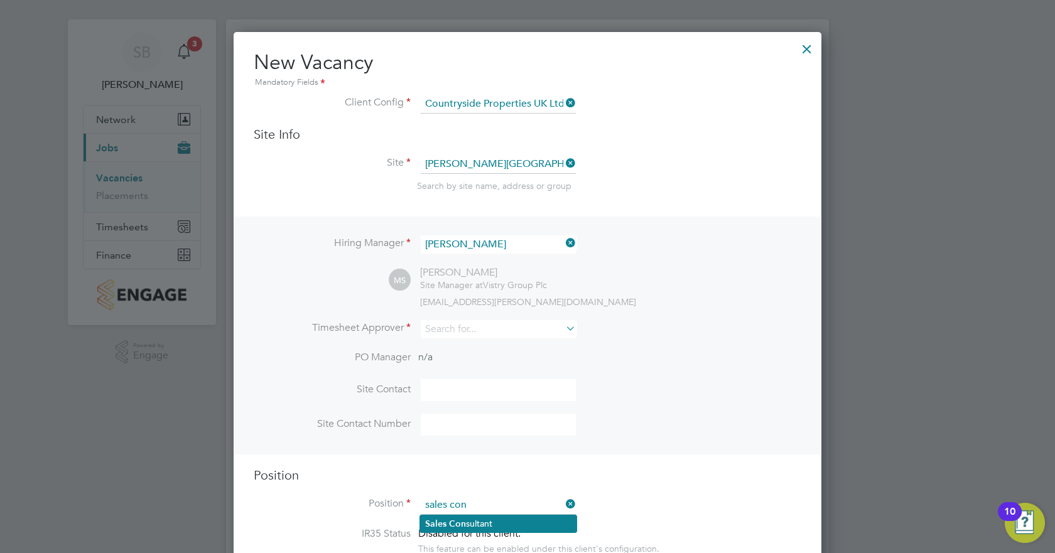
click at [478, 345] on li "Sales Con sultant" at bounding box center [498, 524] width 156 height 17
type input "Sales Consultant"
type textarea "Meets with customers in a sales environment to drive product sales and knowledg…"
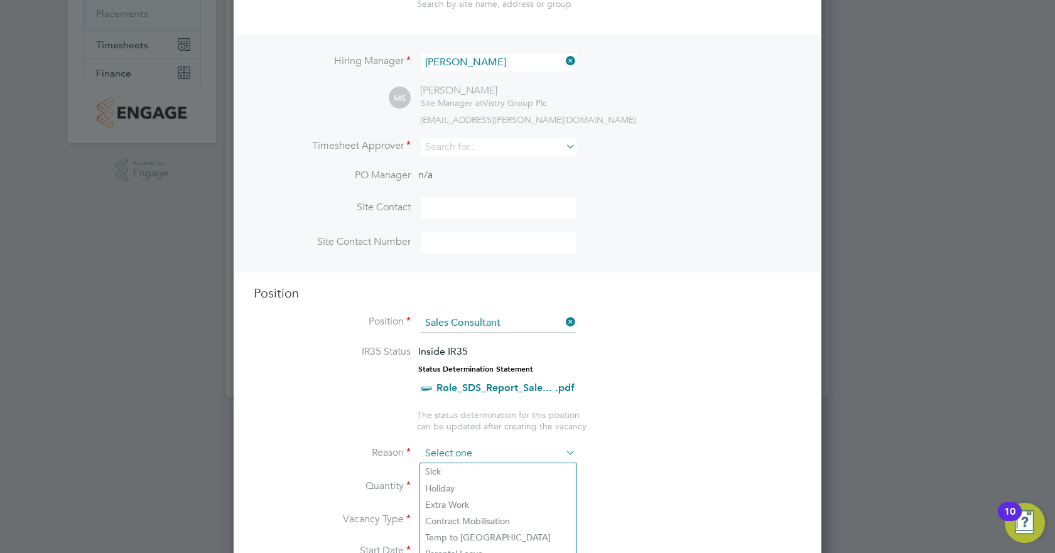
click at [504, 345] on input at bounding box center [498, 454] width 155 height 19
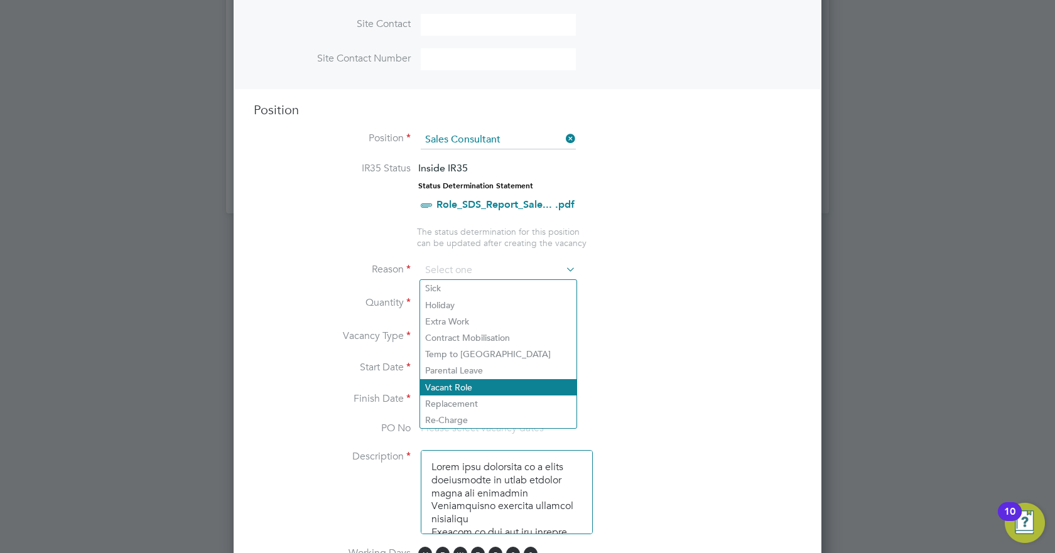
click at [475, 345] on li "Vacant Role" at bounding box center [498, 387] width 156 height 16
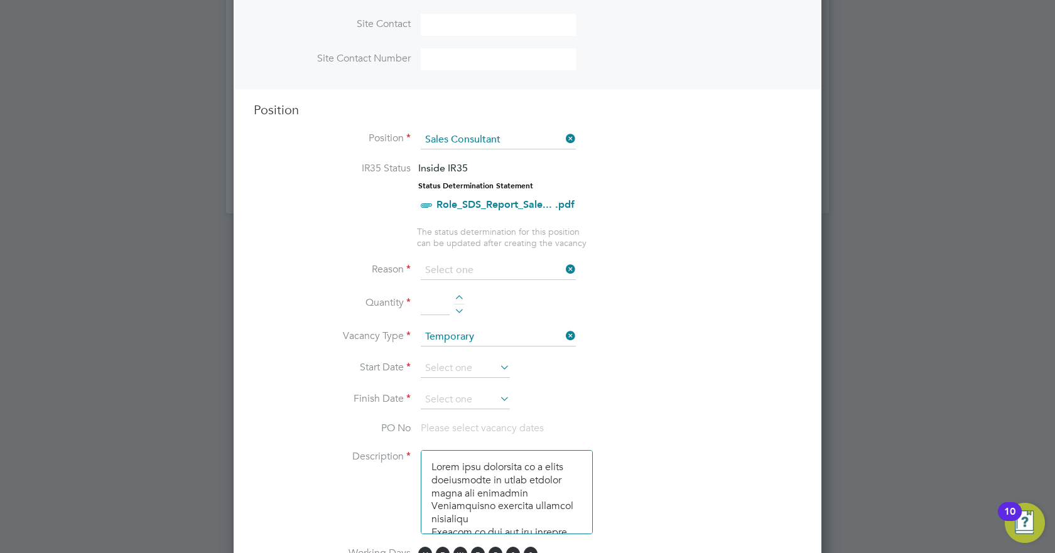
type input "Vacant Role"
click at [441, 297] on input at bounding box center [435, 304] width 29 height 23
type input "3"
click at [523, 313] on li "Quantity 3" at bounding box center [528, 310] width 548 height 35
click at [491, 345] on input at bounding box center [465, 368] width 89 height 19
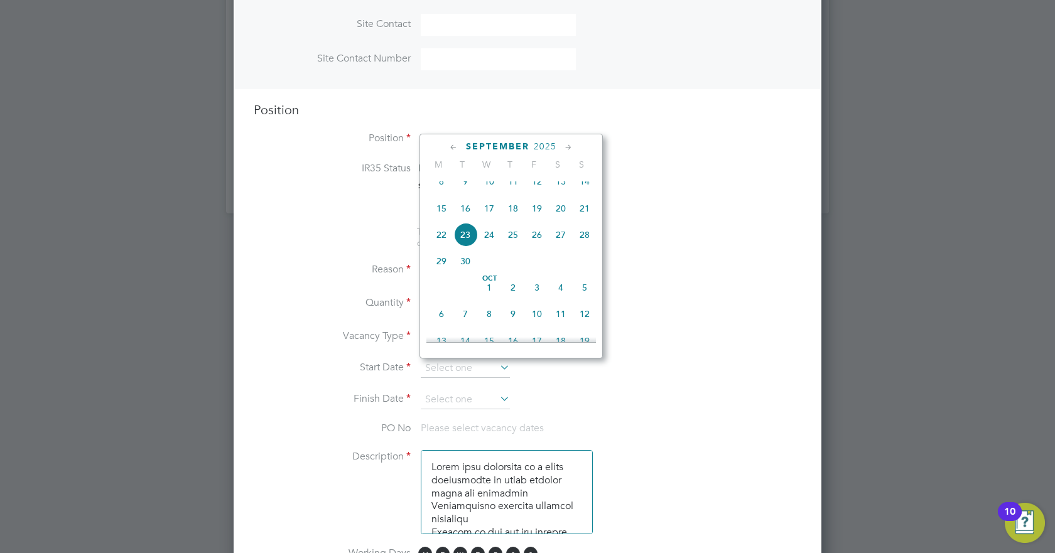
click at [443, 220] on span "15" at bounding box center [442, 209] width 24 height 24
type input "[DATE]"
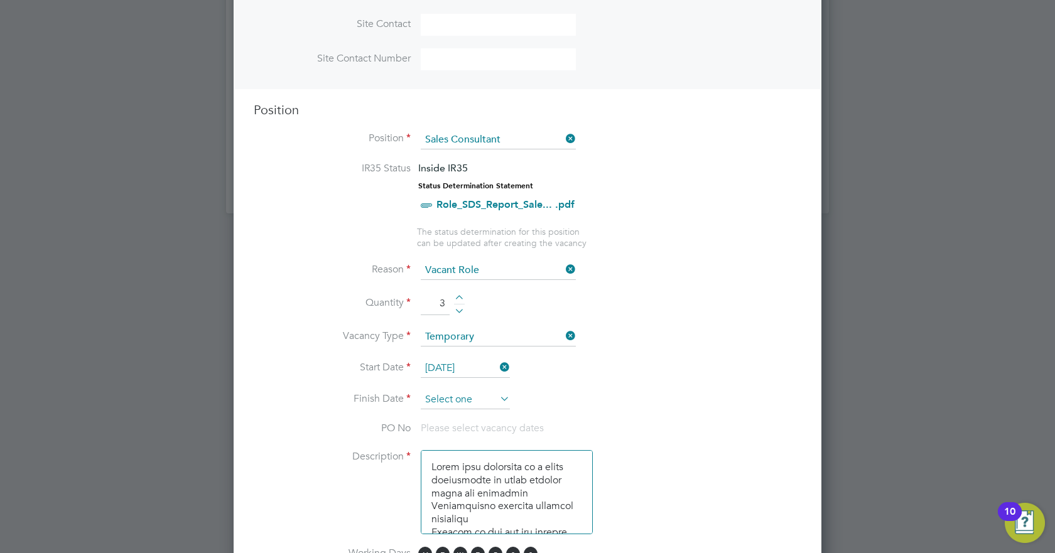
click at [499, 345] on input at bounding box center [465, 400] width 89 height 19
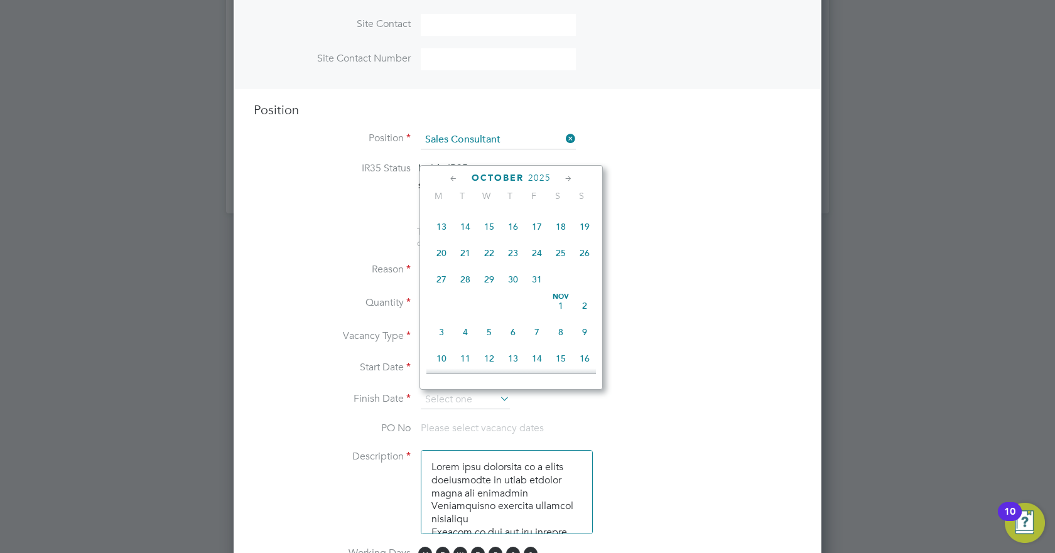
click at [538, 291] on span "31" at bounding box center [537, 280] width 24 height 24
type input "[DATE]"
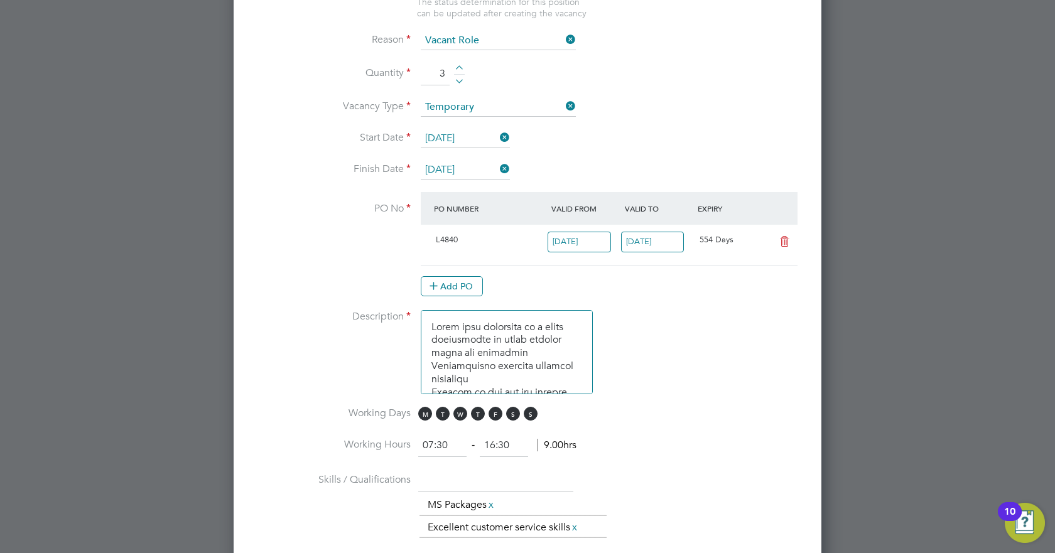
click at [785, 241] on icon at bounding box center [785, 242] width 16 height 10
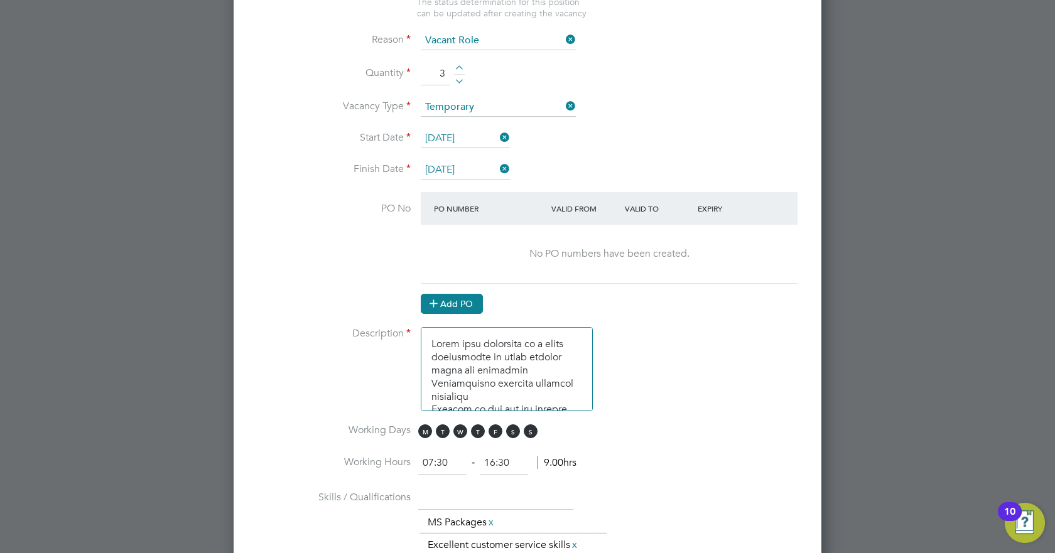
click at [472, 306] on button "Add PO" at bounding box center [452, 304] width 62 height 20
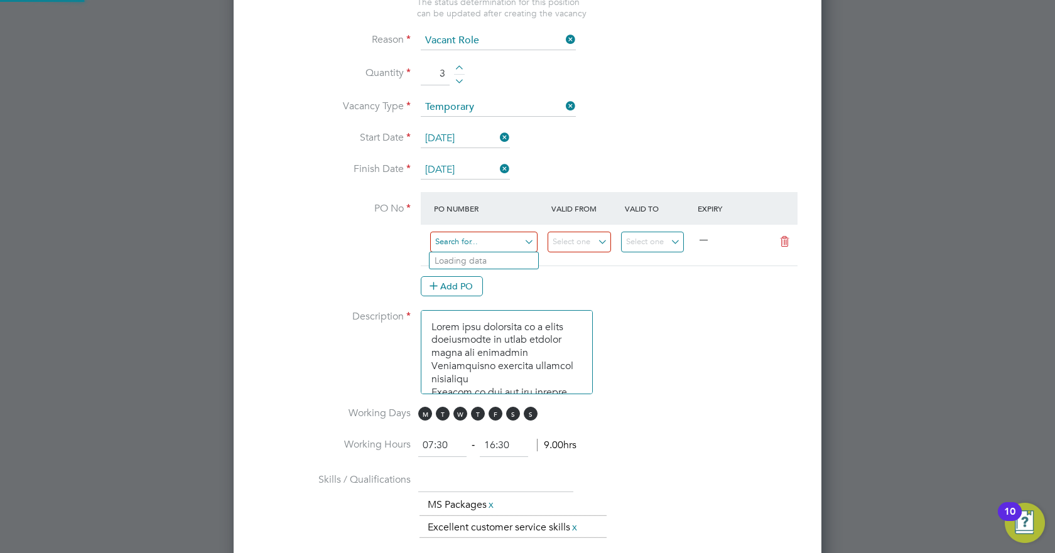
click at [469, 243] on input at bounding box center [483, 242] width 107 height 21
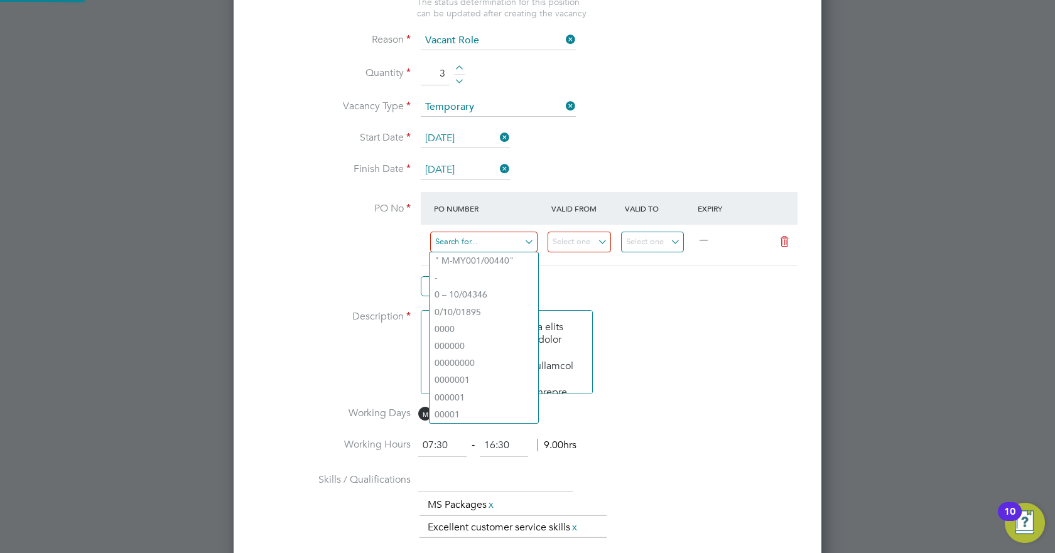
paste input "M-L4840/00784"
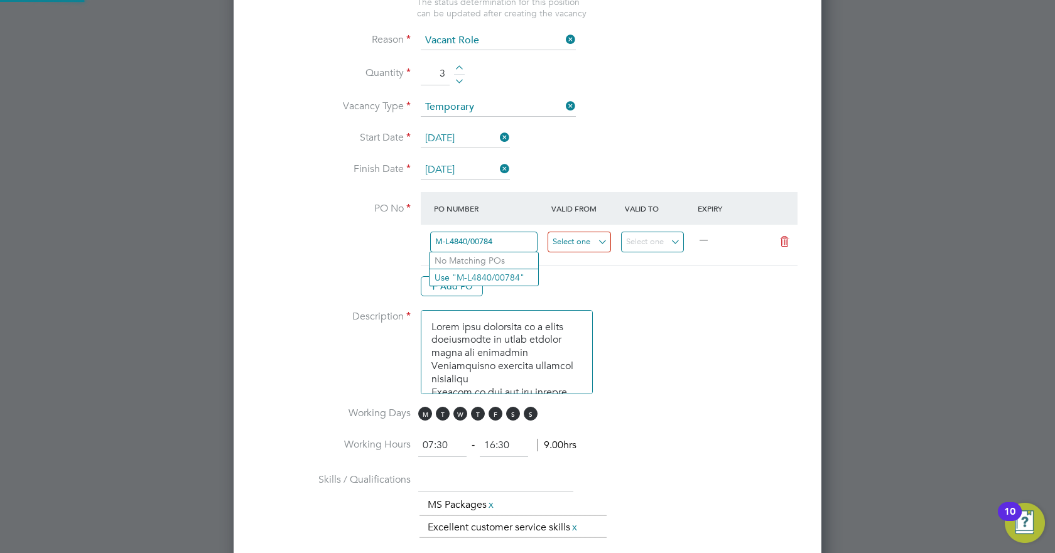
type input "M-L4840/00784"
click at [591, 243] on input at bounding box center [579, 242] width 63 height 21
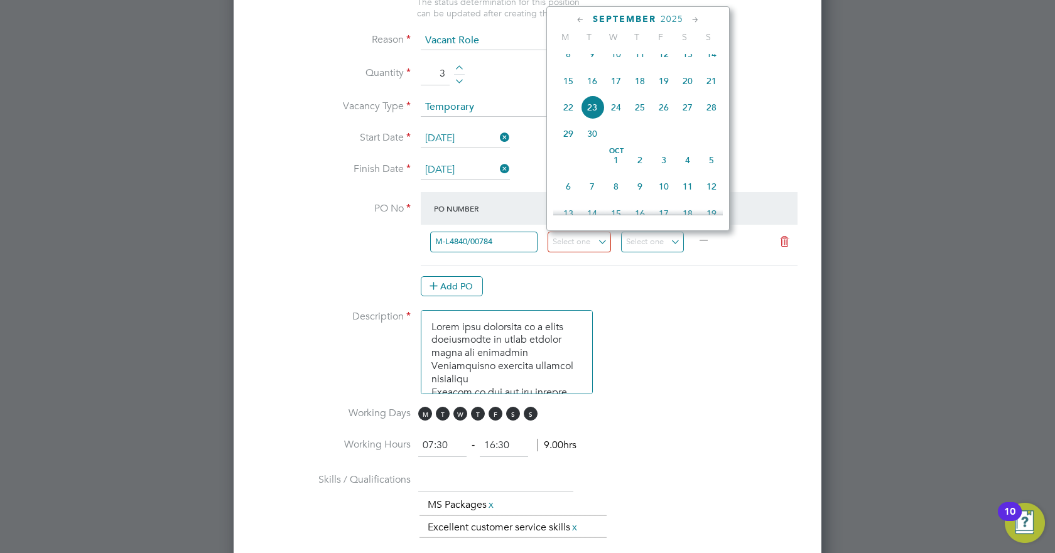
click at [577, 92] on span "15" at bounding box center [569, 81] width 24 height 24
type input "[DATE]"
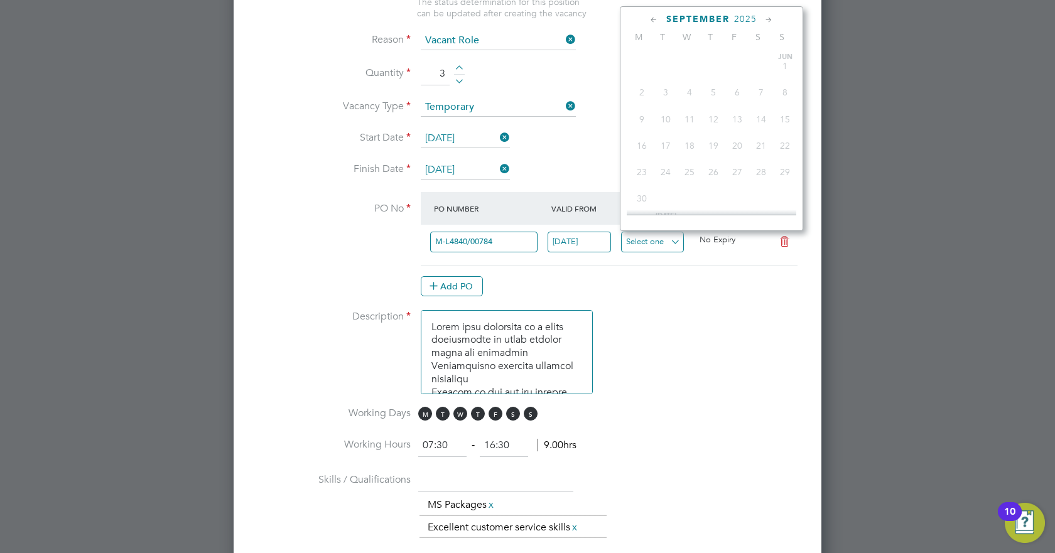
click at [675, 232] on input at bounding box center [652, 242] width 63 height 21
click at [743, 19] on span "2025" at bounding box center [745, 19] width 23 height 11
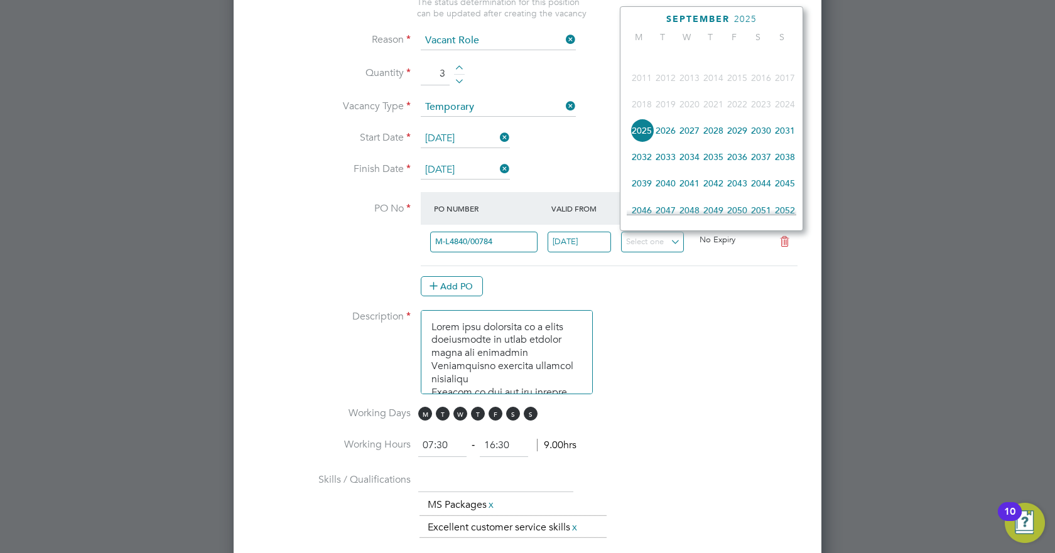
click at [672, 141] on span "2026" at bounding box center [666, 131] width 24 height 24
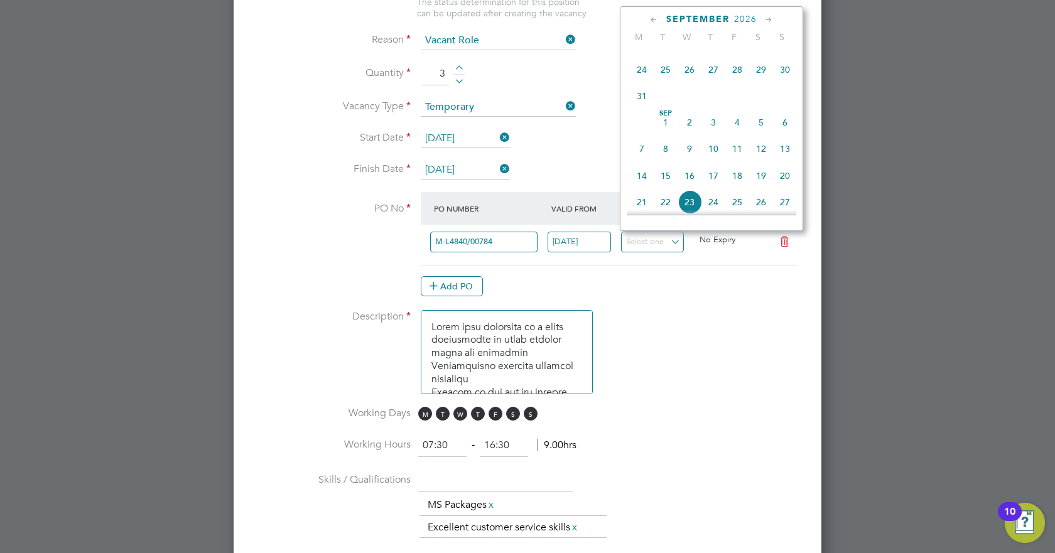
scroll to position [370, 0]
click at [662, 180] on span "15" at bounding box center [666, 173] width 24 height 24
type input "[DATE]"
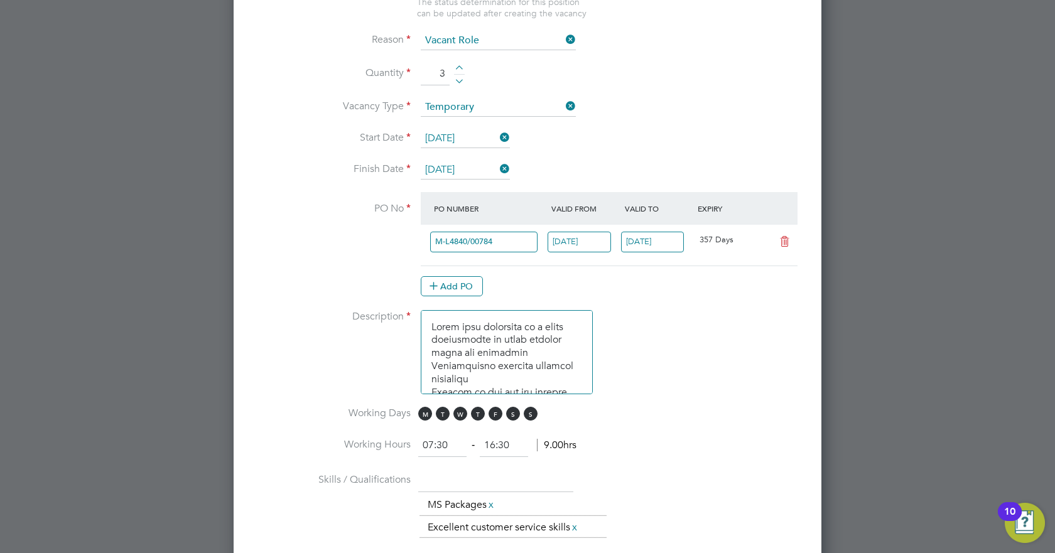
click at [676, 308] on li "PO No PO Number Valid From Valid To Expiry M-L4840/00784 [DATE] [DATE] 357 Days…" at bounding box center [528, 250] width 548 height 117
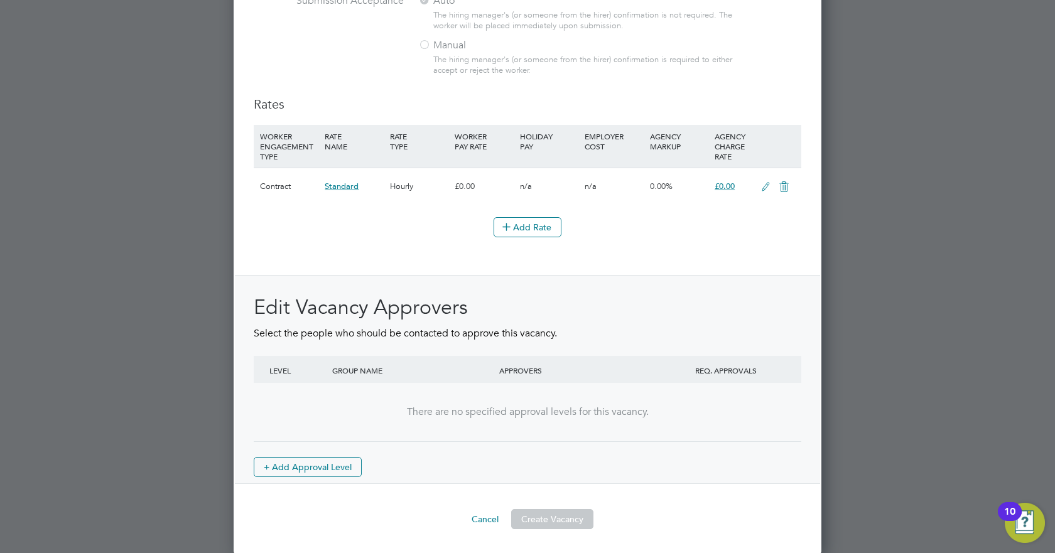
scroll to position [1356, 0]
click at [767, 185] on icon at bounding box center [766, 187] width 16 height 10
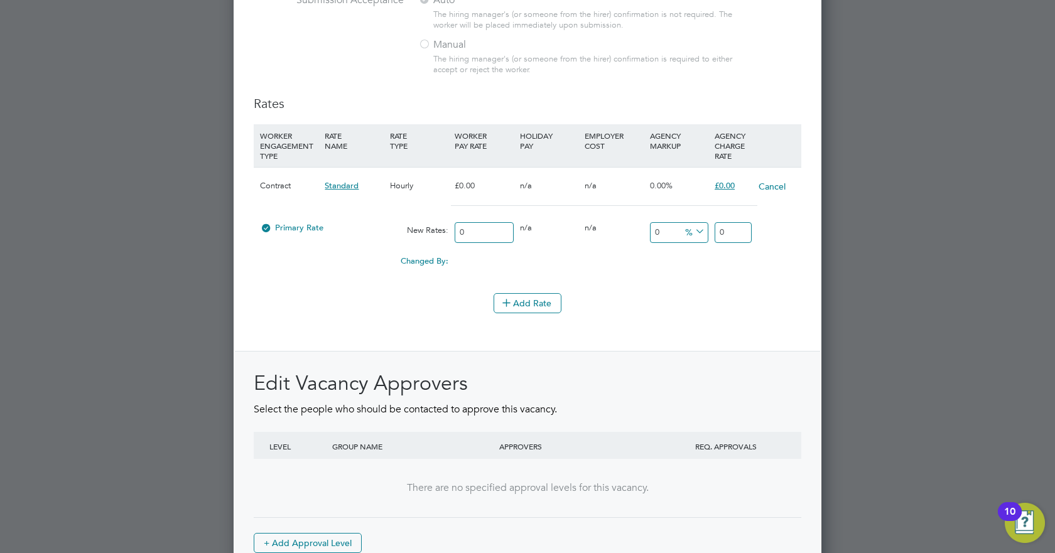
click at [725, 220] on div "0" at bounding box center [733, 232] width 43 height 33
click at [730, 227] on input "0" at bounding box center [733, 232] width 37 height 21
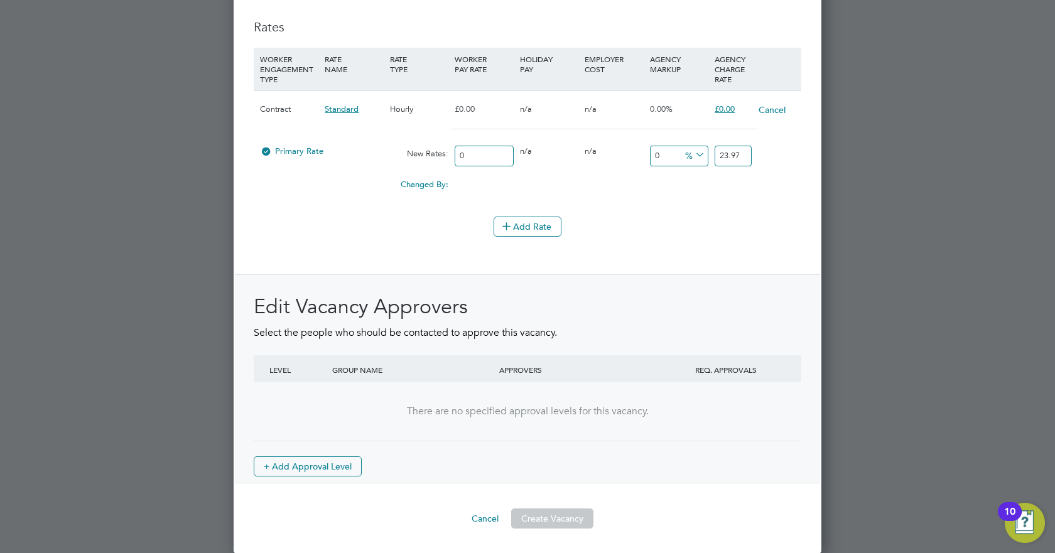
type input "23.97"
click at [675, 284] on div "Edit Vacancy Approvers Select the people who should be contacted to approve thi…" at bounding box center [527, 379] width 585 height 209
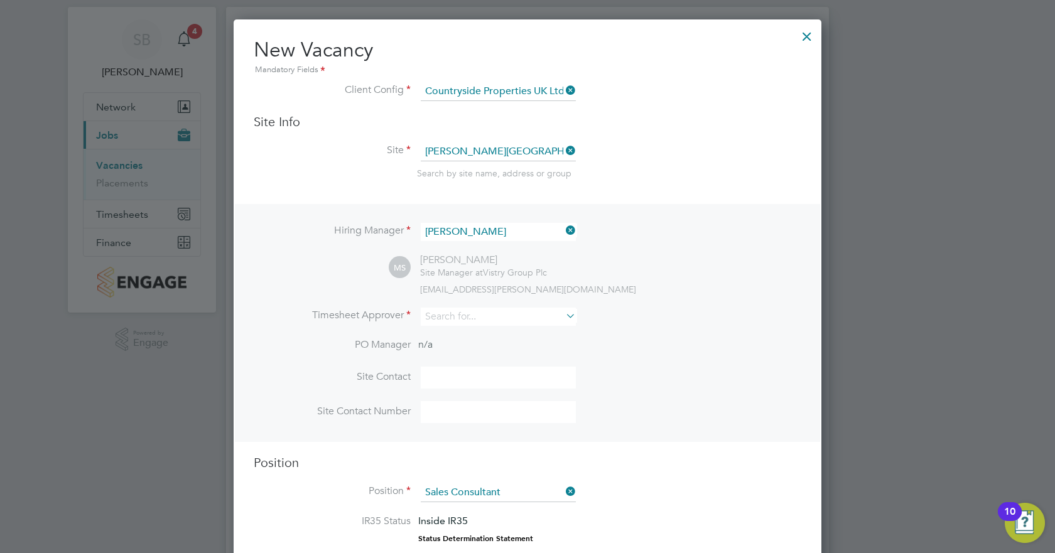
scroll to position [11, 0]
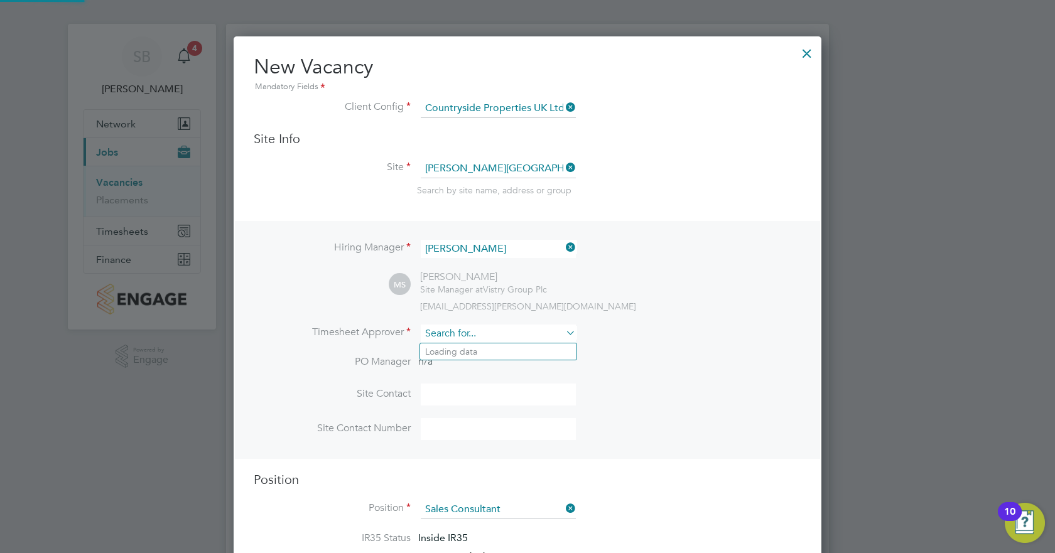
click at [536, 330] on input at bounding box center [498, 334] width 155 height 18
click at [508, 345] on li "[PERSON_NAME] n" at bounding box center [498, 352] width 156 height 17
type input "[PERSON_NAME]"
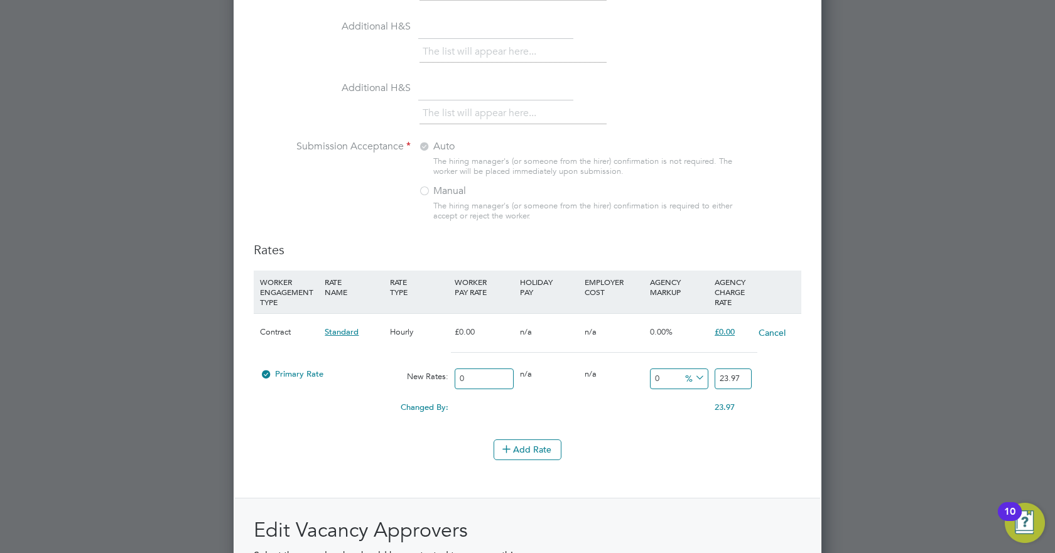
scroll to position [1487, 0]
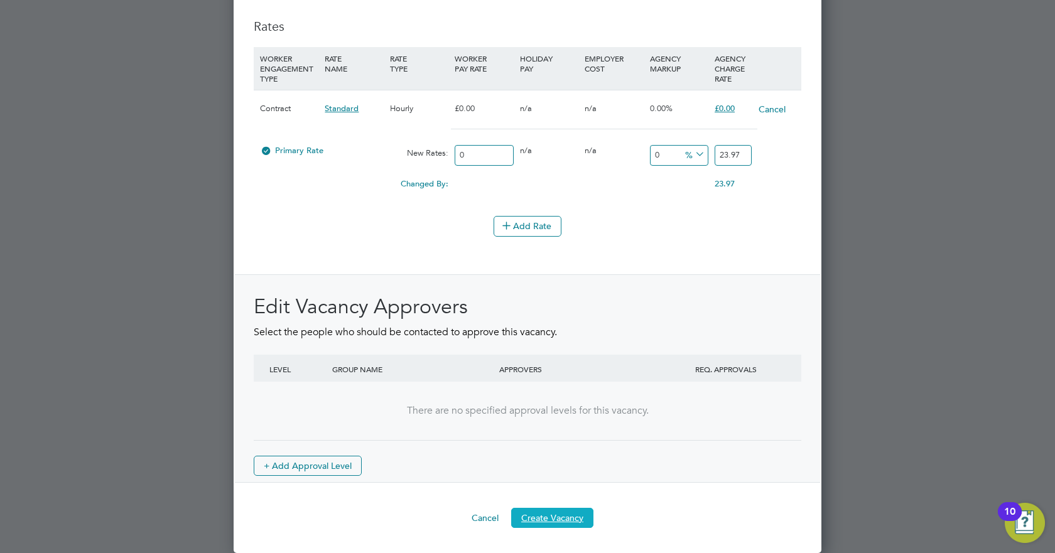
click at [558, 345] on button "Create Vacancy" at bounding box center [552, 518] width 82 height 20
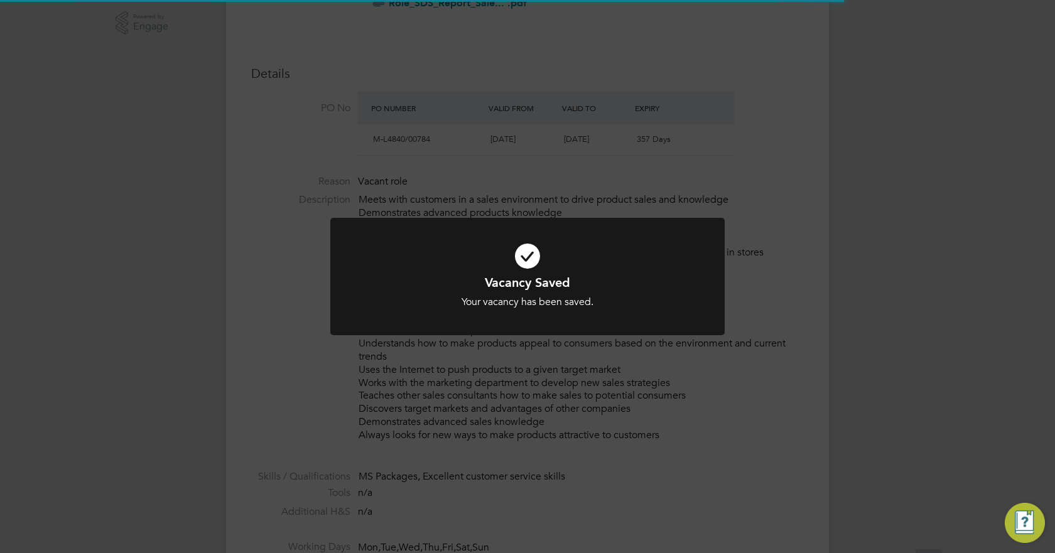
scroll to position [20, 271]
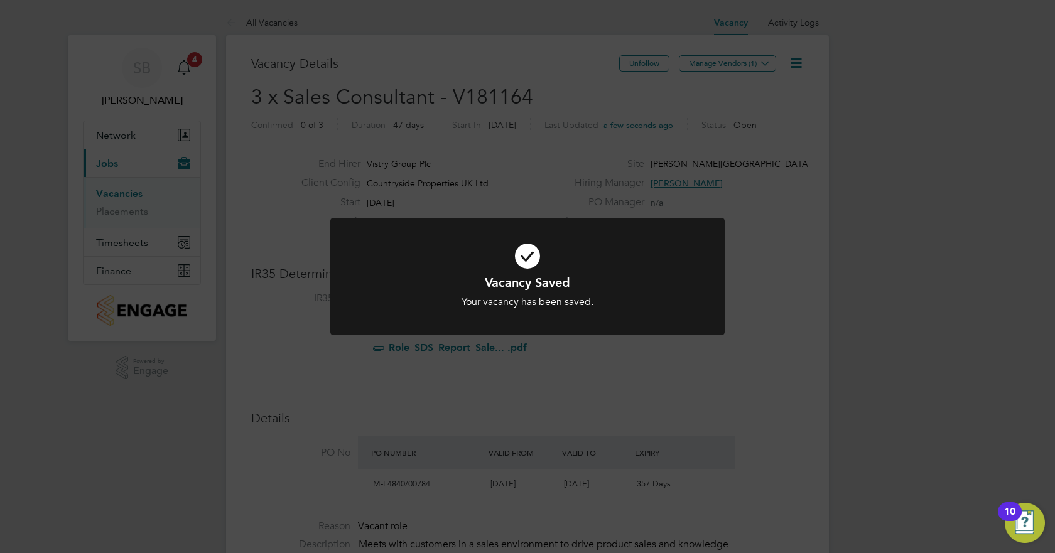
click at [716, 131] on div "Vacancy Saved Your vacancy has been saved. Cancel Okay" at bounding box center [527, 276] width 1055 height 553
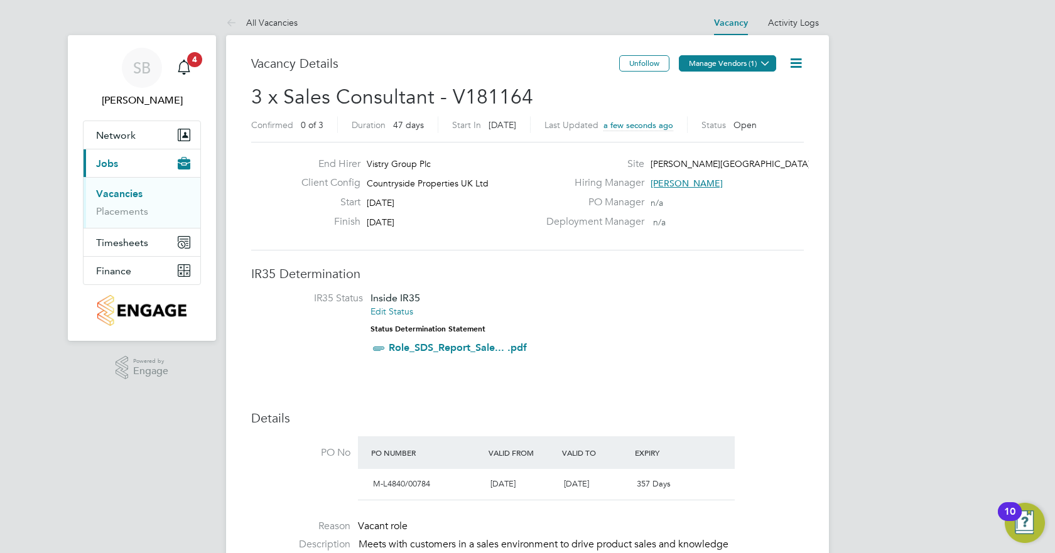
click at [746, 68] on button "Manage Vendors (1)" at bounding box center [727, 63] width 97 height 16
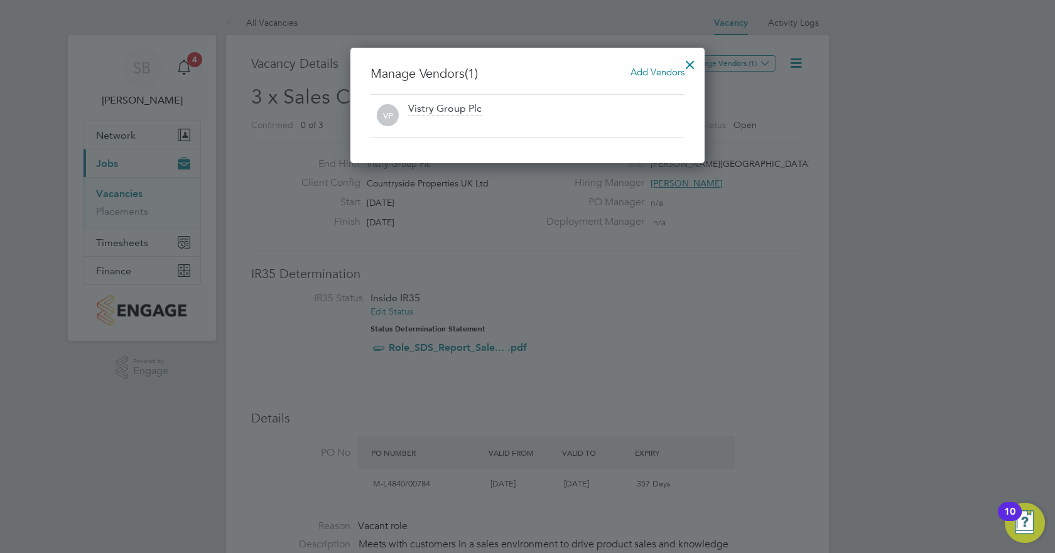
click at [660, 74] on span "Add Vendors" at bounding box center [658, 72] width 54 height 12
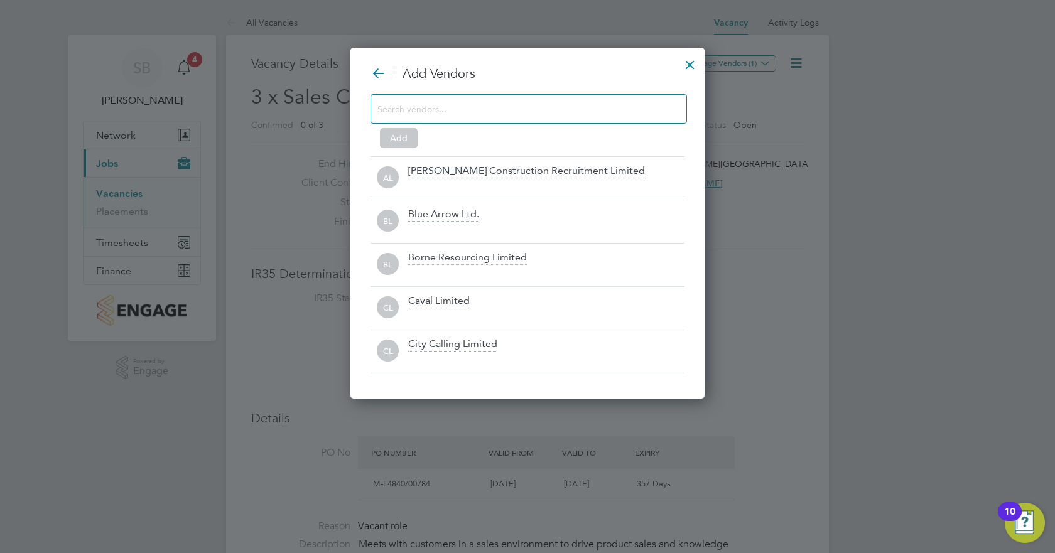
click at [472, 112] on input at bounding box center [519, 109] width 283 height 16
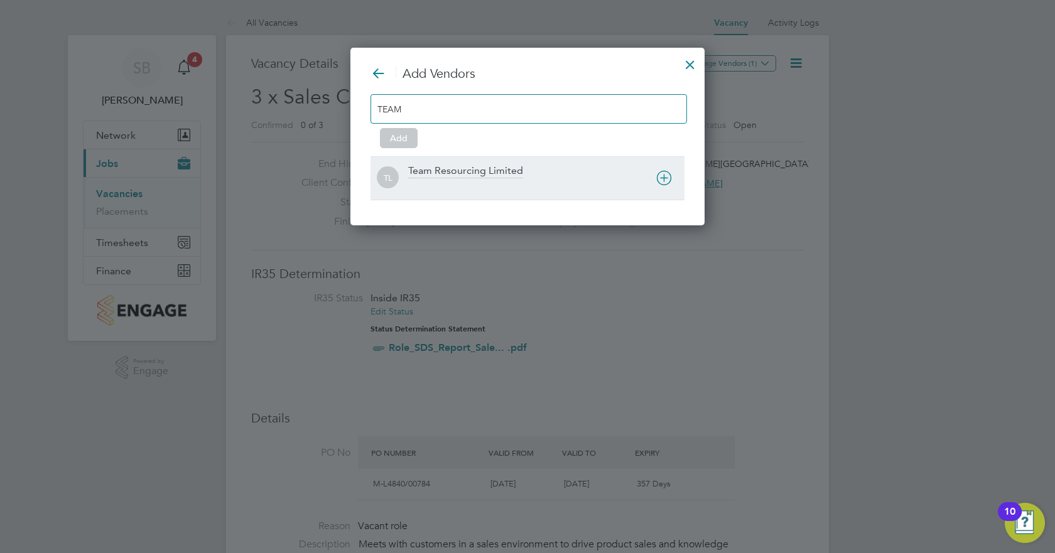
type input "TEAM"
click at [468, 182] on div at bounding box center [546, 186] width 276 height 13
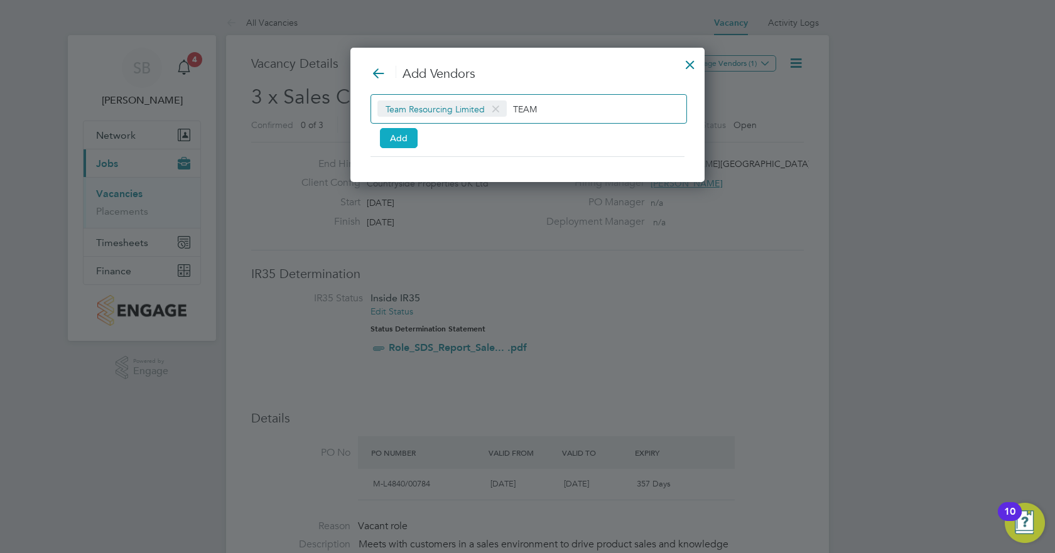
click at [401, 133] on button "Add" at bounding box center [399, 138] width 38 height 20
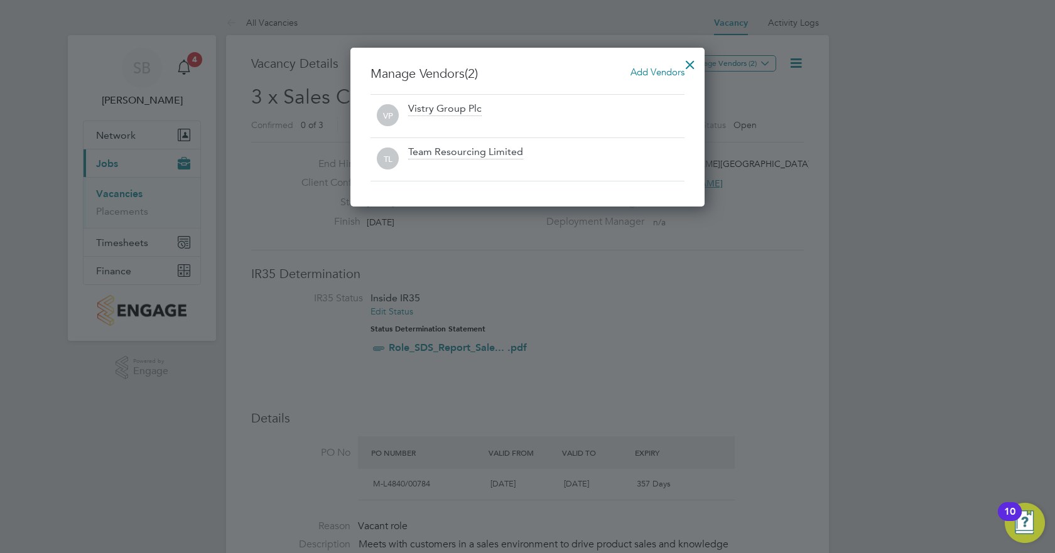
click at [692, 56] on div at bounding box center [690, 61] width 23 height 23
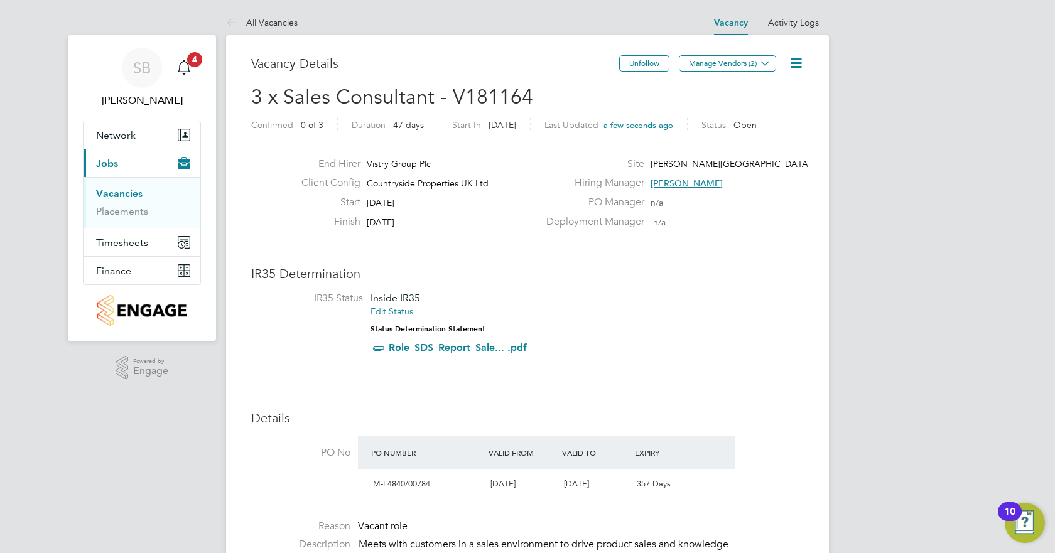
click at [113, 197] on link "Vacancies" at bounding box center [119, 194] width 46 height 12
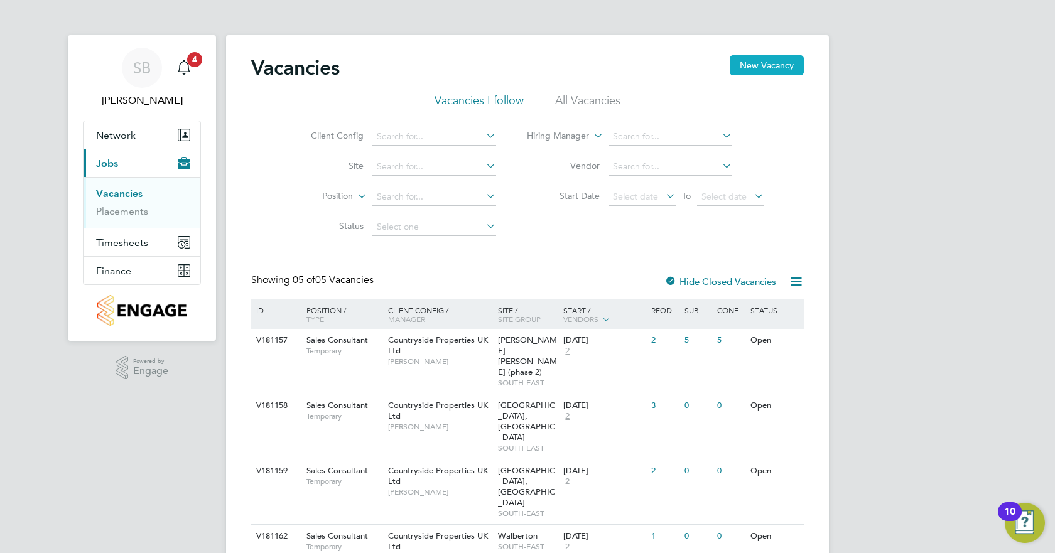
click at [758, 72] on button "New Vacancy" at bounding box center [767, 65] width 74 height 20
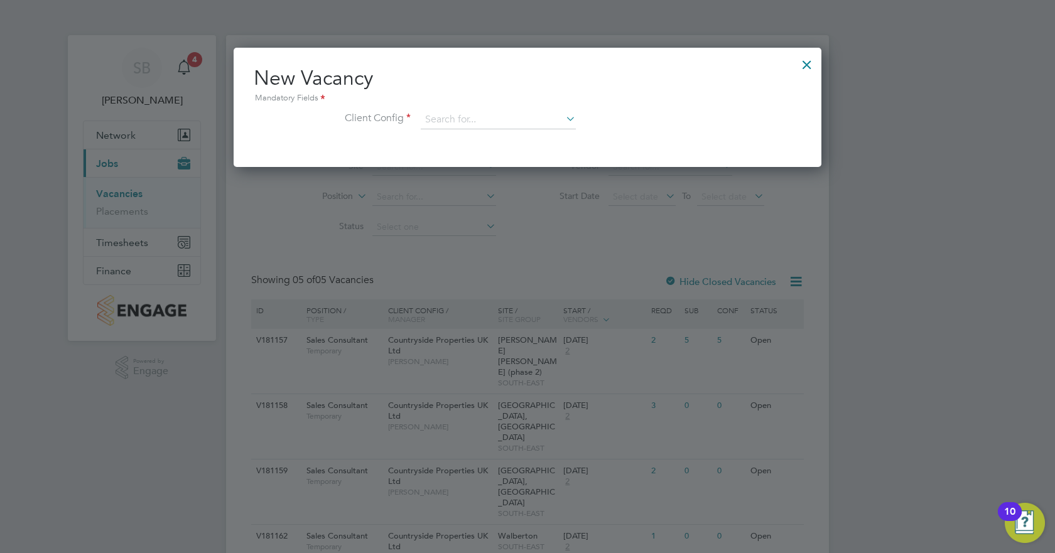
drag, startPoint x: 521, startPoint y: 131, endPoint x: 515, endPoint y: 107, distance: 24.5
click at [515, 107] on div "New Vacancy Mandatory Fields Client Config" at bounding box center [528, 103] width 548 height 77
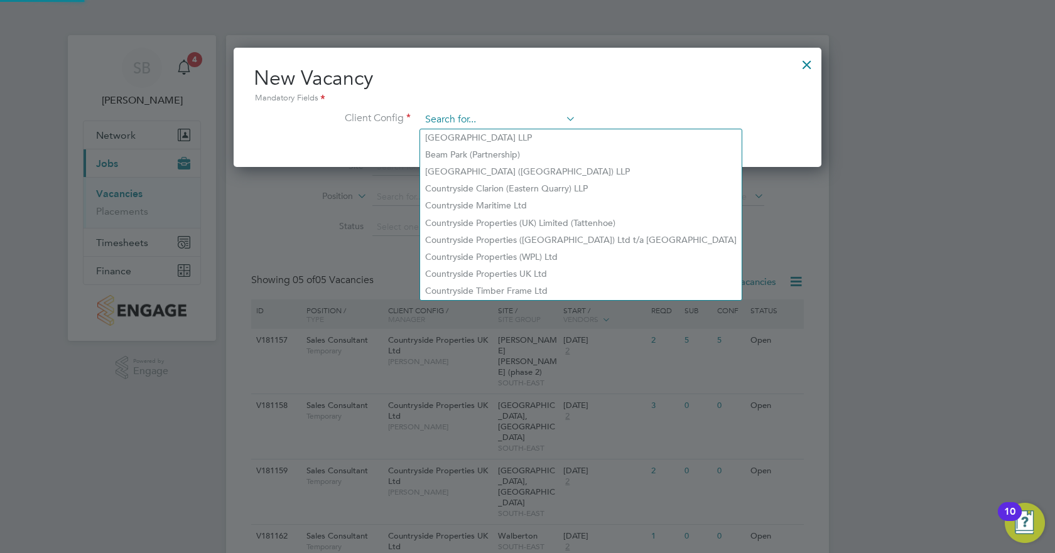
click at [533, 122] on input at bounding box center [498, 120] width 155 height 19
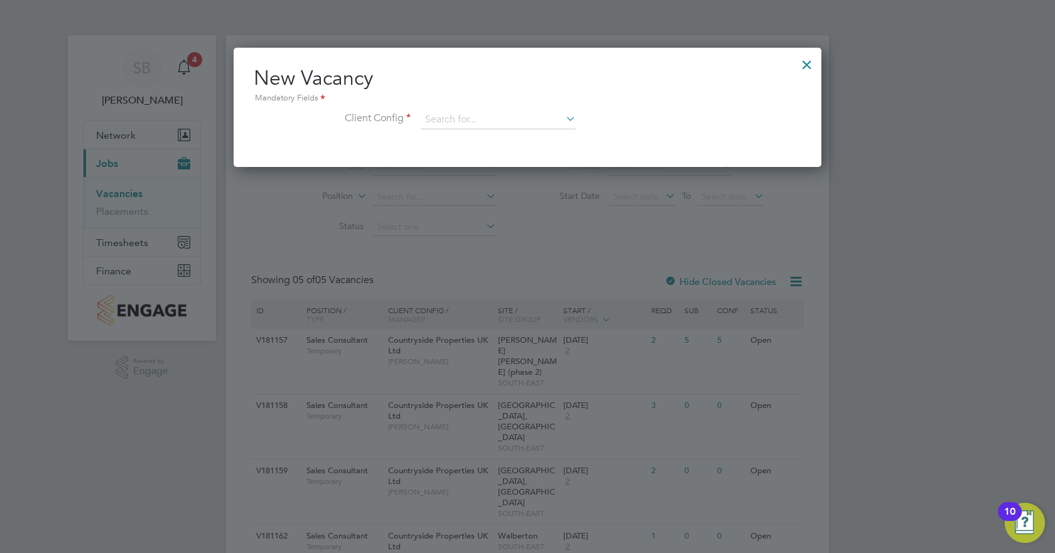
click at [512, 266] on li "Countryside Properties UK Ltd" at bounding box center [581, 274] width 322 height 17
type input "Countryside Properties UK Ltd"
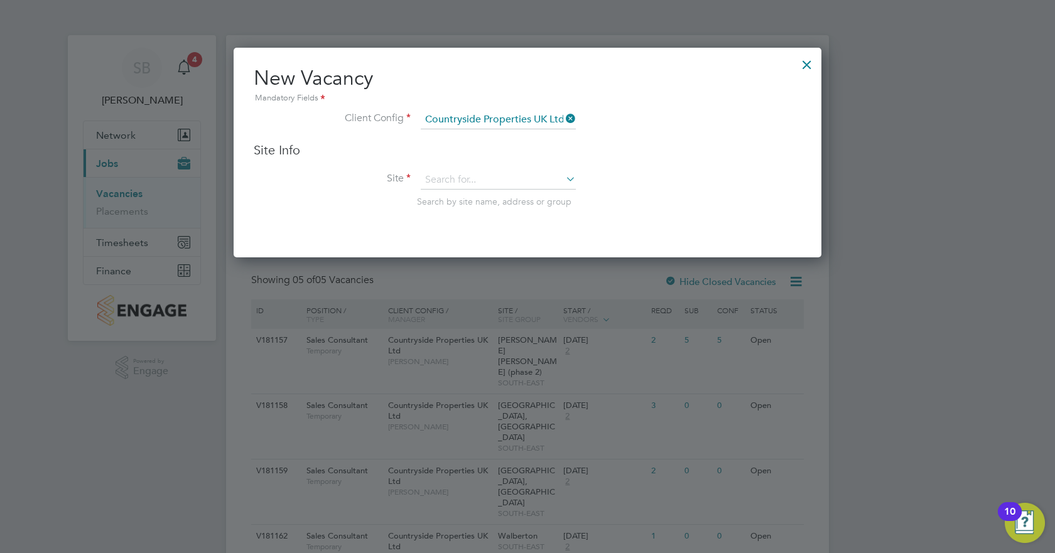
click at [485, 170] on div "Site Info Site Search by site name, address or group" at bounding box center [528, 187] width 548 height 90
click at [486, 173] on input at bounding box center [498, 180] width 155 height 19
type input "B"
type input "P"
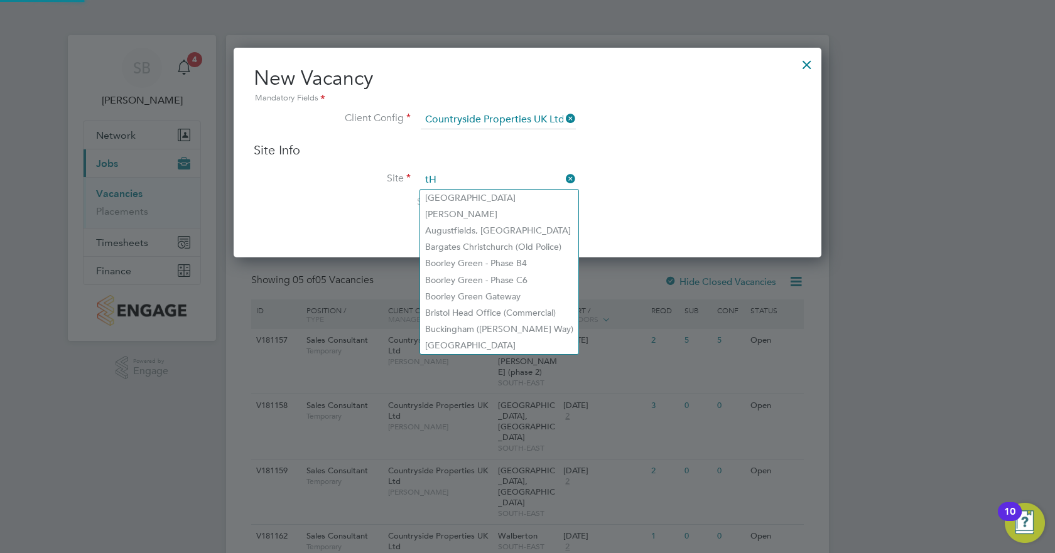
type input "t"
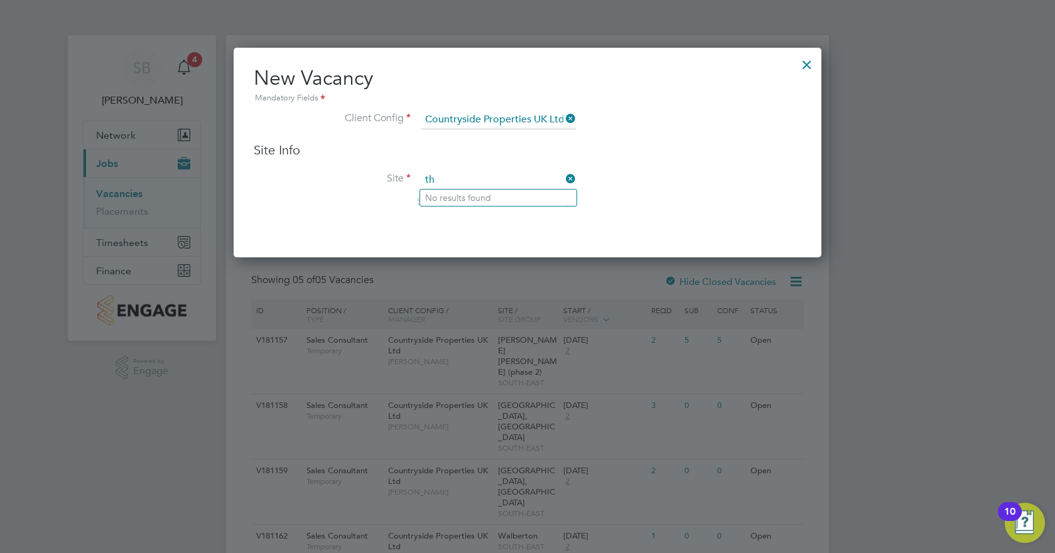
type input "t"
click at [533, 210] on li "Paddo [PERSON_NAME] P2" at bounding box center [498, 215] width 156 height 17
type input "Paddock Wood P2"
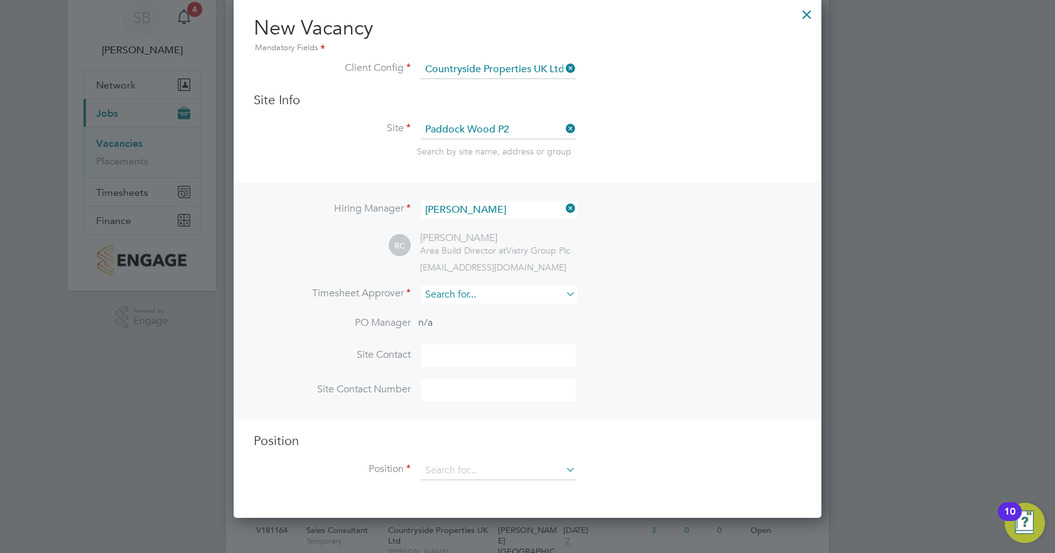
click at [526, 300] on input at bounding box center [498, 295] width 155 height 18
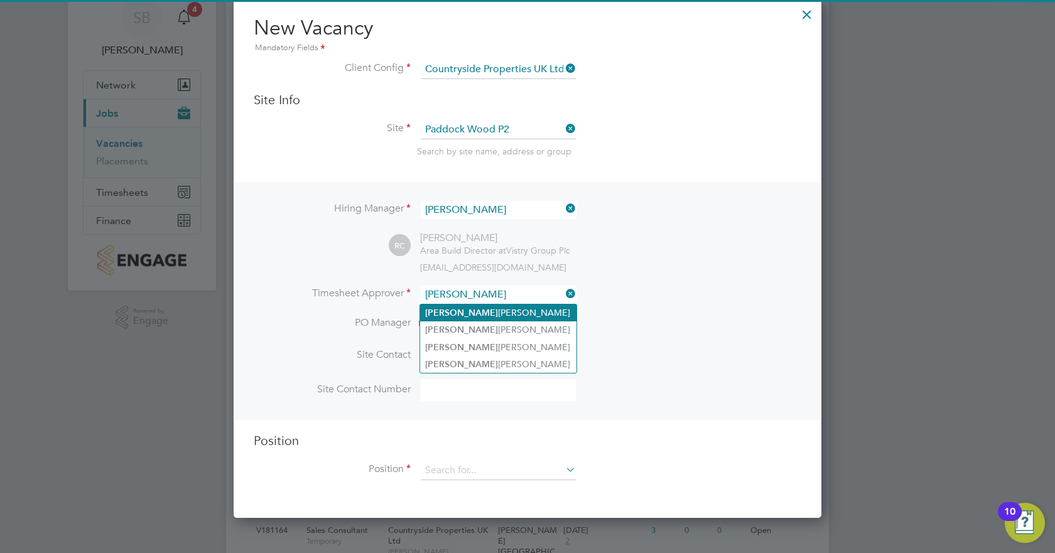
click at [511, 310] on li "[PERSON_NAME]" at bounding box center [498, 313] width 156 height 17
type input "[PERSON_NAME]"
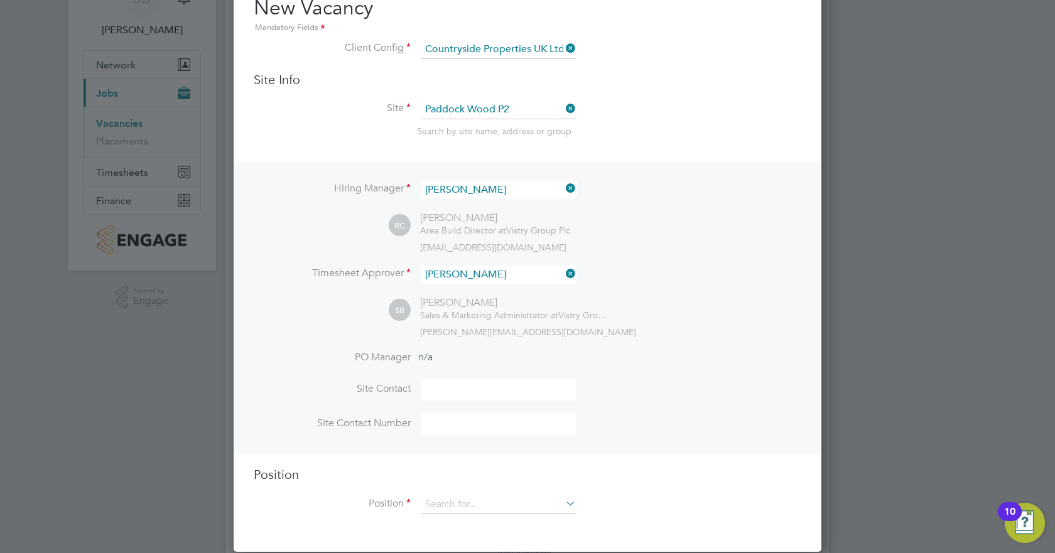
scroll to position [70, 0]
click at [482, 345] on input at bounding box center [498, 505] width 155 height 19
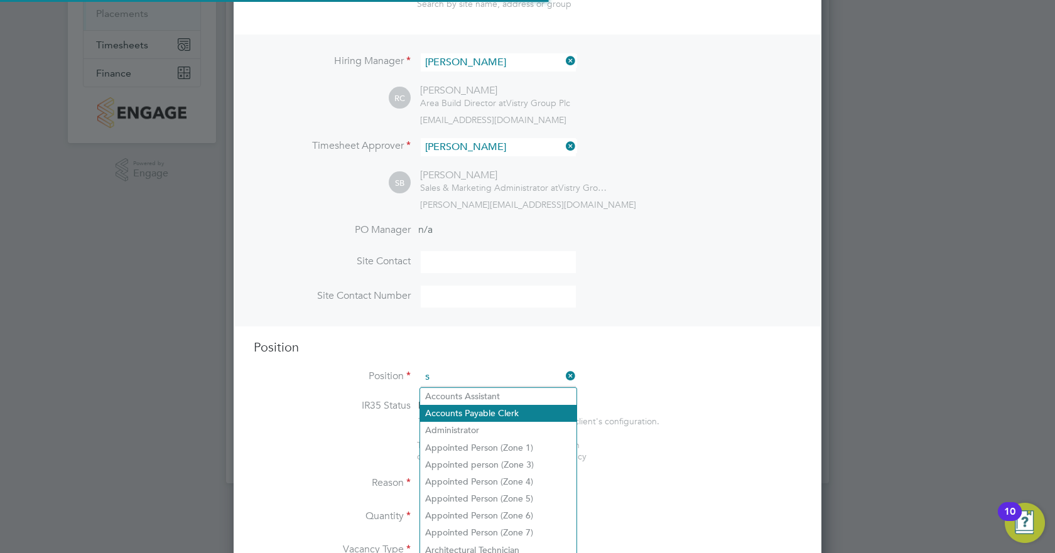
scroll to position [1805, 589]
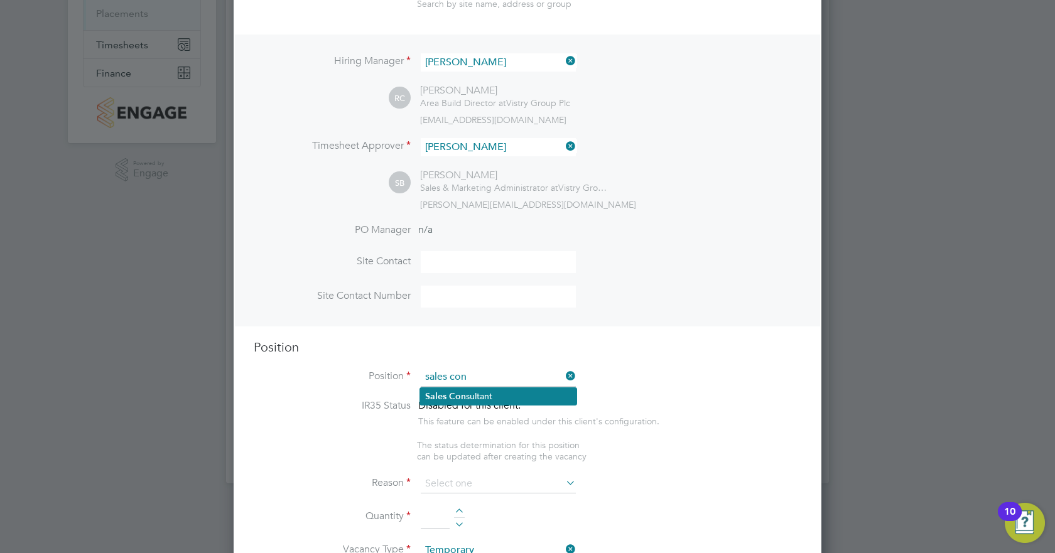
click at [487, 345] on li "Sales Con sultant" at bounding box center [498, 396] width 156 height 17
type input "Sales Consultant"
type textarea "Meets with customers in a sales environment to drive product sales and knowledg…"
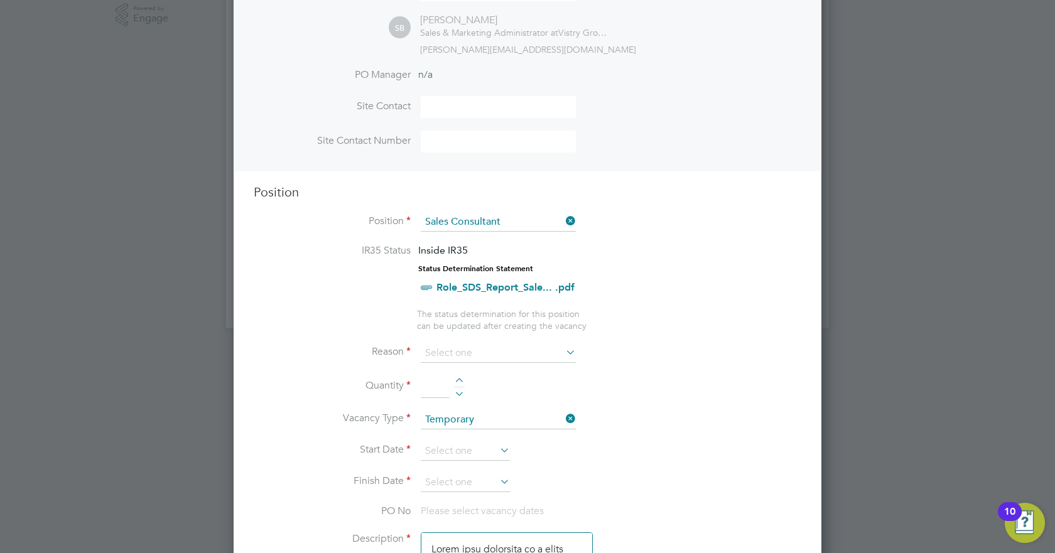
scroll to position [352, 0]
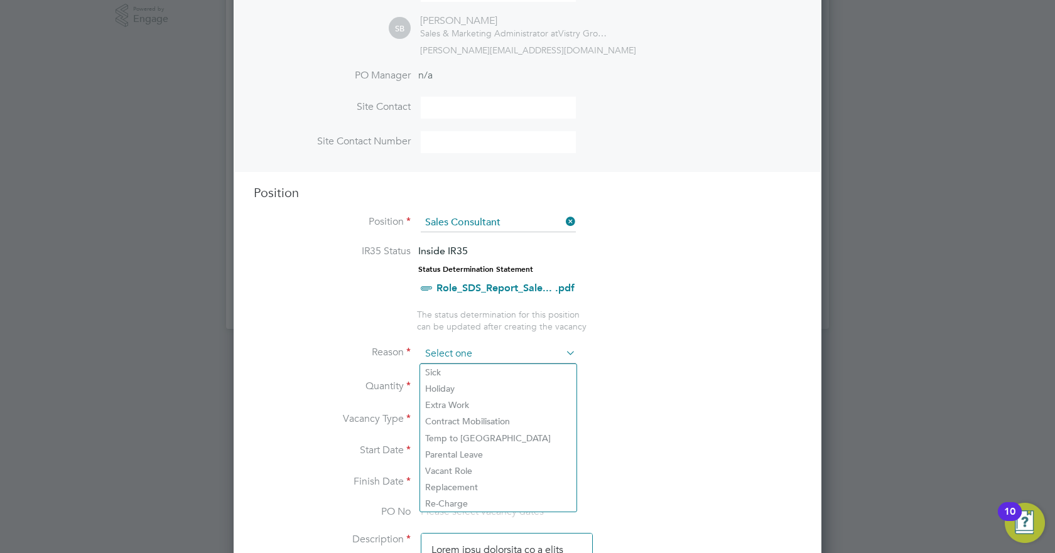
click at [499, 345] on input at bounding box center [498, 354] width 155 height 19
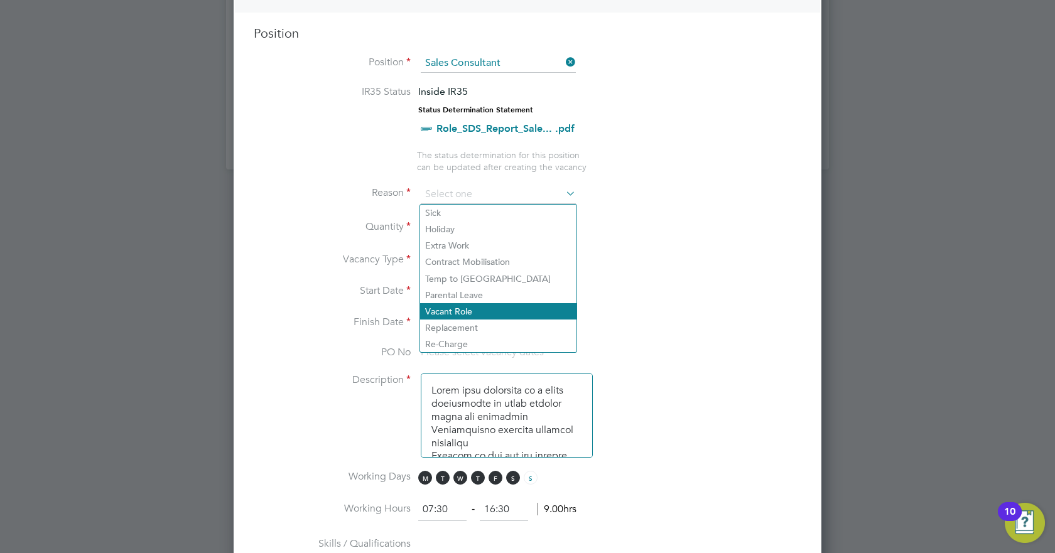
scroll to position [516, 0]
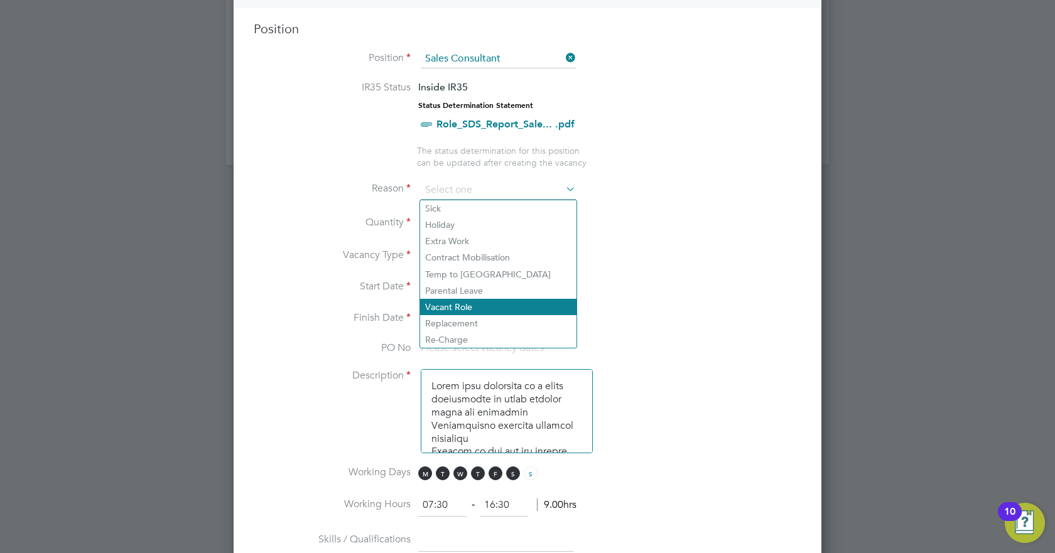
click at [521, 301] on li "Vacant Role" at bounding box center [498, 307] width 156 height 16
type input "Vacant Role"
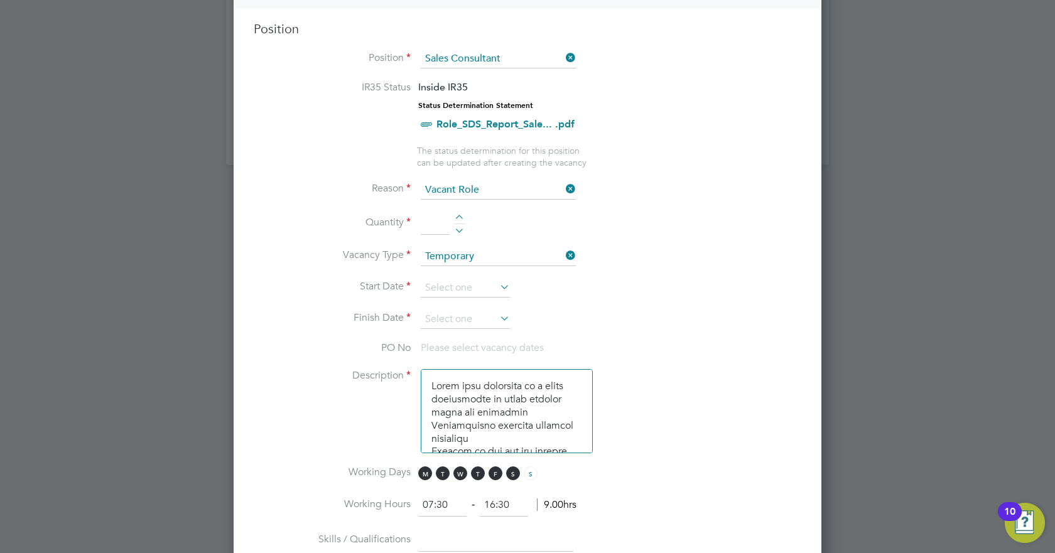
click at [442, 224] on input at bounding box center [435, 223] width 29 height 23
type input "5"
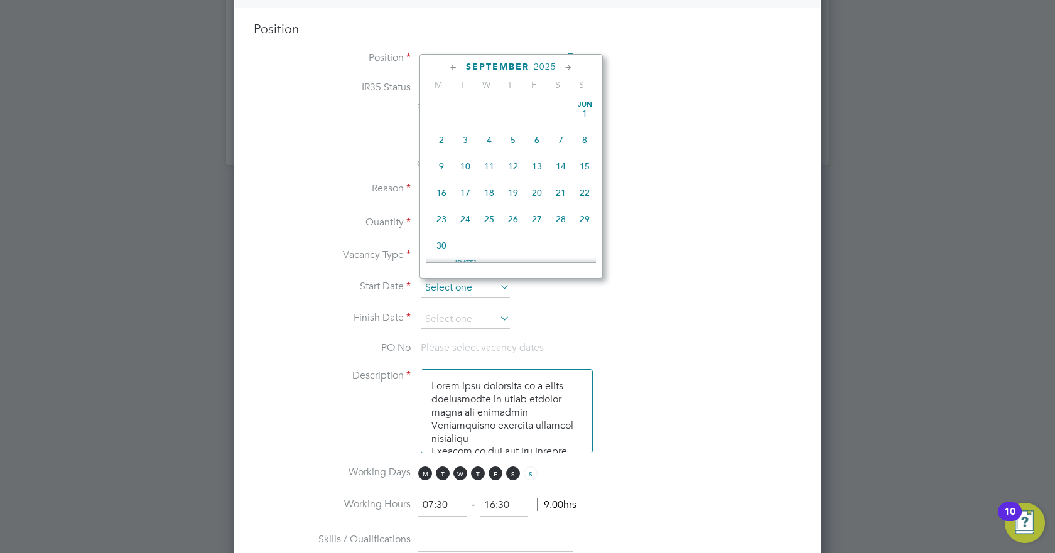
click at [479, 289] on input at bounding box center [465, 288] width 89 height 19
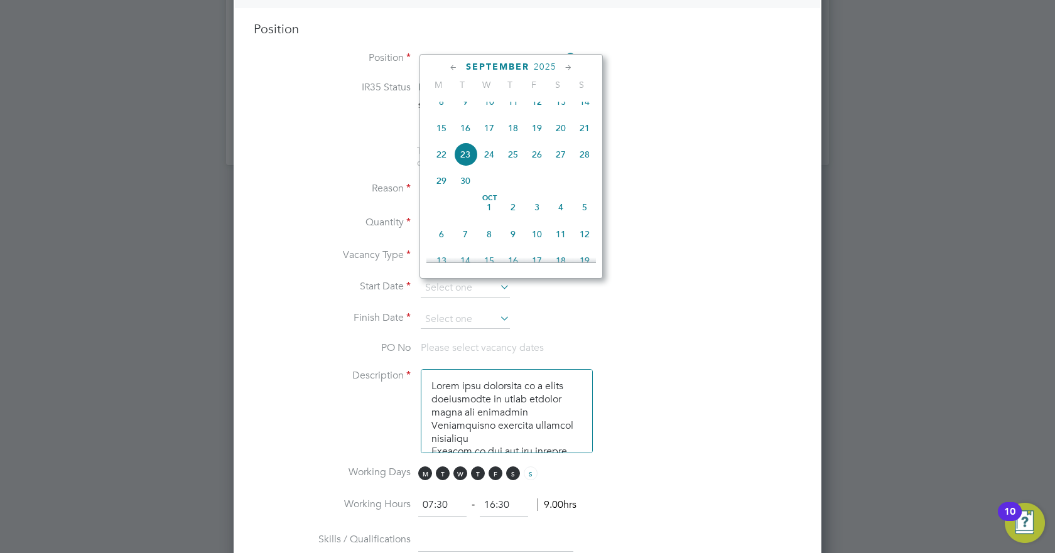
click at [442, 140] on span "15" at bounding box center [442, 128] width 24 height 24
type input "[DATE]"
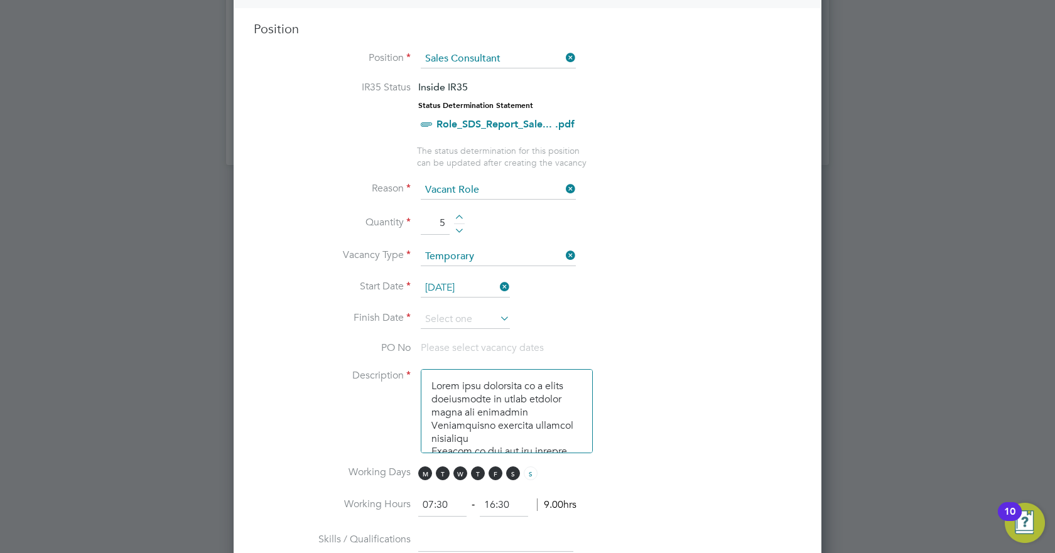
click at [498, 314] on icon at bounding box center [498, 319] width 0 height 18
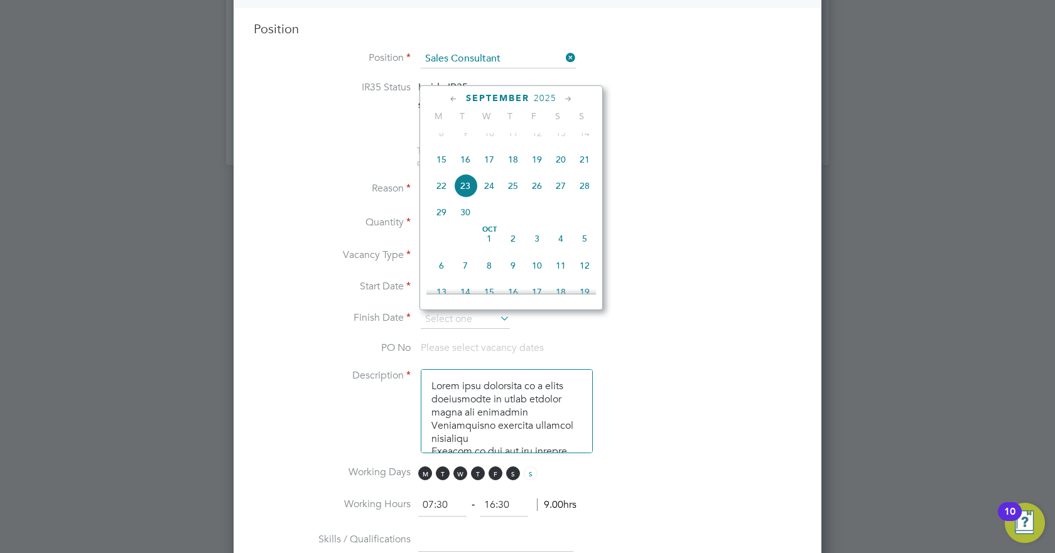
click at [562, 101] on div "[DATE]" at bounding box center [512, 98] width 170 height 12
click at [569, 102] on icon at bounding box center [569, 99] width 12 height 14
click at [535, 249] on span "31" at bounding box center [537, 238] width 24 height 24
type input "[DATE]"
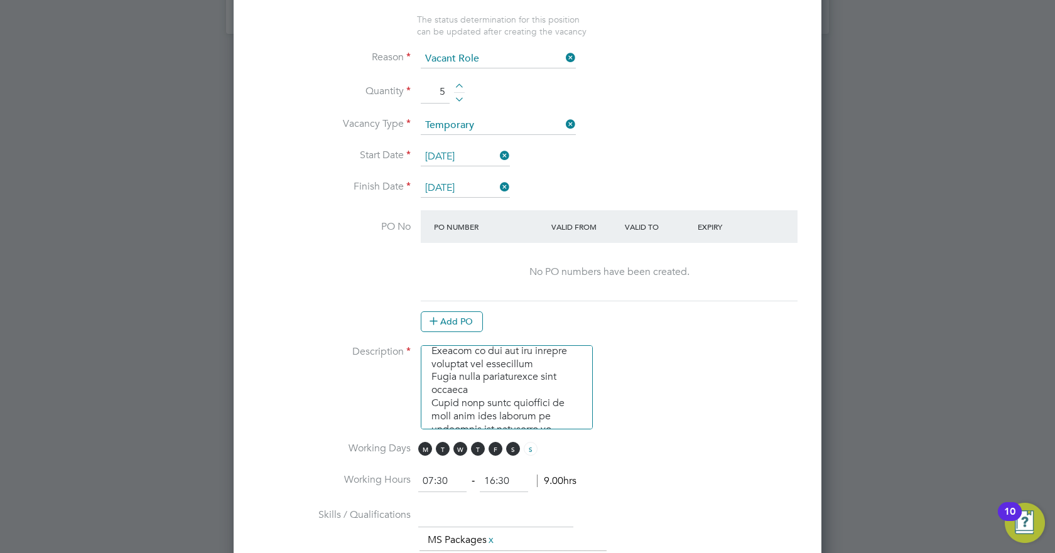
scroll to position [77, 0]
click at [464, 320] on button "Add PO" at bounding box center [452, 322] width 62 height 20
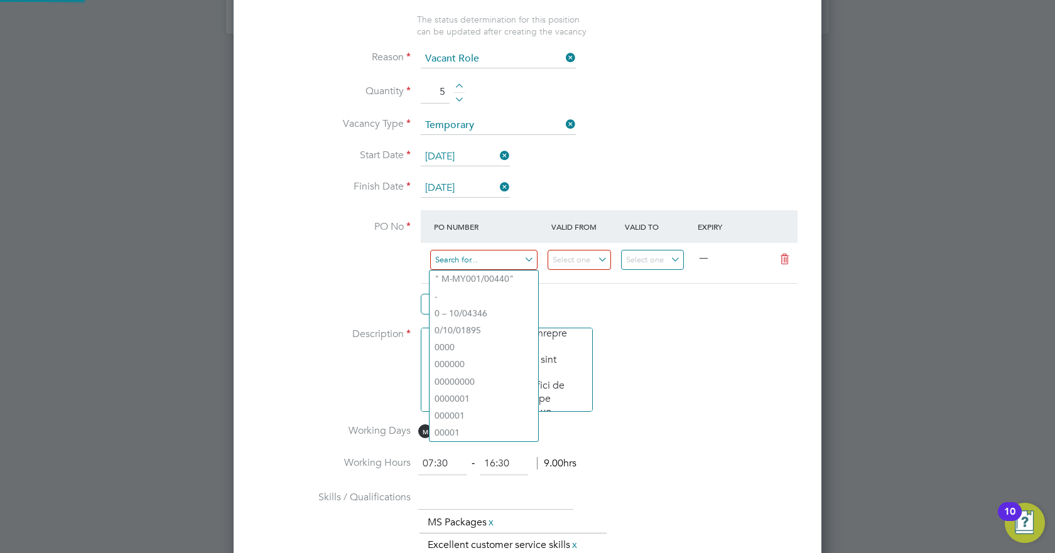
click at [469, 255] on input at bounding box center [483, 260] width 107 height 21
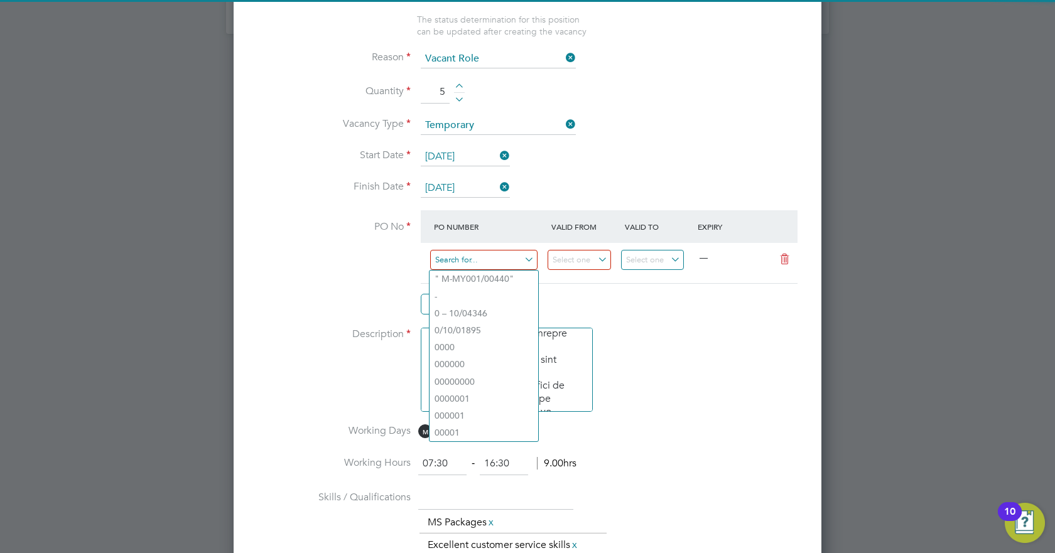
paste input "M-S5025/00691"
type input "M-S5025/00691"
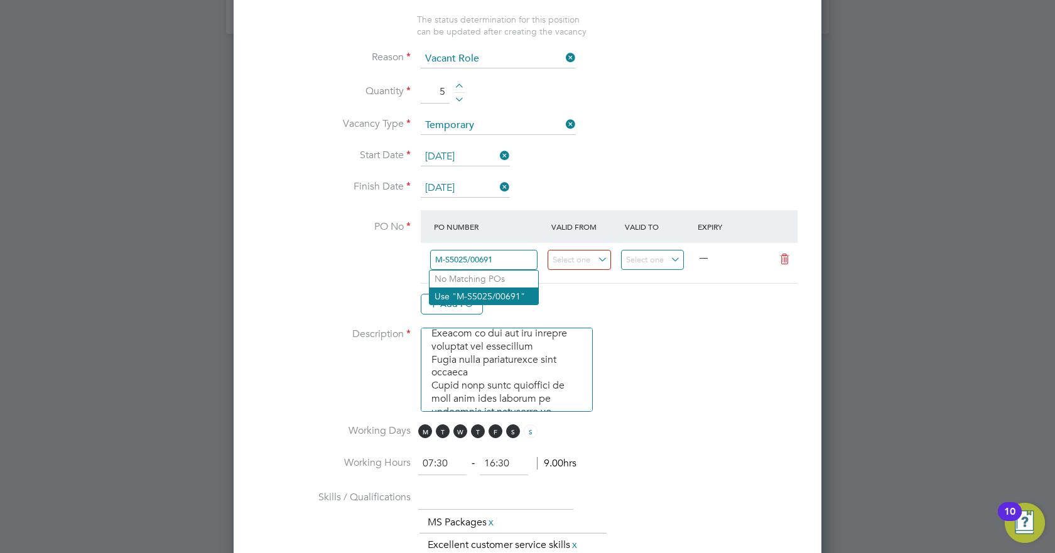
click at [526, 294] on li "Use "M-S5025/00691"" at bounding box center [484, 296] width 109 height 17
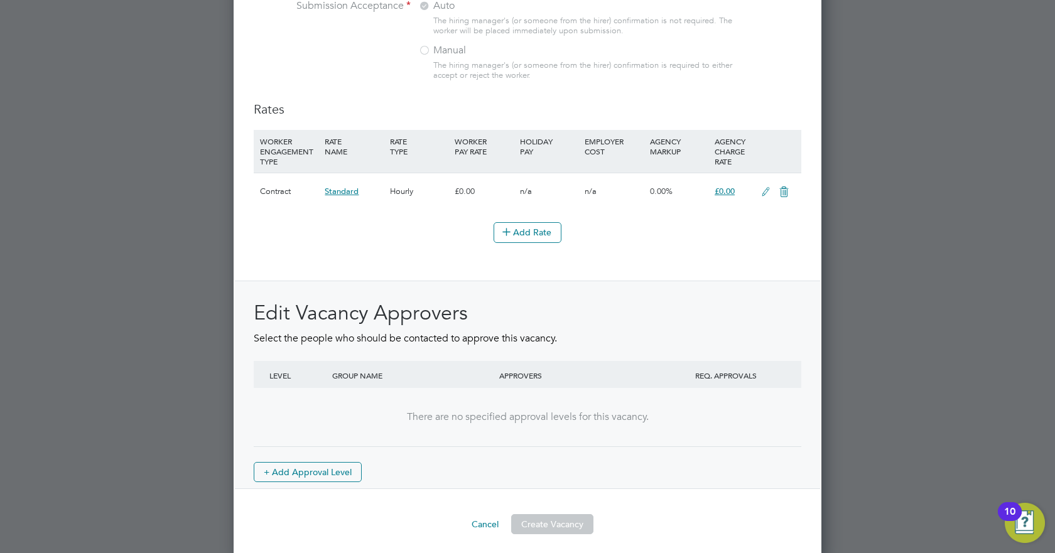
scroll to position [1404, 0]
click at [765, 188] on icon at bounding box center [766, 192] width 16 height 10
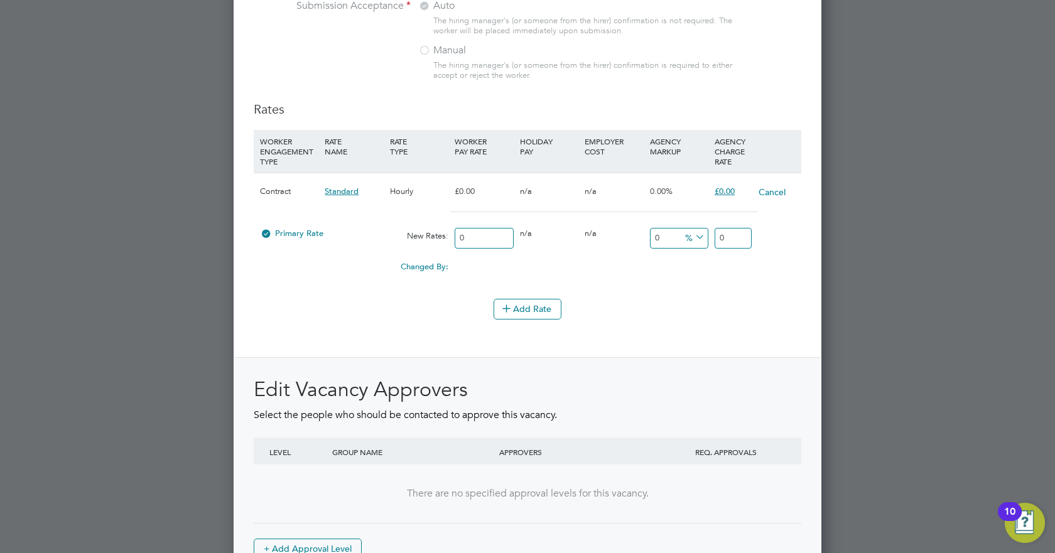
click at [733, 235] on input "0" at bounding box center [733, 238] width 37 height 21
type input "23.97"
click at [710, 306] on div "Add Rate" at bounding box center [528, 309] width 548 height 20
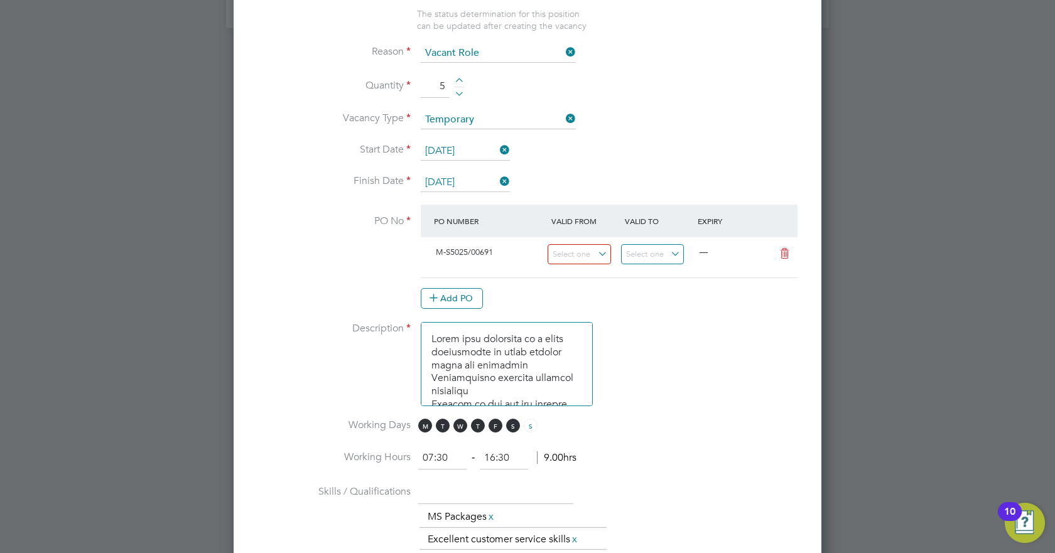
scroll to position [653, 0]
click at [585, 263] on input at bounding box center [579, 255] width 63 height 21
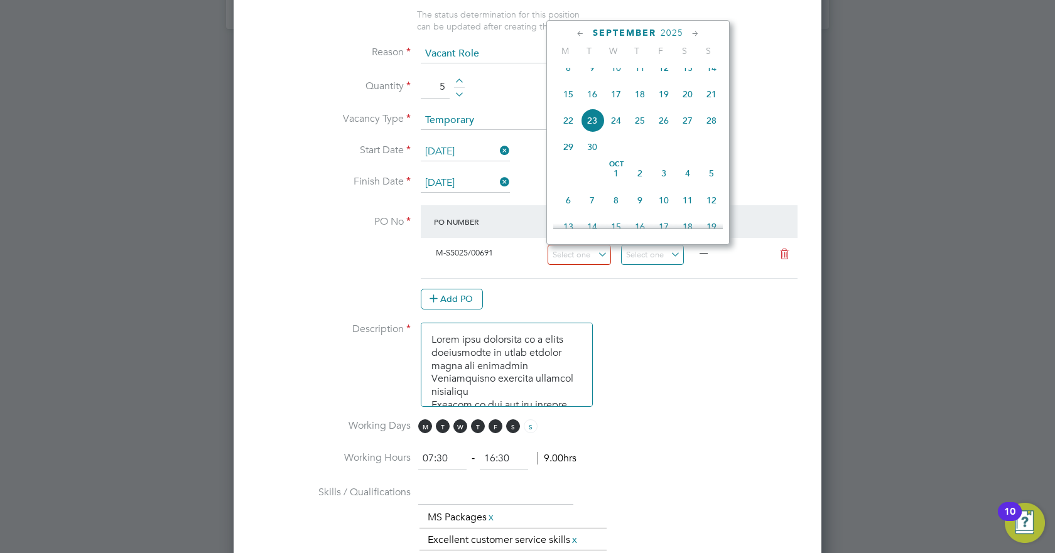
click at [564, 100] on span "15" at bounding box center [569, 94] width 24 height 24
type input "[DATE]"
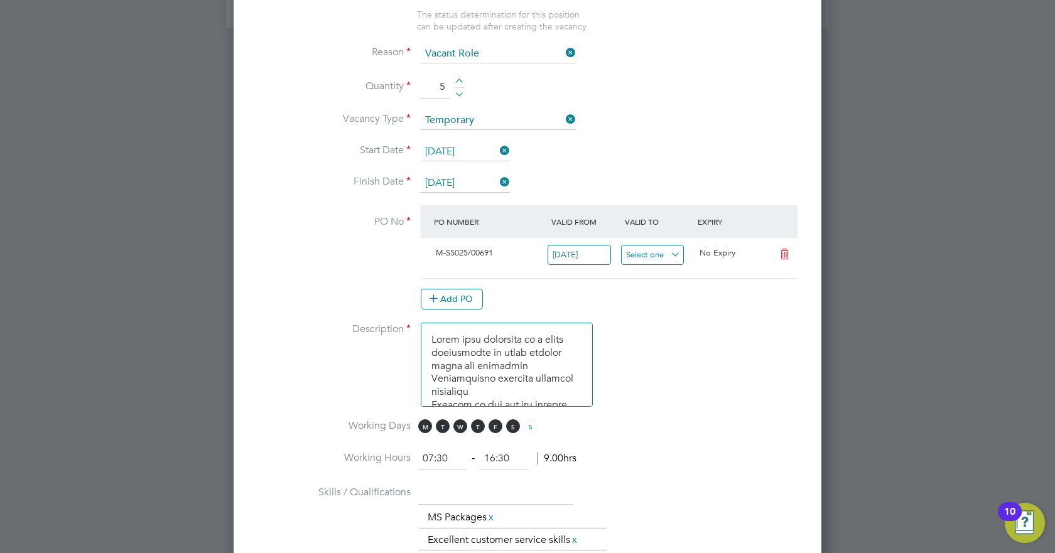
click at [657, 248] on input at bounding box center [652, 255] width 63 height 21
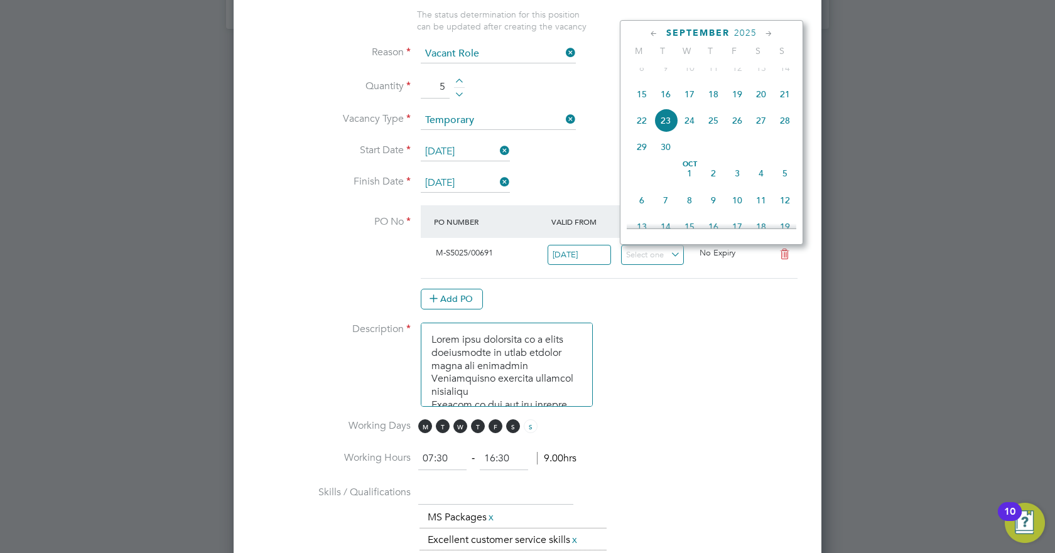
click at [743, 27] on div "[DATE]" at bounding box center [712, 33] width 170 height 12
click at [746, 34] on span "2025" at bounding box center [745, 33] width 23 height 11
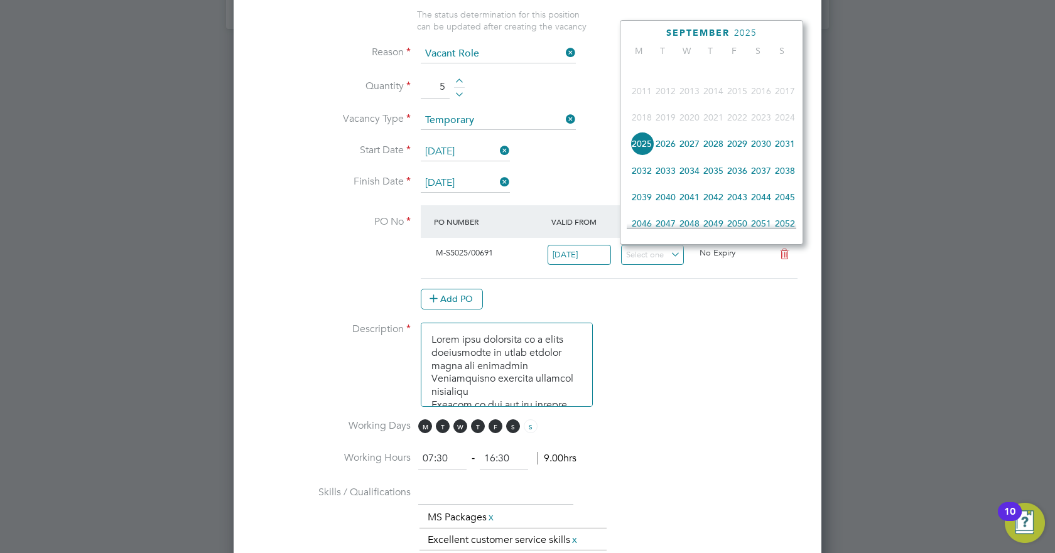
click at [667, 151] on span "2026" at bounding box center [666, 144] width 24 height 24
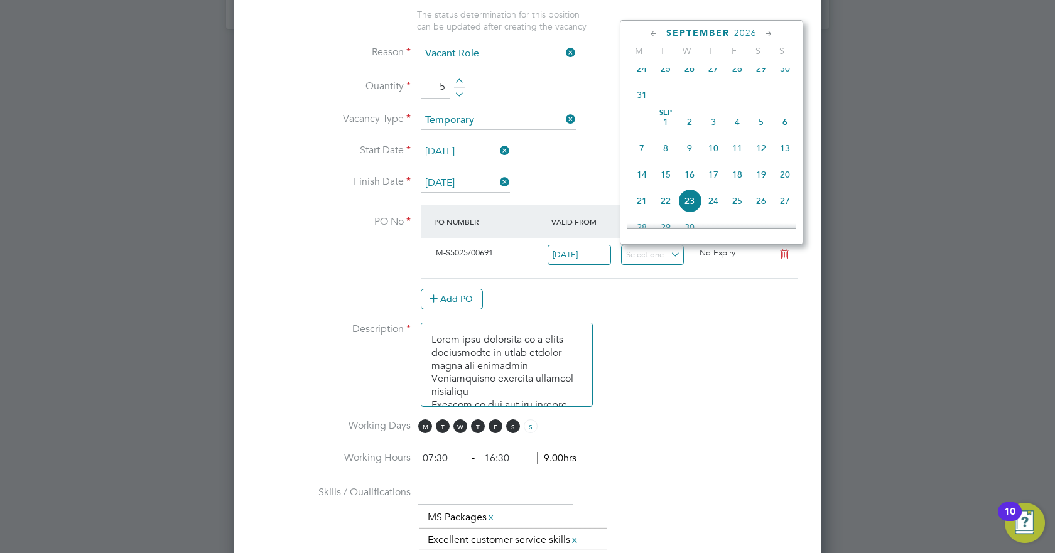
scroll to position [383, 0]
click at [663, 184] on span "15" at bounding box center [666, 174] width 24 height 24
type input "[DATE]"
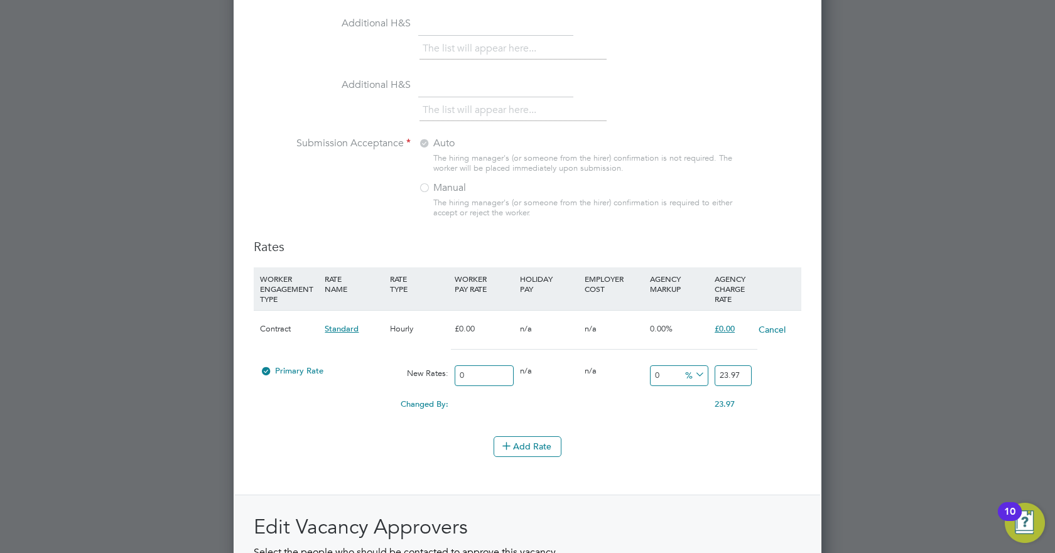
scroll to position [1487, 0]
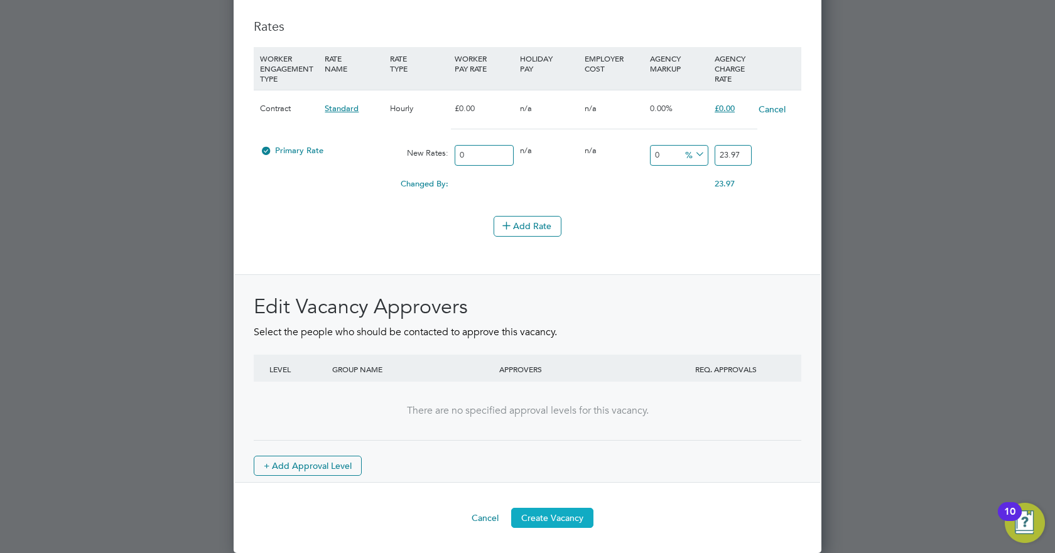
click at [558, 345] on button "Create Vacancy" at bounding box center [552, 518] width 82 height 20
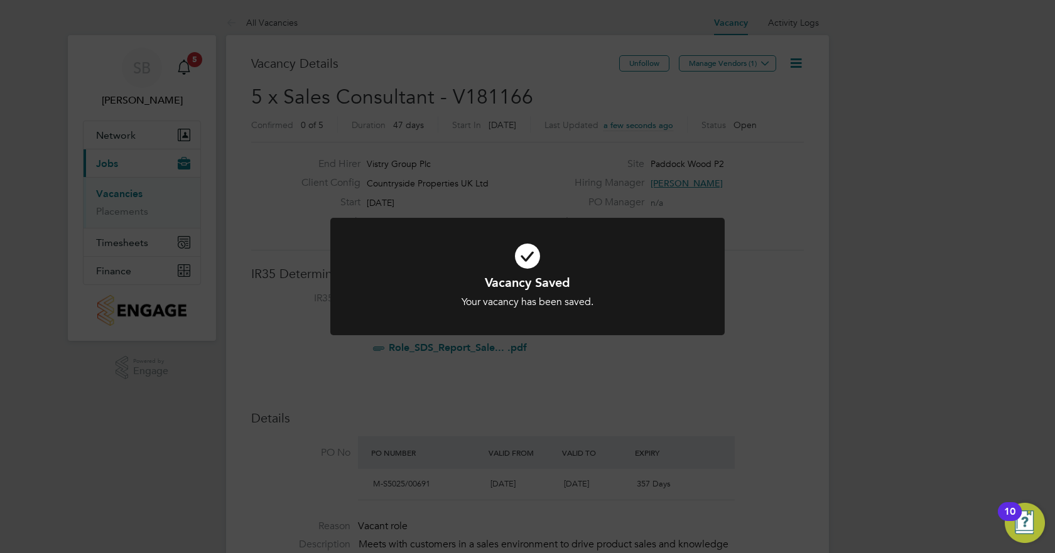
scroll to position [6, 6]
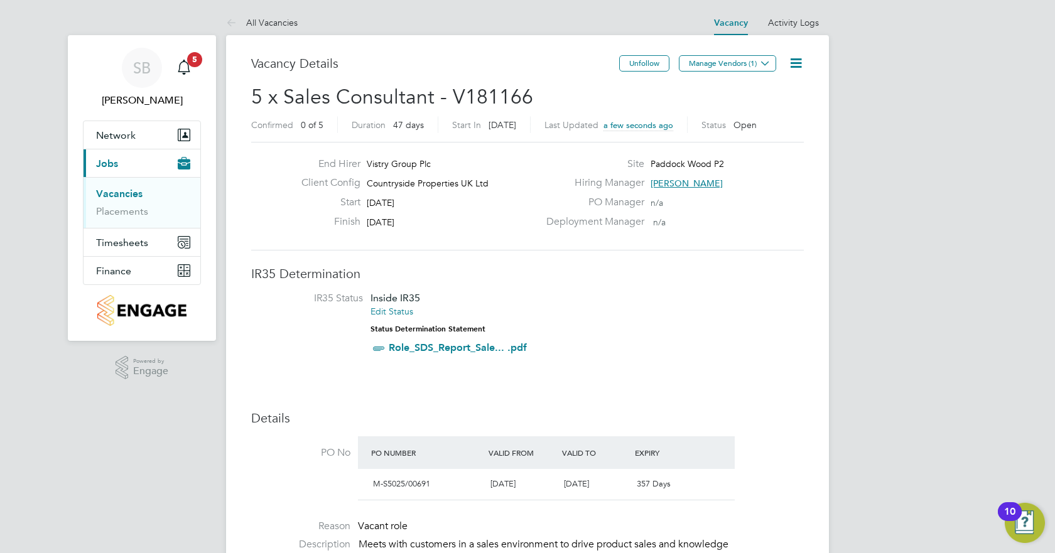
click at [745, 65] on button "Manage Vendors (1)" at bounding box center [727, 63] width 97 height 16
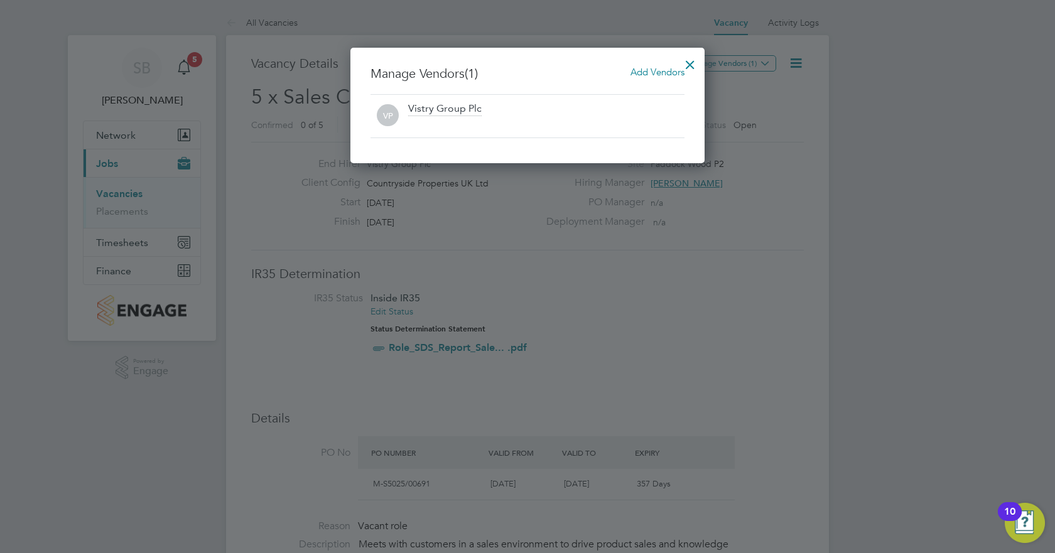
click at [656, 70] on span "Add Vendors" at bounding box center [658, 72] width 54 height 12
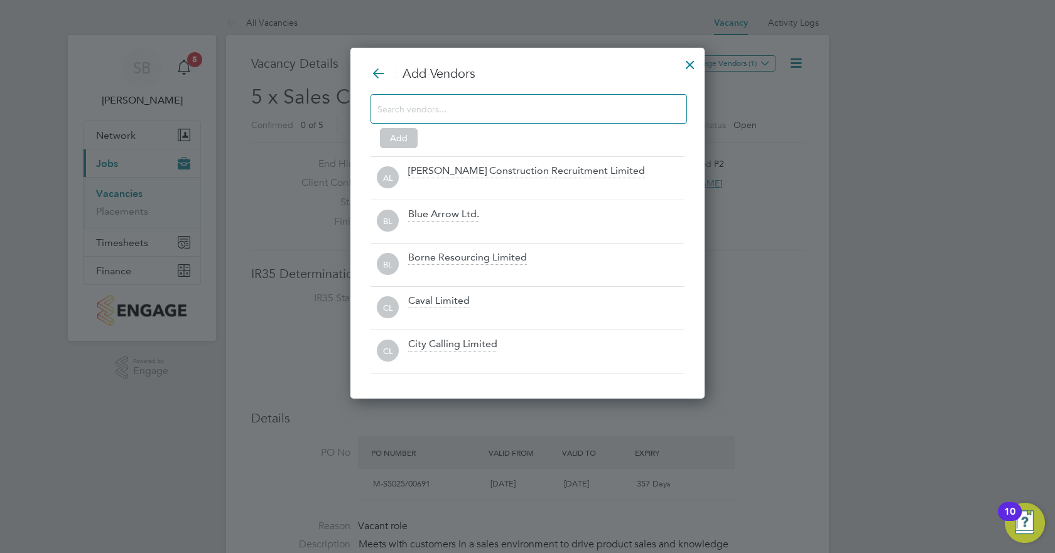
click at [520, 114] on input at bounding box center [519, 109] width 283 height 16
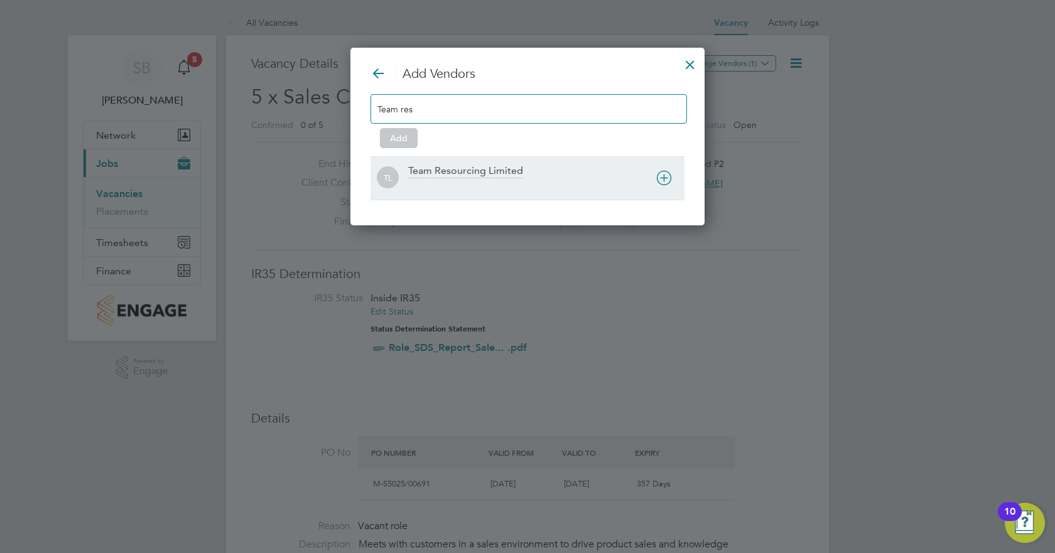
type input "Team res"
click at [492, 168] on div "Team Resourcing Limited" at bounding box center [465, 172] width 115 height 14
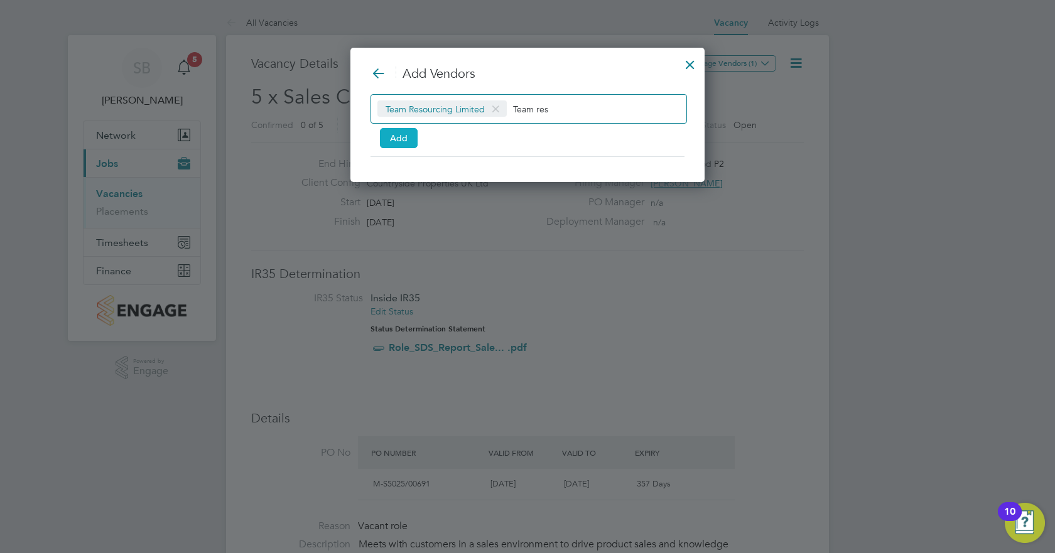
click at [408, 142] on button "Add" at bounding box center [399, 138] width 38 height 20
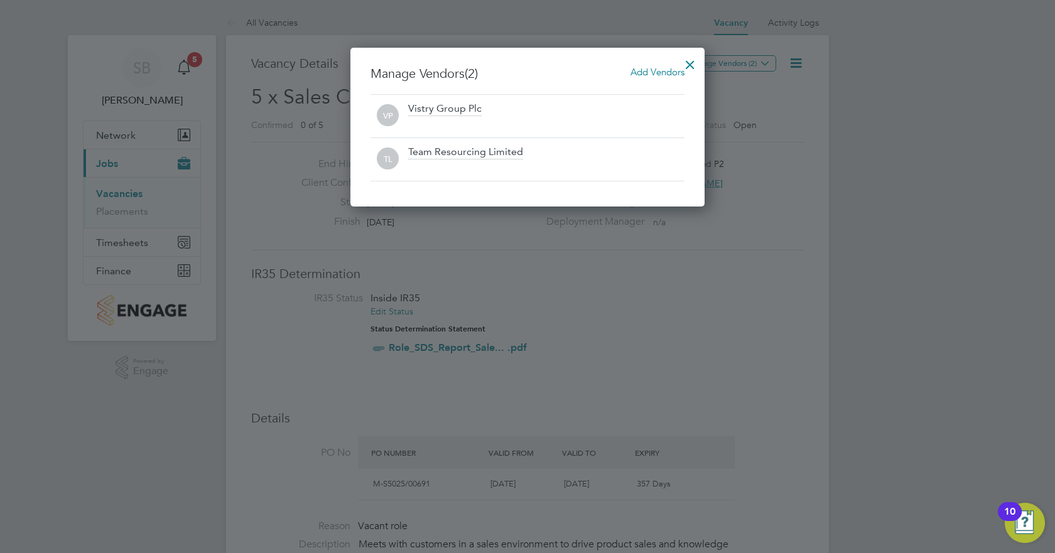
click at [687, 64] on div at bounding box center [690, 61] width 23 height 23
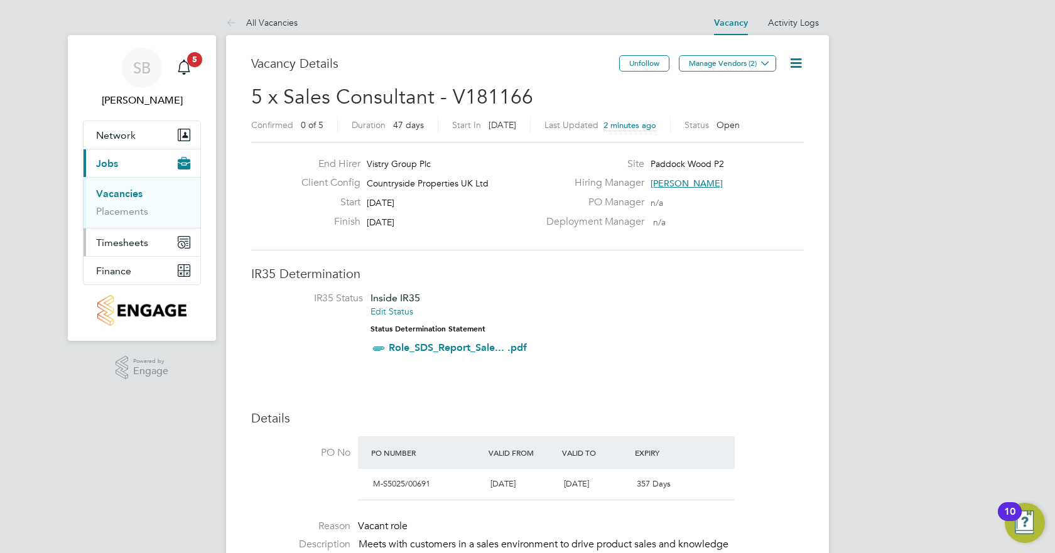
click at [122, 248] on span "Timesheets" at bounding box center [122, 243] width 52 height 12
click at [126, 221] on link "Timesheets" at bounding box center [122, 222] width 52 height 12
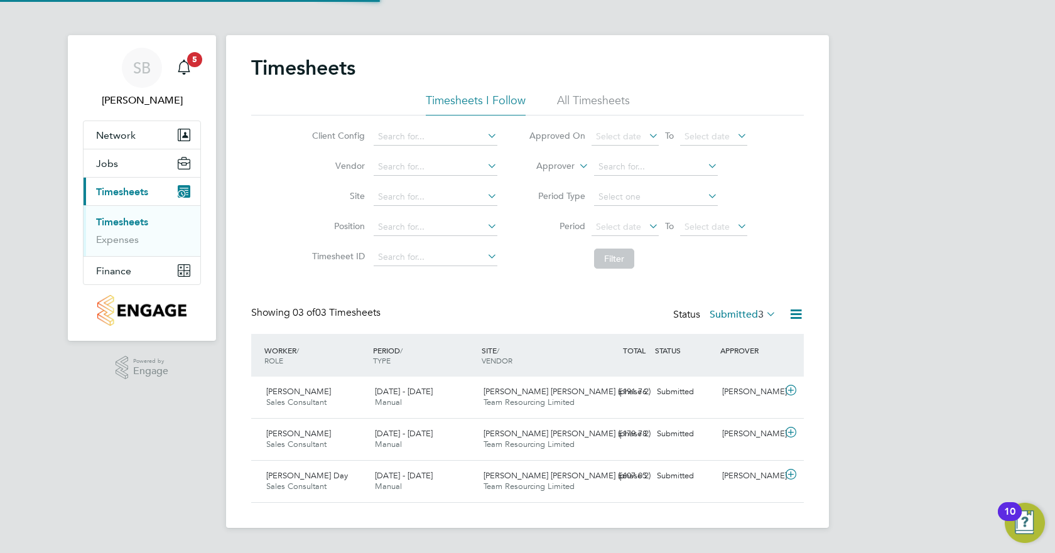
scroll to position [32, 109]
click at [593, 95] on li "All Timesheets" at bounding box center [593, 104] width 73 height 23
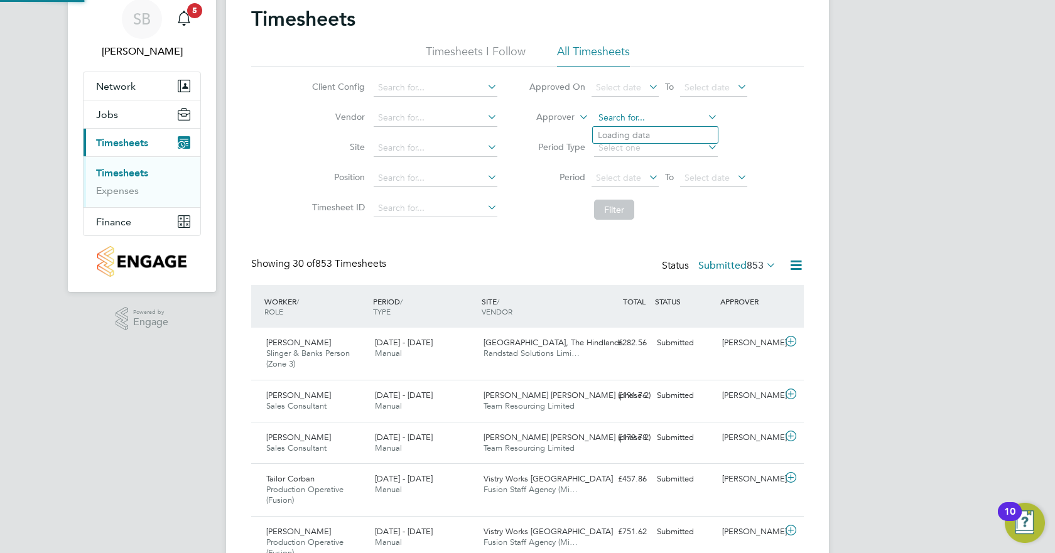
click at [682, 119] on input at bounding box center [656, 118] width 124 height 18
click at [428, 92] on input at bounding box center [436, 88] width 124 height 18
click at [450, 233] on li "Countryside Properties UK Ltd" at bounding box center [534, 241] width 322 height 17
type input "Countryside Properties UK Ltd"
click at [673, 121] on input at bounding box center [656, 118] width 124 height 18
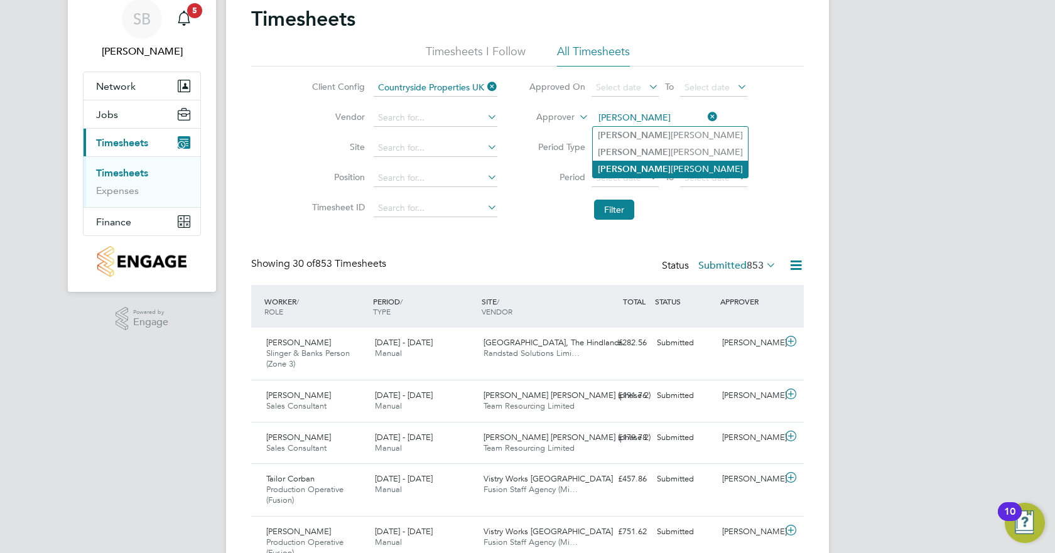
click at [670, 165] on li "[PERSON_NAME]" at bounding box center [670, 169] width 155 height 17
type input "[PERSON_NAME]"
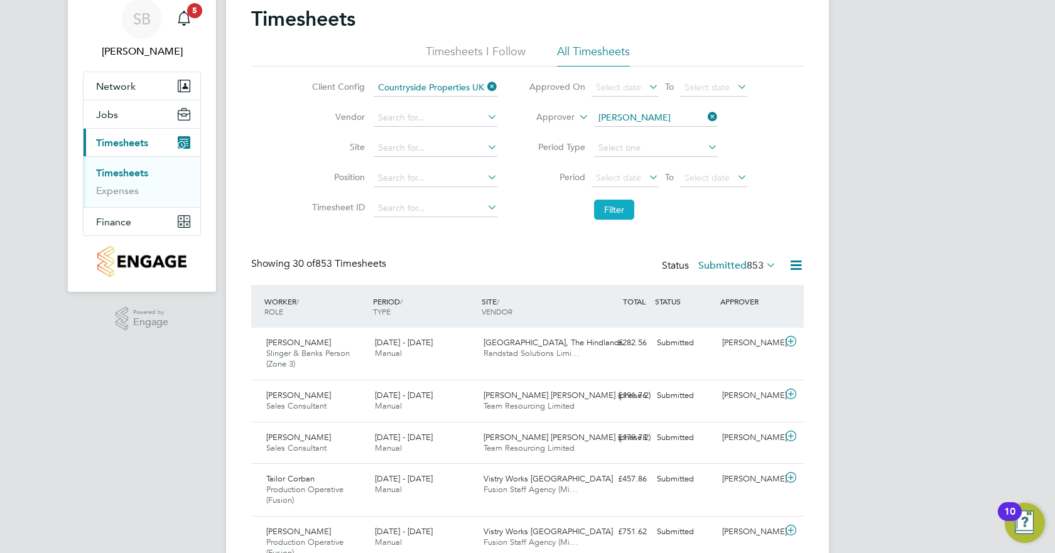
click at [624, 210] on button "Filter" at bounding box center [614, 210] width 40 height 20
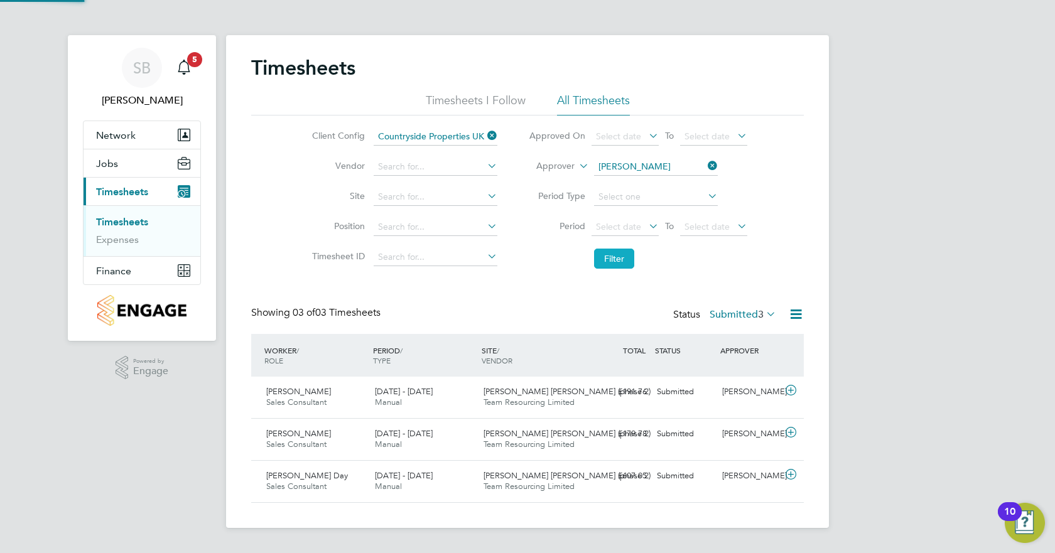
scroll to position [6, 6]
click at [761, 312] on span "3" at bounding box center [761, 314] width 6 height 13
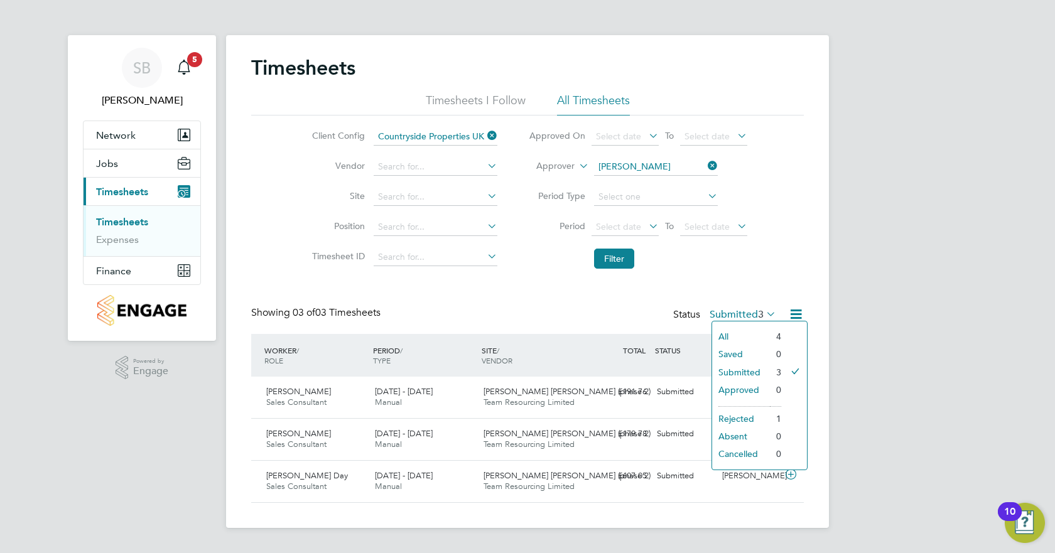
click at [803, 345] on div "SB [PERSON_NAME] Notifications 5 Applications: Network Team Members Sites Worke…" at bounding box center [527, 274] width 1055 height 548
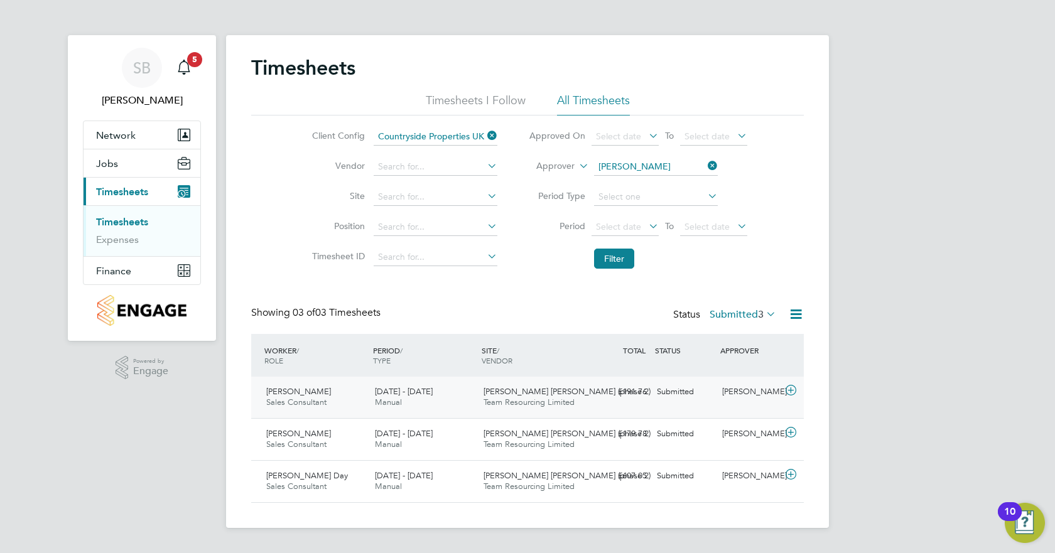
click at [291, 345] on span "[PERSON_NAME]" at bounding box center [298, 391] width 65 height 11
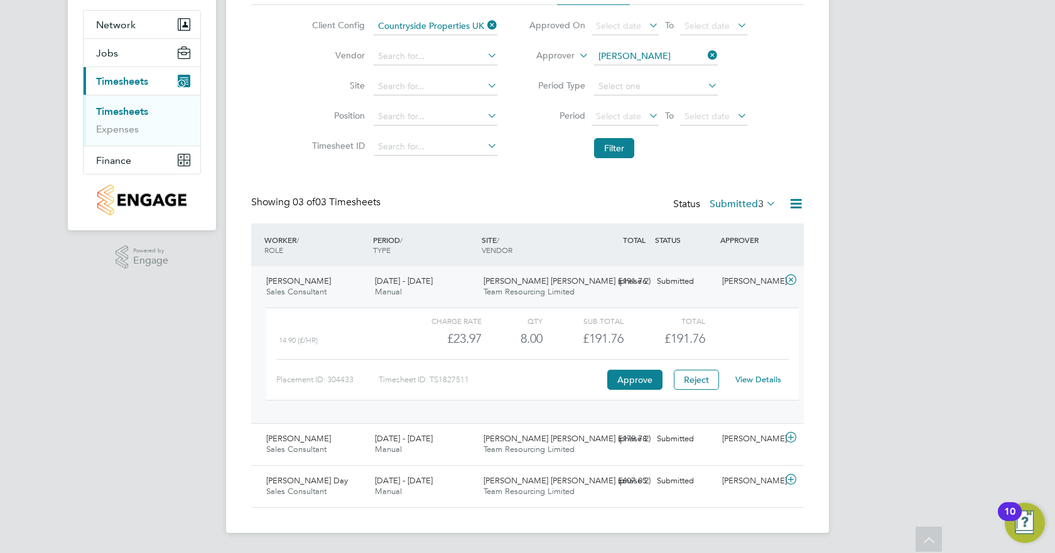
scroll to position [110, 0]
click at [431, 345] on span "[DATE] - [DATE]" at bounding box center [404, 439] width 58 height 11
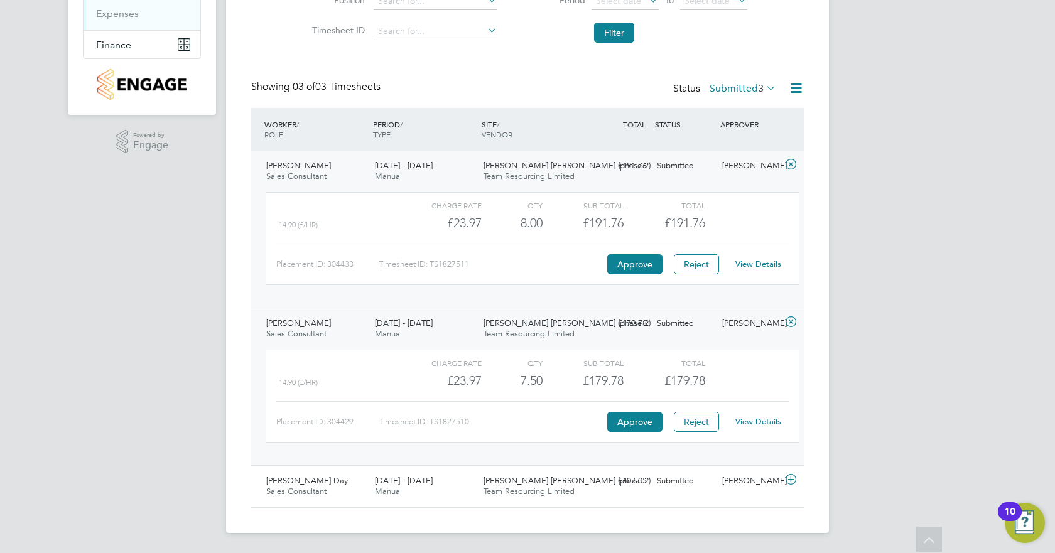
scroll to position [226, 0]
click at [449, 345] on div "[DATE] - [DATE] Manual" at bounding box center [424, 487] width 109 height 31
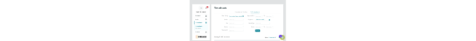
scroll to position [42, 71]
